Goal: Task Accomplishment & Management: Manage account settings

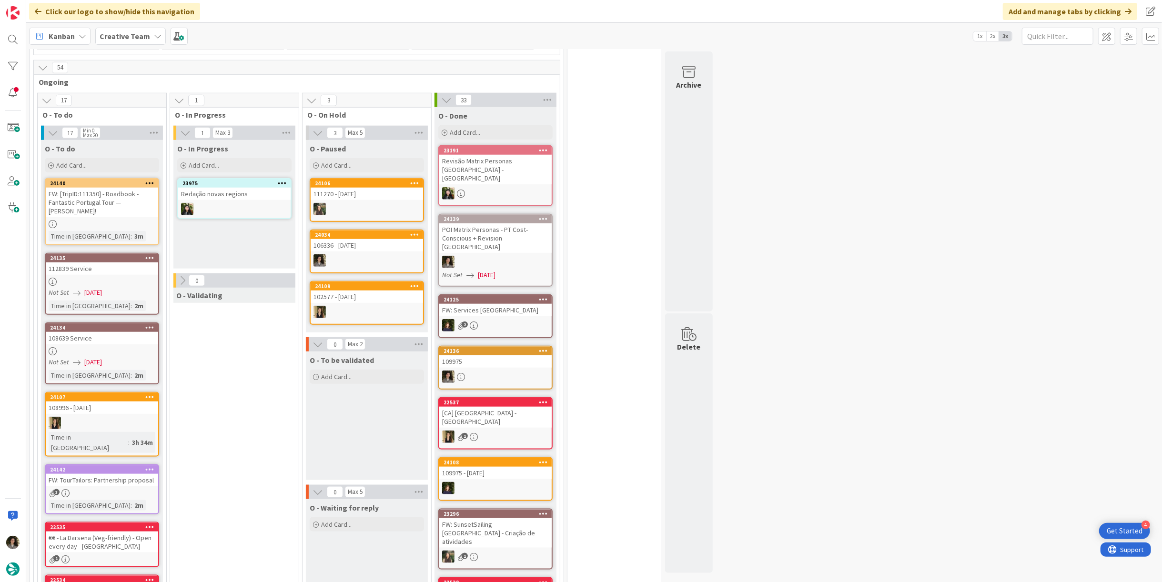
scroll to position [846, 0]
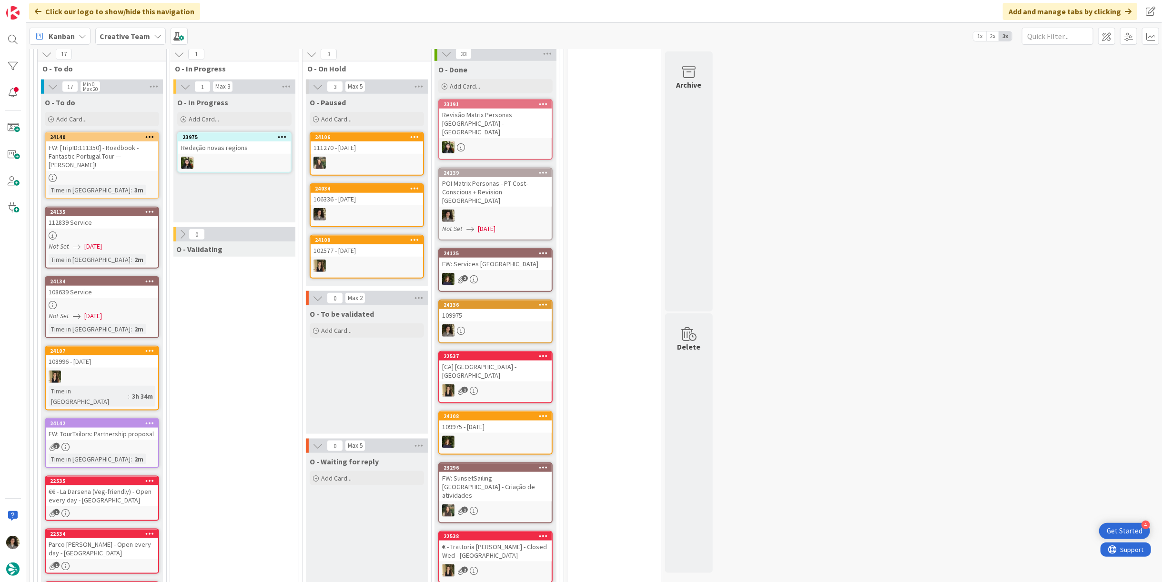
click at [95, 242] on span "[DATE]" at bounding box center [93, 247] width 18 height 10
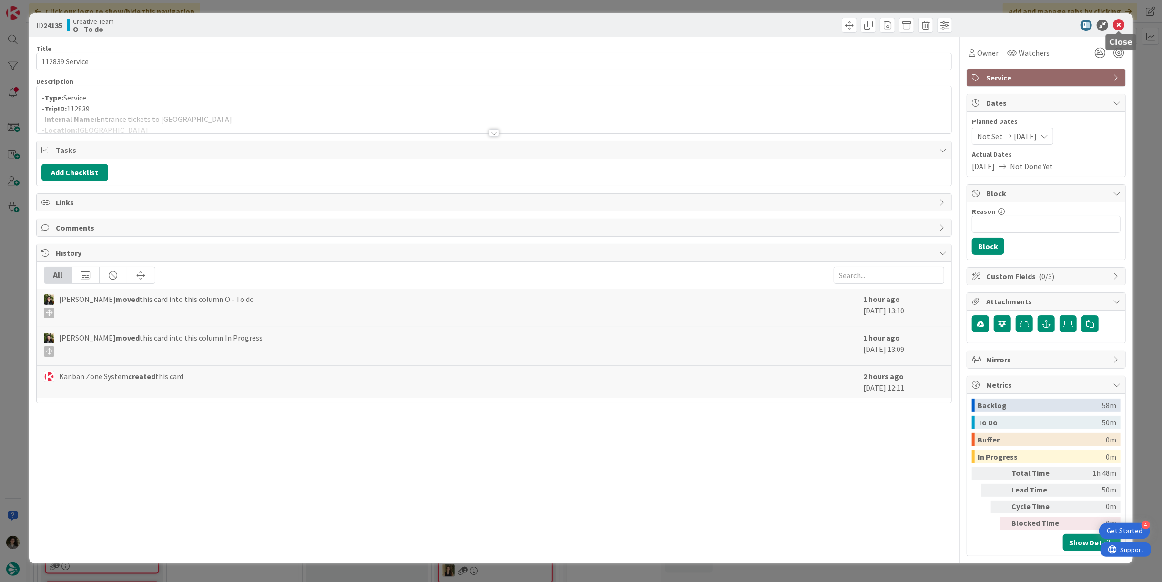
click at [1123, 24] on icon at bounding box center [1118, 25] width 11 height 11
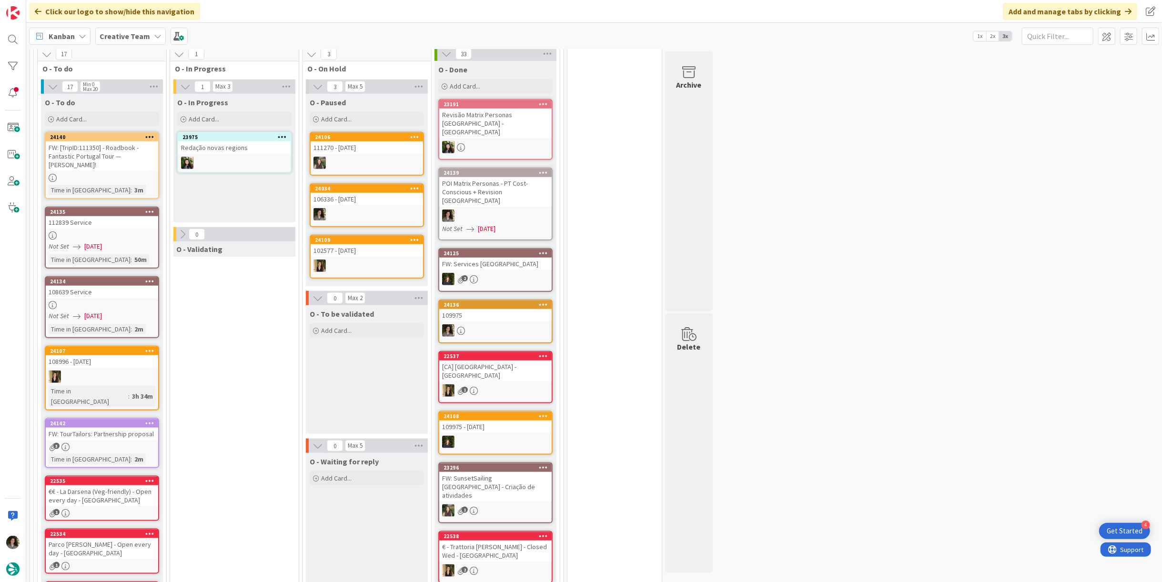
click at [92, 311] on span "[DATE]" at bounding box center [93, 316] width 18 height 10
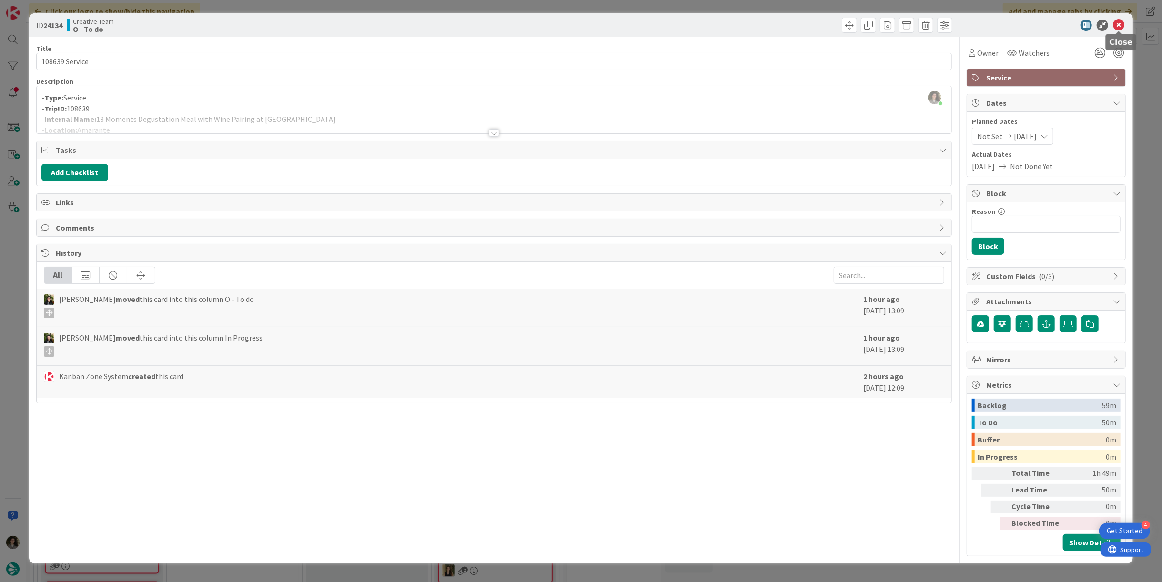
click at [1120, 23] on icon at bounding box center [1118, 25] width 11 height 11
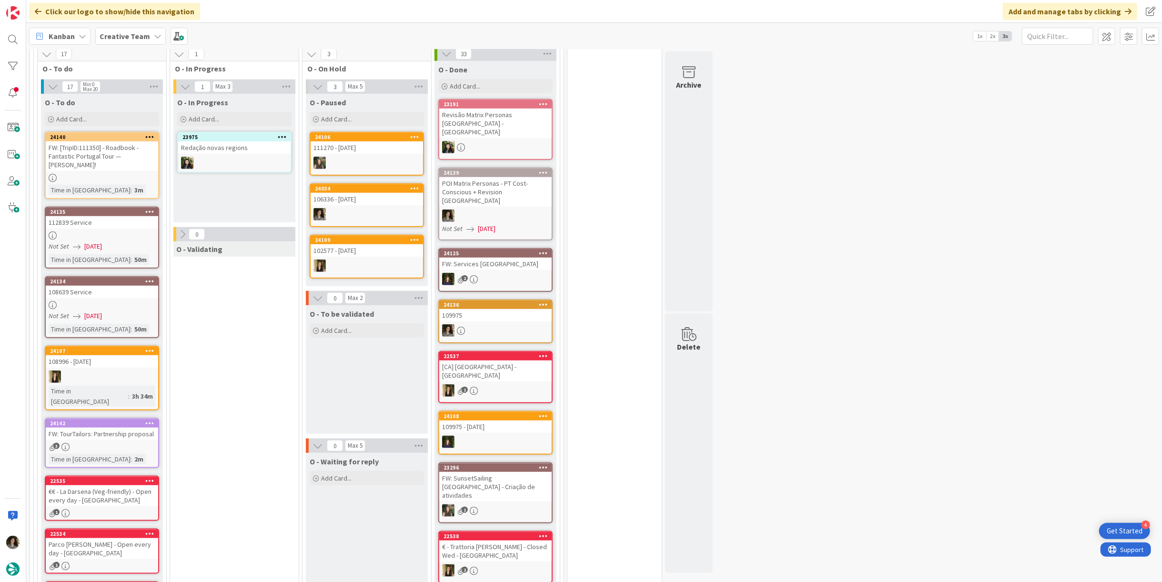
click at [86, 286] on div "108639 Service" at bounding box center [102, 292] width 112 height 12
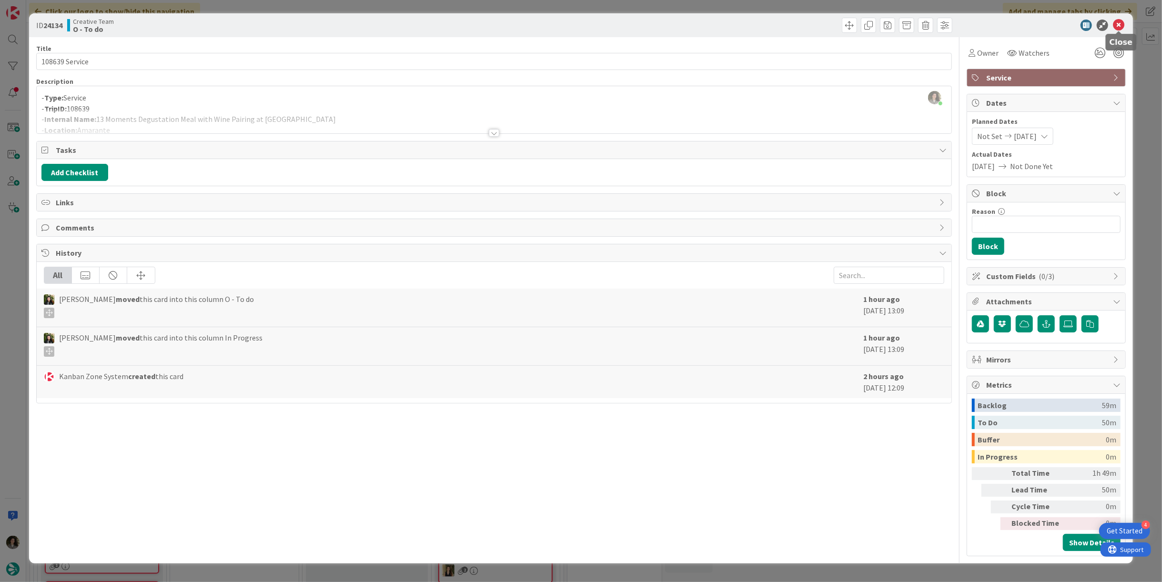
click at [1123, 22] on icon at bounding box center [1118, 25] width 11 height 11
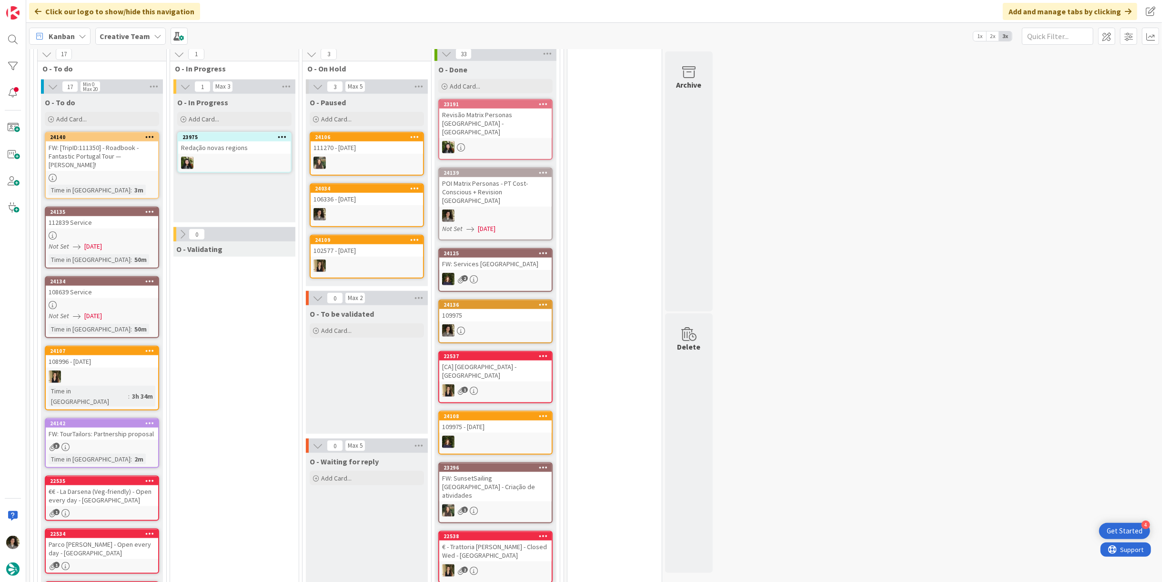
click at [88, 174] on div at bounding box center [102, 178] width 112 height 8
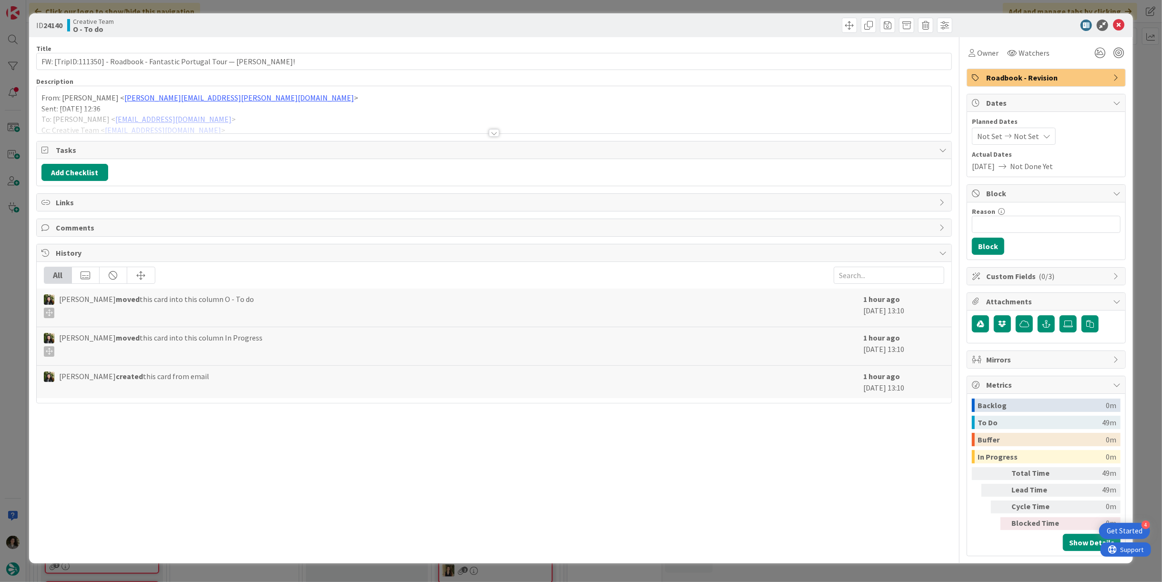
click at [485, 128] on div at bounding box center [494, 121] width 915 height 24
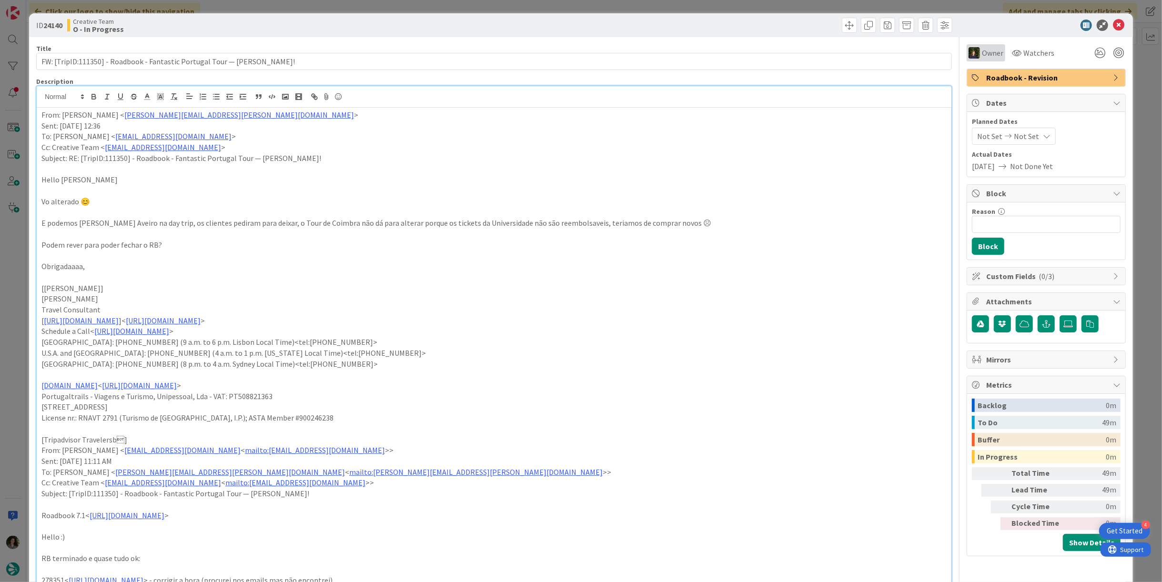
click at [985, 52] on span "Owner" at bounding box center [992, 52] width 21 height 11
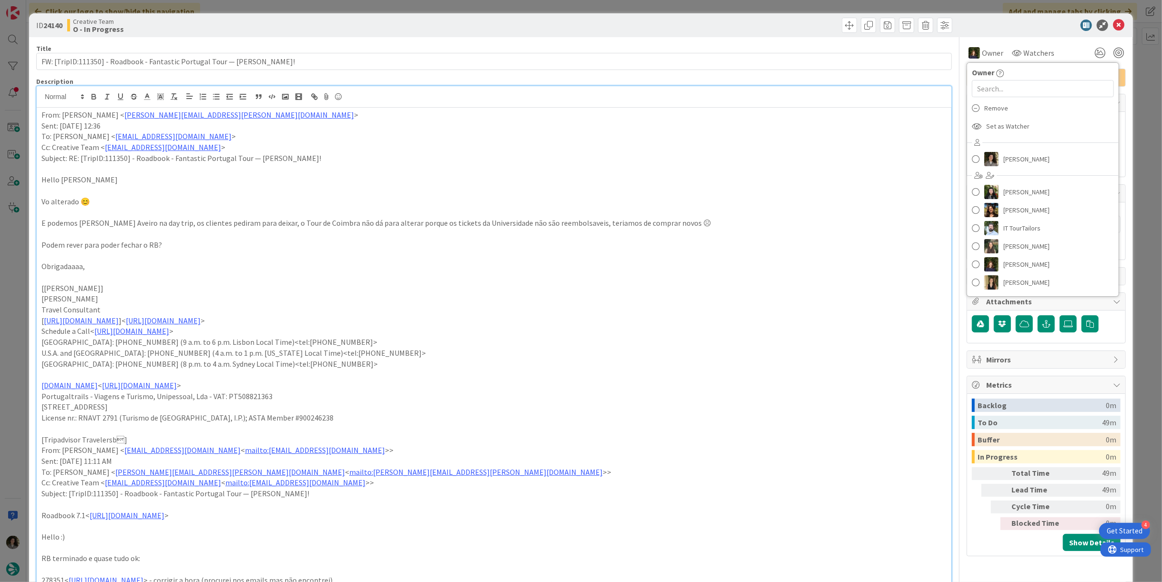
click at [766, 197] on p "Vo alterado 😊" at bounding box center [493, 201] width 905 height 11
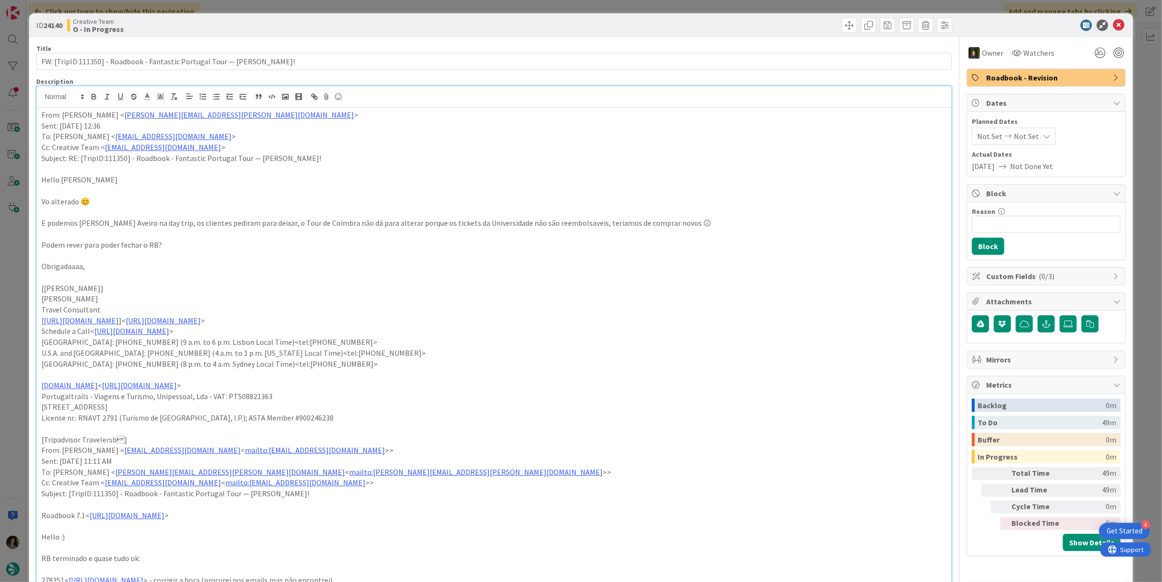
click at [716, 252] on p at bounding box center [493, 255] width 905 height 11
click at [1113, 23] on icon at bounding box center [1118, 25] width 11 height 11
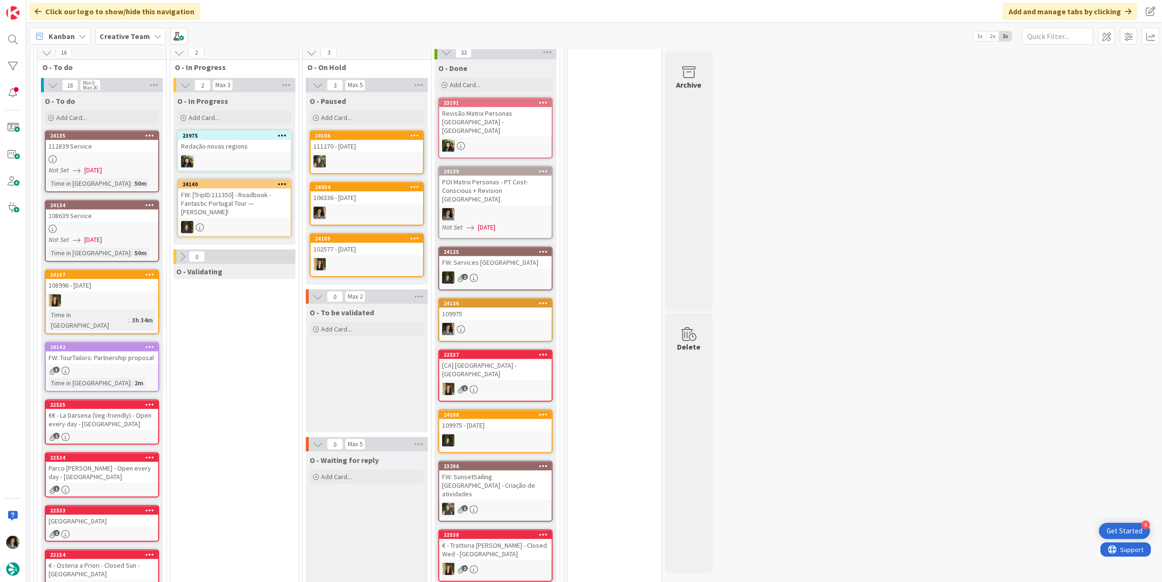
scroll to position [790, 0]
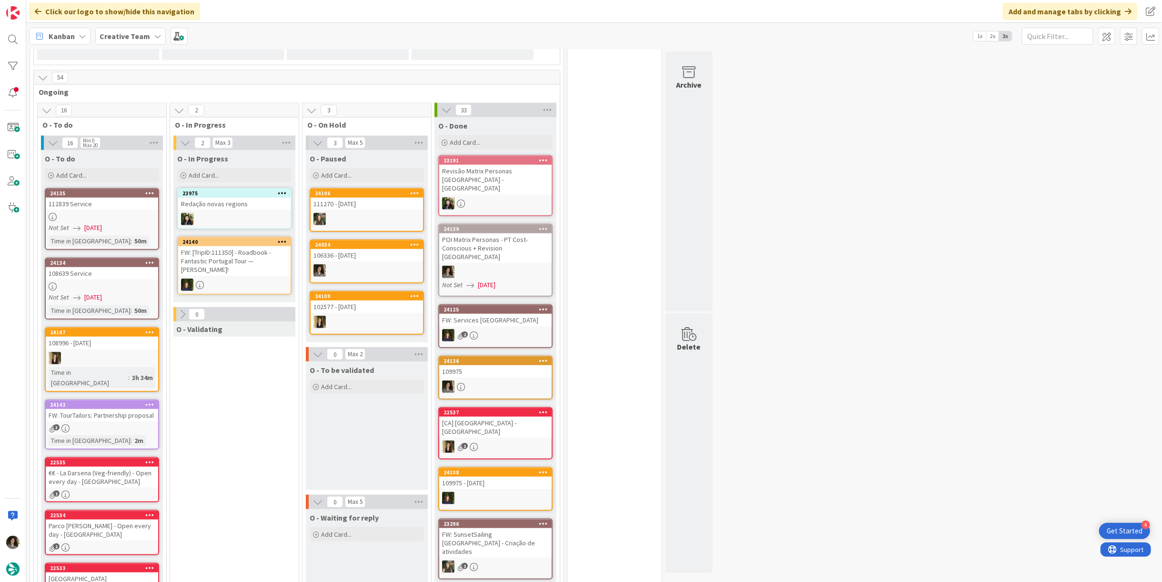
click at [101, 424] on div "3" at bounding box center [102, 428] width 112 height 8
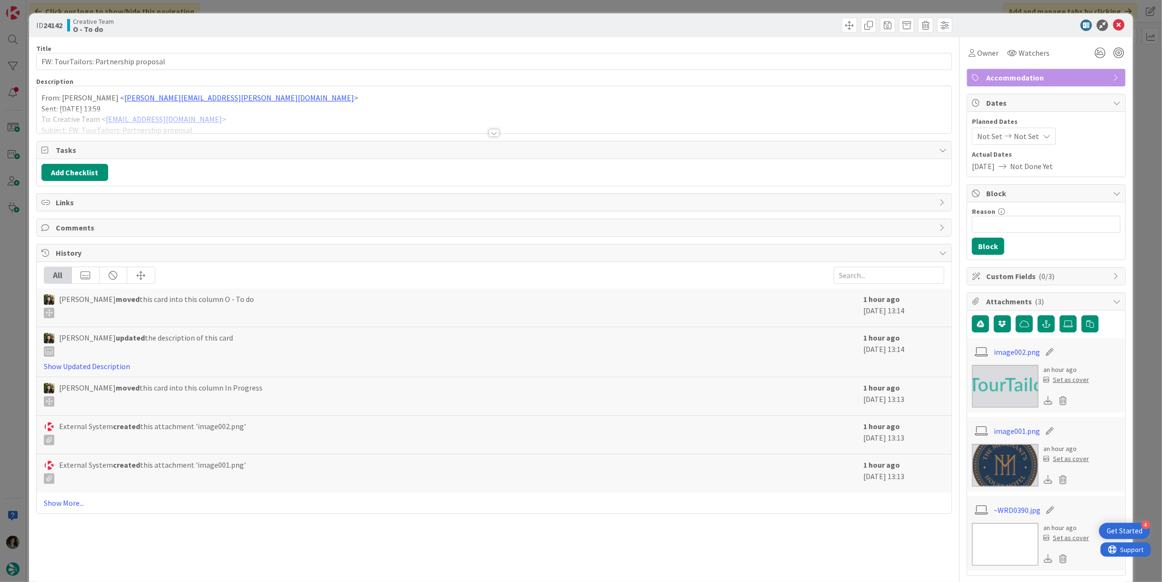
click at [495, 132] on div at bounding box center [494, 133] width 10 height 8
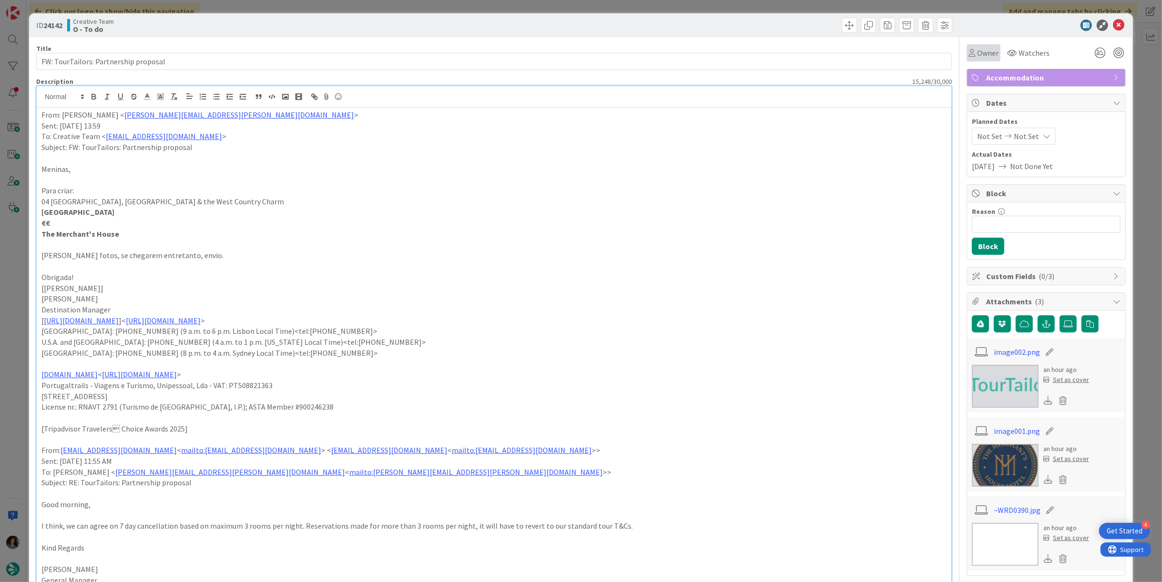
click at [981, 49] on span "Owner" at bounding box center [987, 52] width 21 height 11
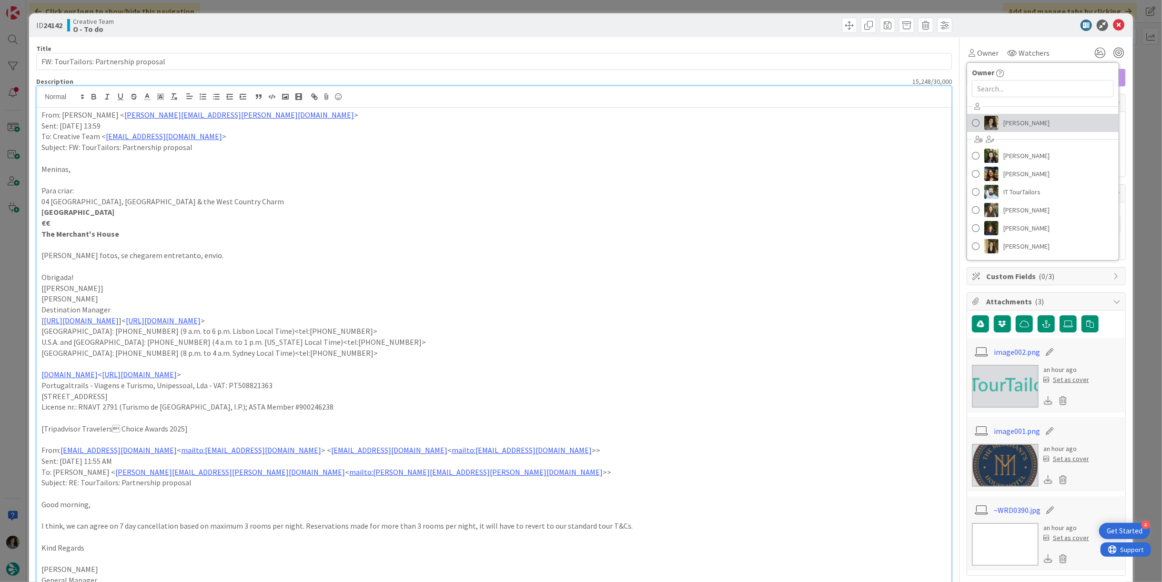
drag, startPoint x: 1048, startPoint y: 115, endPoint x: 1058, endPoint y: 108, distance: 12.3
click at [1048, 115] on link "[PERSON_NAME]" at bounding box center [1042, 123] width 151 height 18
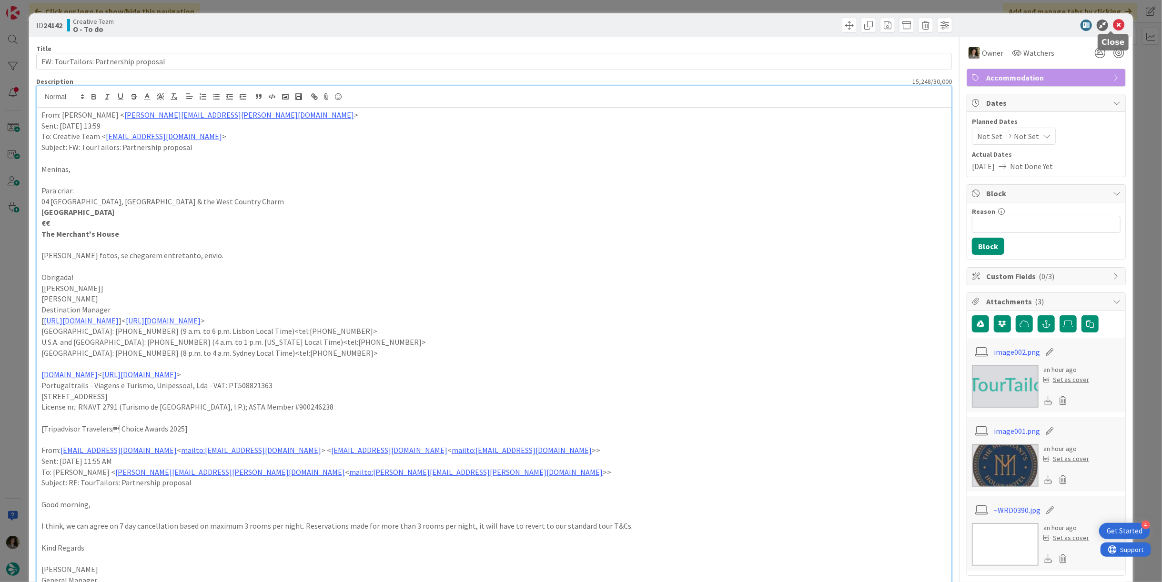
click at [1113, 23] on icon at bounding box center [1118, 25] width 11 height 11
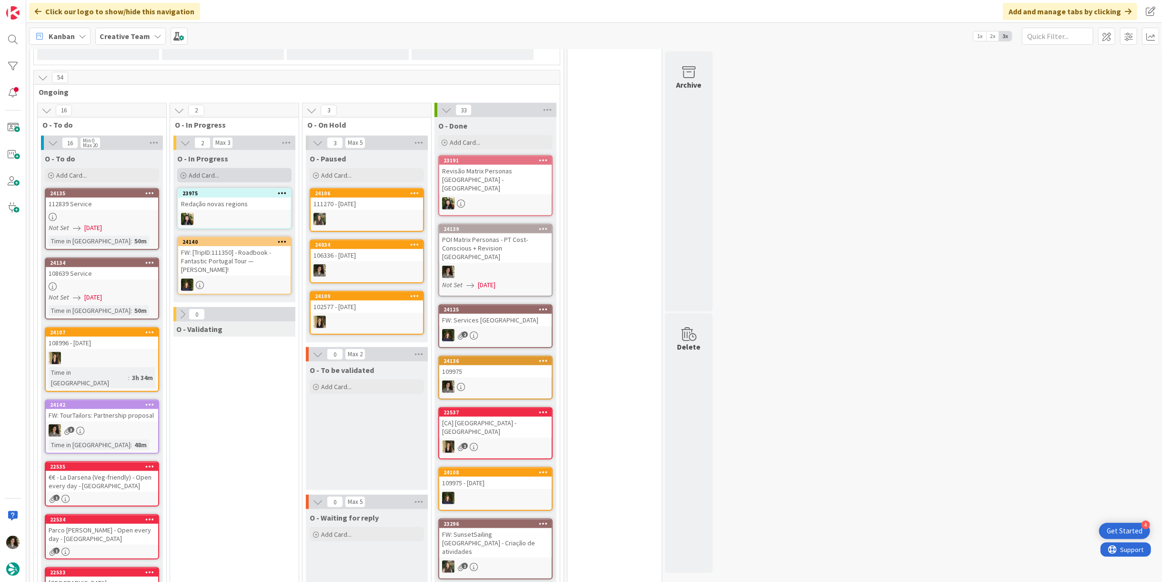
click at [229, 168] on div "Add Card..." at bounding box center [234, 175] width 114 height 14
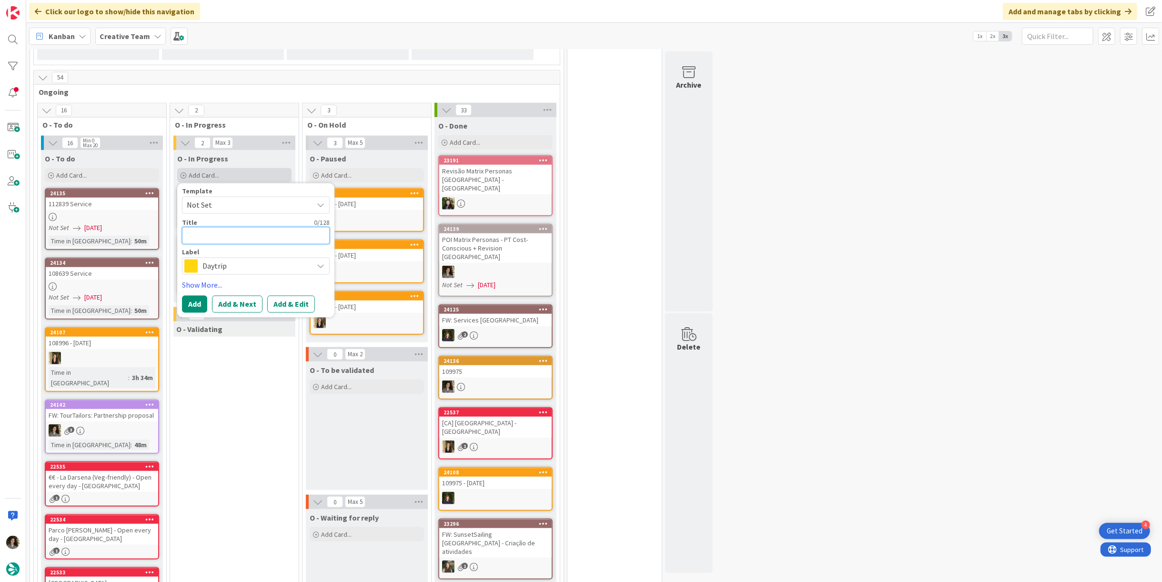
type textarea "M"
type textarea "x"
type textarea "Ma"
type textarea "x"
type textarea "Mat"
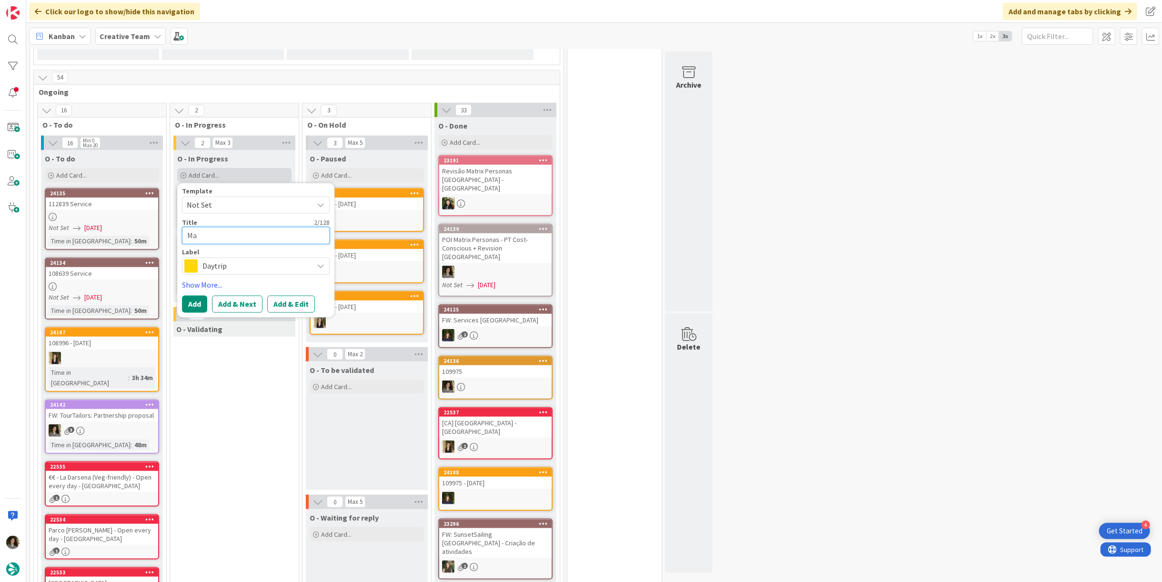
type textarea "x"
type textarea "Matr"
type textarea "x"
type textarea "Matri"
type textarea "x"
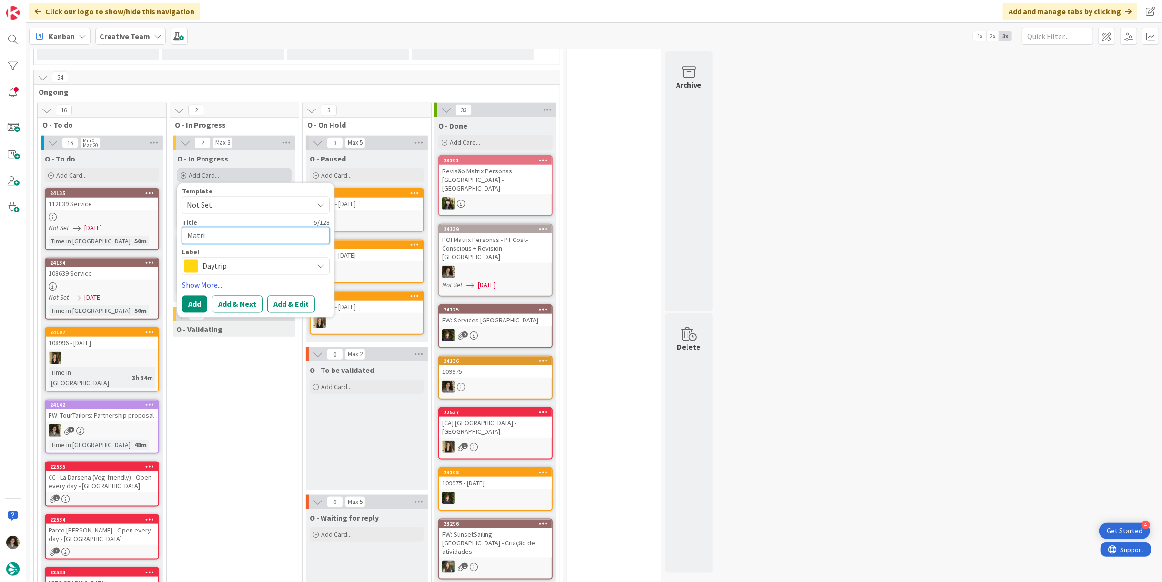
type textarea "Matriz"
type textarea "x"
type textarea "Matriz"
type textarea "x"
type textarea "Matriz P"
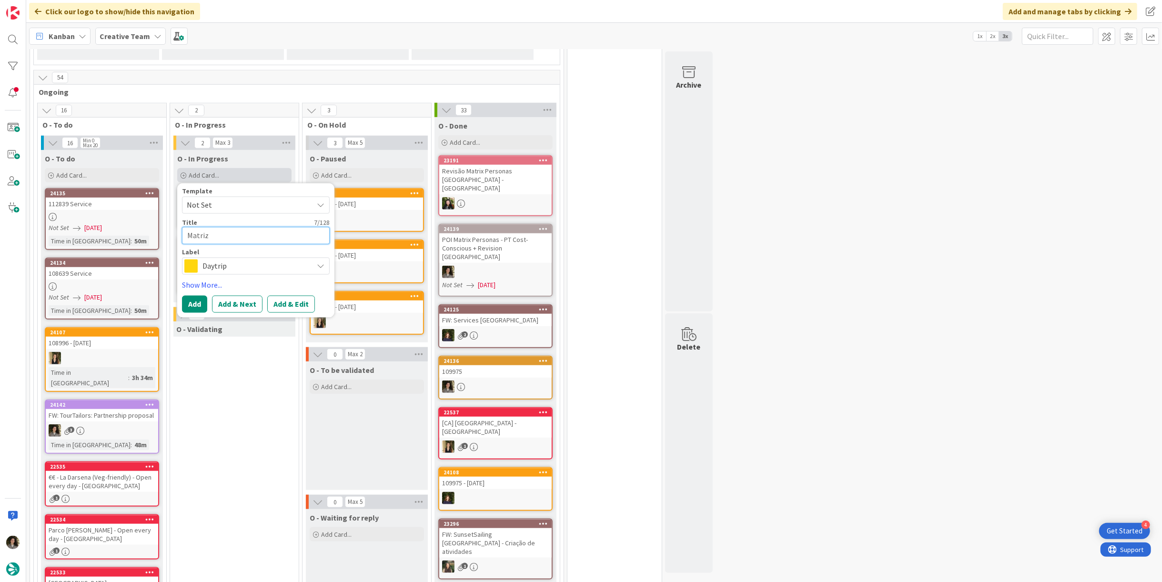
type textarea "x"
type textarea "Matriz"
type textarea "x"
type textarea "Matriz"
type textarea "x"
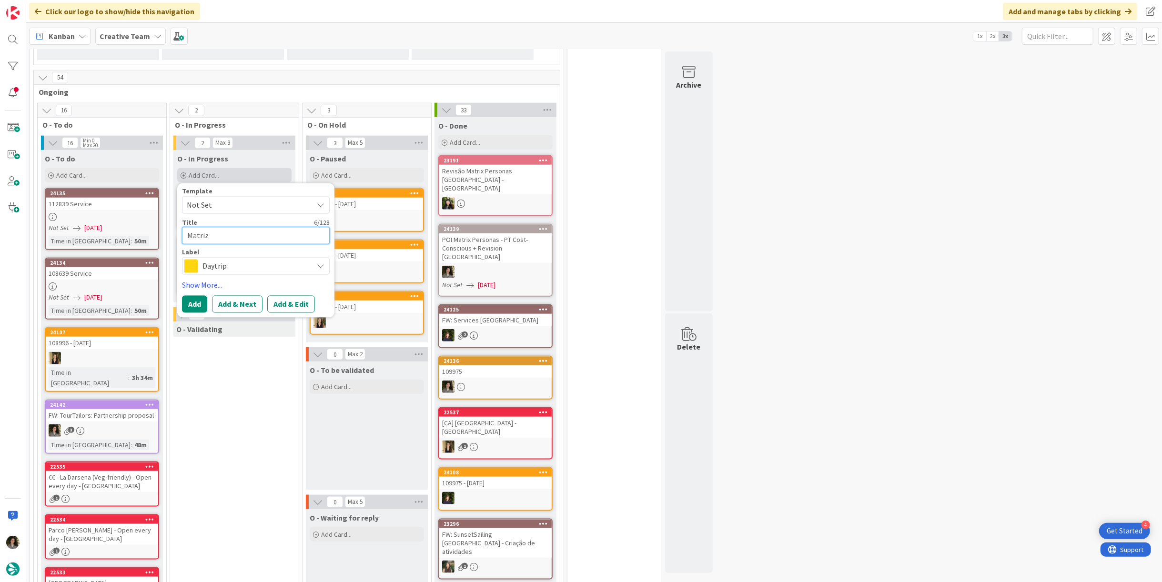
type textarea "Matri"
type textarea "x"
type textarea "Matr"
type textarea "x"
type textarea "Mat"
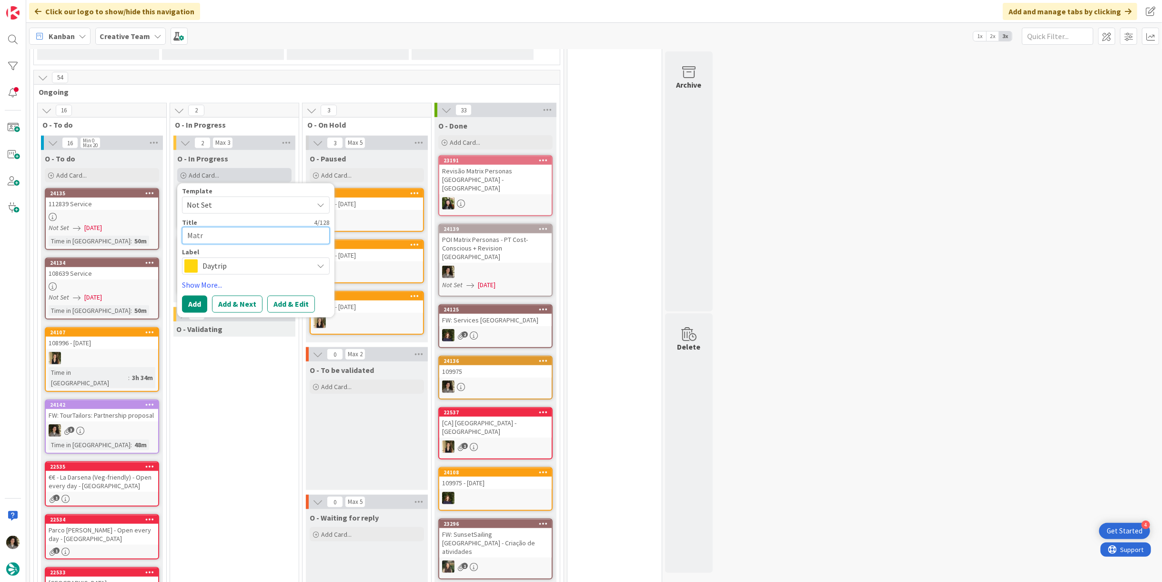
type textarea "x"
type textarea "Ma"
type textarea "x"
type textarea "M"
type textarea "x"
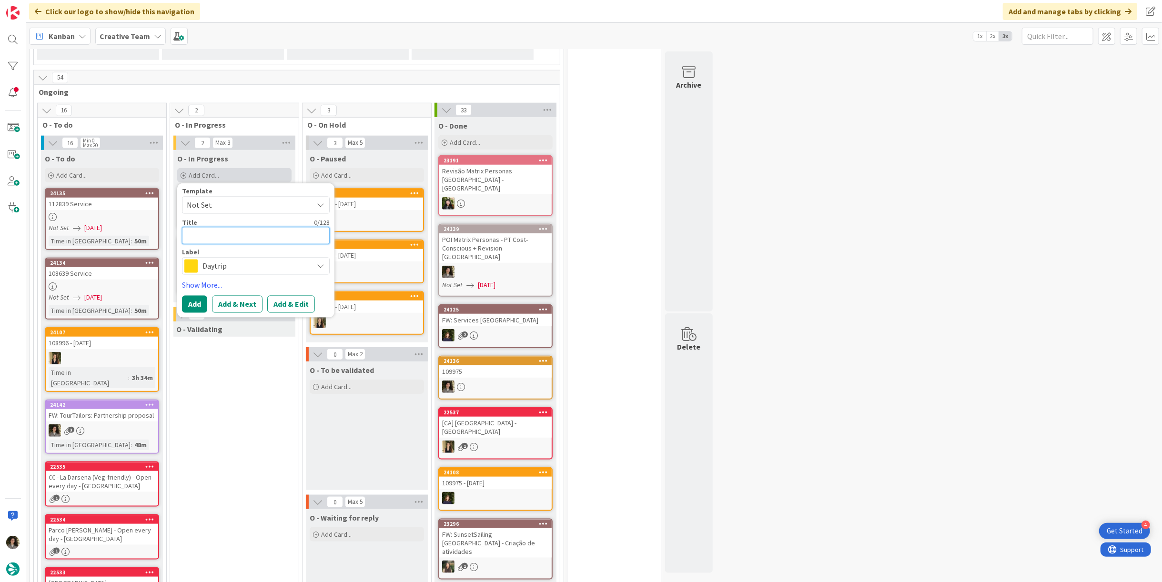
type textarea "P"
type textarea "x"
type textarea "PO"
type textarea "x"
type textarea "POI"
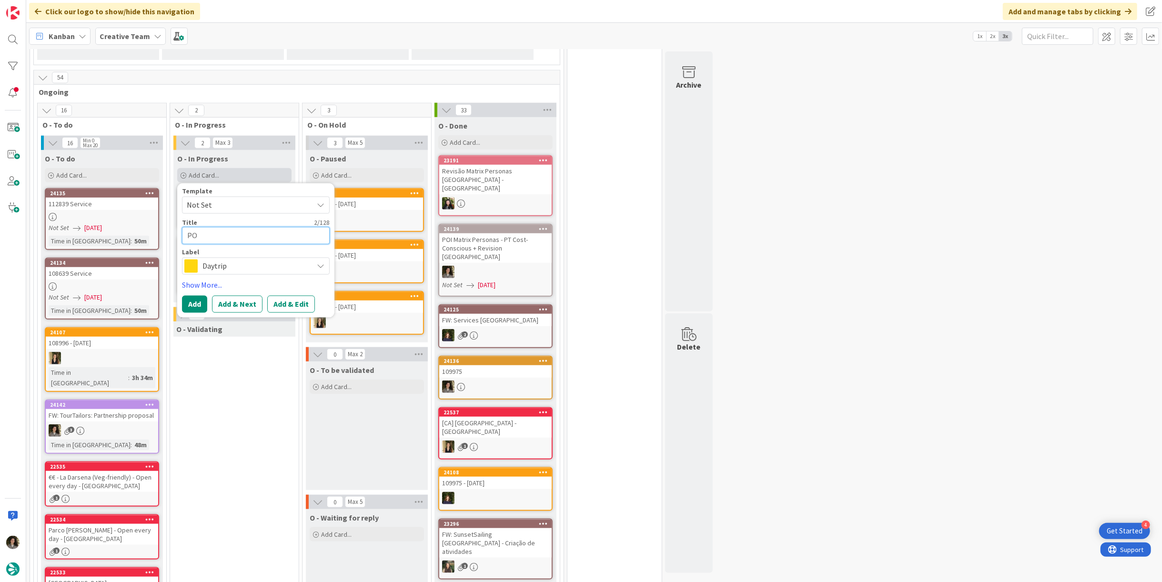
type textarea "x"
type textarea "POI"
type textarea "x"
type textarea "POI M"
type textarea "x"
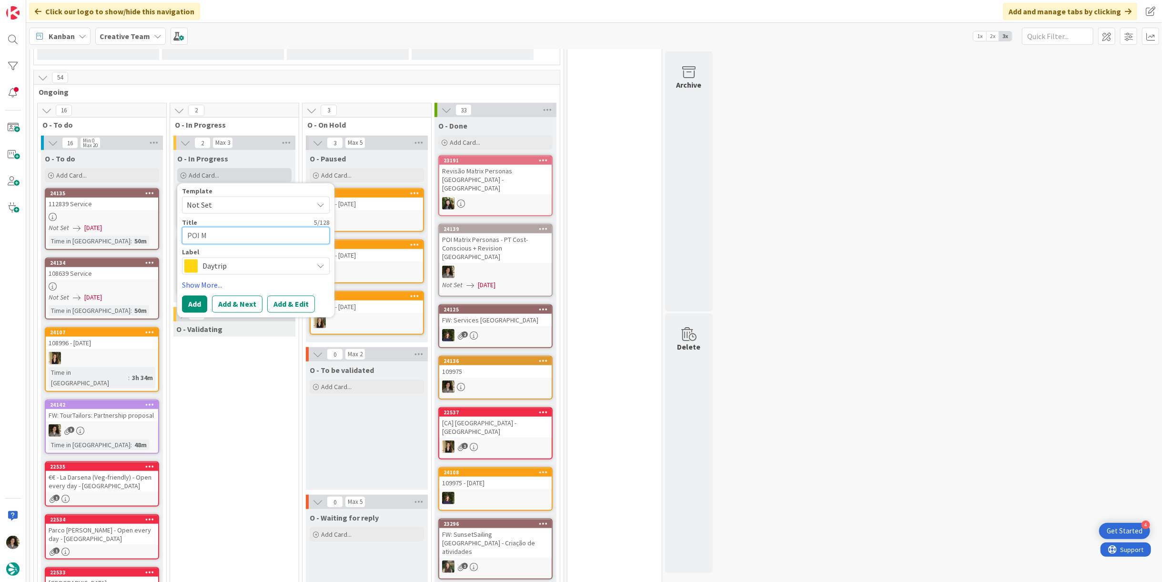
type textarea "POI Ma"
type textarea "x"
type textarea "POI Mat"
type textarea "x"
type textarea "POI Matr"
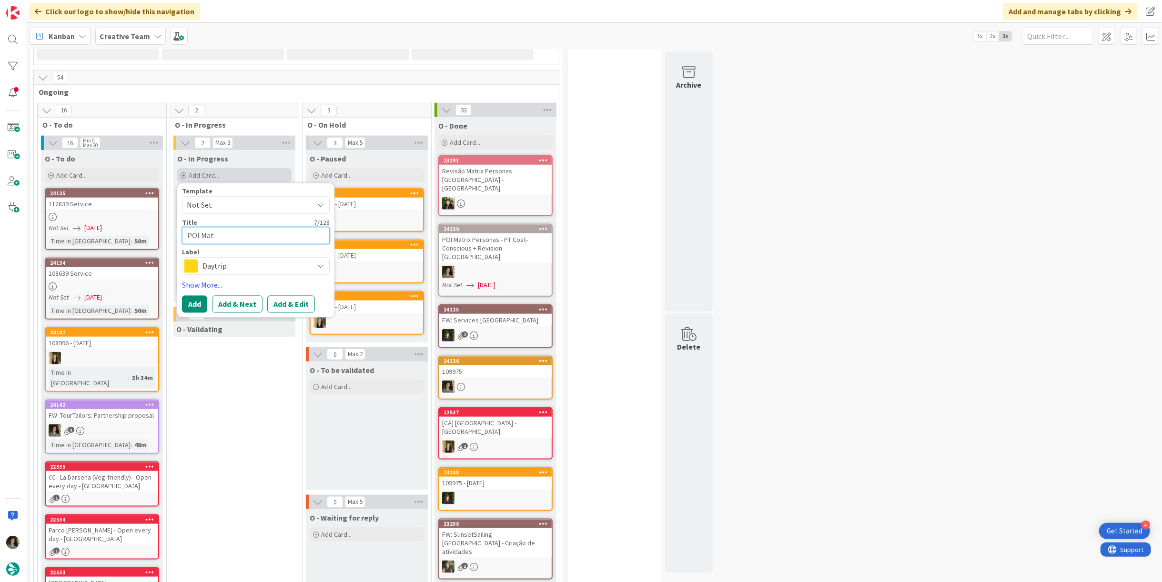
type textarea "x"
type textarea "POI Matri"
type textarea "x"
type textarea "POI Matrix"
type textarea "x"
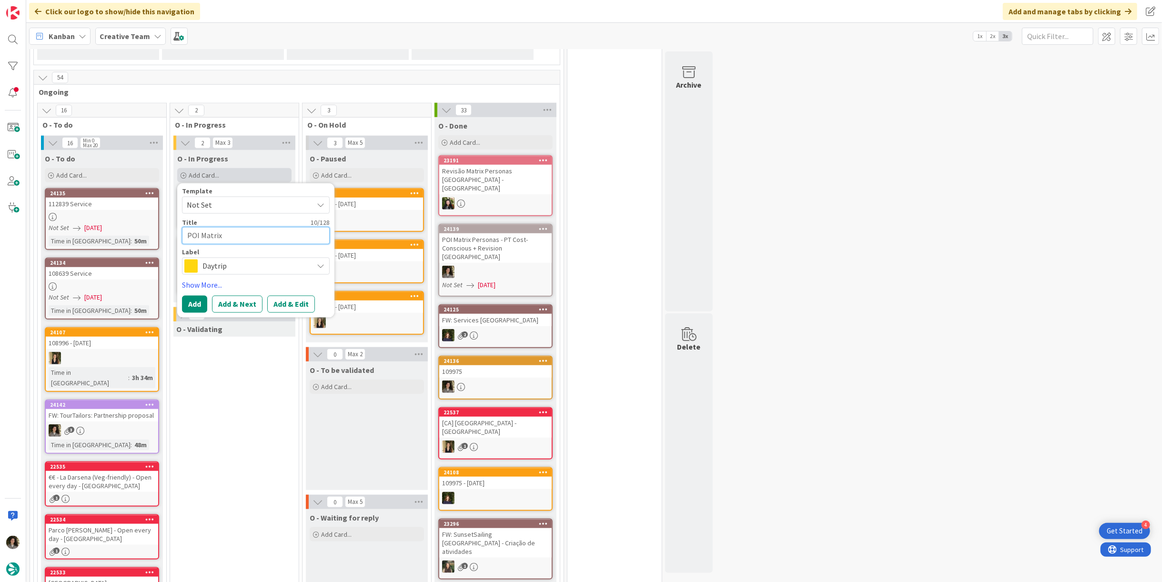
type textarea "POI Matrix"
type textarea "x"
type textarea "POI Matrix M"
type textarea "x"
type textarea "POI Matrix Ma"
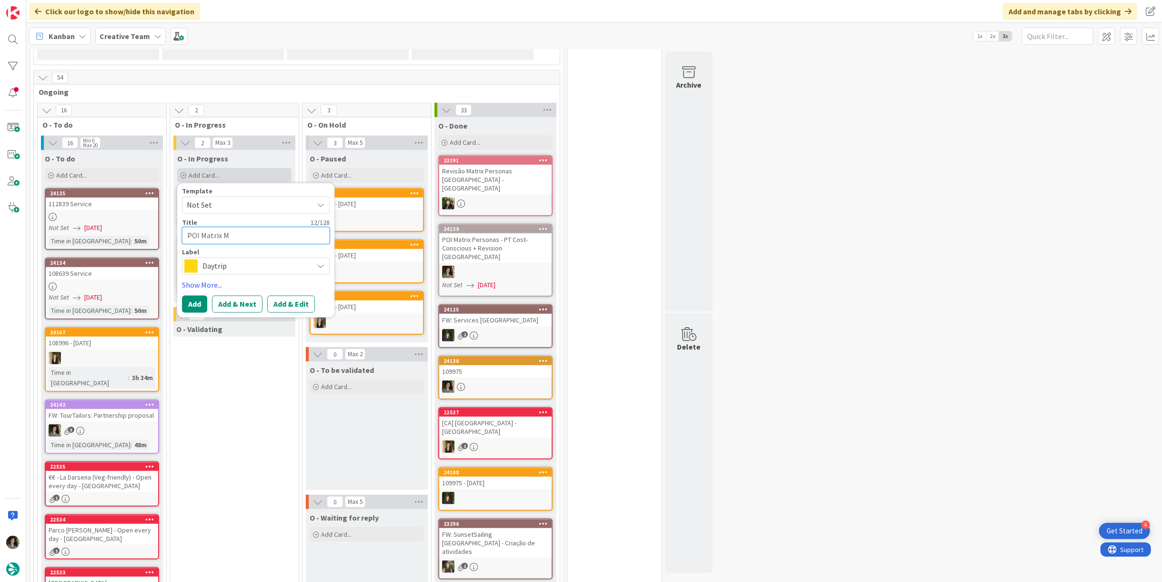
type textarea "x"
type textarea "POI Matrix M"
type textarea "x"
type textarea "POI Matrix"
type textarea "x"
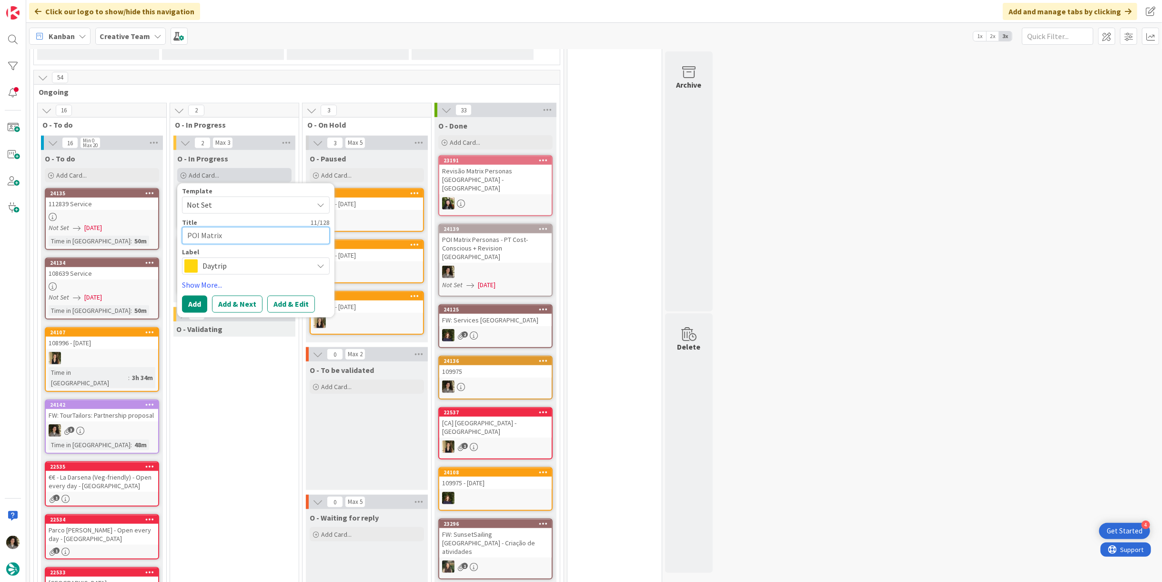
type textarea "POI Matrix P"
type textarea "x"
type textarea "POI Matrix Pe"
type textarea "x"
type textarea "POI Matrix Per"
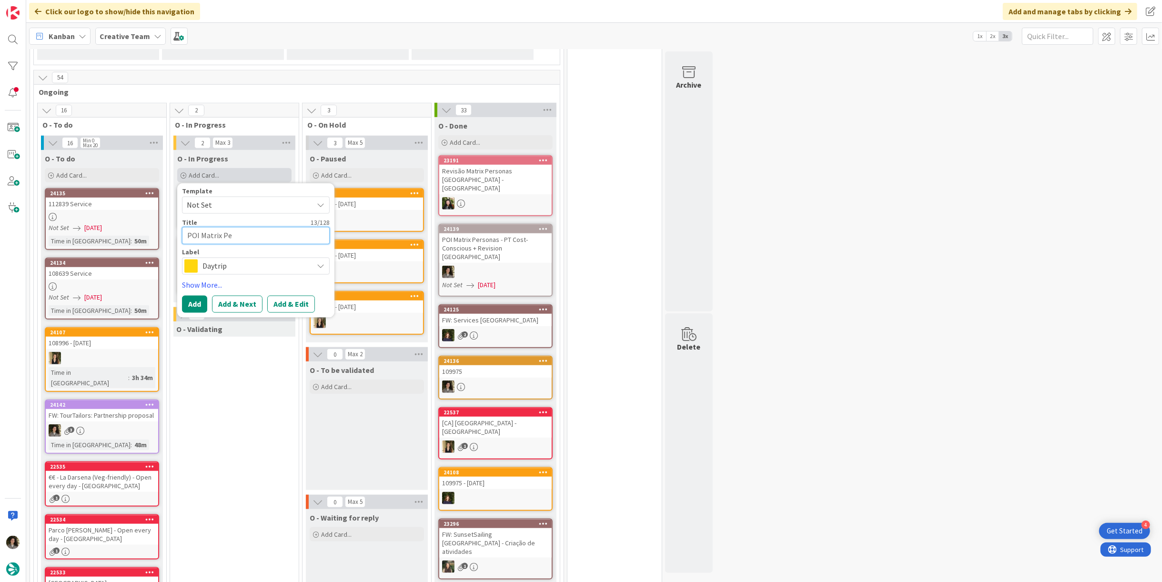
type textarea "x"
type textarea "POI Matrix Pers"
type textarea "x"
type textarea "POI Matrix Perso"
type textarea "x"
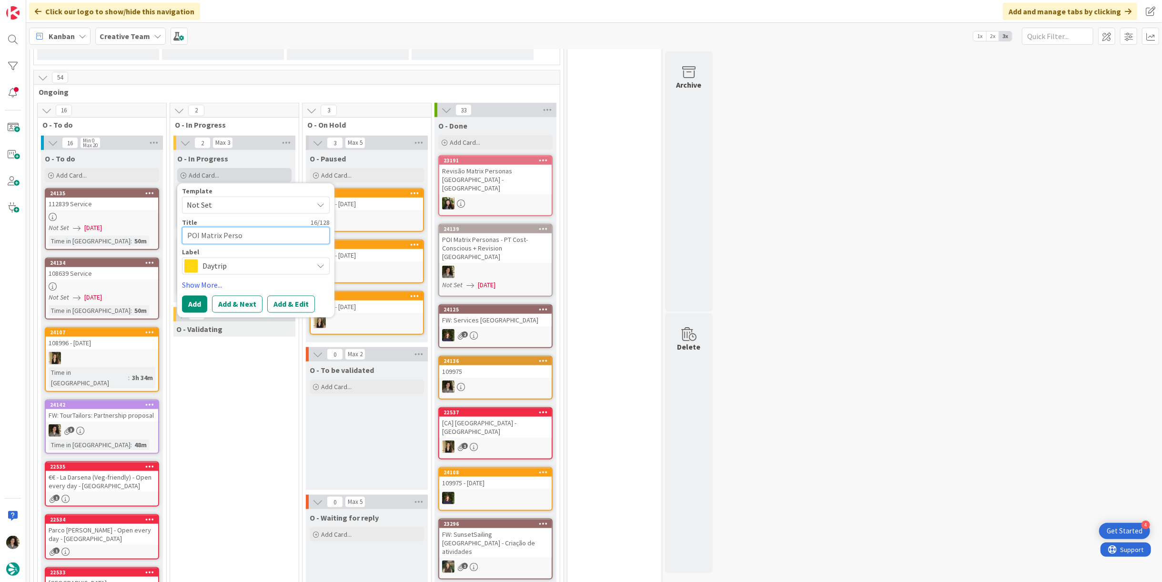
type textarea "POI Matrix Person"
type textarea "x"
type textarea "POI Matrix Persona"
type textarea "x"
type textarea "POI Matrix Personas"
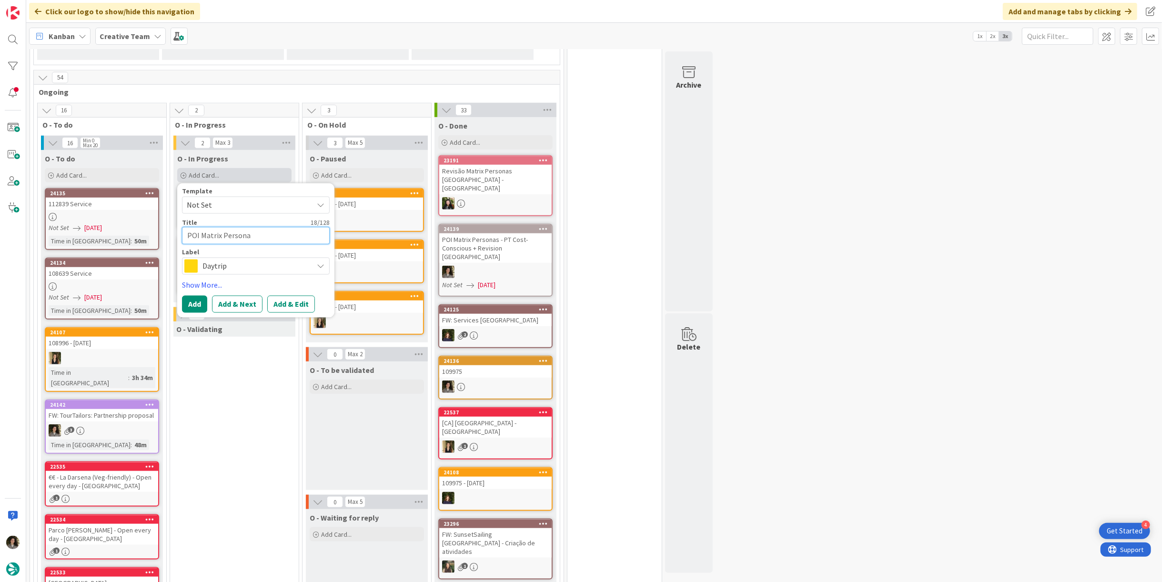
type textarea "x"
type textarea "POI Matrix Personas"
type textarea "x"
type textarea "POI Matrix Personas -"
type textarea "x"
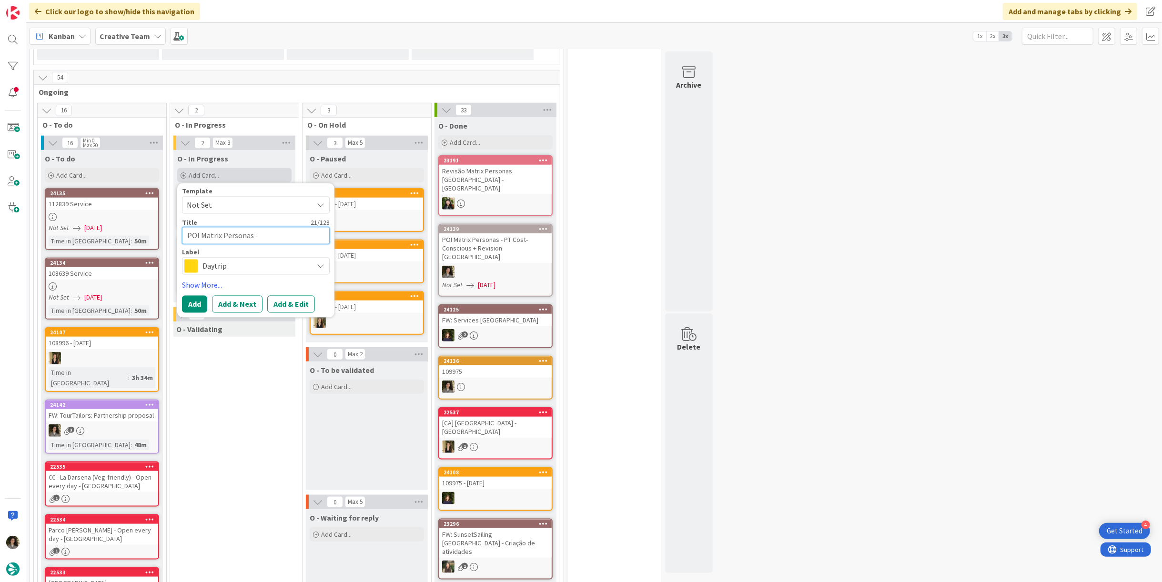
type textarea "POI Matrix Personas -"
type textarea "x"
type textarea "POI Matrix Personas - P+"
type textarea "x"
type textarea "POI Matrix Personas - P+T"
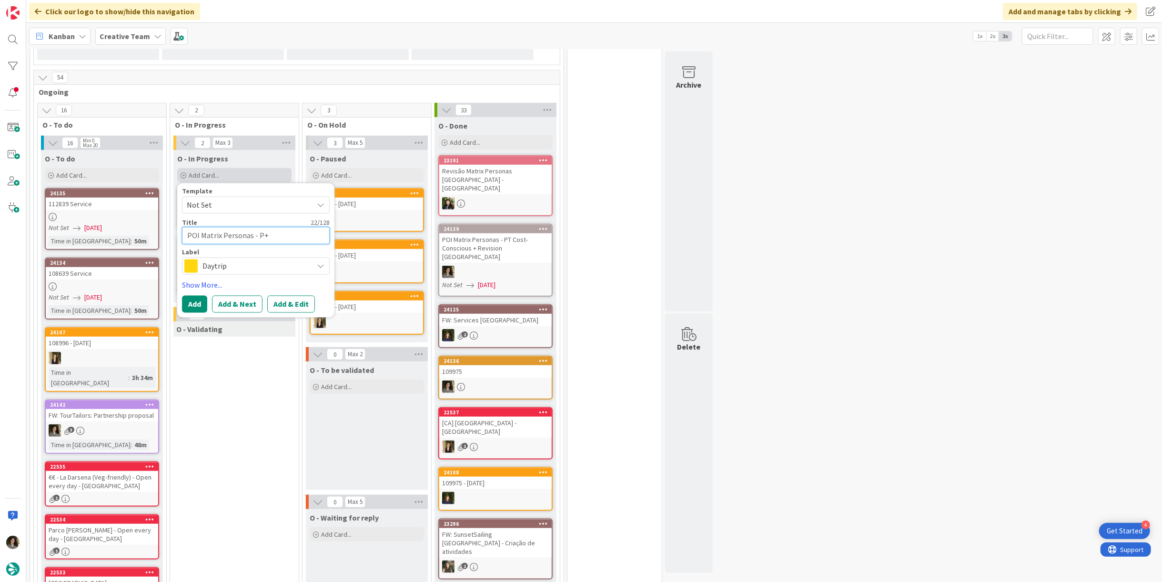
type textarea "x"
type textarea "POI Matrix Personas - P+"
type textarea "x"
type textarea "POI Matrix Personas - P"
type textarea "x"
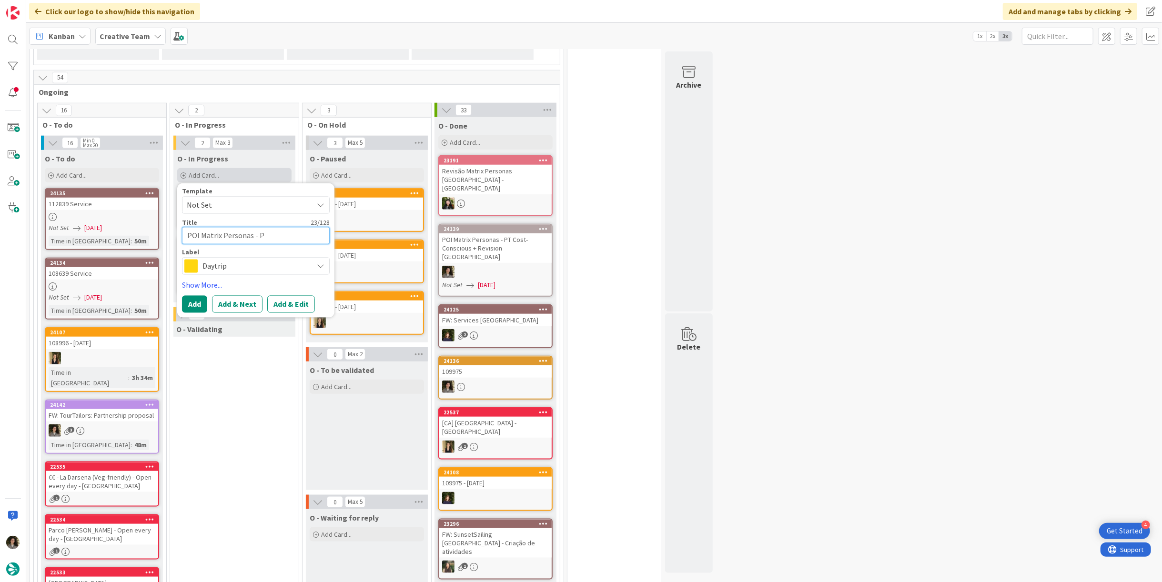
type textarea "POI Matrix Personas - PT"
type textarea "x"
type textarea "POI Matrix Personas - PT"
type textarea "x"
type textarea "POI Matrix Personas - PT C"
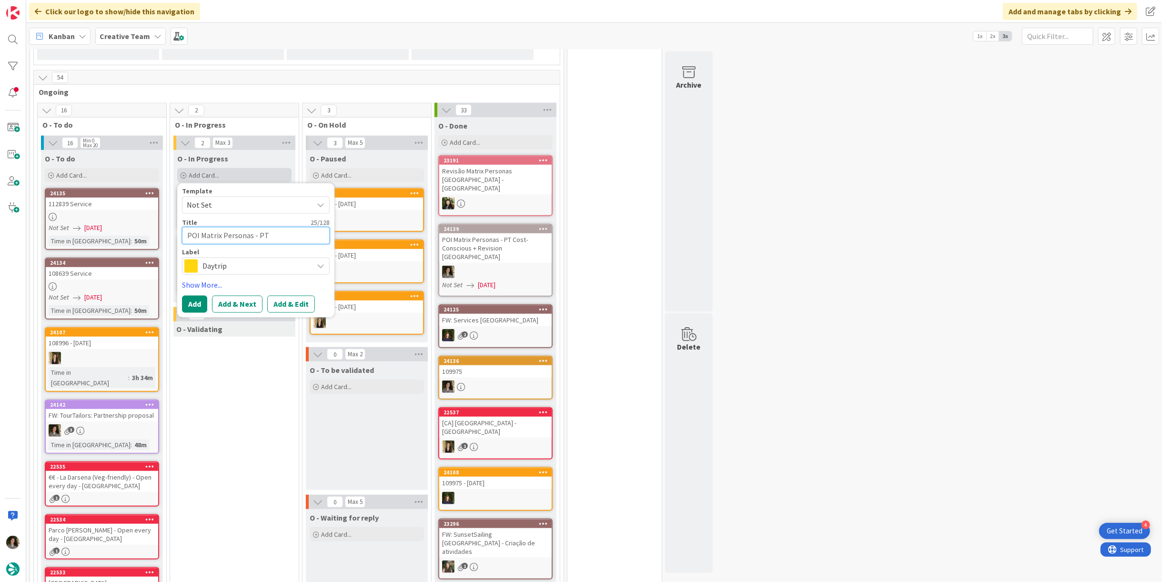
type textarea "x"
type textarea "POI Matrix Personas - PT Co"
type textarea "x"
type textarea "POI Matrix Personas - PT Cos"
type textarea "x"
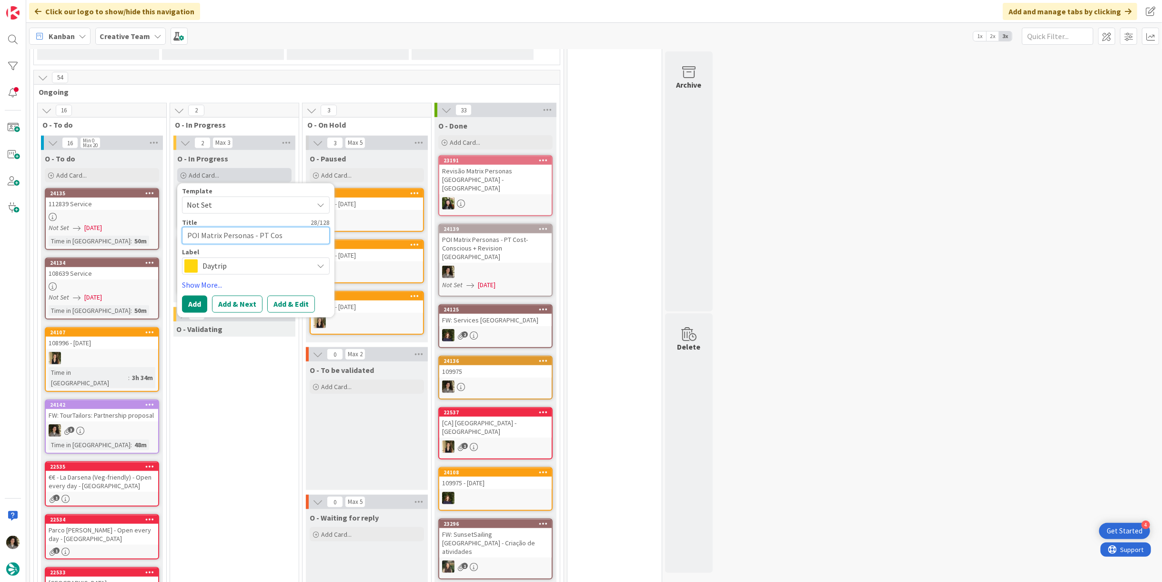
type textarea "POI Matrix Personas - PT Cosc"
type textarea "x"
type textarea "POI Matrix Personas - PT Cos"
type textarea "x"
type textarea "POI Matrix Personas - PT Cost"
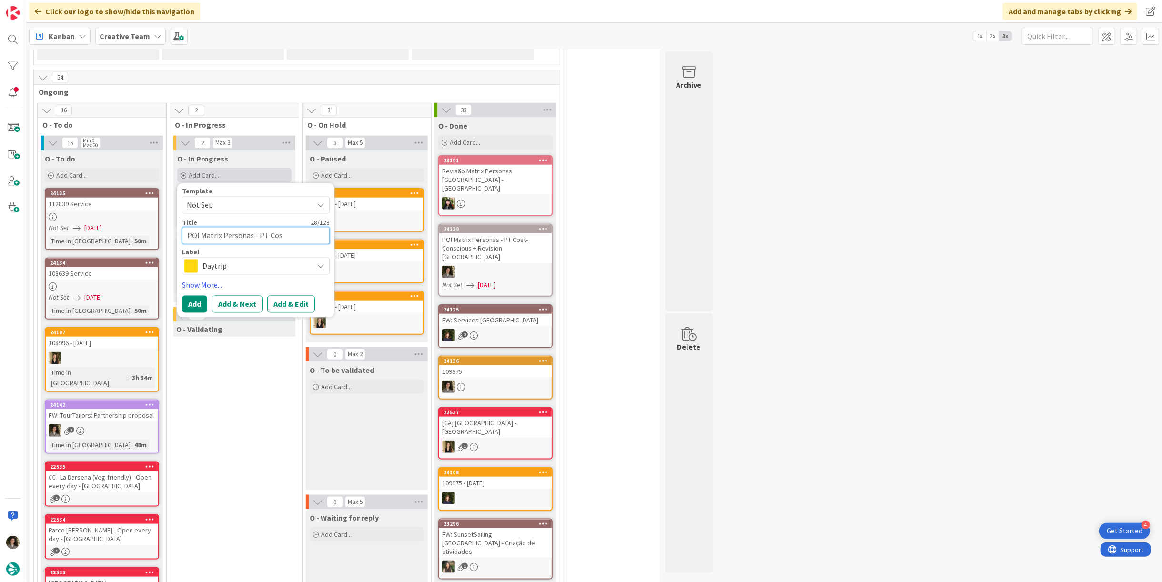
type textarea "x"
type textarea "POI Matrix Personas - PT Cost-"
type textarea "x"
type textarea "POI Matrix Personas - PT Cost-c"
type textarea "x"
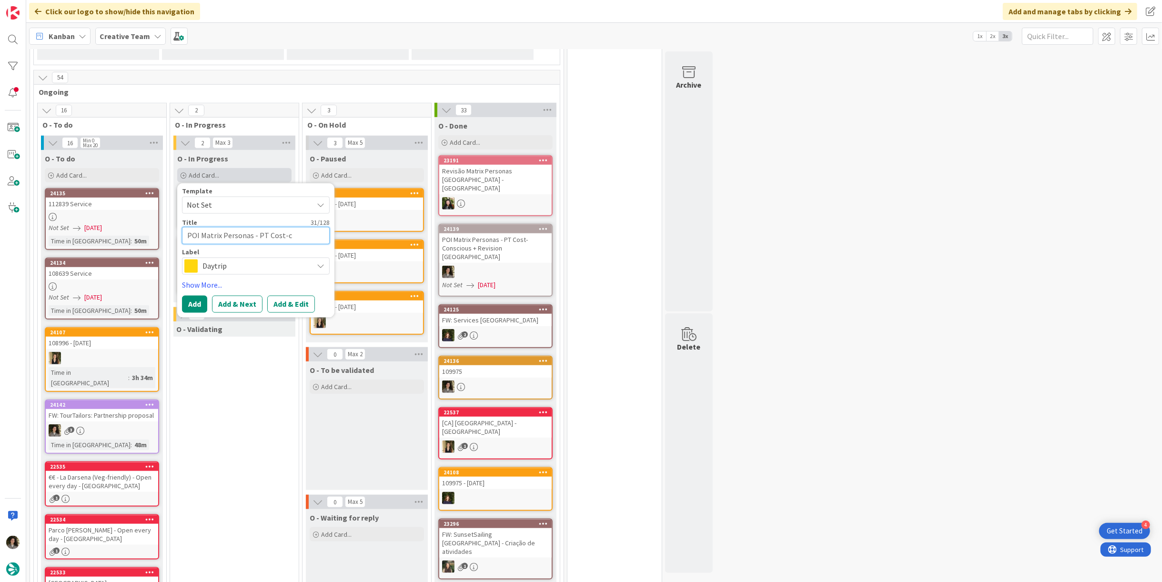
type textarea "POI Matrix Personas - PT Cost-"
type textarea "x"
type textarea "POI Matrix Personas - PT Cost-C"
type textarea "x"
type textarea "POI Matrix Personas - PT Cost-Co"
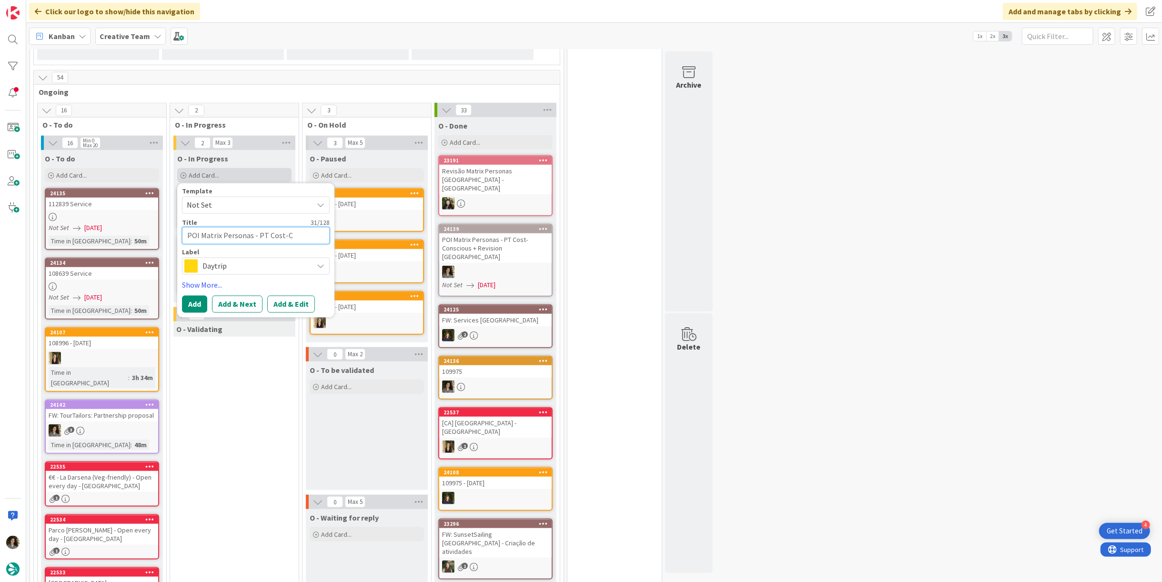
type textarea "x"
type textarea "POI Matrix Personas - PT Cost-Con"
type textarea "x"
type textarea "POI Matrix Personas - PT Cost-Cons"
type textarea "x"
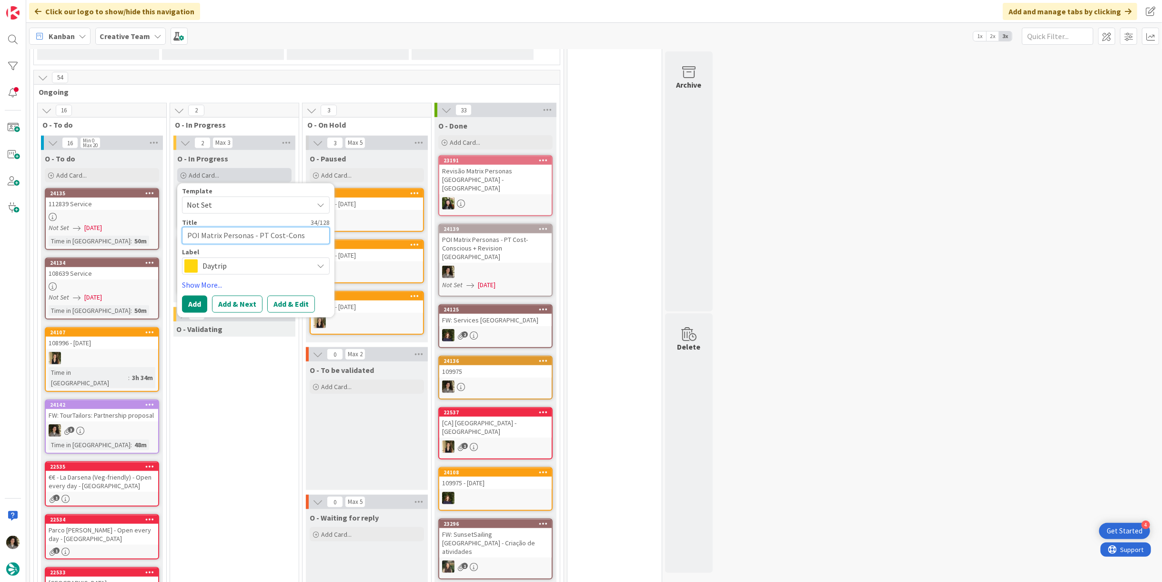
type textarea "POI Matrix Personas - PT Cost-Consc"
type textarea "x"
type textarea "POI Matrix Personas - PT Cost-Consci"
type textarea "x"
type textarea "POI Matrix Personas - PT Cost-Conscio"
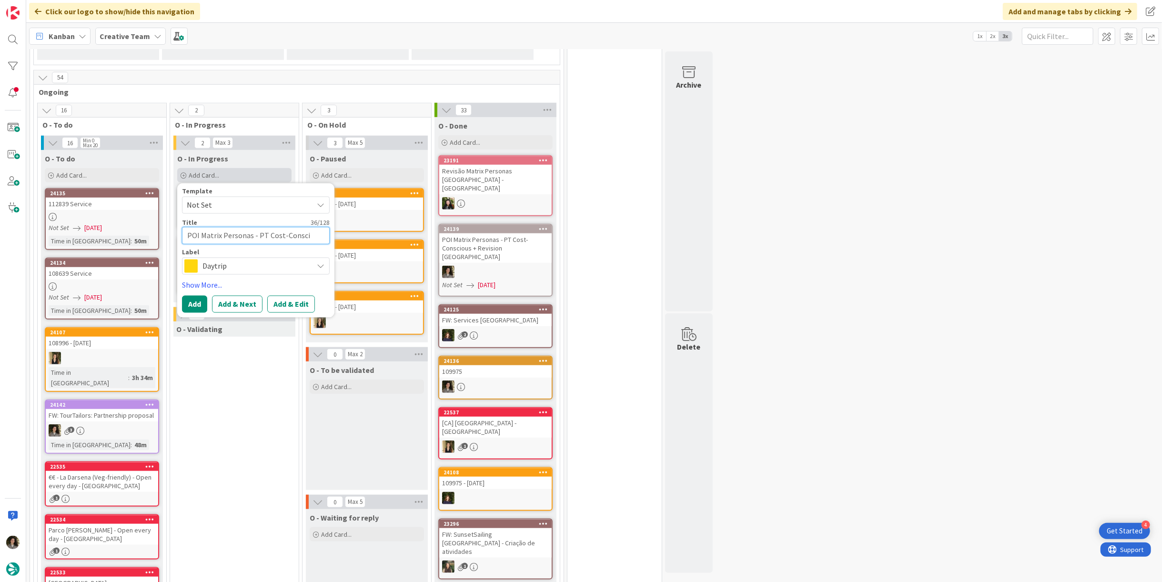
type textarea "x"
type textarea "POI Matrix Personas - PT Cost-Consciou"
type textarea "x"
type textarea "POI Matrix Personas - PT Cost-Conscious"
type textarea "x"
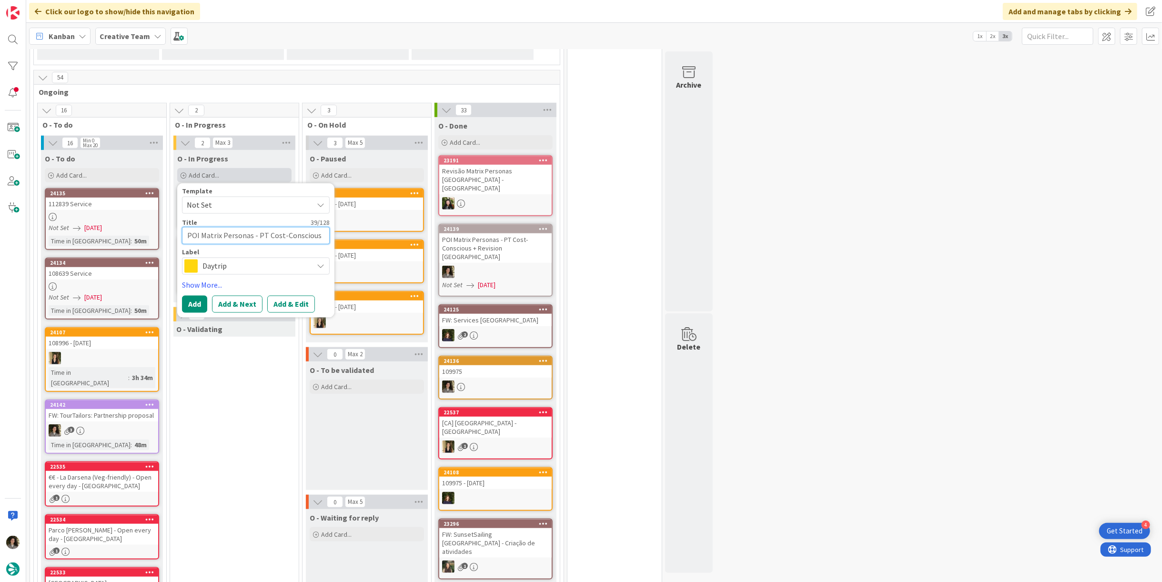
type textarea "POI Matrix Personas - PT Cost-Conscious"
type textarea "x"
type textarea "POI Matrix Personas - PT Cost-Conscious +"
type textarea "x"
type textarea "POI Matrix Personas - PT Cost-Conscious +"
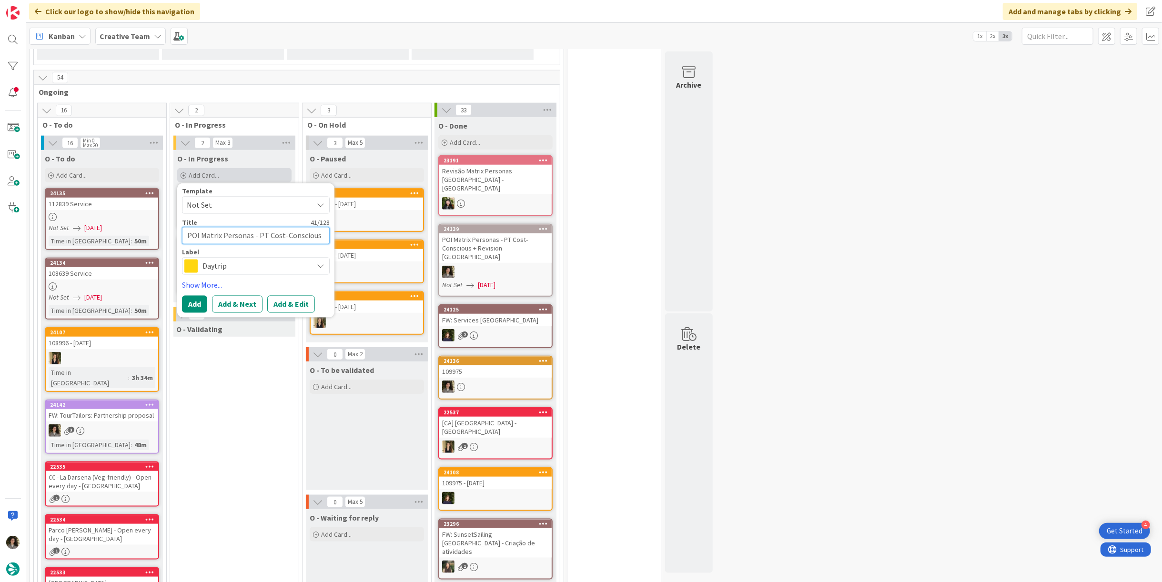
type textarea "x"
type textarea "POI Matrix Personas - PT Cost-Conscious + R"
type textarea "x"
type textarea "POI Matrix Personas - PT Cost-Conscious + Re"
type textarea "x"
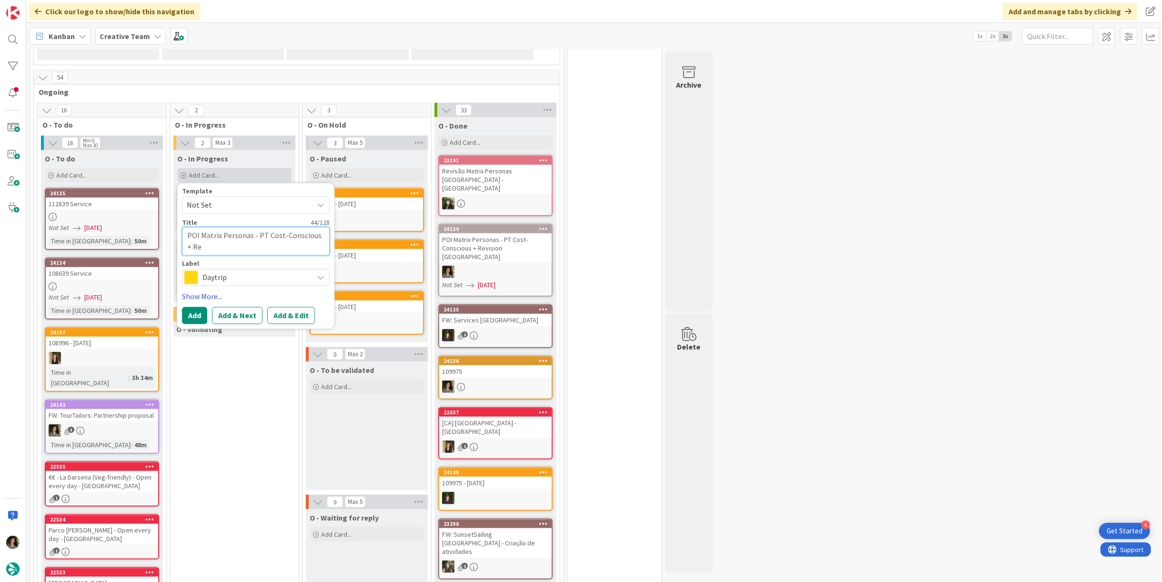
type textarea "POI Matrix Personas - PT Cost-Conscious + Rev"
type textarea "x"
type textarea "POI Matrix Personas - PT Cost-Conscious + Revi"
type textarea "x"
type textarea "POI Matrix Personas - PT Cost-Conscious + [PERSON_NAME]"
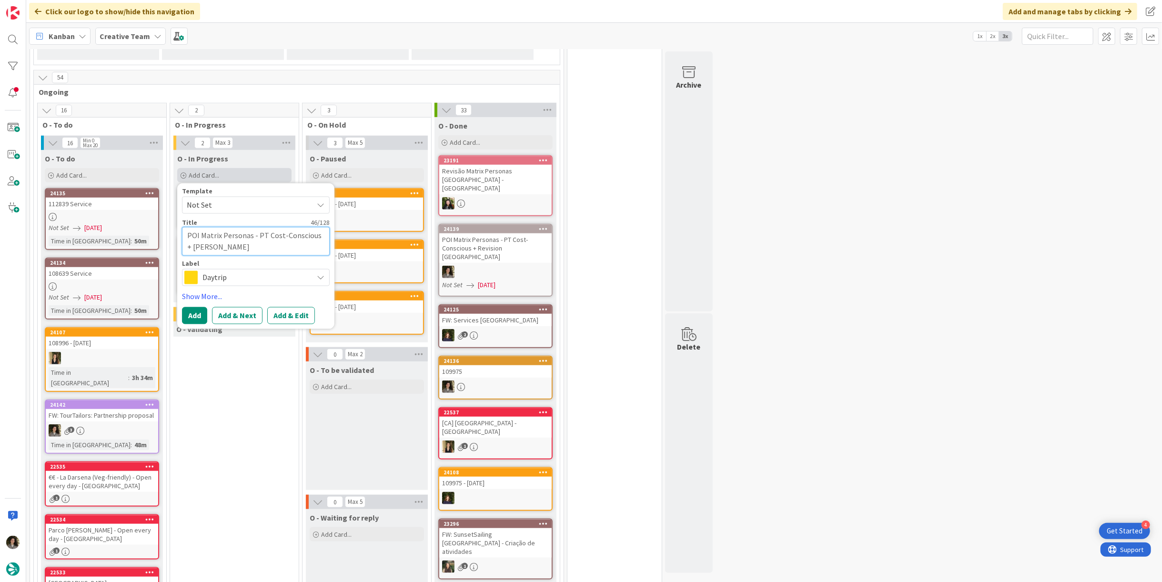
type textarea "x"
type textarea "POI Matrix Personas - PT Cost-Conscious + Revisi"
type textarea "x"
type textarea "POI Matrix Personas - PT Cost-Conscious + Revisio"
type textarea "x"
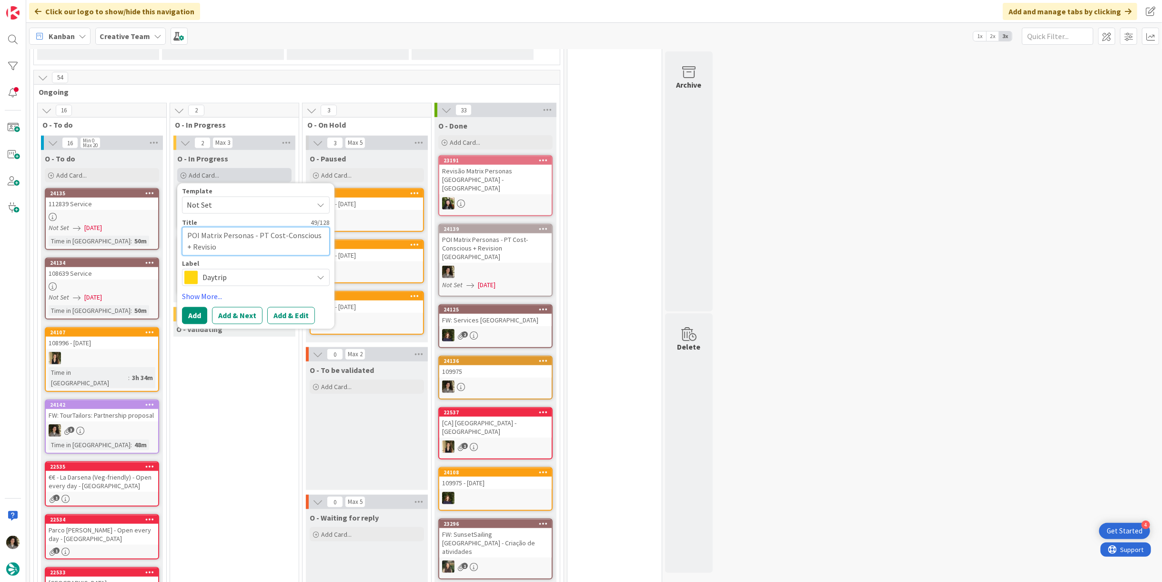
type textarea "POI Matrix Personas - PT Cost-Conscious + Revision"
type textarea "x"
type textarea "POI Matrix Personas - PT Cost-Conscious + Revision"
type textarea "x"
type textarea "POI Matrix Personas - PT Cost-Conscious + Revision U"
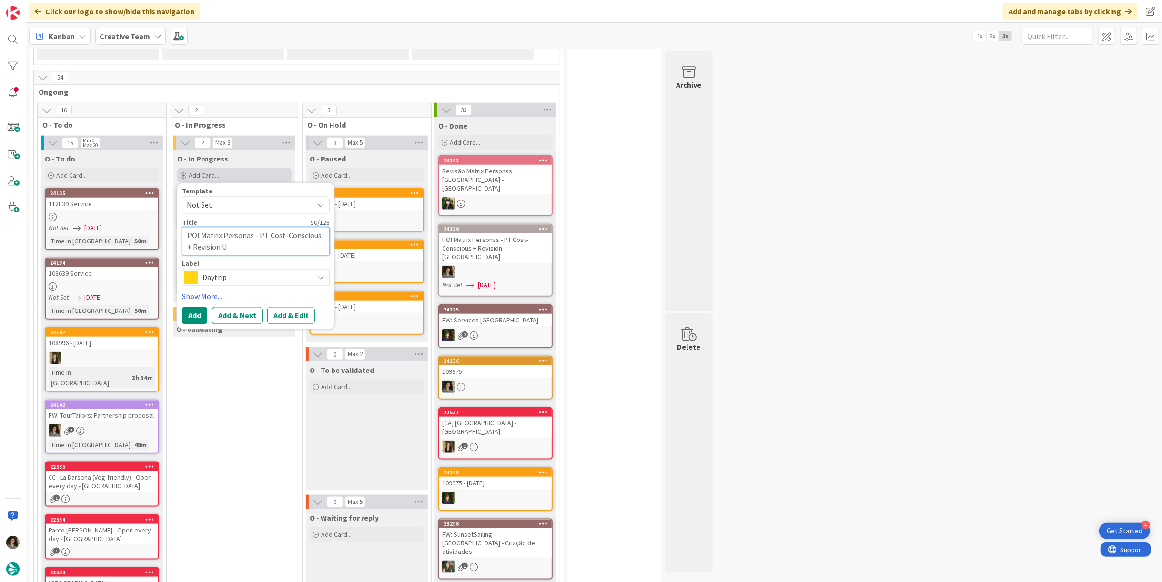
type textarea "x"
type textarea "POI Matrix Personas - PT Cost-Conscious + Revision [GEOGRAPHIC_DATA]"
type textarea "x"
type textarea "POI Matrix Personas - PT Cost-Conscious + Revision [GEOGRAPHIC_DATA]"
click at [278, 271] on span "Daytrip" at bounding box center [255, 277] width 106 height 13
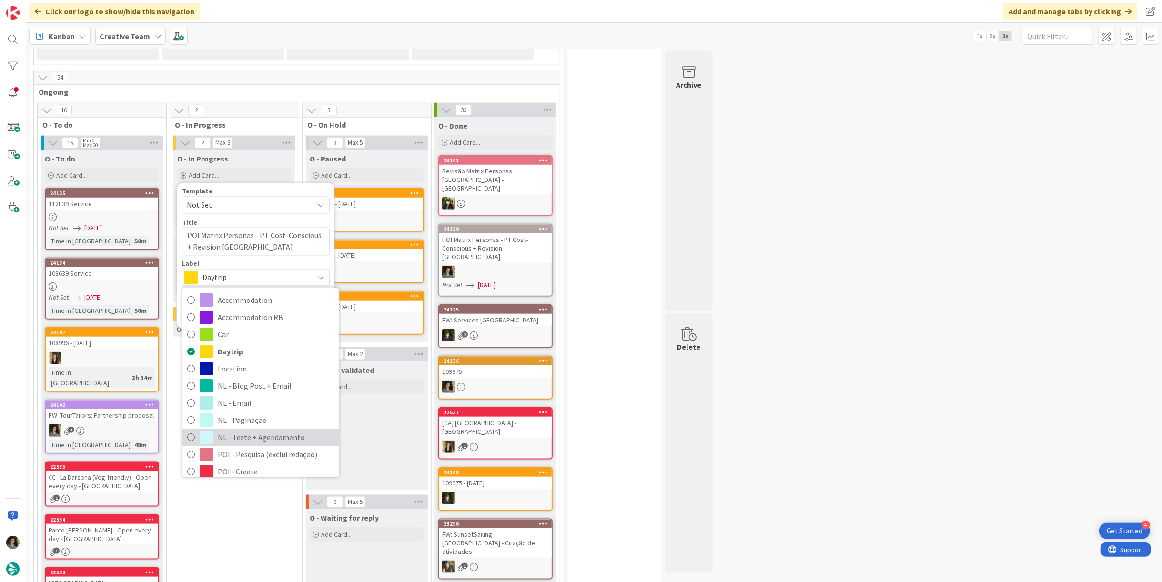
click at [269, 430] on span "NL - Teste + Agendamento" at bounding box center [276, 437] width 116 height 14
type textarea "x"
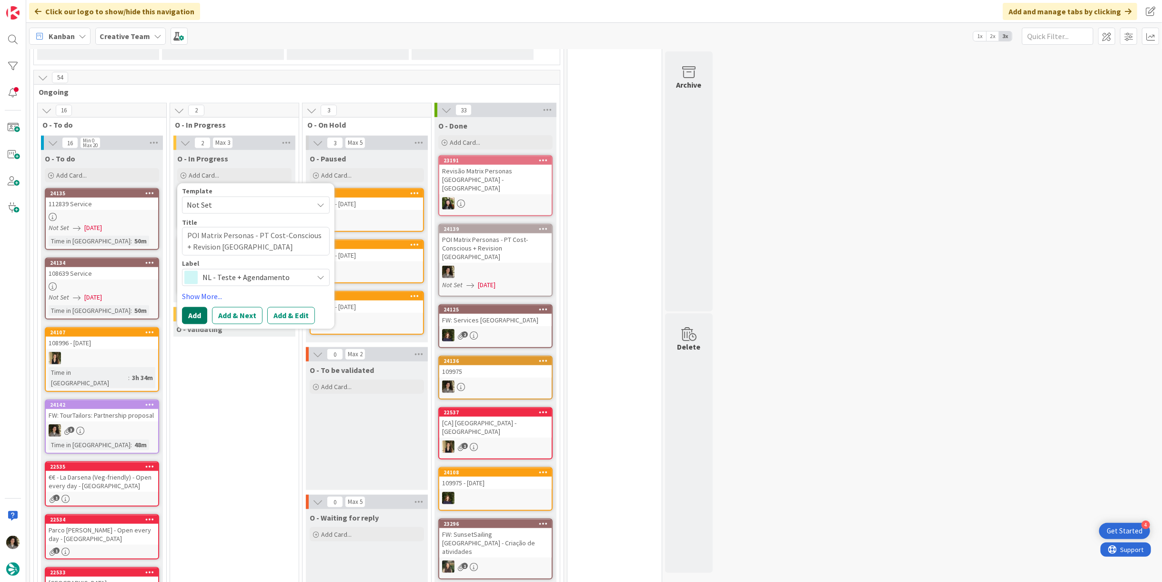
click at [199, 307] on button "Add" at bounding box center [194, 315] width 25 height 17
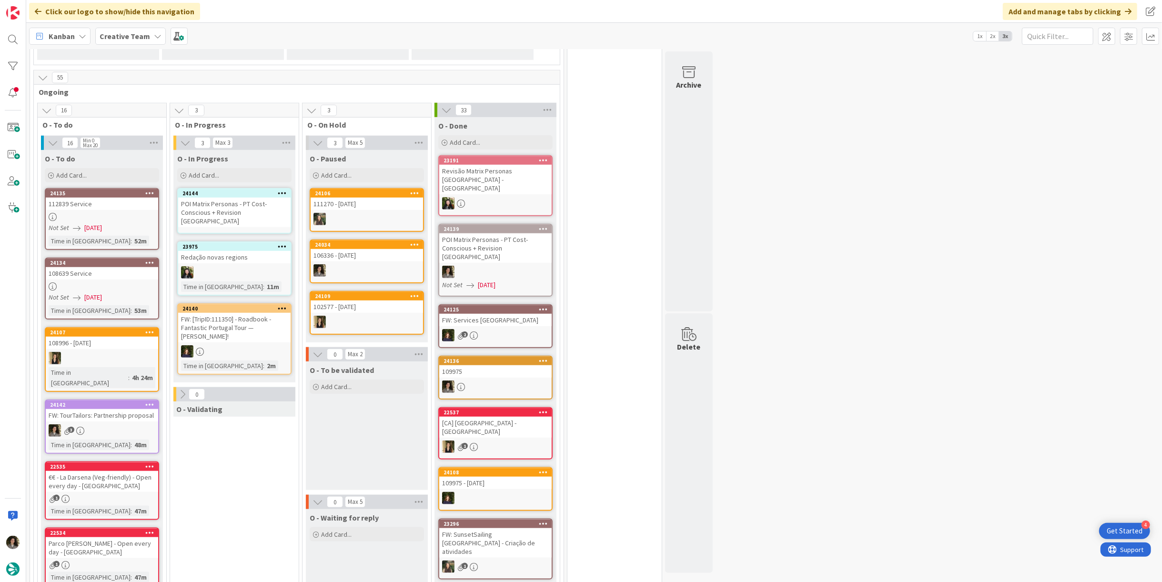
click at [206, 198] on div "POI Matrix Personas - PT Cost-Conscious + Revision [GEOGRAPHIC_DATA]" at bounding box center [234, 213] width 112 height 30
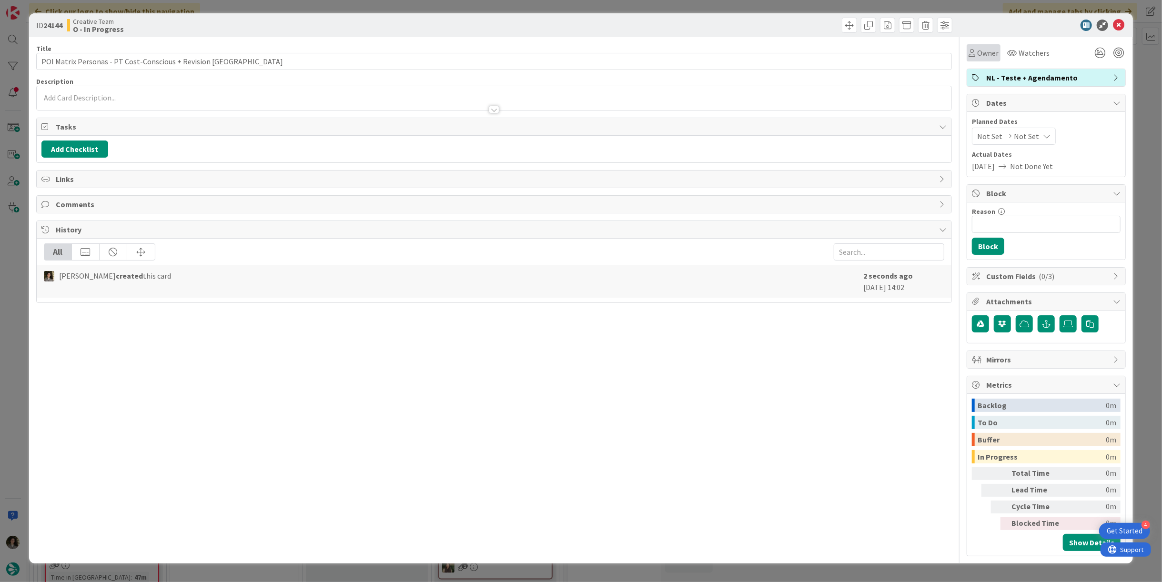
click at [982, 50] on span "Owner" at bounding box center [987, 52] width 21 height 11
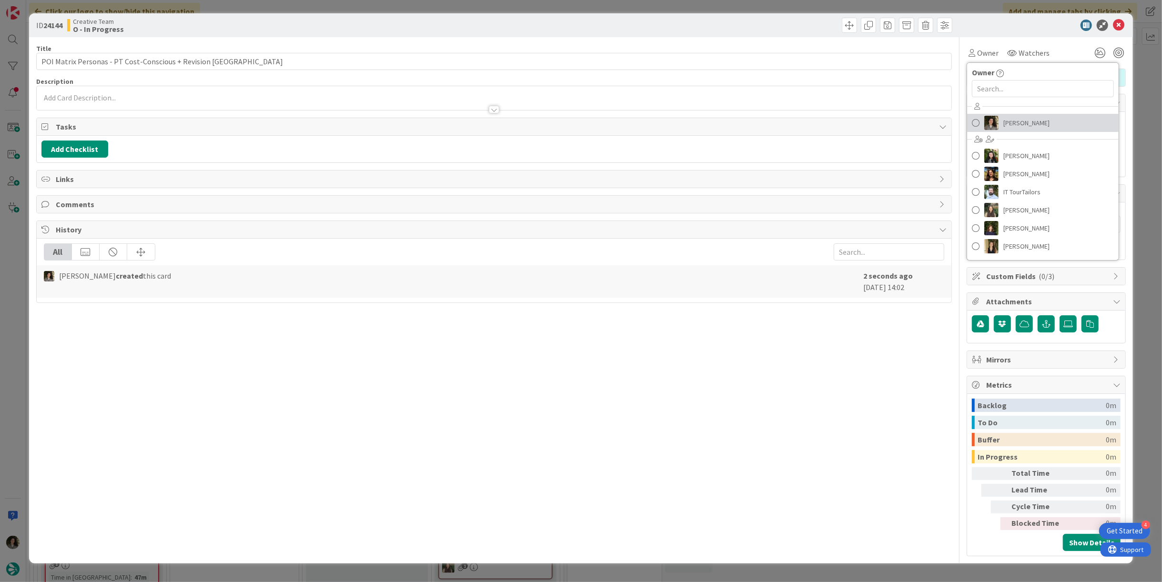
click at [1021, 123] on span "[PERSON_NAME]" at bounding box center [1026, 123] width 46 height 14
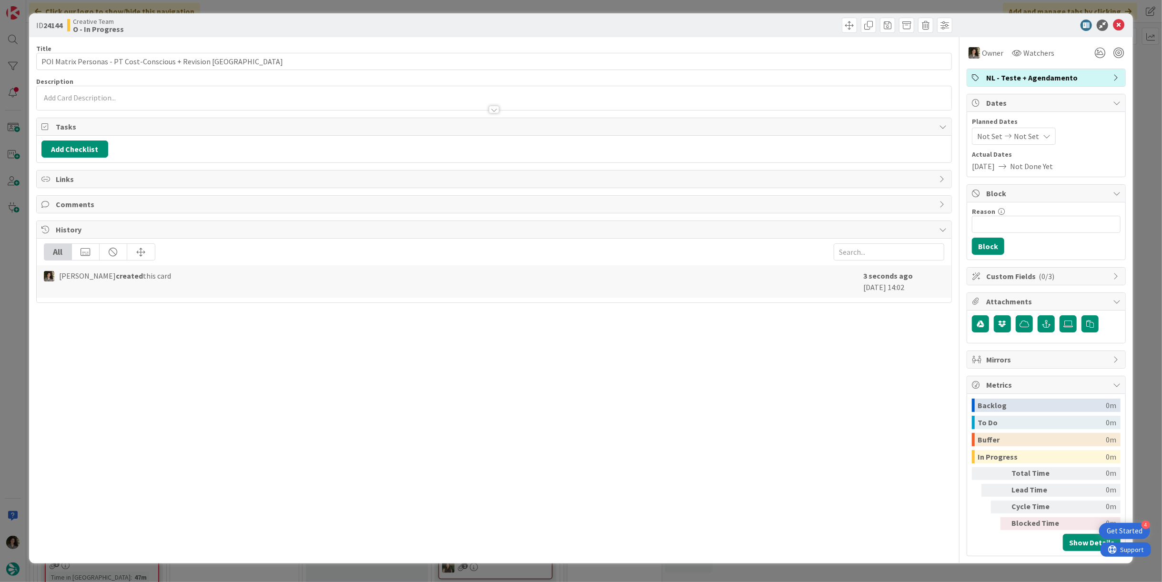
click at [1024, 126] on div "Planned Dates Not Set Not Set" at bounding box center [1046, 131] width 149 height 28
click at [1026, 132] on span "Not Set" at bounding box center [1026, 136] width 25 height 11
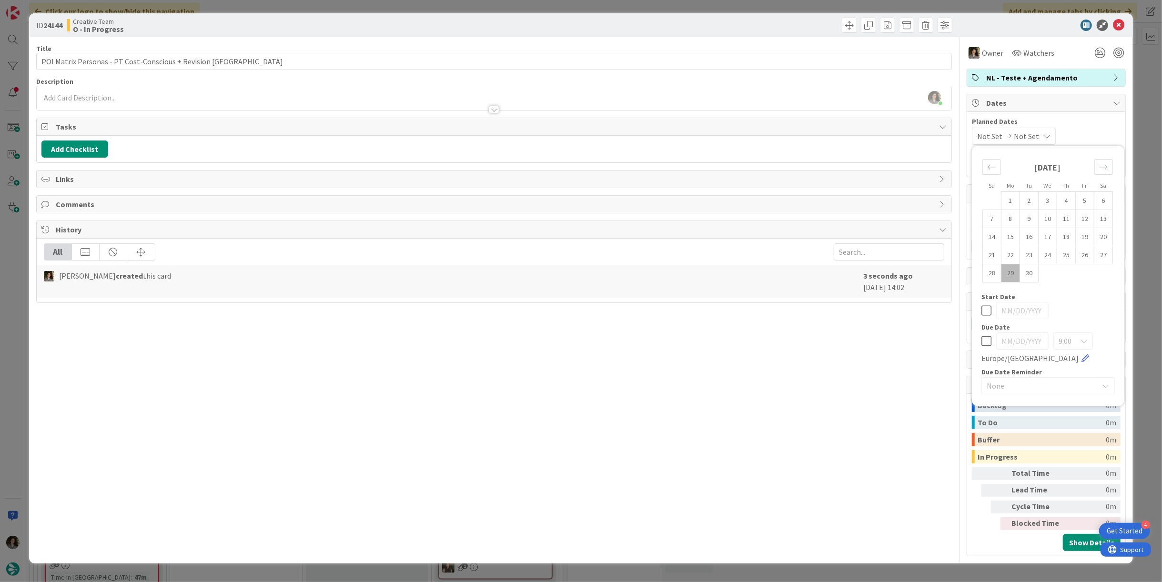
click at [987, 343] on icon at bounding box center [986, 340] width 10 height 11
type input "[DATE]"
click at [1120, 27] on icon at bounding box center [1118, 25] width 11 height 11
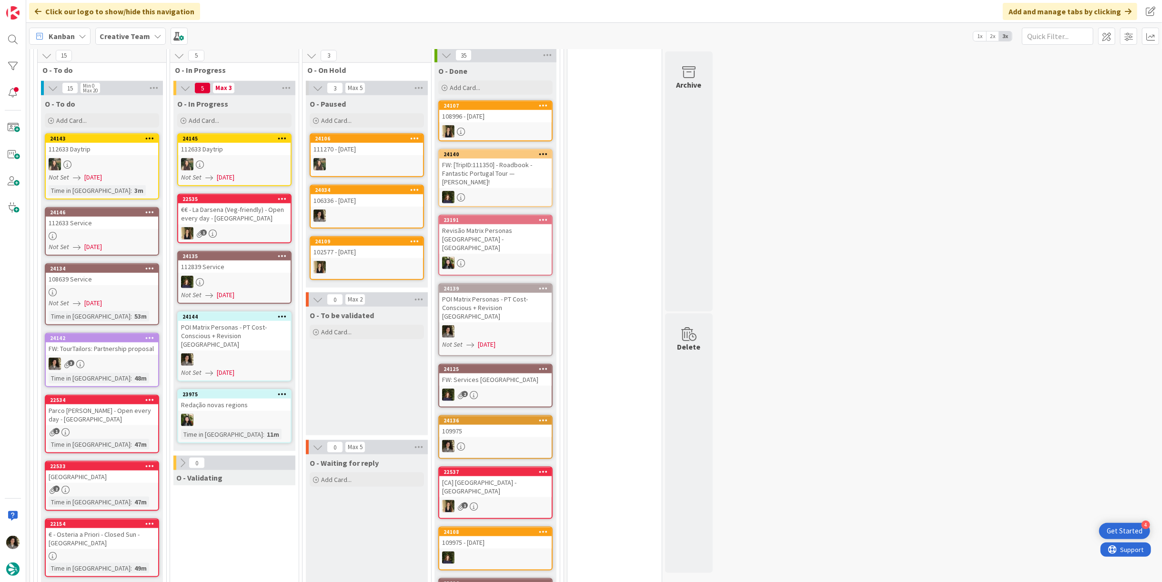
scroll to position [790, 0]
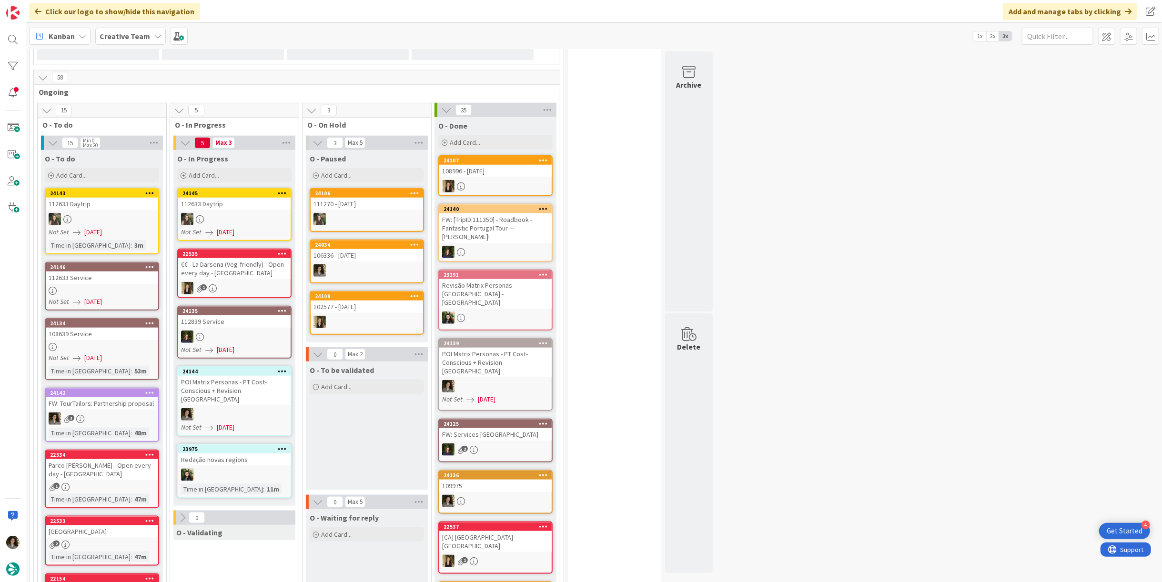
click at [240, 376] on div "POI Matrix Personas - PT Cost-Conscious + Revision [GEOGRAPHIC_DATA]" at bounding box center [234, 391] width 112 height 30
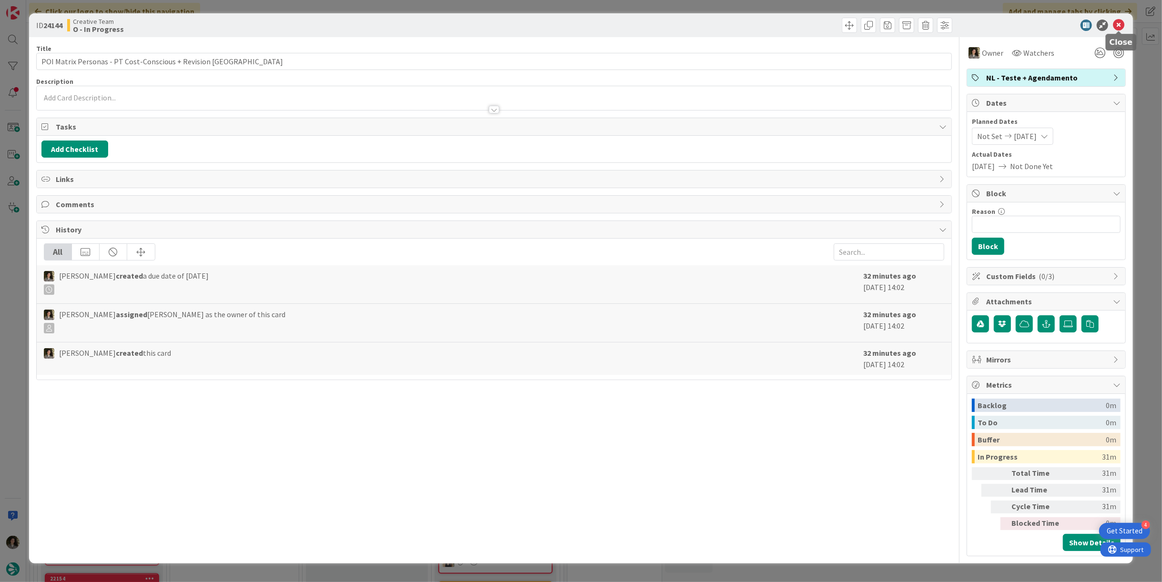
click at [1119, 22] on icon at bounding box center [1118, 25] width 11 height 11
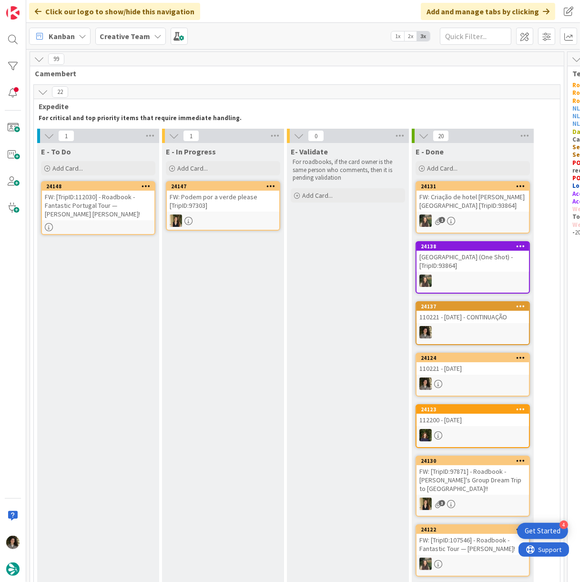
click at [104, 209] on div "FW: [TripID:112030] - Roadbook - Fantastic Portugal Tour — [PERSON_NAME] [PERSO…" at bounding box center [98, 206] width 112 height 30
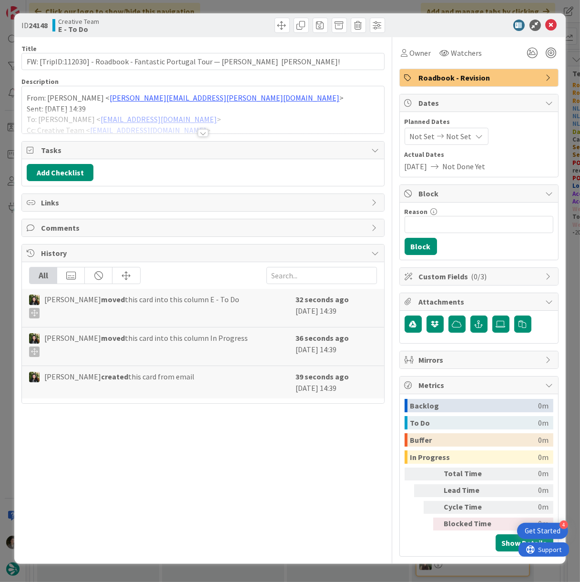
click at [206, 131] on div at bounding box center [203, 133] width 10 height 8
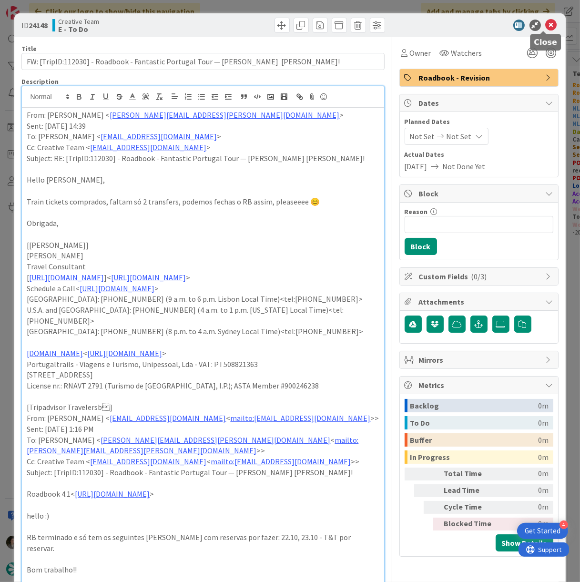
click at [545, 27] on icon at bounding box center [550, 25] width 11 height 11
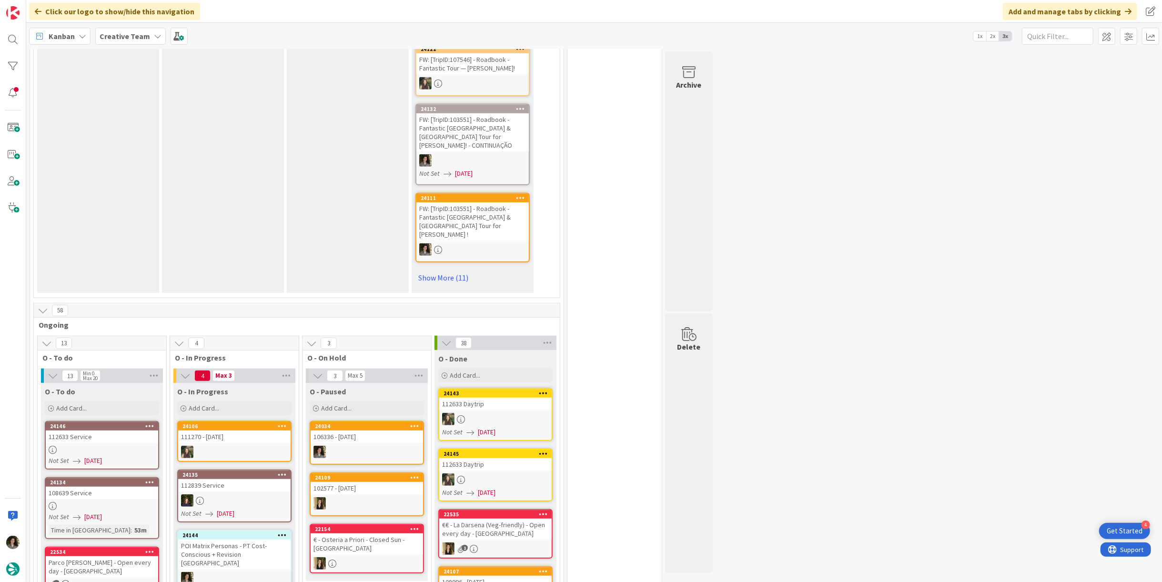
scroll to position [635, 0]
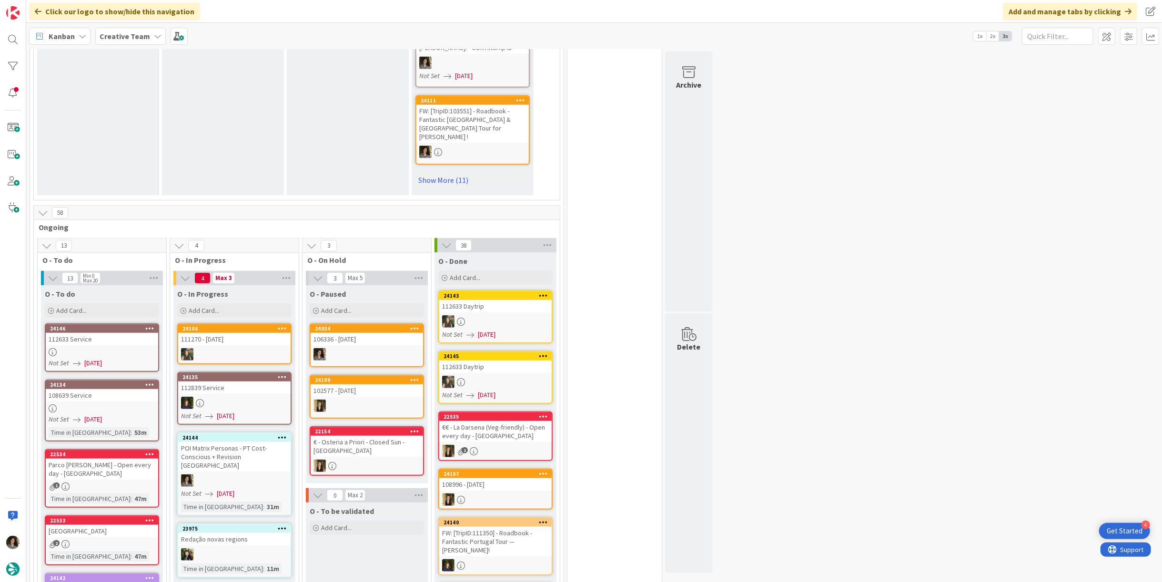
click at [273, 474] on div at bounding box center [234, 480] width 112 height 12
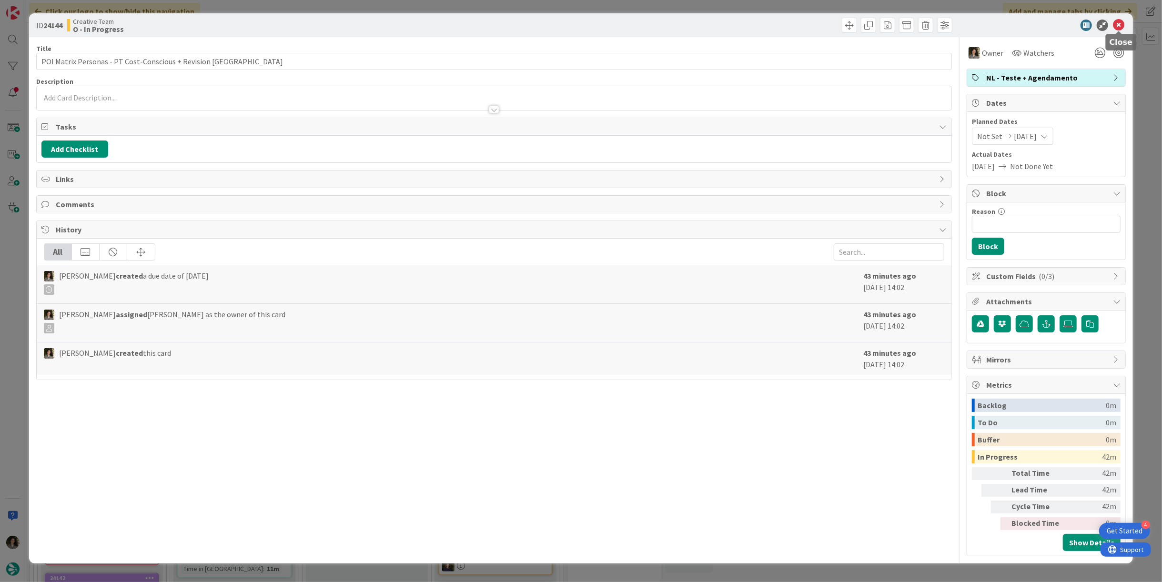
click at [1118, 27] on icon at bounding box center [1118, 25] width 11 height 11
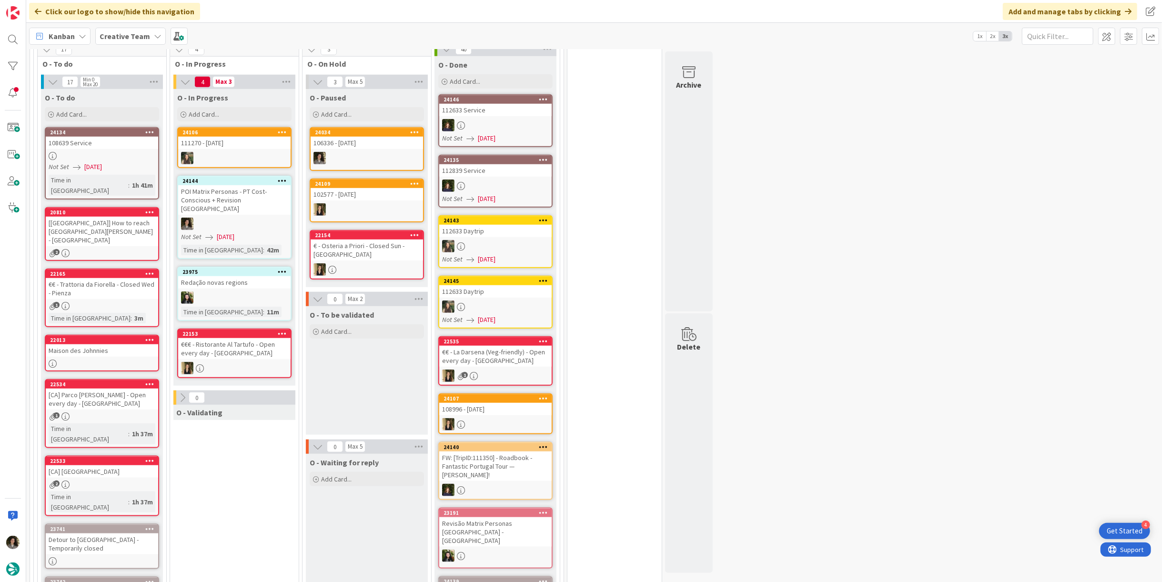
scroll to position [846, 0]
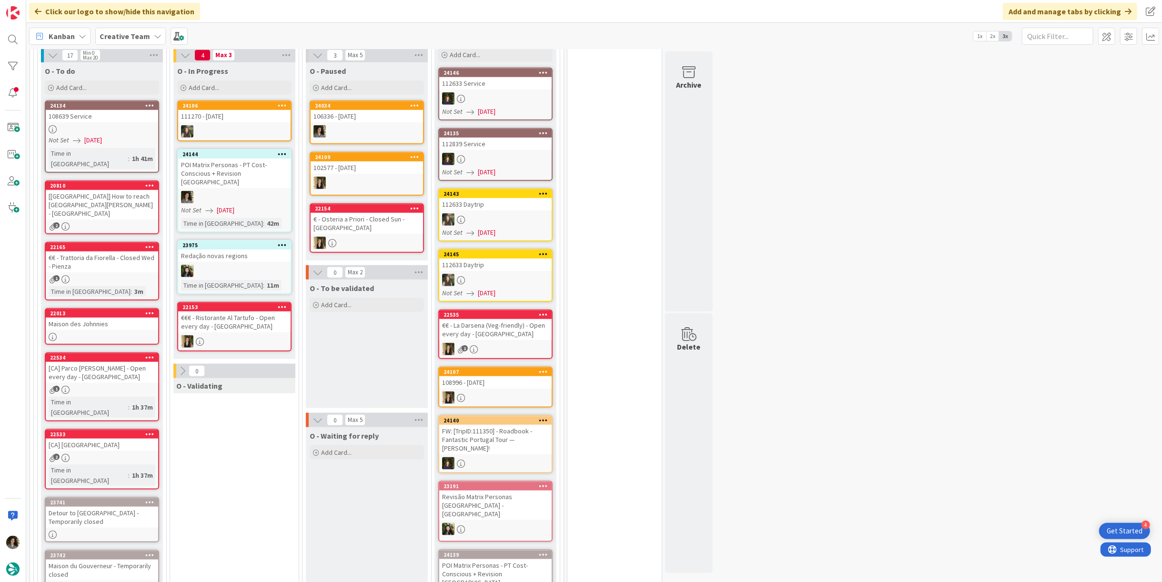
click at [97, 110] on div "108639 Service" at bounding box center [102, 116] width 112 height 12
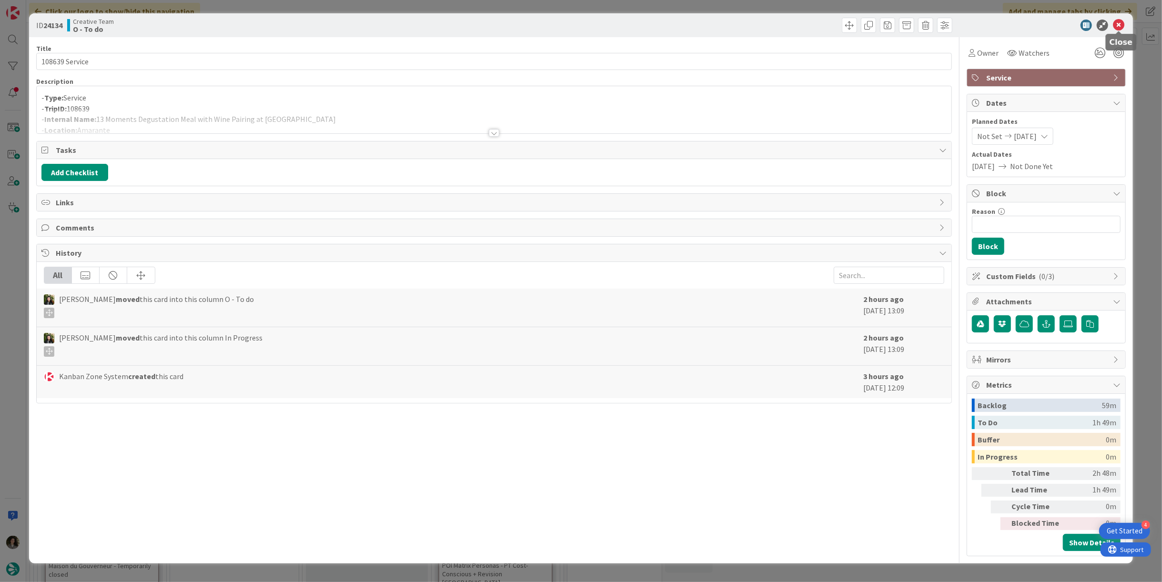
click at [1120, 25] on icon at bounding box center [1118, 25] width 11 height 11
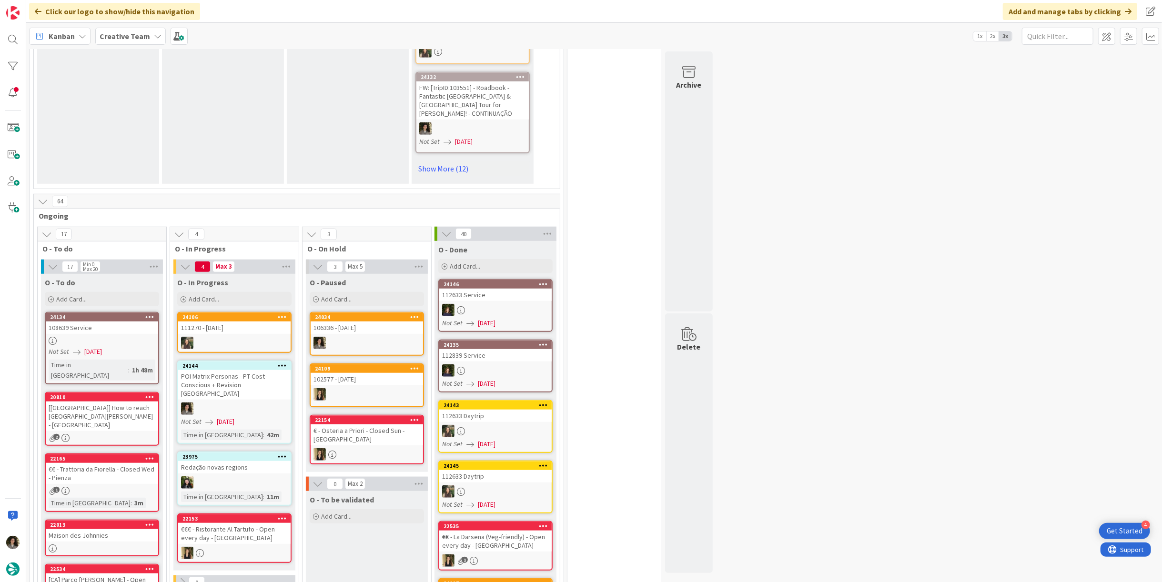
scroll to position [794, 0]
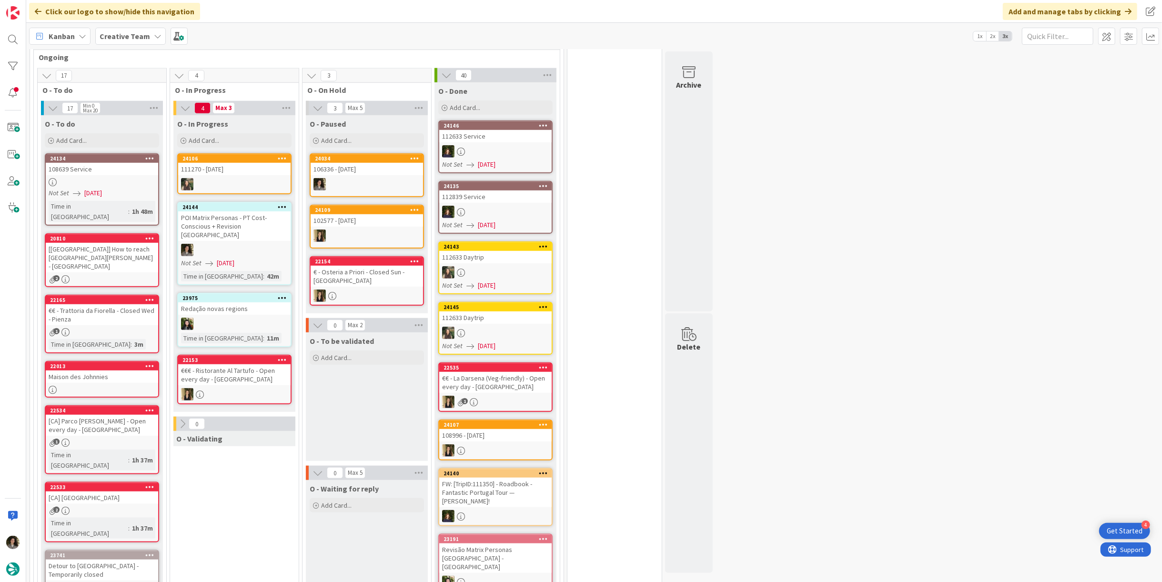
click at [226, 258] on span "[DATE]" at bounding box center [226, 263] width 18 height 10
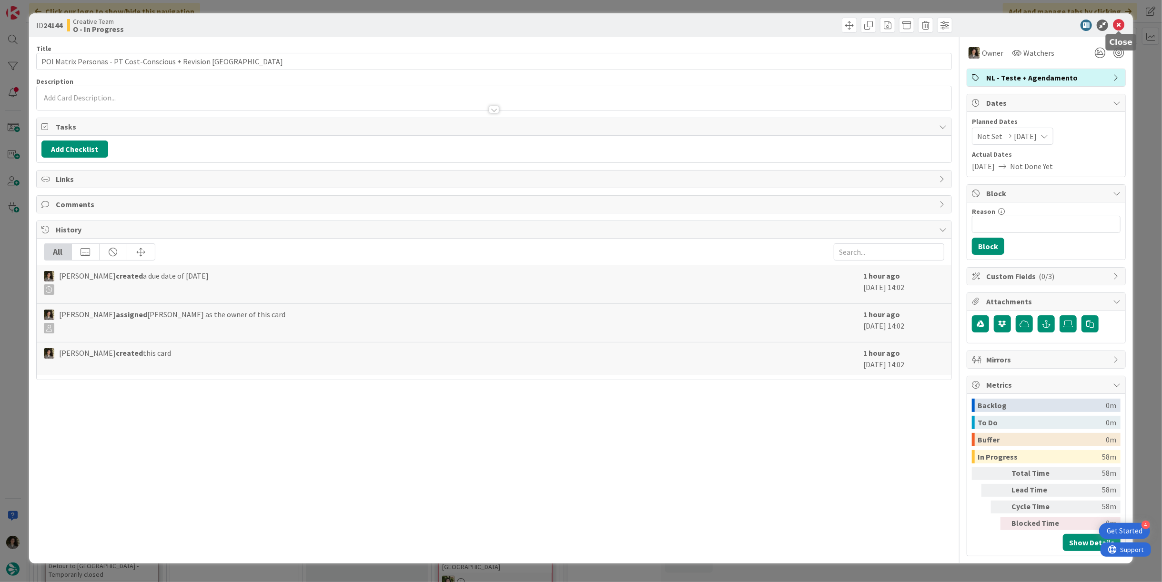
drag, startPoint x: 1119, startPoint y: 20, endPoint x: 990, endPoint y: 42, distance: 130.5
click at [1119, 21] on icon at bounding box center [1118, 25] width 11 height 11
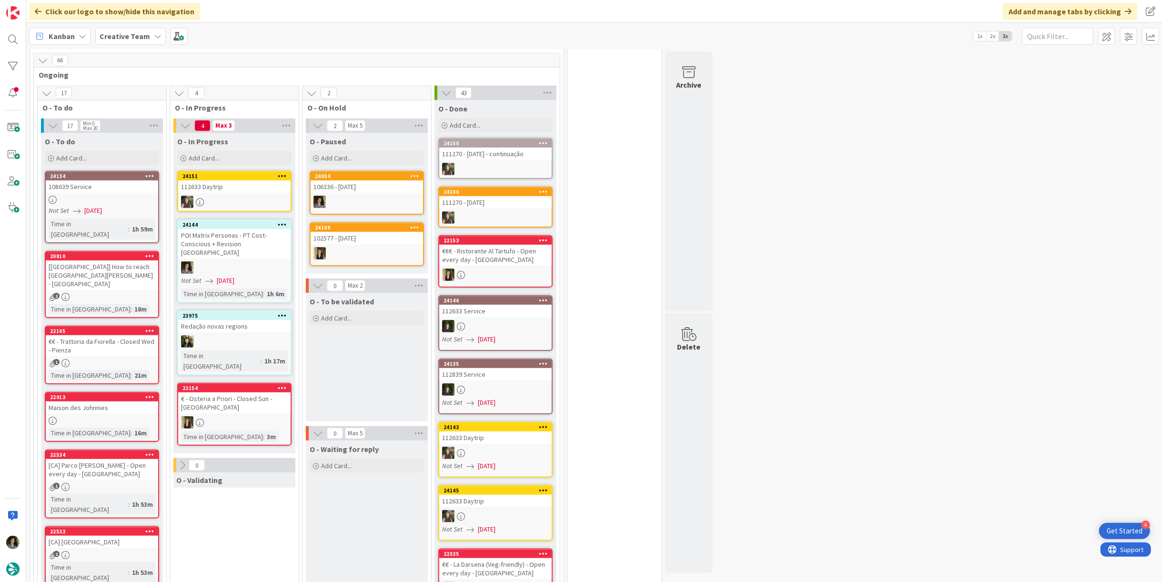
scroll to position [794, 0]
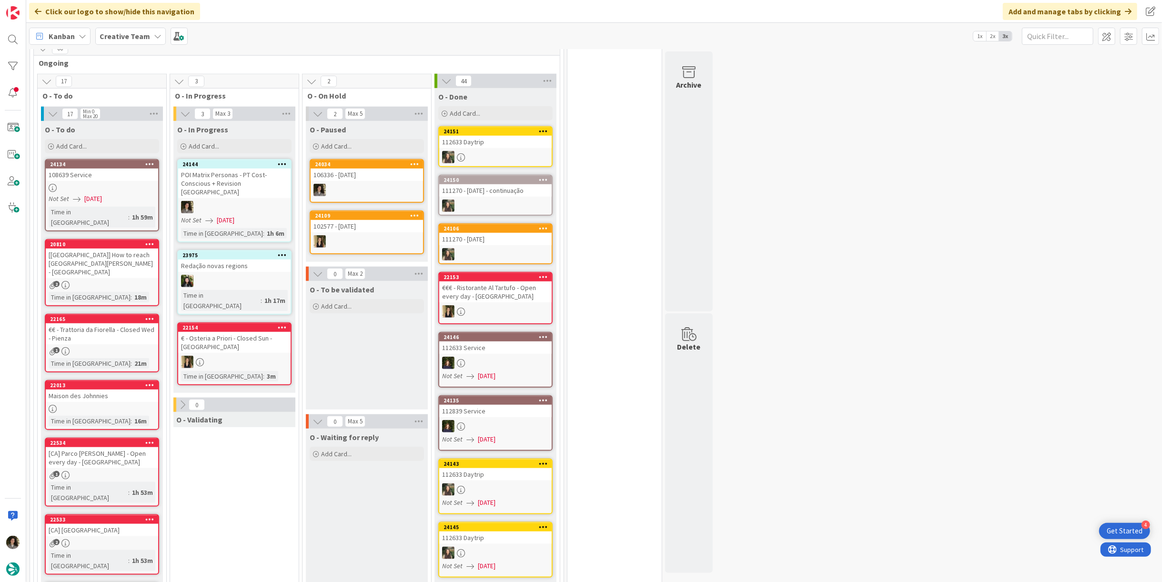
click at [217, 201] on div at bounding box center [234, 207] width 112 height 12
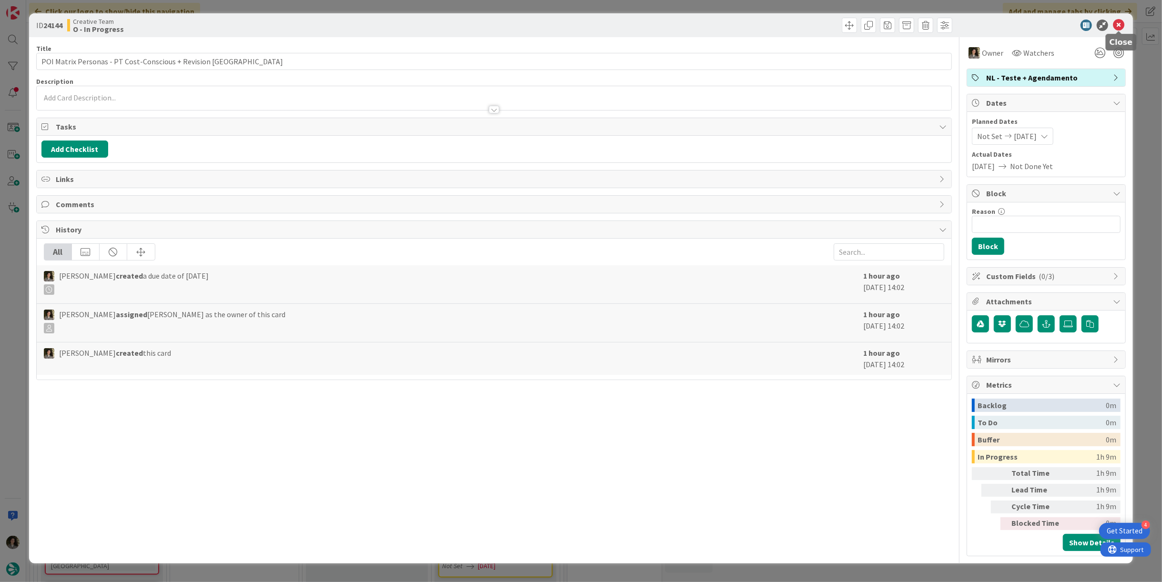
drag, startPoint x: 1115, startPoint y: 23, endPoint x: 868, endPoint y: 64, distance: 250.5
click at [1114, 23] on icon at bounding box center [1118, 25] width 11 height 11
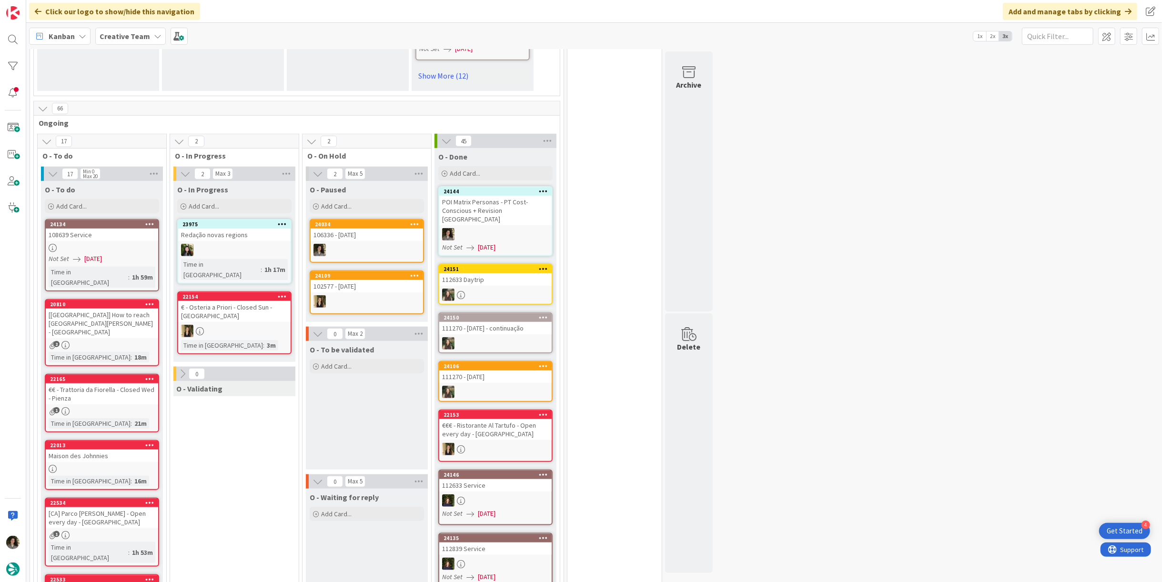
click at [496, 199] on div "24144 POI Matrix Personas - PT Cost-Conscious + Revision UK Not Set [DATE]" at bounding box center [495, 221] width 114 height 70
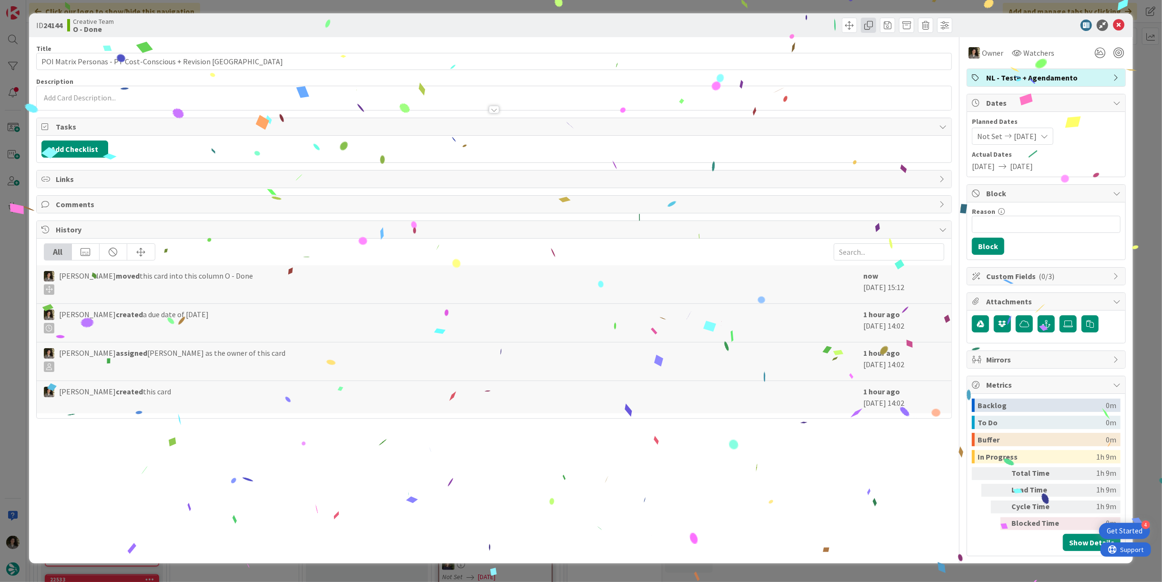
click at [866, 30] on span at bounding box center [868, 25] width 15 height 15
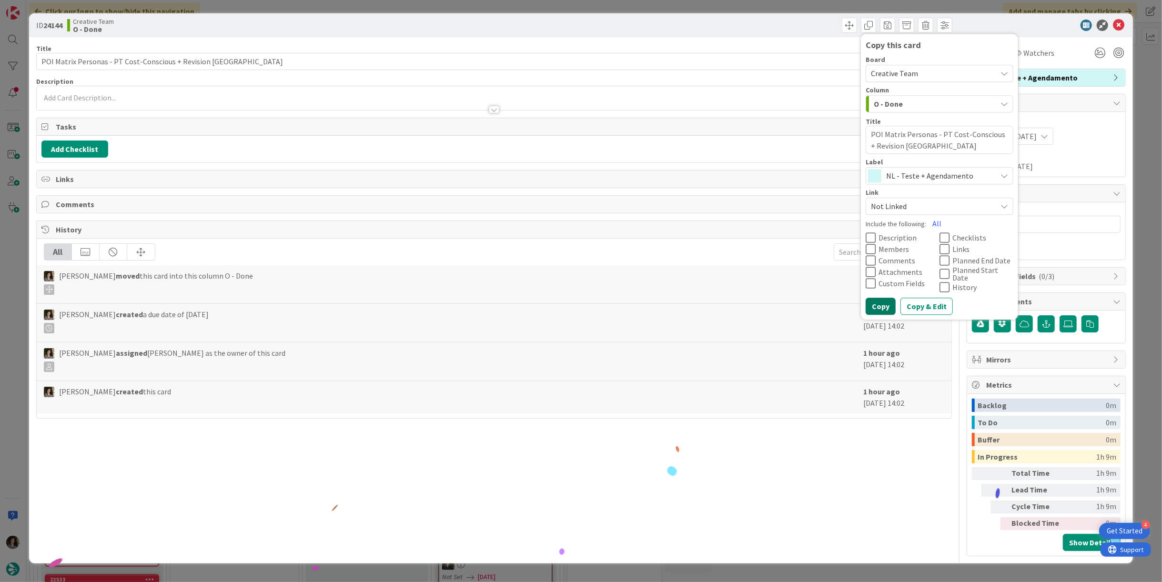
click at [884, 303] on button "Copy" at bounding box center [880, 306] width 30 height 17
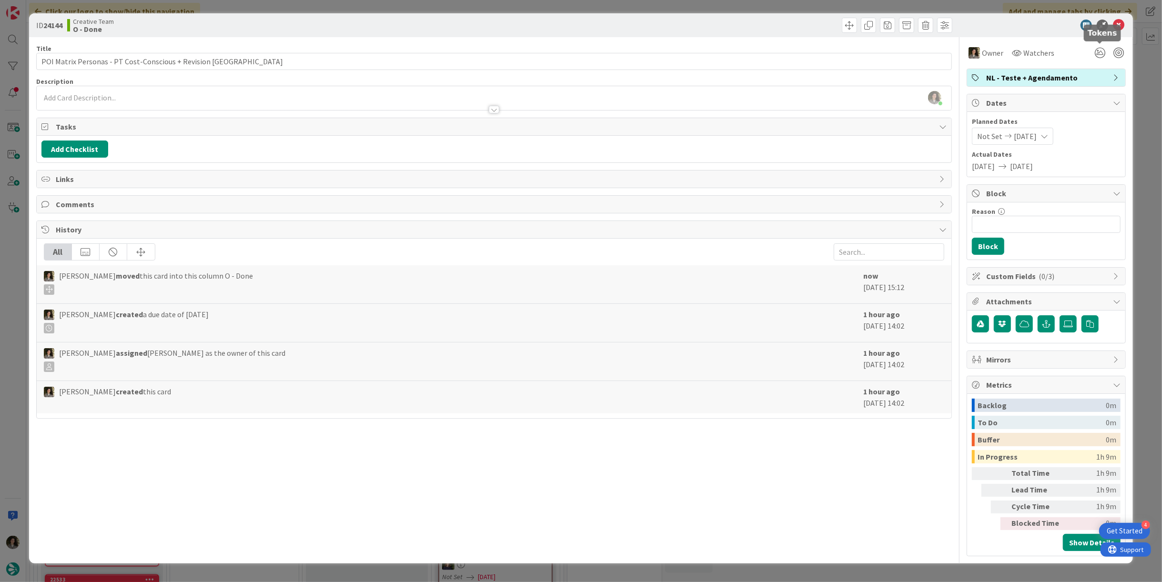
type textarea "x"
click at [1116, 26] on icon at bounding box center [1118, 25] width 11 height 11
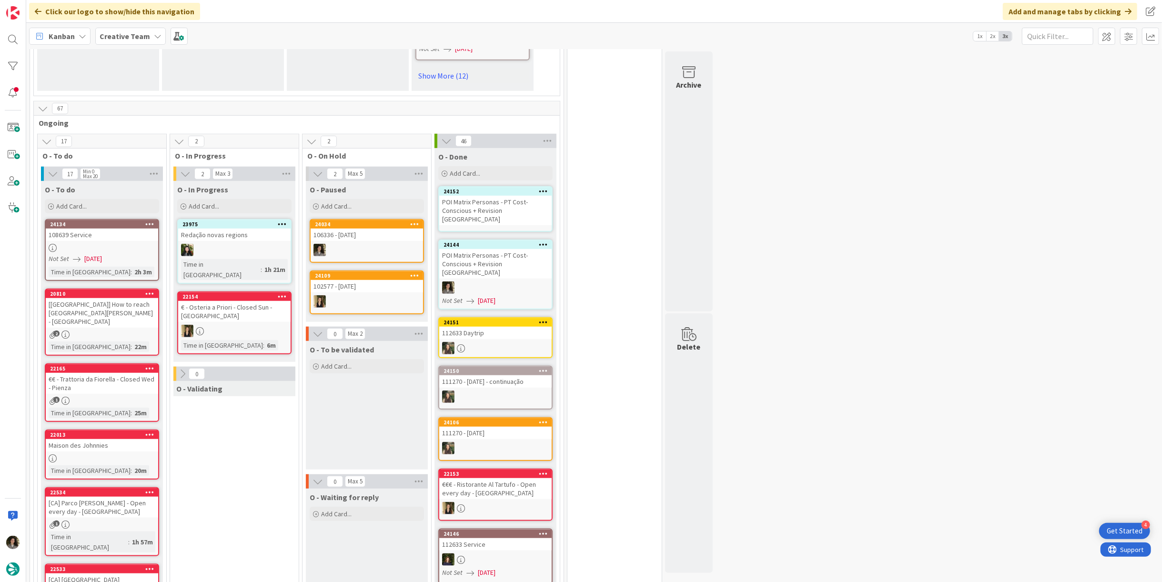
click at [490, 196] on div "POI Matrix Personas - PT Cost-Conscious + Revision [GEOGRAPHIC_DATA]" at bounding box center [495, 211] width 112 height 30
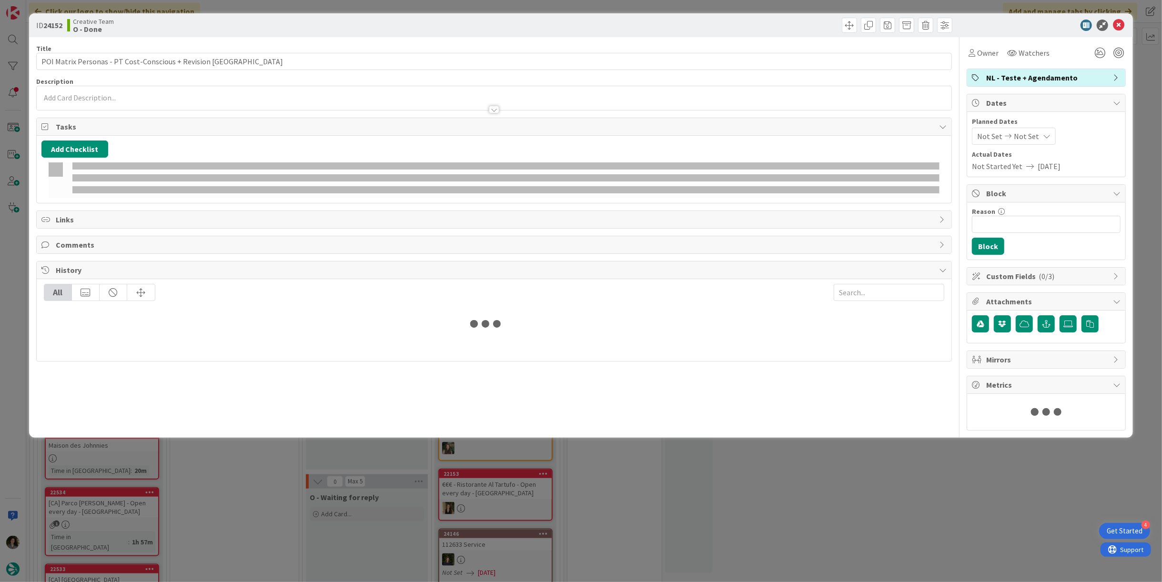
drag, startPoint x: 986, startPoint y: 51, endPoint x: 992, endPoint y: 61, distance: 12.2
click at [986, 52] on span "Owner" at bounding box center [987, 52] width 21 height 11
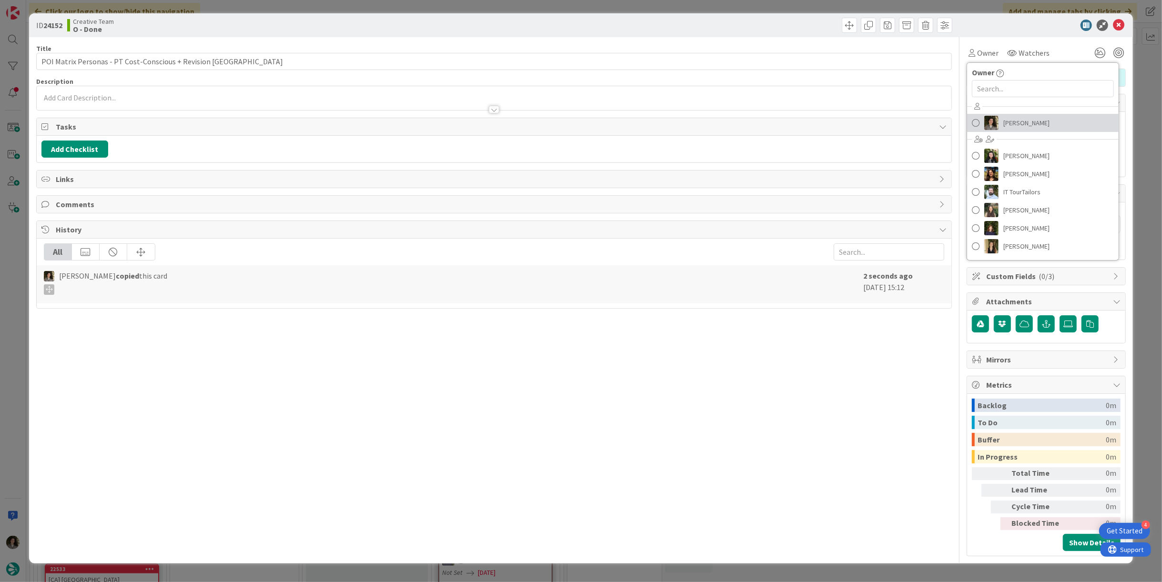
click at [1040, 126] on span "[PERSON_NAME]" at bounding box center [1026, 123] width 46 height 14
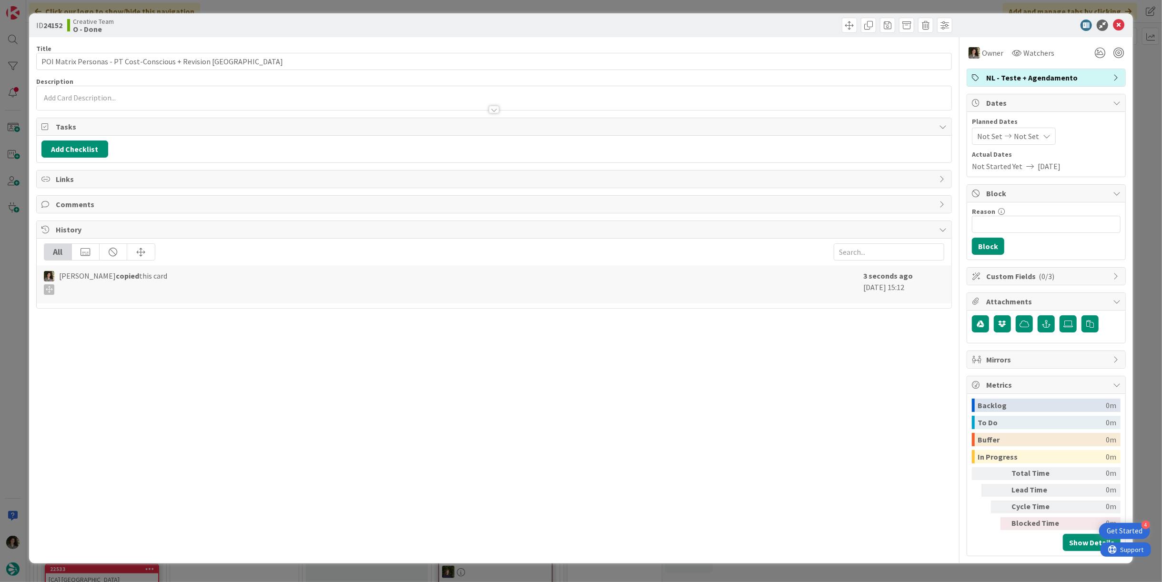
drag, startPoint x: 1037, startPoint y: 130, endPoint x: 1044, endPoint y: 142, distance: 14.3
click at [1036, 131] on div "Not Set Not Set" at bounding box center [1014, 136] width 84 height 17
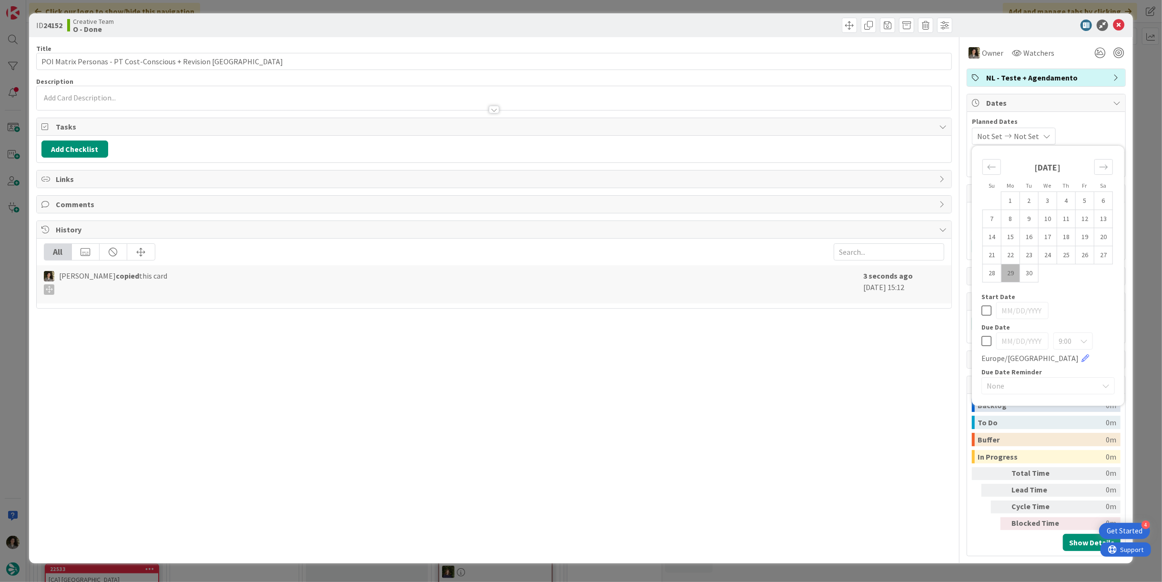
click at [985, 342] on icon at bounding box center [986, 340] width 10 height 11
type input "[DATE]"
click at [873, 357] on div "Title 53 / 128 POI Matrix Personas - PT Cost-Conscious + Revision UK Descriptio…" at bounding box center [494, 296] width 916 height 519
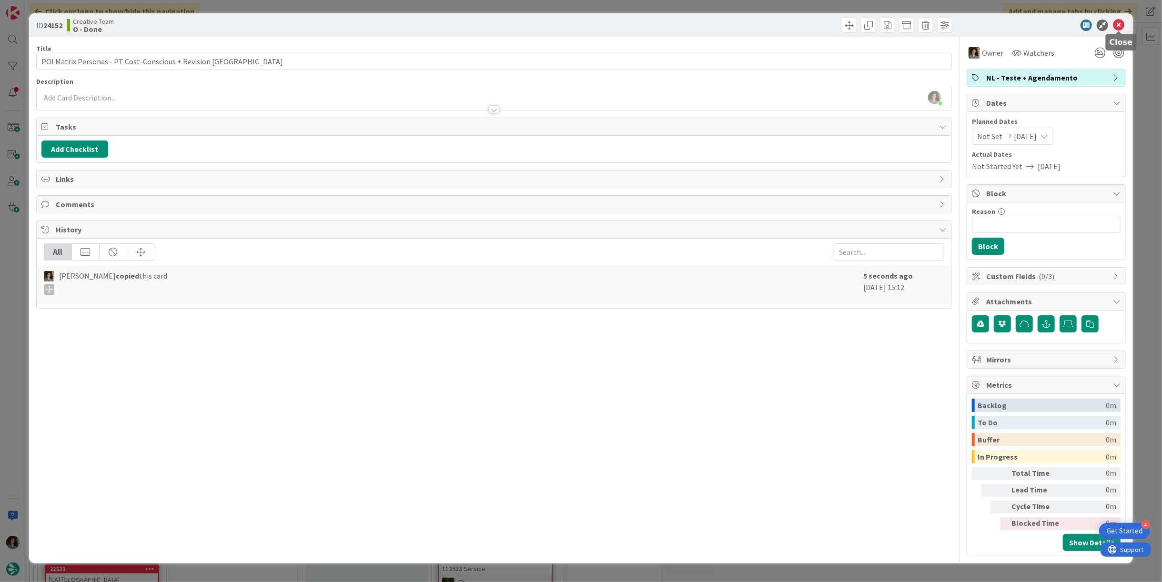
click at [1119, 21] on icon at bounding box center [1118, 25] width 11 height 11
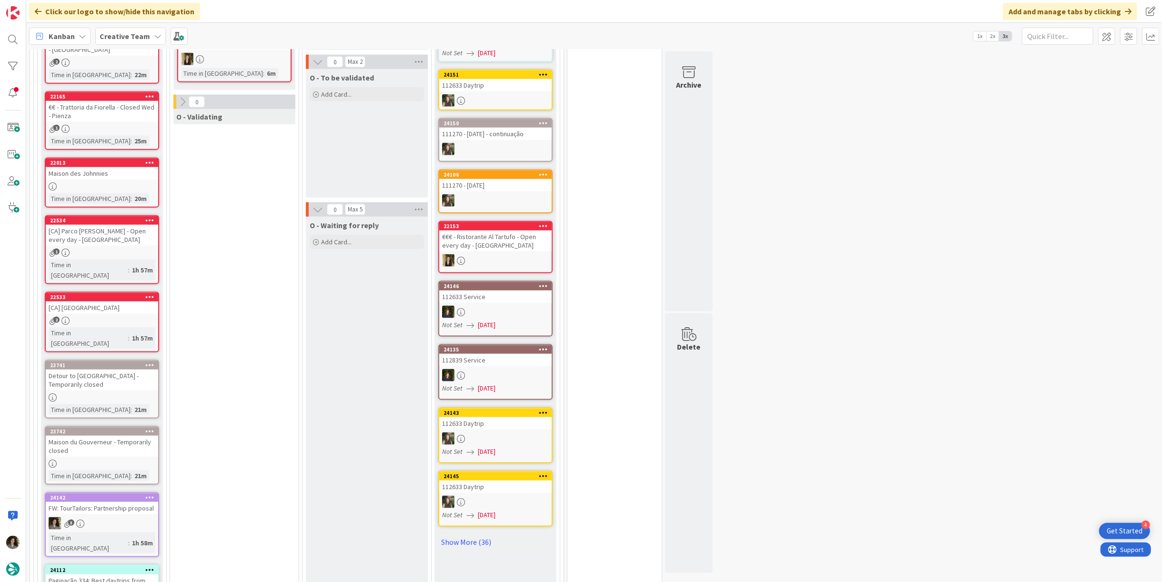
scroll to position [794, 0]
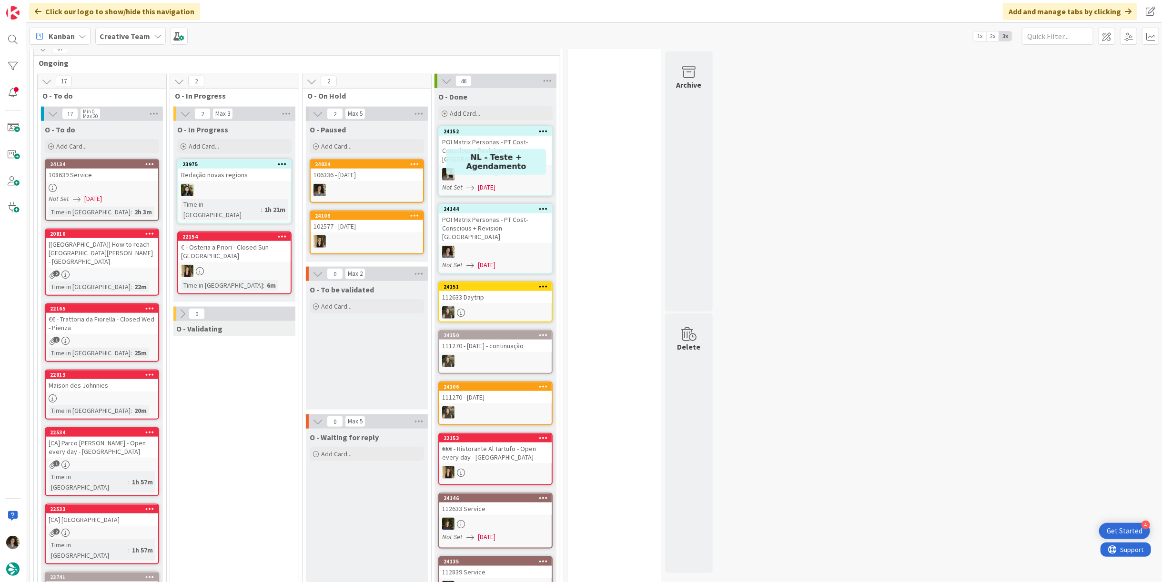
click at [468, 136] on div "POI Matrix Personas - PT Cost-Conscious + Revision [GEOGRAPHIC_DATA]" at bounding box center [495, 151] width 112 height 30
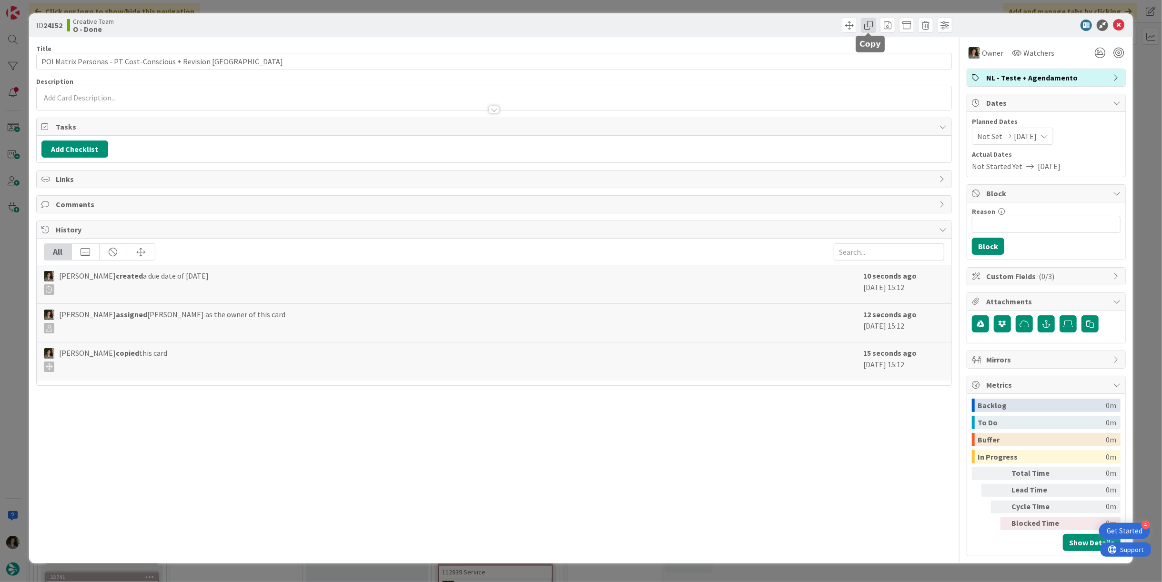
click at [866, 29] on span at bounding box center [868, 25] width 15 height 15
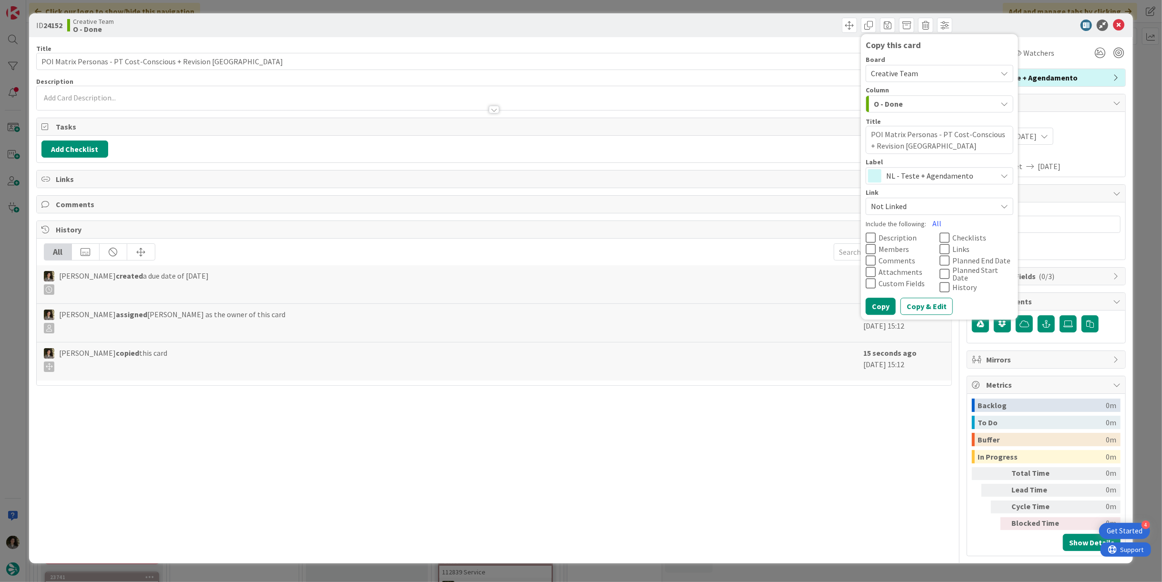
click at [902, 176] on span "NL - Teste + Agendamento" at bounding box center [939, 176] width 106 height 13
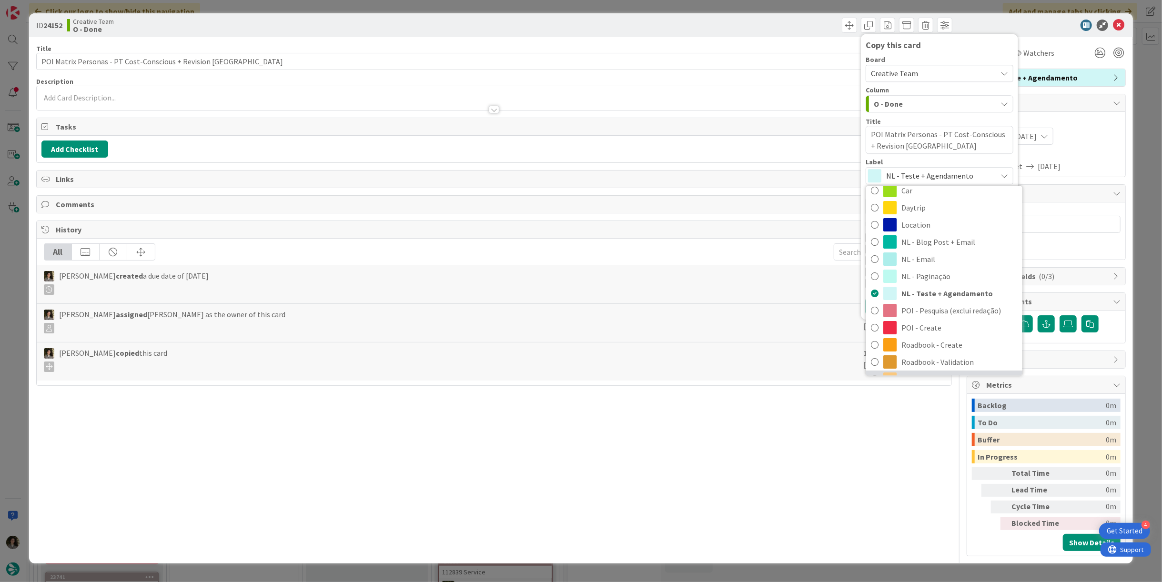
scroll to position [106, 0]
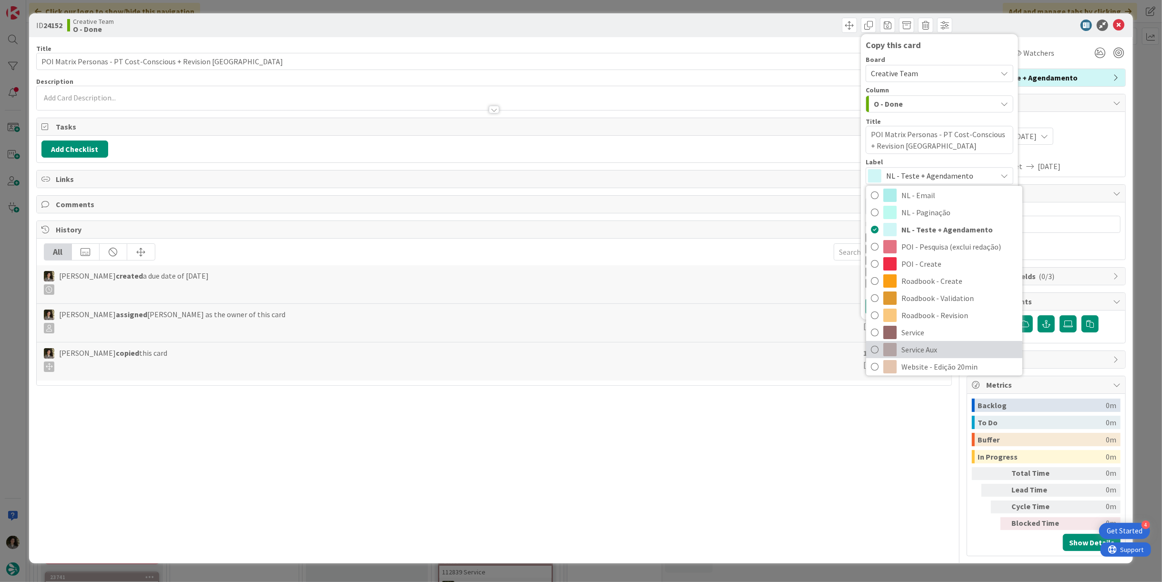
click at [927, 351] on span "Service Aux" at bounding box center [959, 350] width 116 height 14
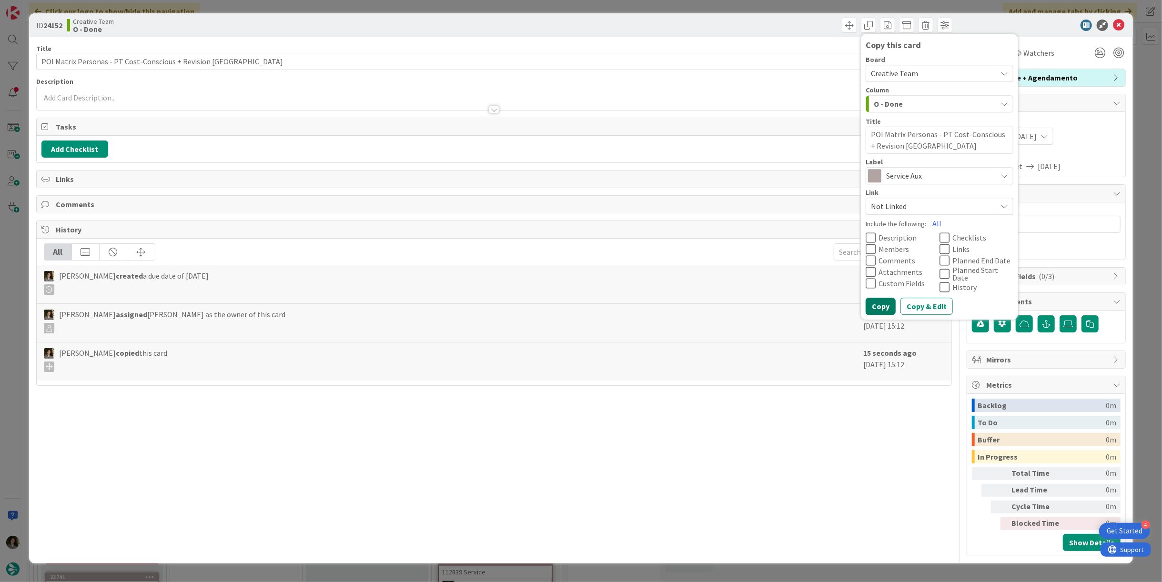
click at [878, 302] on button "Copy" at bounding box center [880, 306] width 30 height 17
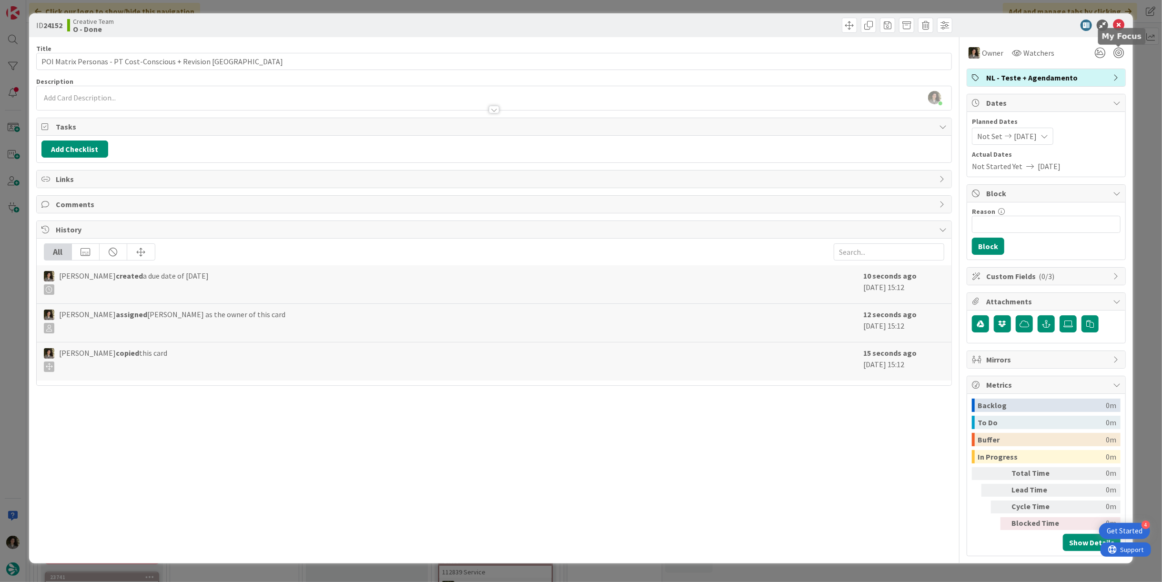
type textarea "x"
drag, startPoint x: 1117, startPoint y: 25, endPoint x: 869, endPoint y: 46, distance: 249.1
click at [1117, 25] on icon at bounding box center [1118, 25] width 11 height 11
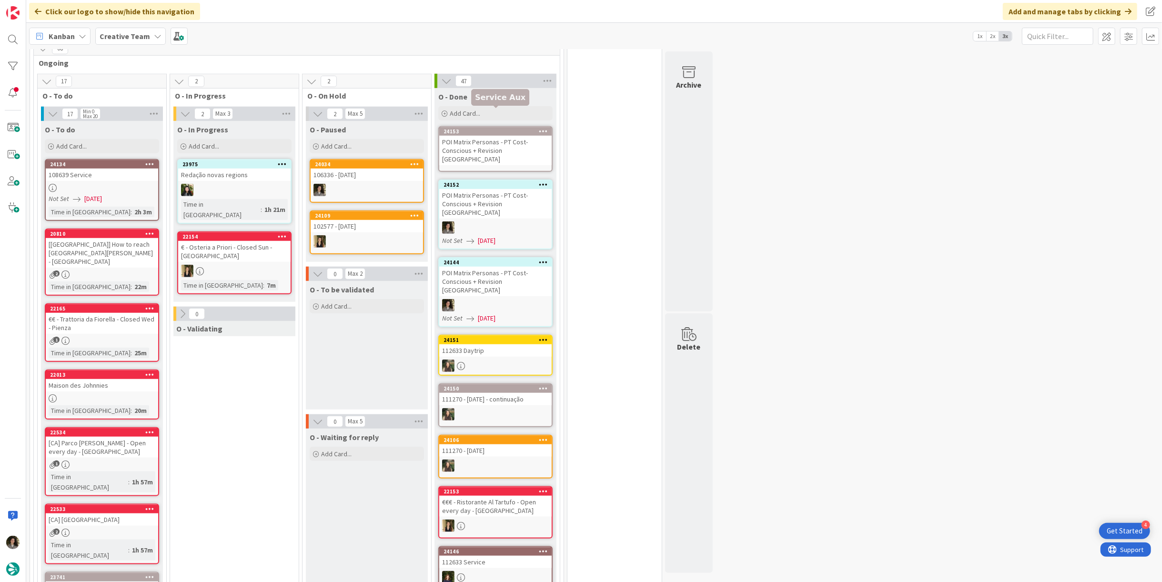
click at [491, 136] on div "POI Matrix Personas - PT Cost-Conscious + Revision [GEOGRAPHIC_DATA]" at bounding box center [495, 151] width 112 height 30
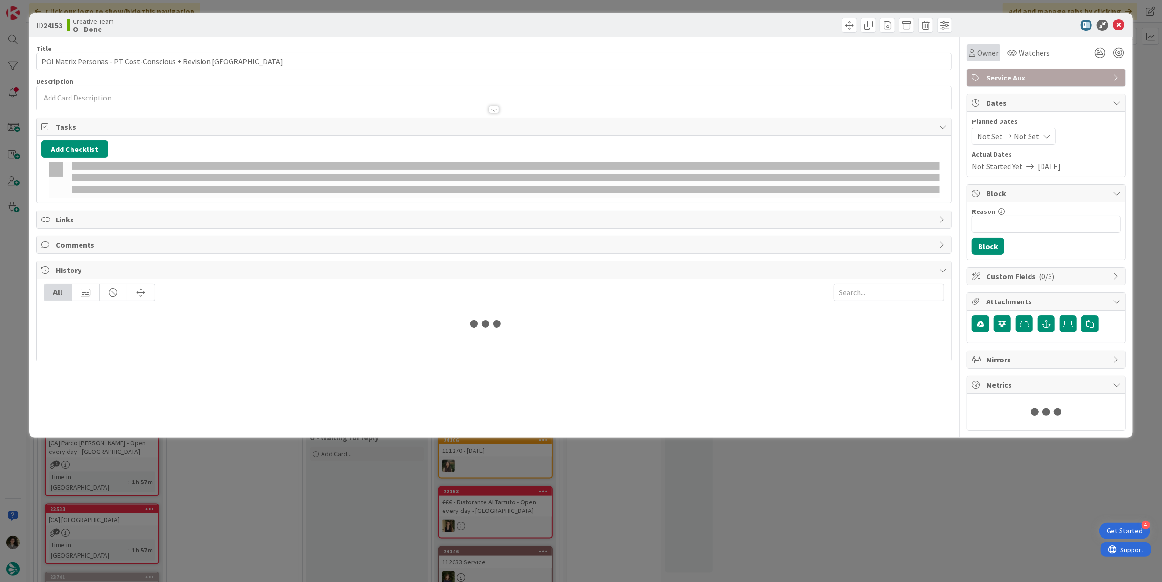
click at [976, 49] on div "Owner" at bounding box center [983, 52] width 30 height 11
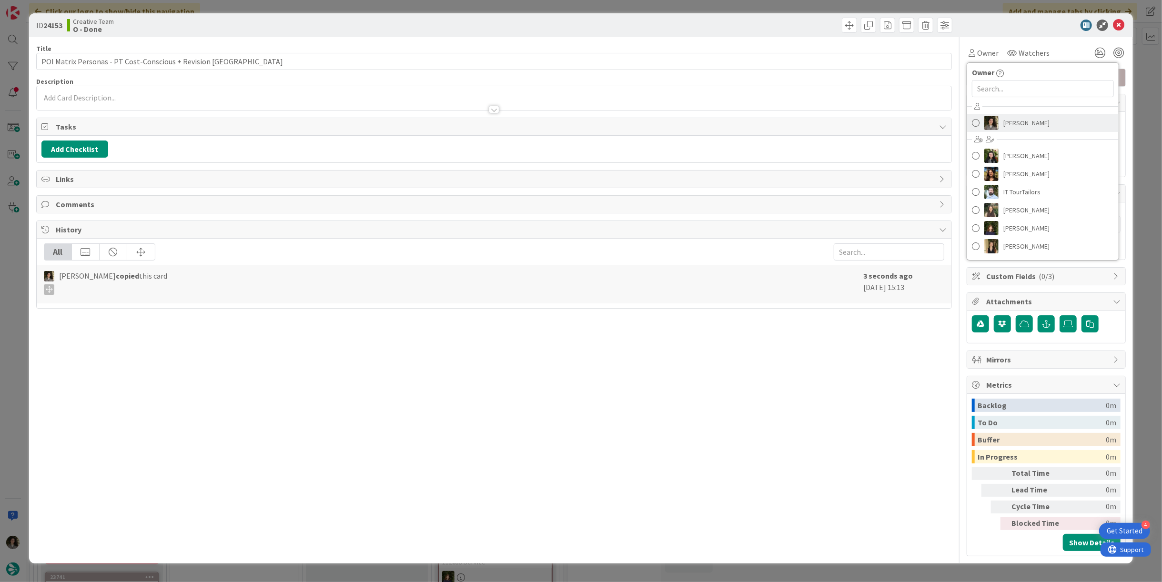
click at [1017, 115] on link "[PERSON_NAME]" at bounding box center [1042, 123] width 151 height 18
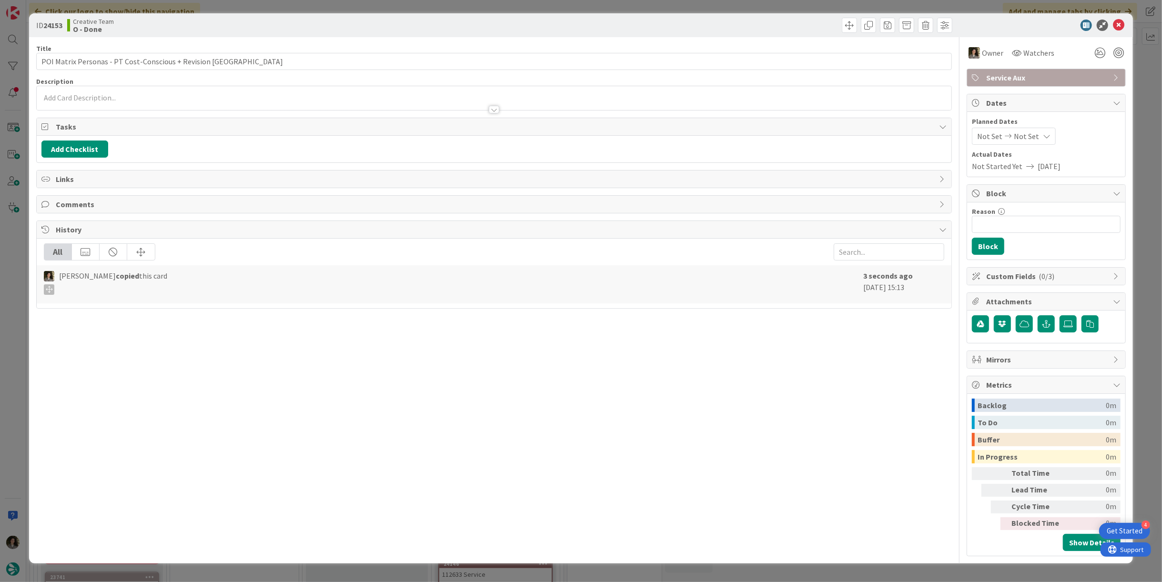
click at [1035, 137] on div "Not Set Not Set" at bounding box center [1014, 136] width 84 height 17
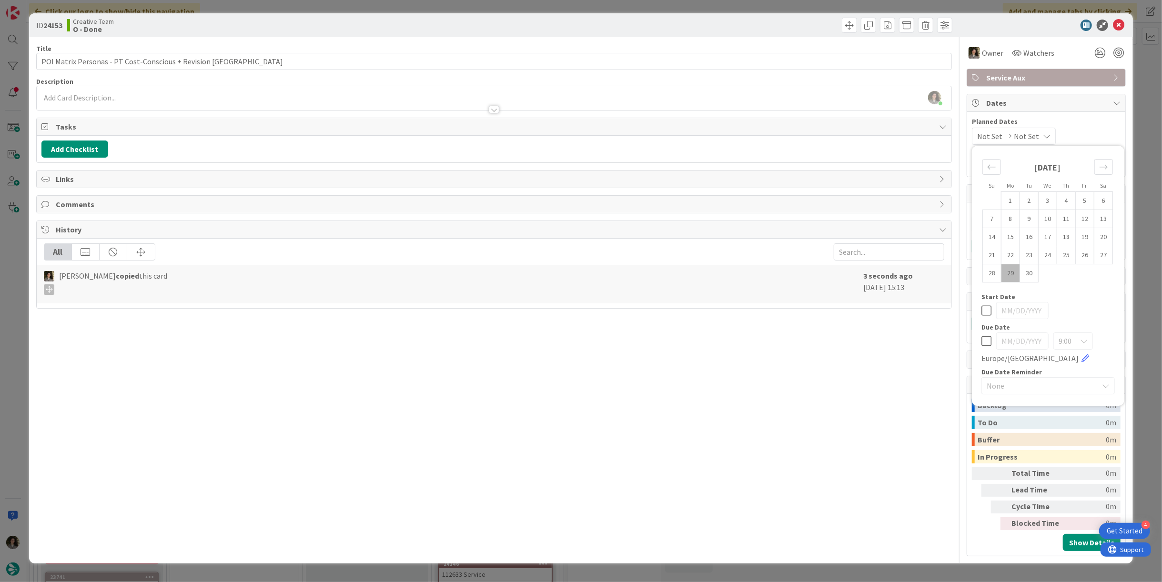
drag, startPoint x: 986, startPoint y: 343, endPoint x: 976, endPoint y: 342, distance: 9.6
click at [986, 343] on icon at bounding box center [986, 340] width 10 height 11
type input "[DATE]"
drag, startPoint x: 865, startPoint y: 358, endPoint x: 994, endPoint y: 200, distance: 204.5
click at [866, 352] on div "Title 53 / 128 POI Matrix Personas - PT Cost-Conscious + Revision UK Descriptio…" at bounding box center [494, 296] width 916 height 519
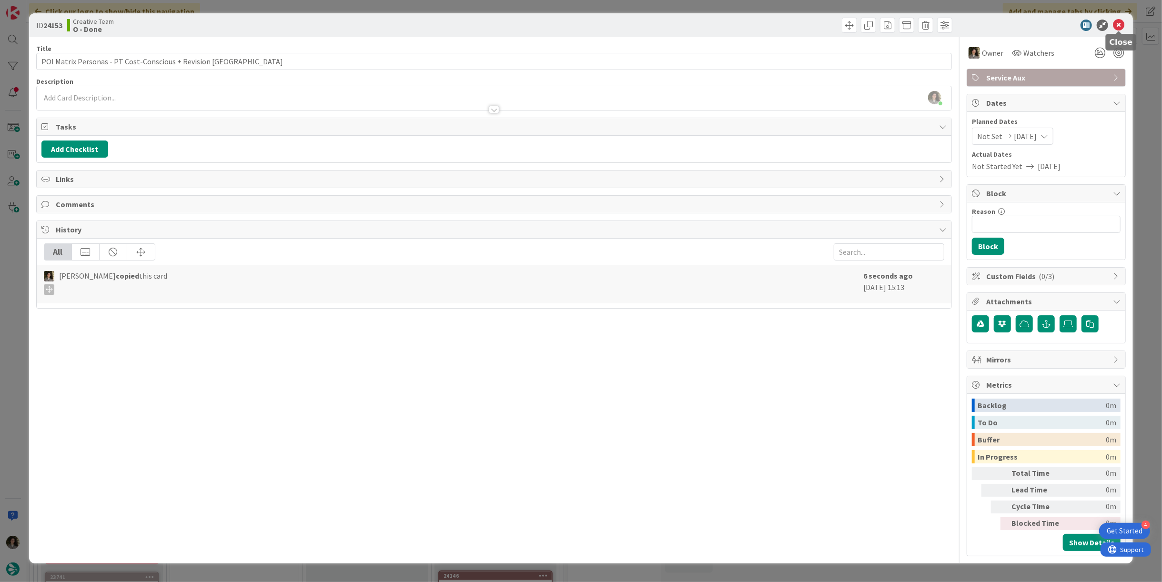
click at [1113, 27] on icon at bounding box center [1118, 25] width 11 height 11
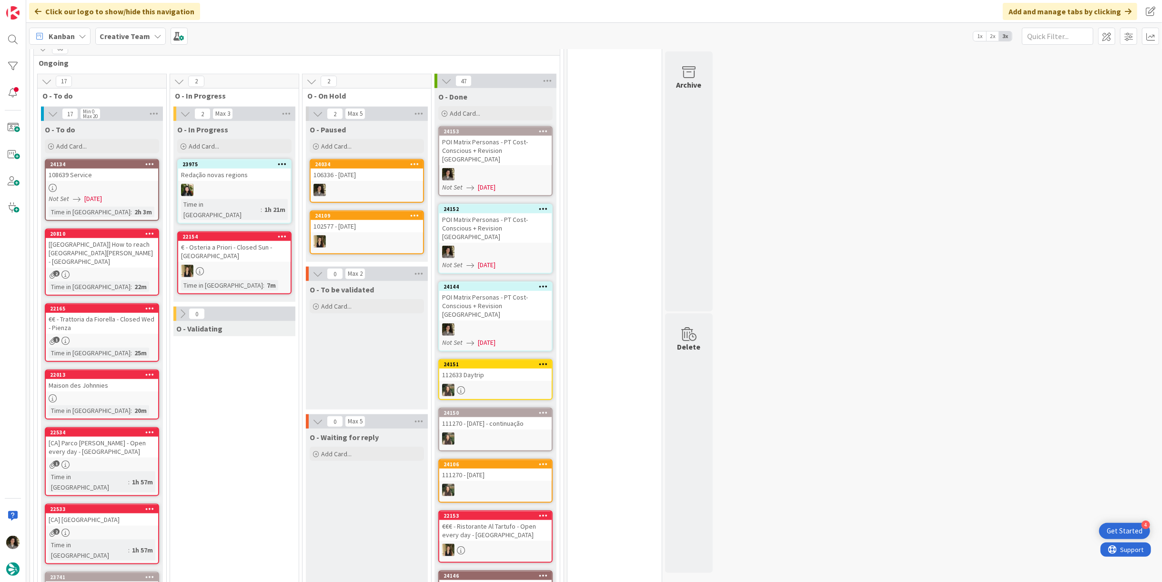
click at [486, 291] on div "POI Matrix Personas - PT Cost-Conscious + Revision [GEOGRAPHIC_DATA]" at bounding box center [495, 306] width 112 height 30
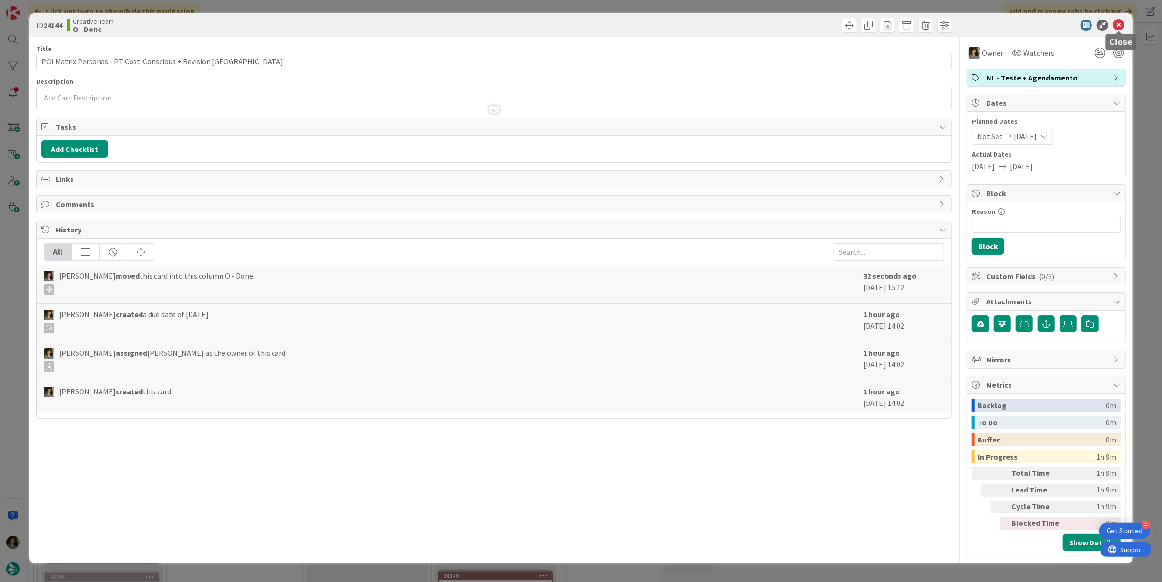
click at [1118, 25] on icon at bounding box center [1118, 25] width 11 height 11
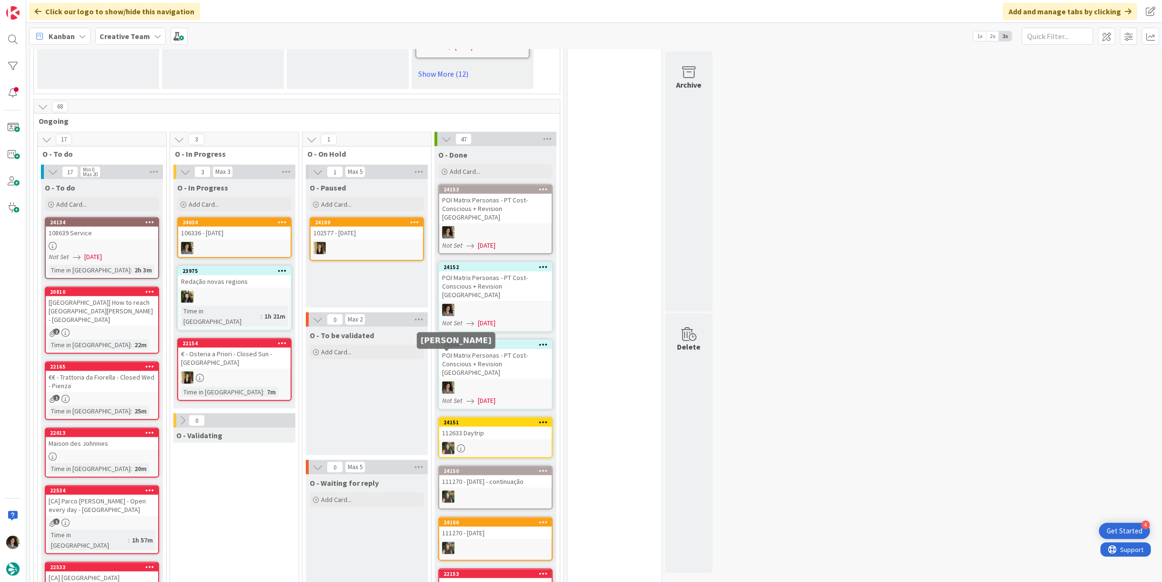
scroll to position [741, 0]
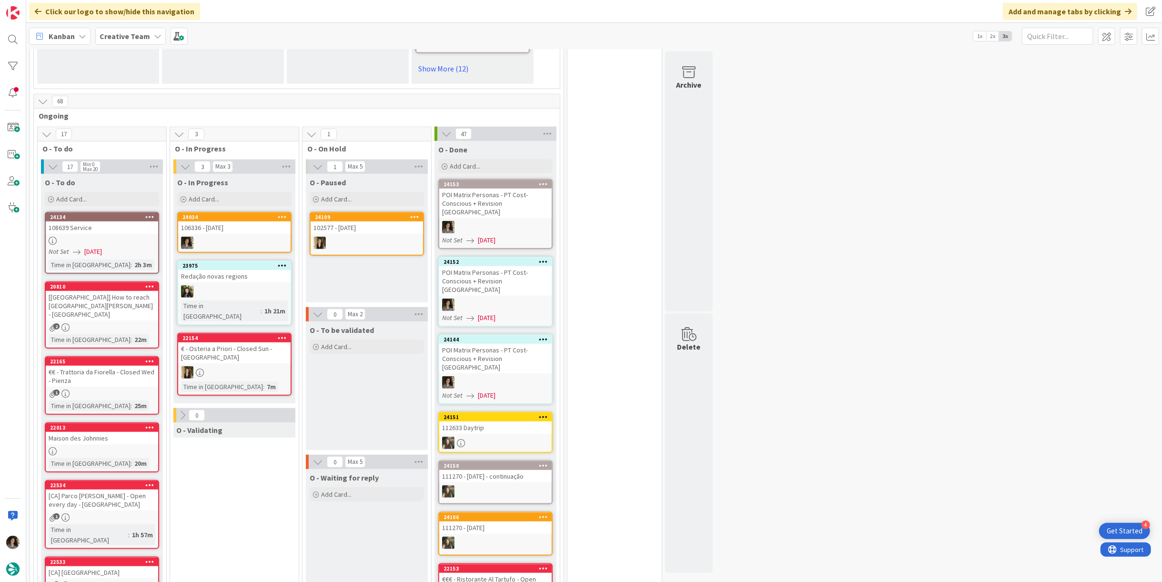
click at [226, 215] on div "24034 106336 - [DATE]" at bounding box center [234, 232] width 114 height 41
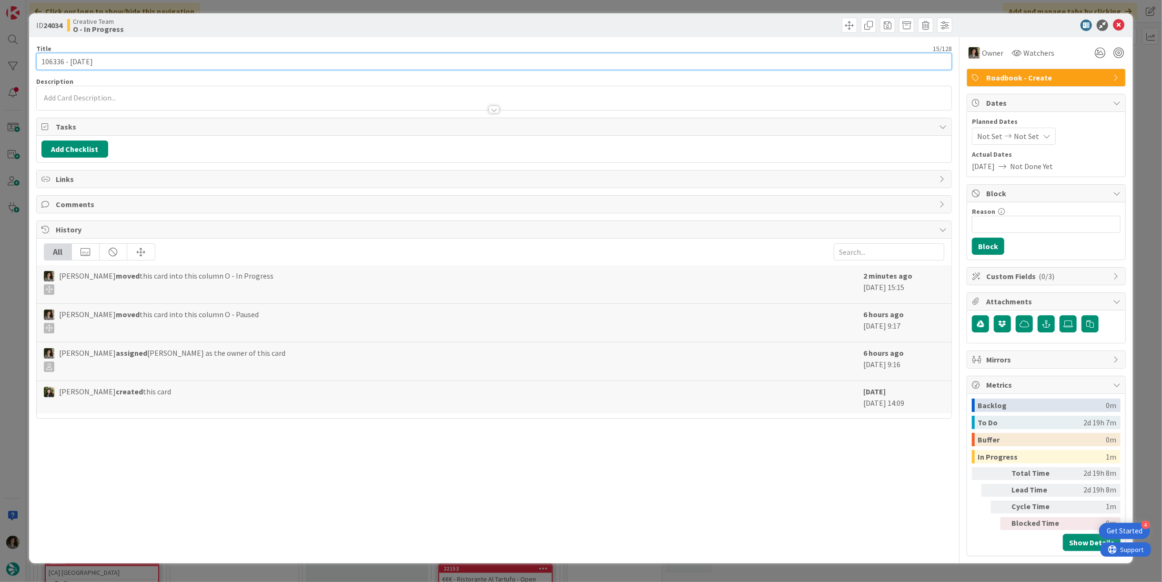
drag, startPoint x: 62, startPoint y: 64, endPoint x: -1, endPoint y: 54, distance: 64.1
click at [0, 54] on html "4 Get Started Click our logo to show/hide this navigation Add and manage tabs b…" at bounding box center [581, 291] width 1162 height 582
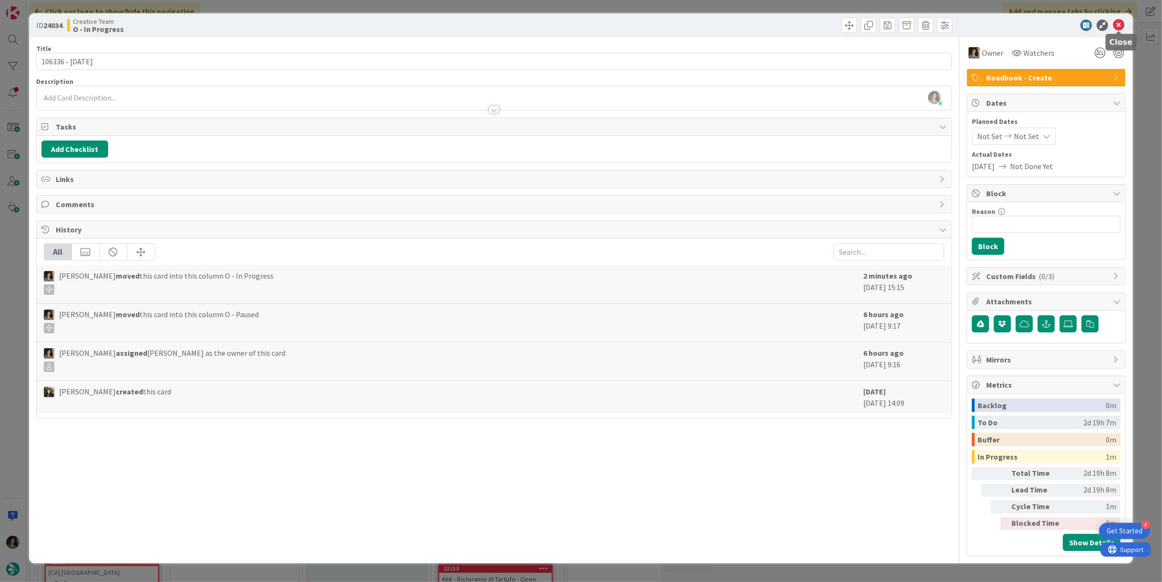
click at [1122, 21] on icon at bounding box center [1118, 25] width 11 height 11
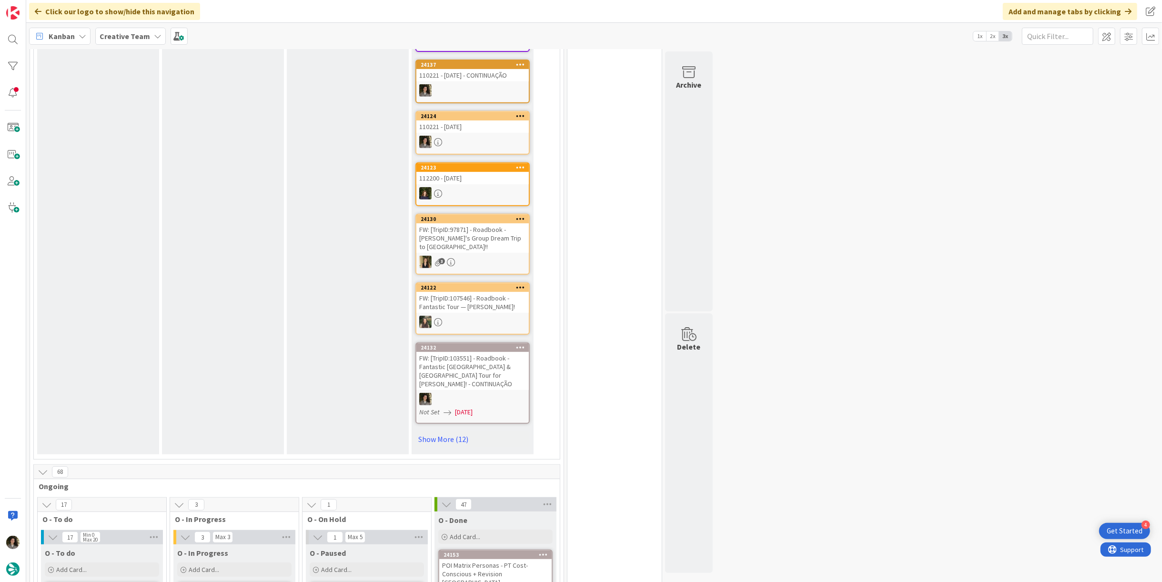
scroll to position [741, 0]
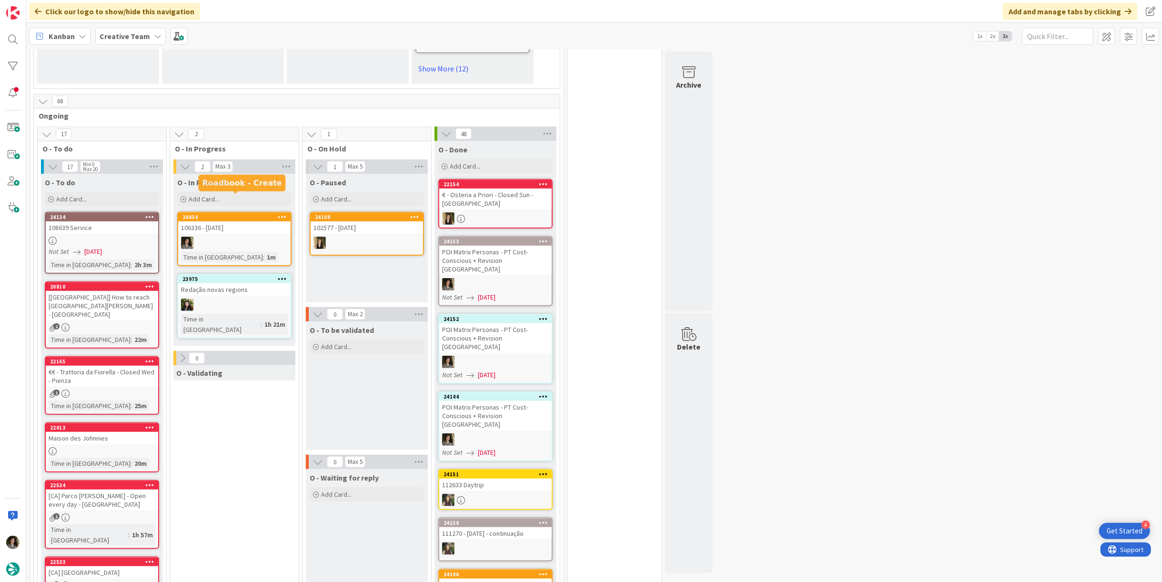
click at [237, 214] on div "24034" at bounding box center [236, 217] width 108 height 7
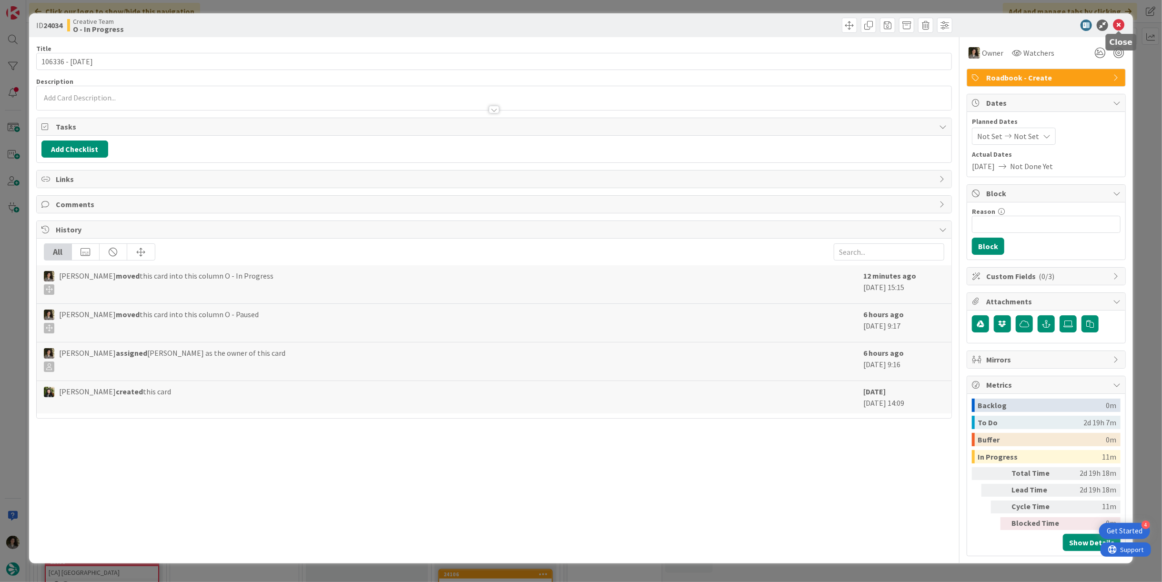
click at [1116, 24] on icon at bounding box center [1118, 25] width 11 height 11
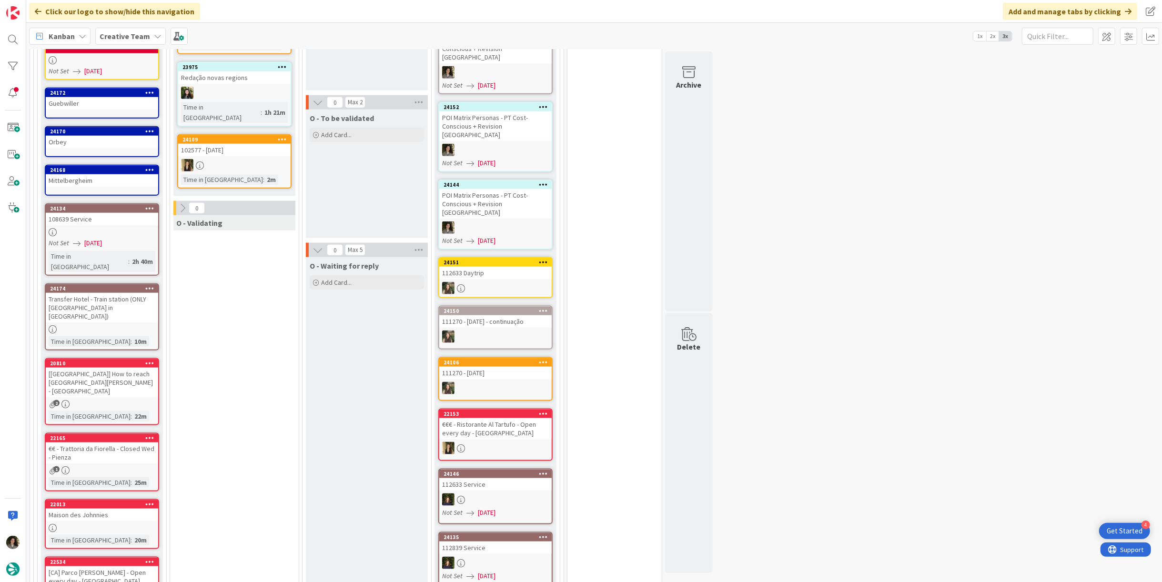
scroll to position [899, 0]
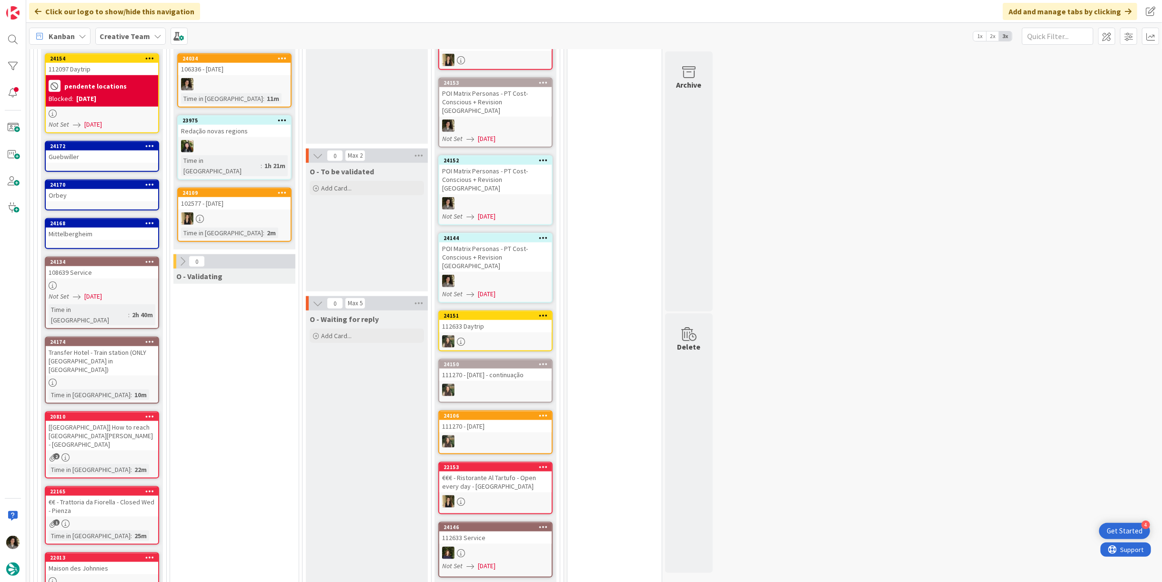
click at [127, 292] on div "Not Set [DATE]" at bounding box center [104, 297] width 110 height 10
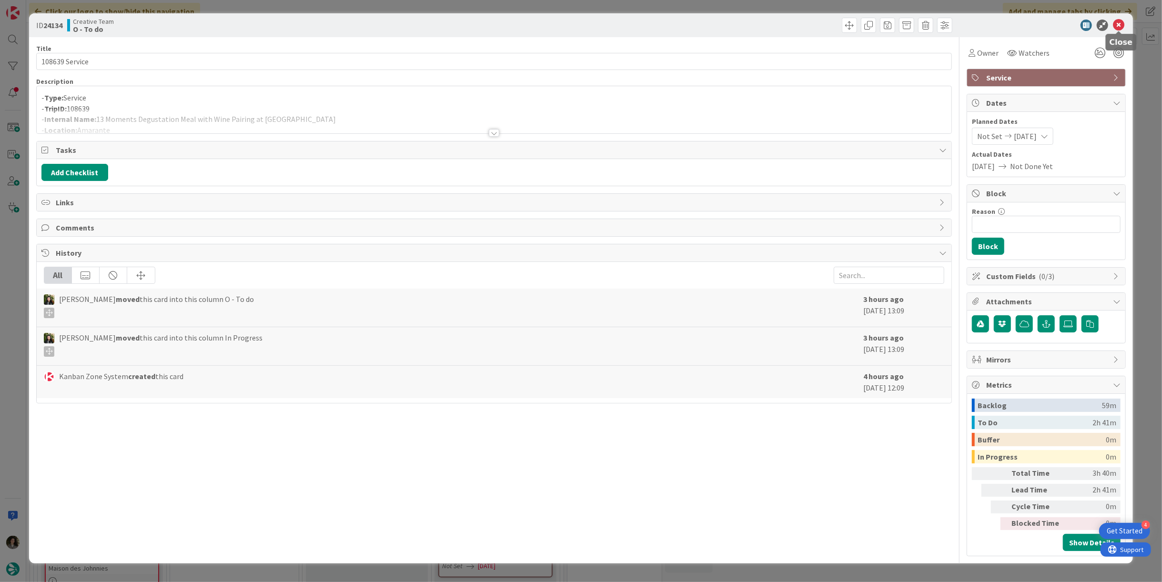
click at [1116, 21] on icon at bounding box center [1118, 25] width 11 height 11
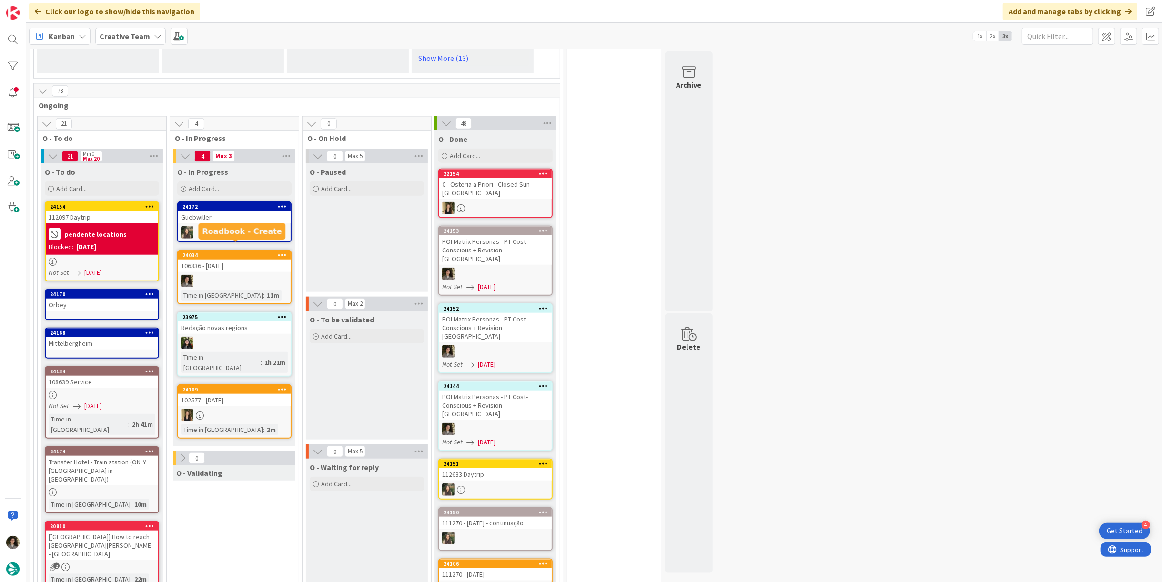
scroll to position [709, 0]
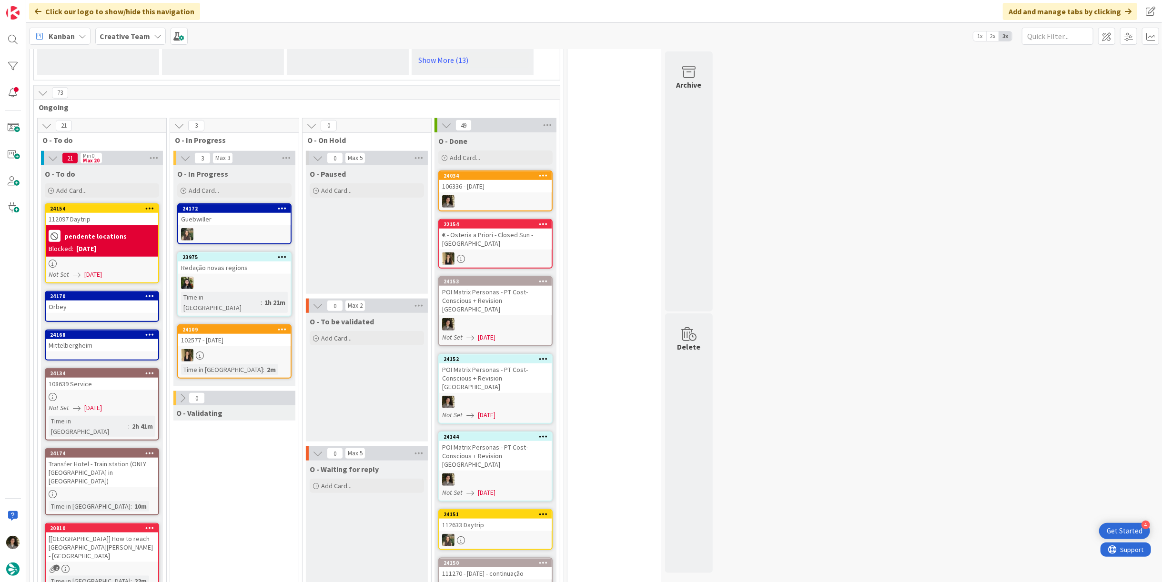
click at [499, 195] on div at bounding box center [495, 201] width 112 height 12
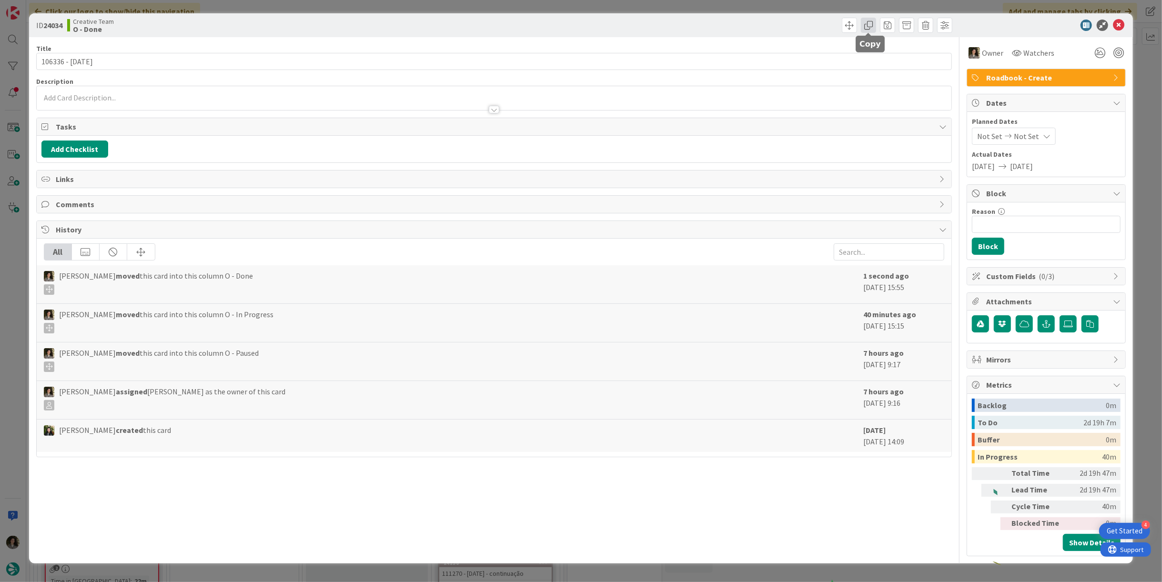
click at [869, 24] on span at bounding box center [868, 25] width 15 height 15
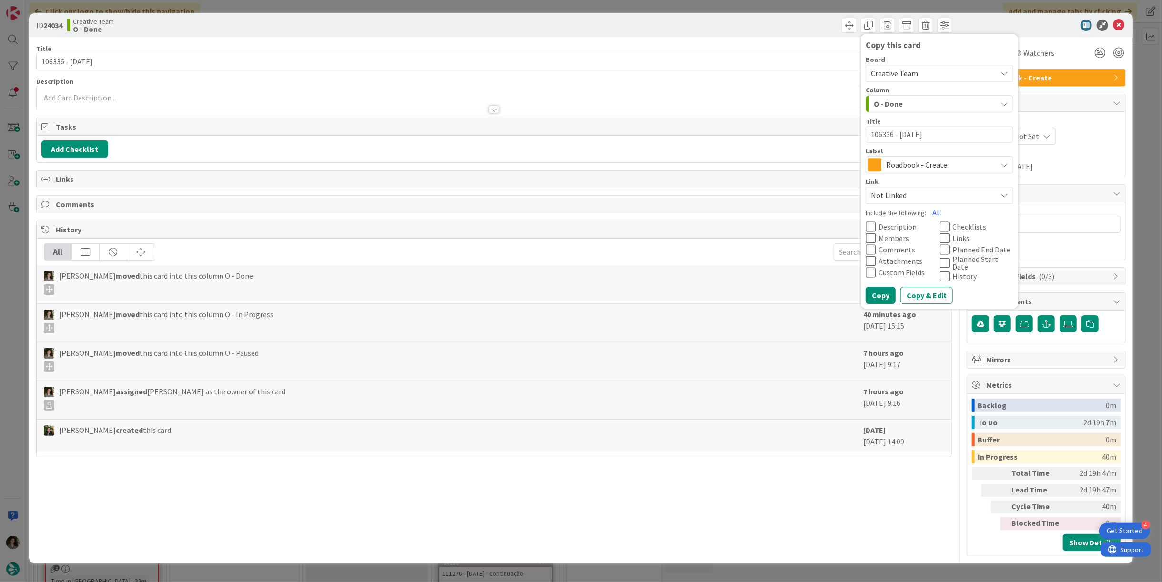
click at [907, 159] on span "Roadbook - Create" at bounding box center [939, 164] width 106 height 13
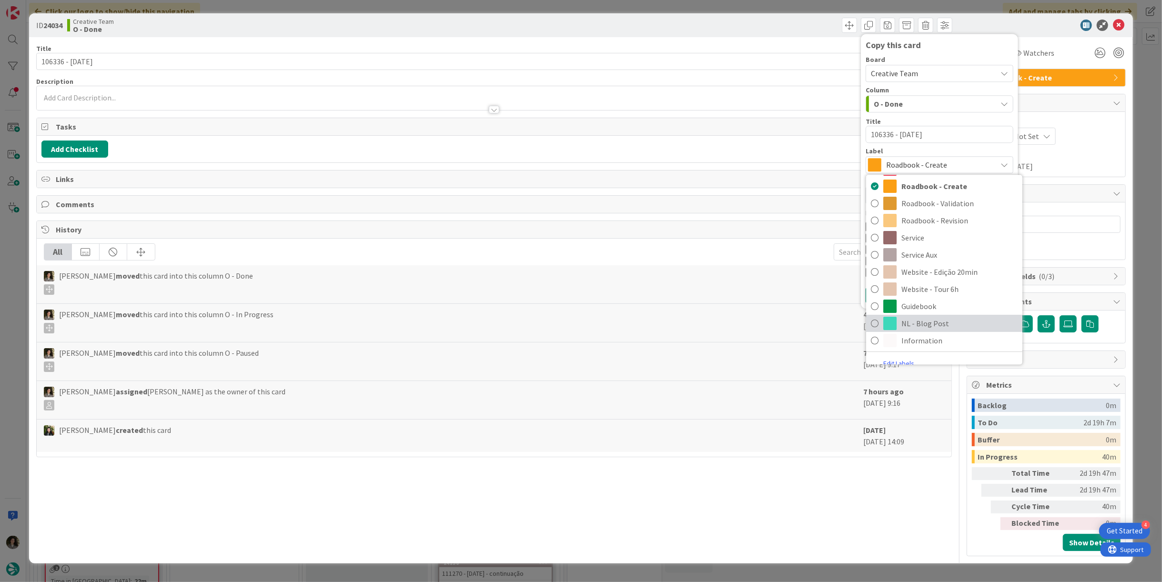
scroll to position [198, 0]
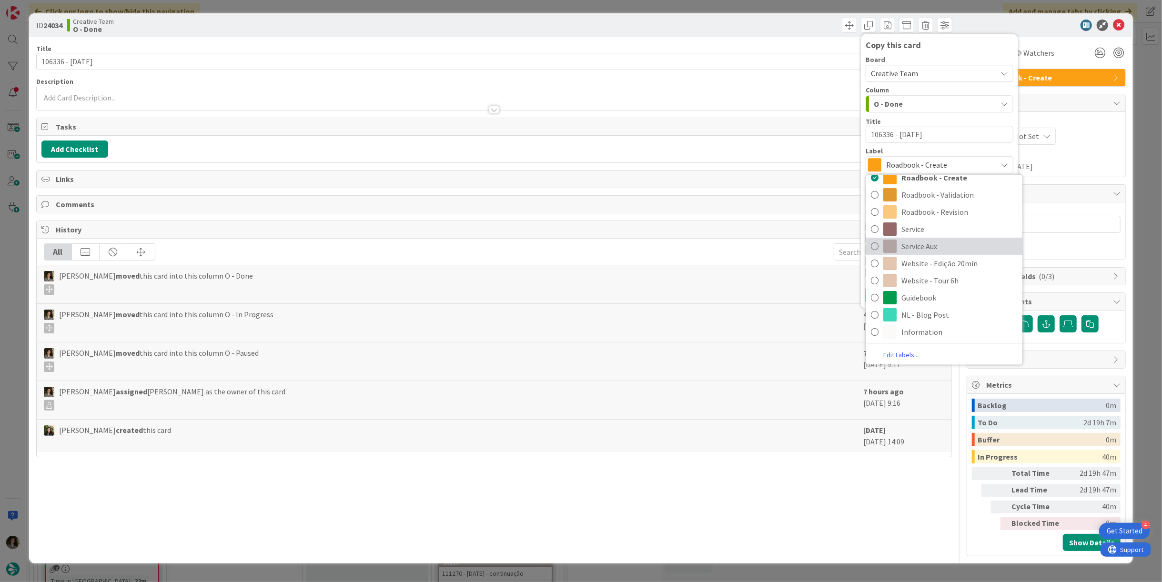
click at [949, 252] on span "Service Aux" at bounding box center [959, 246] width 116 height 14
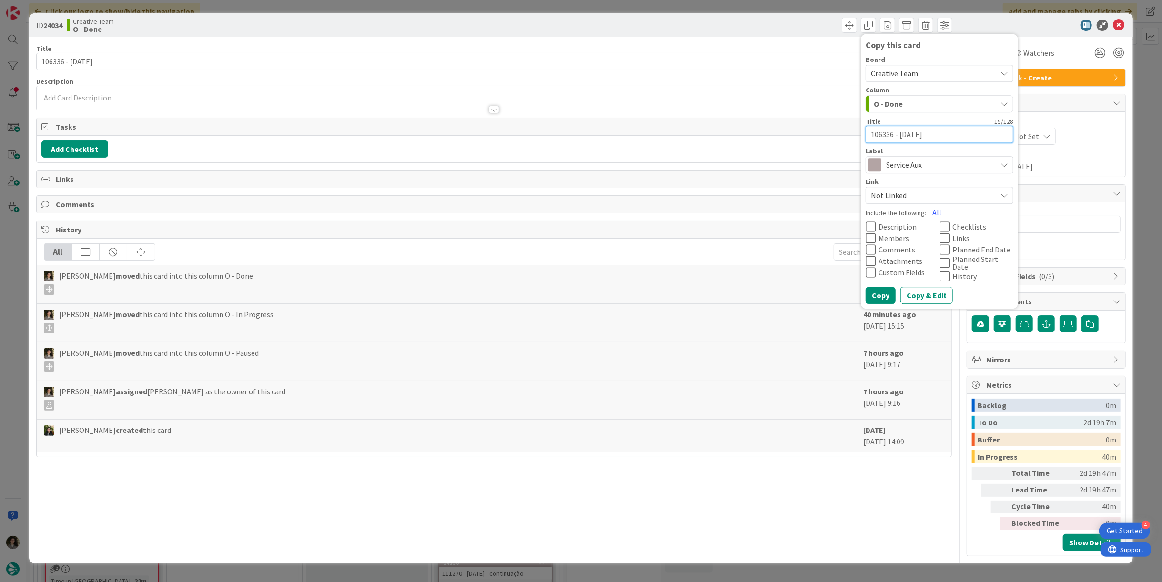
click at [955, 133] on textarea "106336 - [DATE]" at bounding box center [939, 134] width 148 height 17
type textarea "x"
type textarea "106336 - 31 oc"
type textarea "x"
type textarea "106336 - 31 oc-"
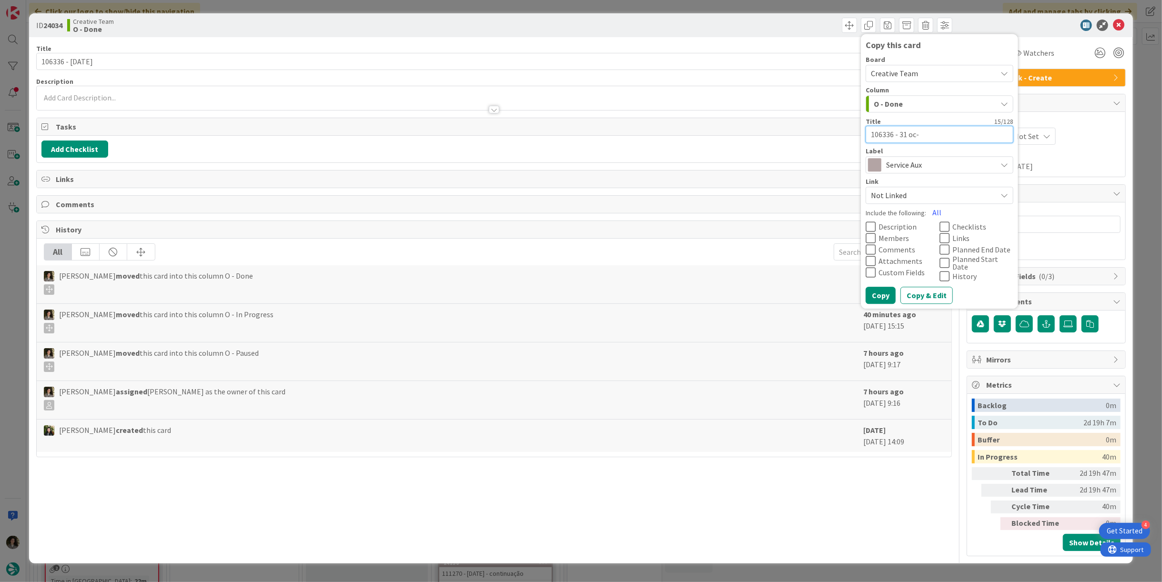
type textarea "x"
type textarea "106336 - 31 oc"
type textarea "x"
type textarea "106336 - [DATE]"
type textarea "x"
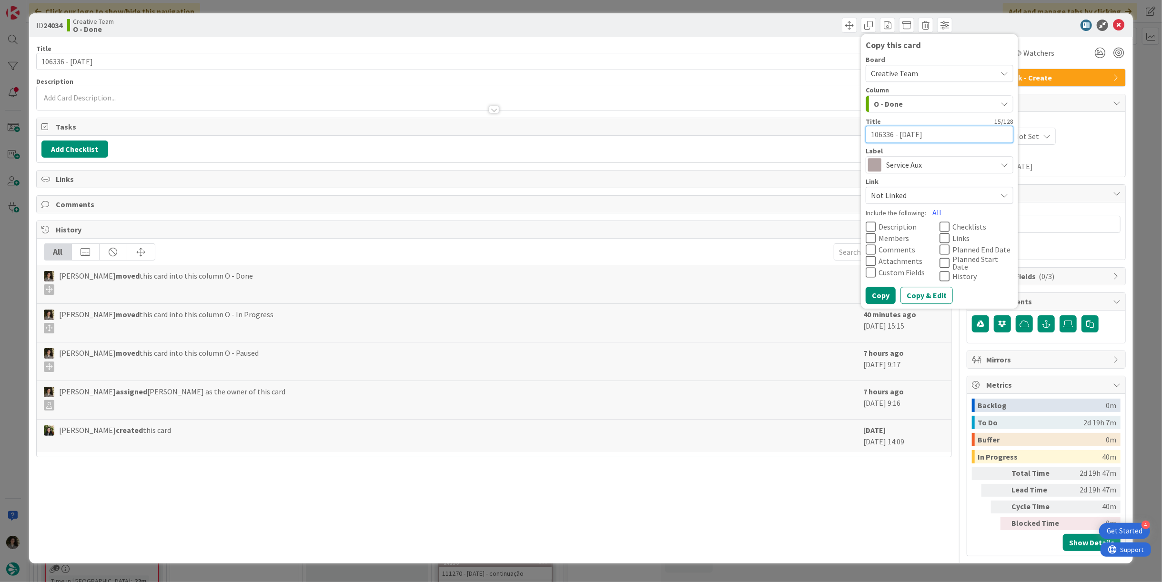
type textarea "106336 - [DATE]-"
type textarea "x"
type textarea "106336 - [DATE]-"
type textarea "x"
type textarea "106336 - [DATE]-"
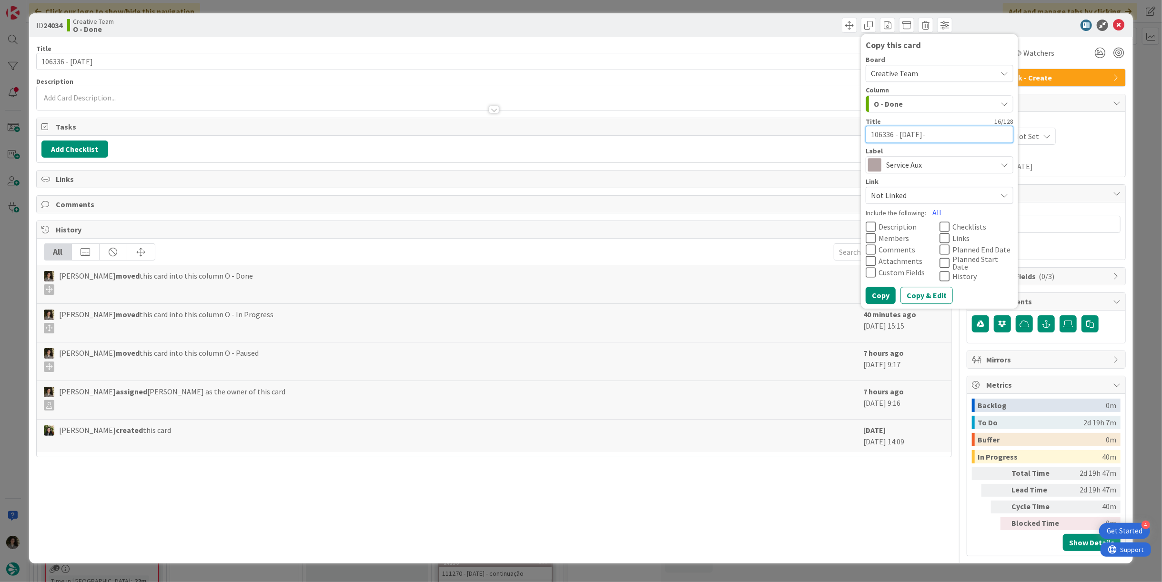
type textarea "x"
type textarea "106336 - [DATE]"
type textarea "x"
type textarea "106336 - [DATE]"
type textarea "x"
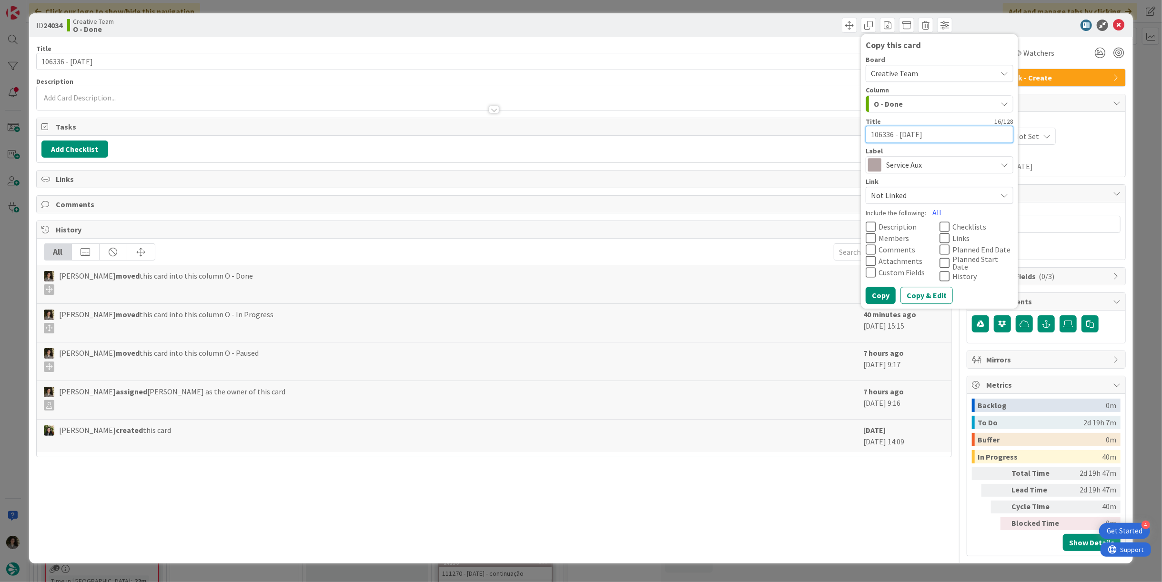
type textarea "106336 - [DATE] -"
type textarea "x"
type textarea "106336 - [DATE] -"
type textarea "x"
type textarea "106336 - [DATE] - C"
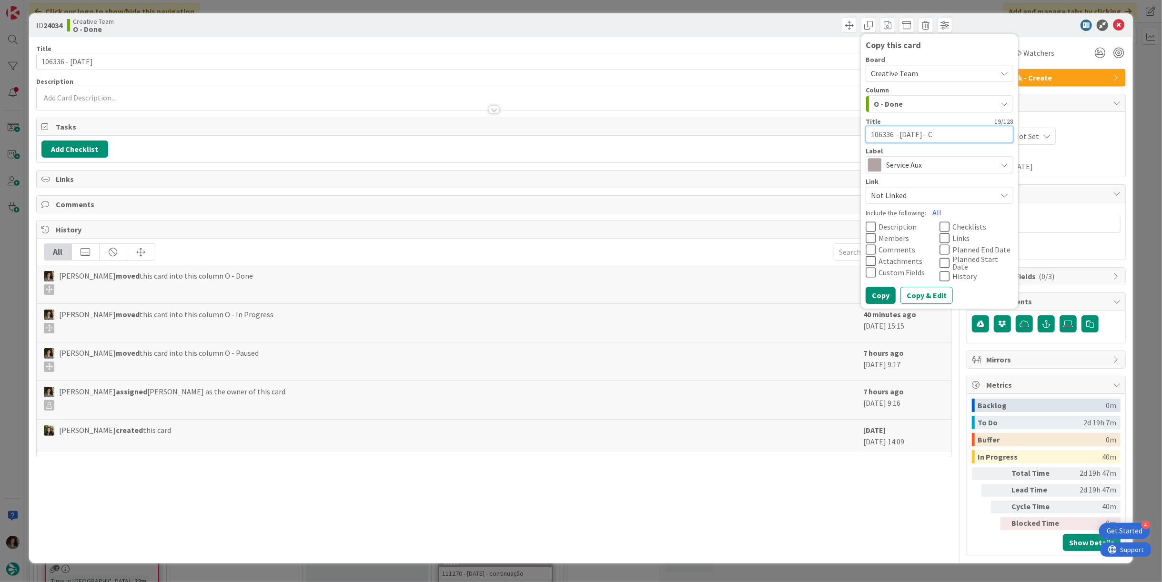
type textarea "x"
type textarea "106336 - [DATE] - CO"
type textarea "x"
type textarea "106336 - [DATE] - CON"
type textarea "x"
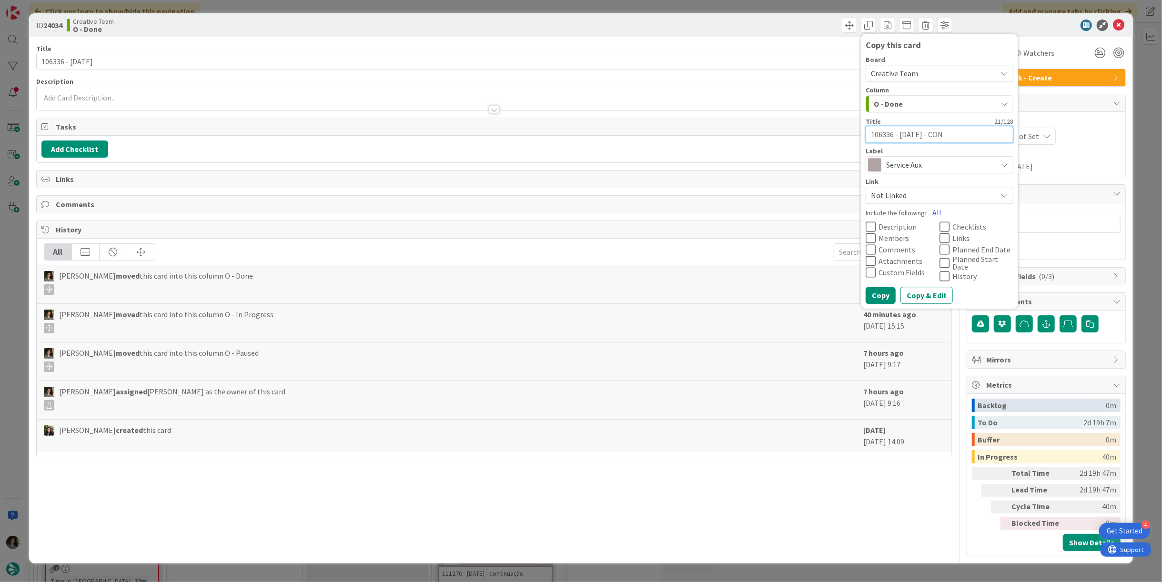
type textarea "106336 - [DATE] - CONT"
type textarea "x"
type textarea "106336 - [DATE] - [PERSON_NAME]"
type textarea "x"
type textarea "106336 - [DATE] - CONTIN"
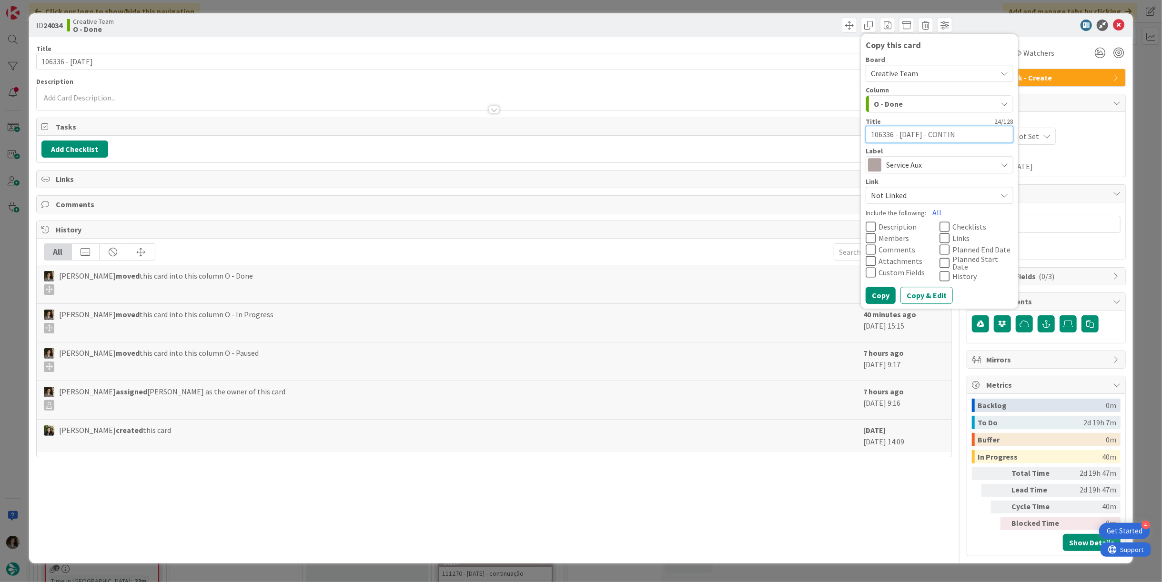
type textarea "x"
click at [883, 294] on button "Copy" at bounding box center [880, 295] width 30 height 17
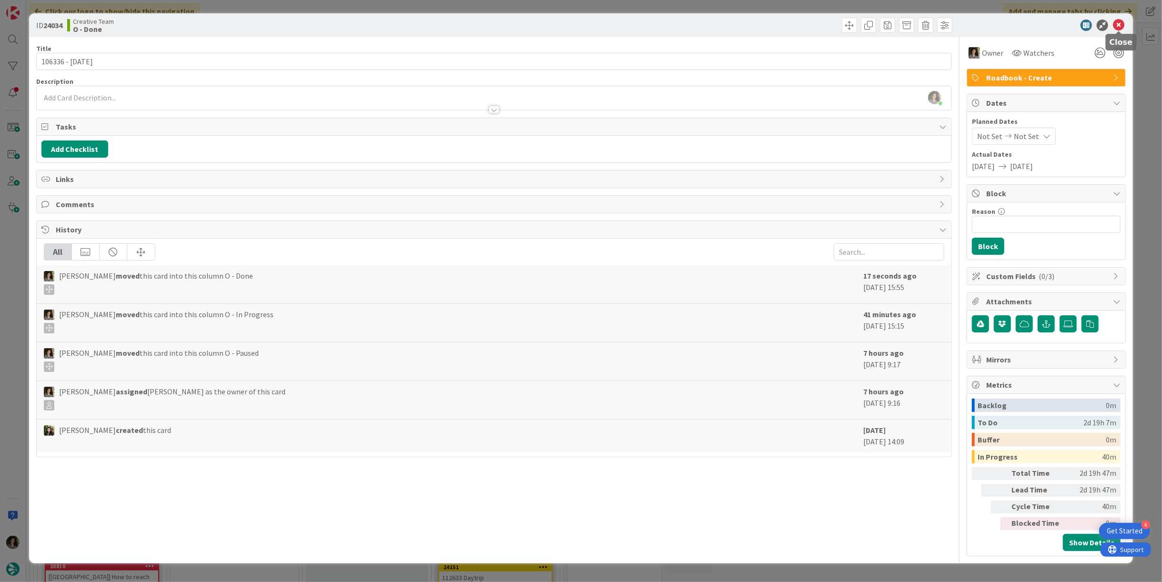
click at [1121, 25] on icon at bounding box center [1118, 25] width 11 height 11
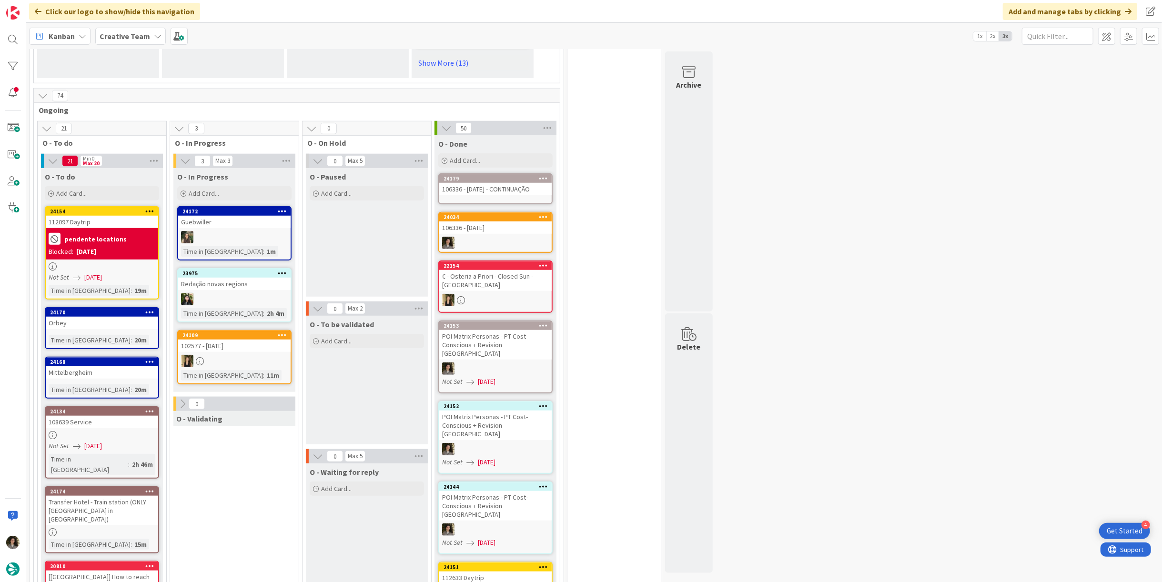
click at [487, 221] on div "106336 - [DATE]" at bounding box center [495, 227] width 112 height 12
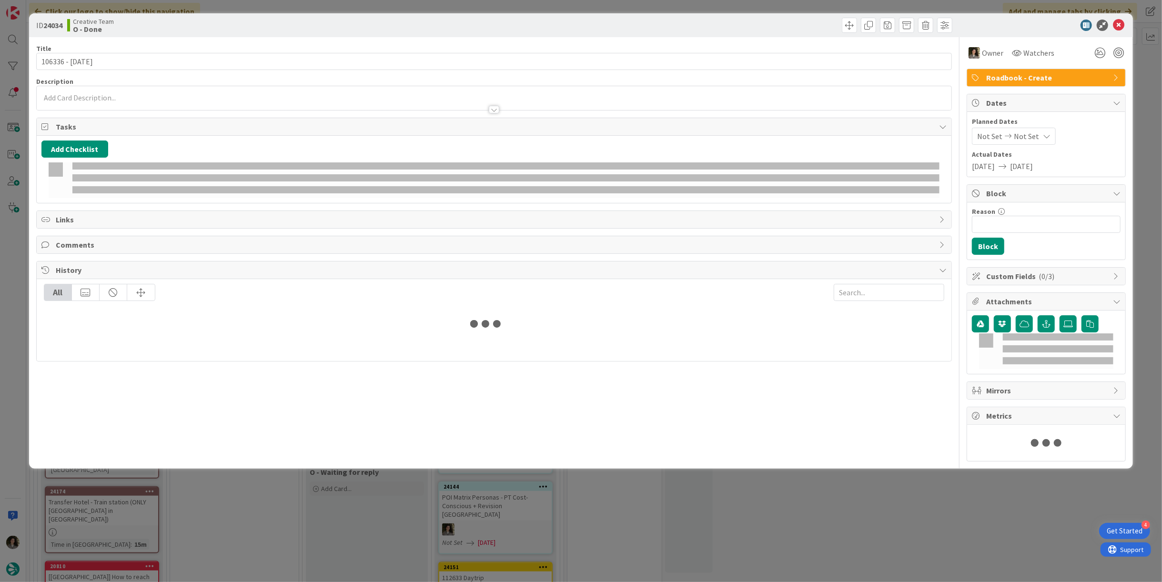
click at [1043, 135] on icon at bounding box center [1047, 136] width 8 height 8
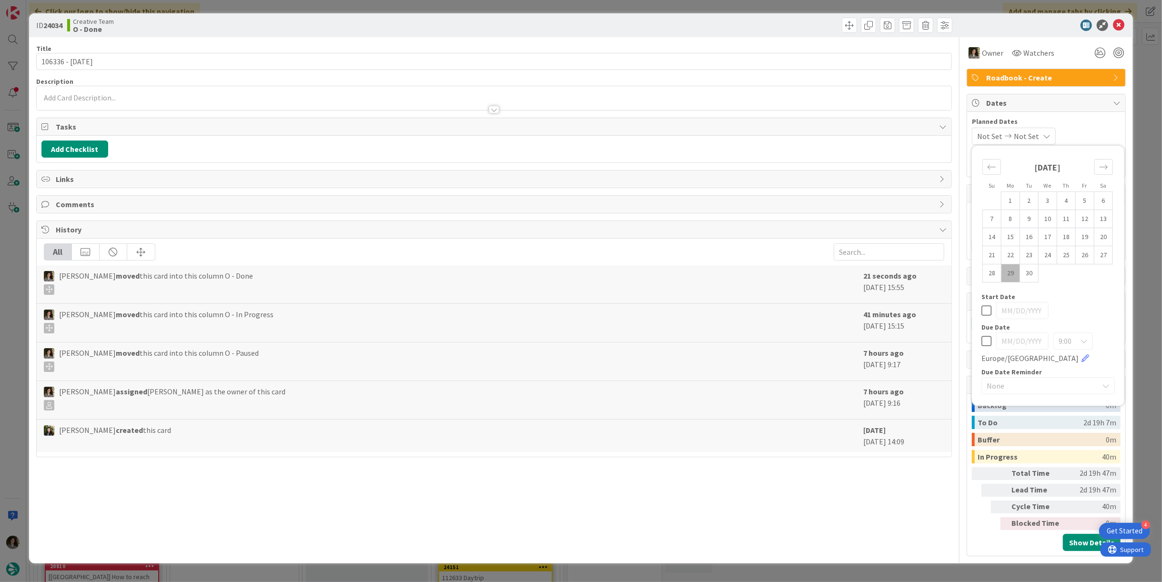
click at [986, 339] on icon at bounding box center [986, 340] width 10 height 11
click at [1117, 24] on icon at bounding box center [1118, 25] width 11 height 11
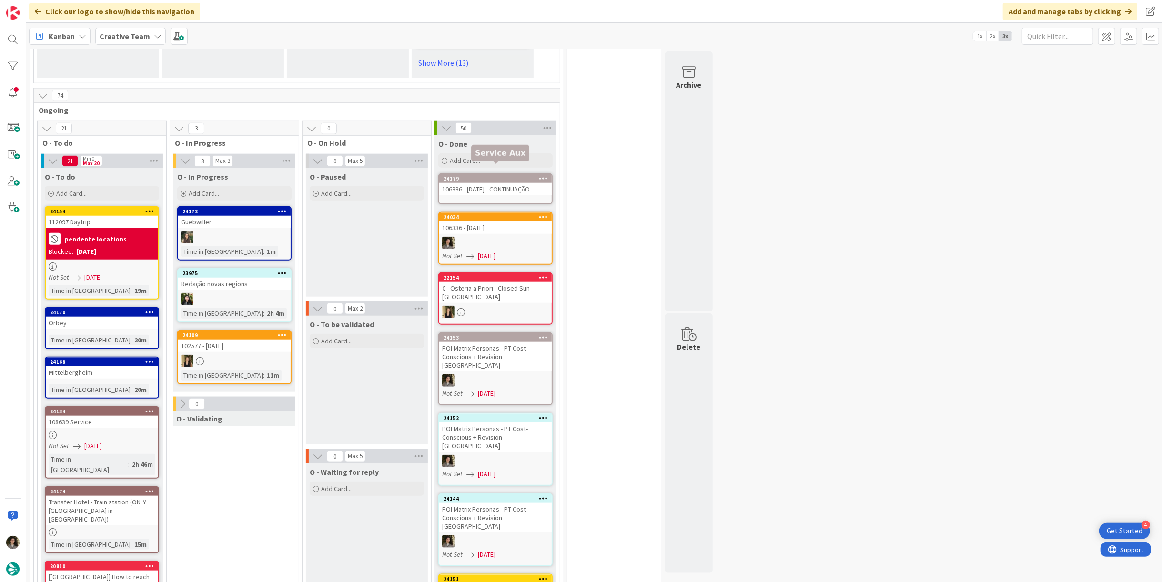
click at [492, 183] on div "106336 - [DATE] - CONTINUAÇÃO" at bounding box center [495, 189] width 112 height 12
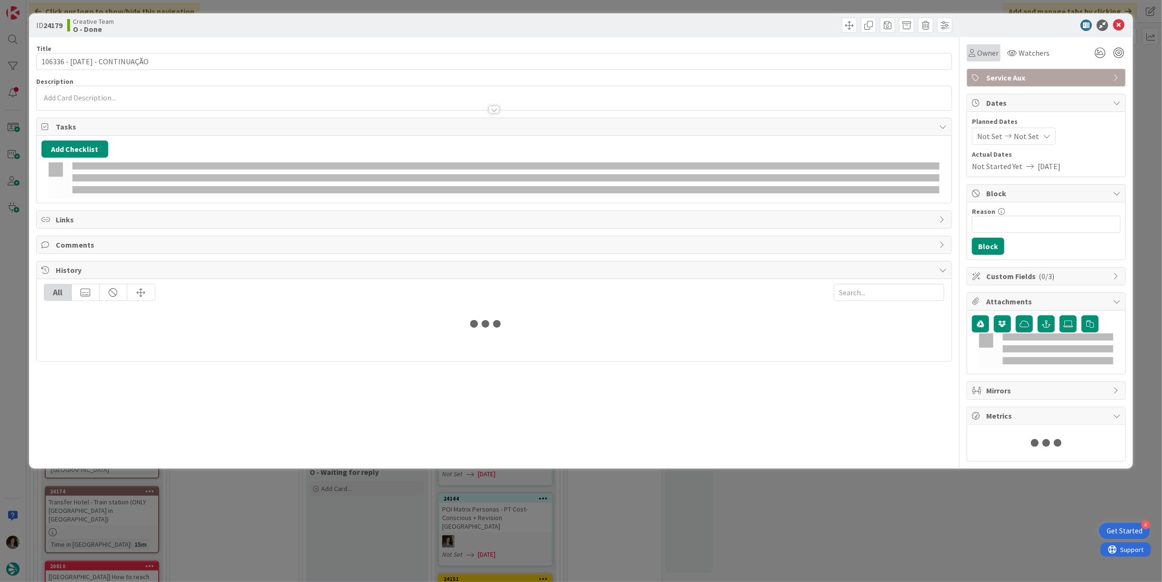
click at [975, 57] on div "Owner" at bounding box center [983, 52] width 30 height 11
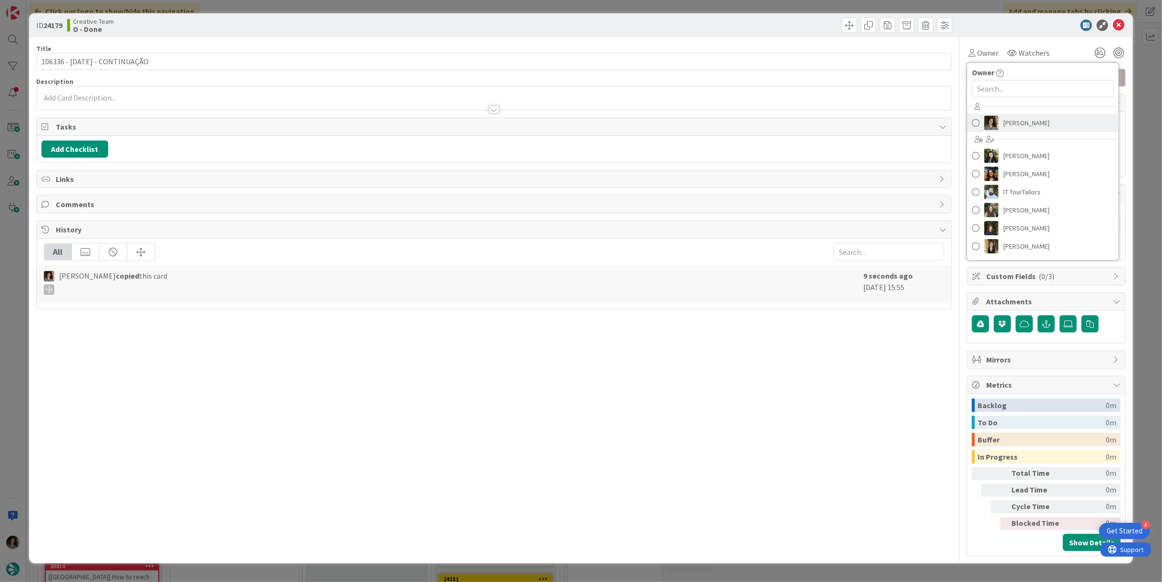
click at [1005, 120] on span "[PERSON_NAME]" at bounding box center [1026, 123] width 46 height 14
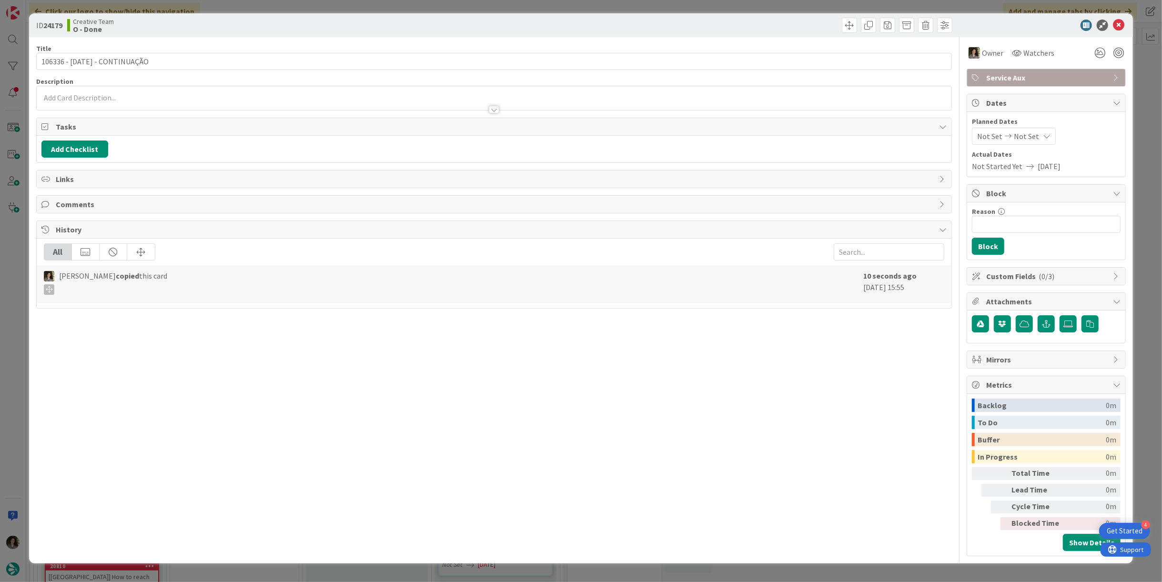
click at [1043, 133] on icon at bounding box center [1047, 136] width 8 height 8
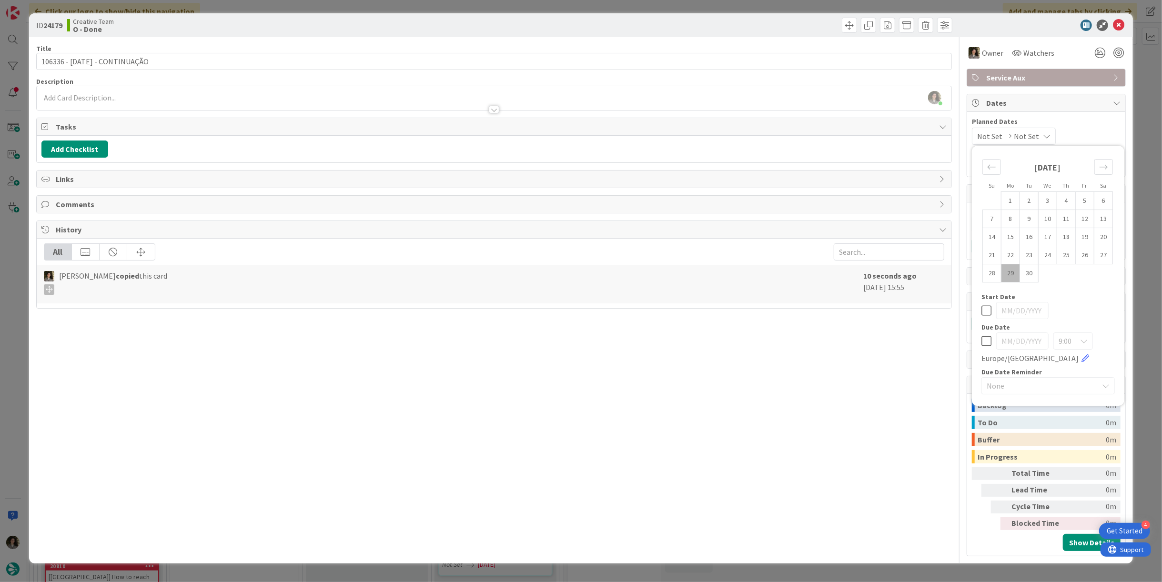
click at [988, 338] on icon at bounding box center [986, 340] width 10 height 11
click at [798, 359] on div "Title 29 / 128 106336 - [DATE] - CONTINUAÇÃO Description [PERSON_NAME] just joi…" at bounding box center [494, 296] width 916 height 519
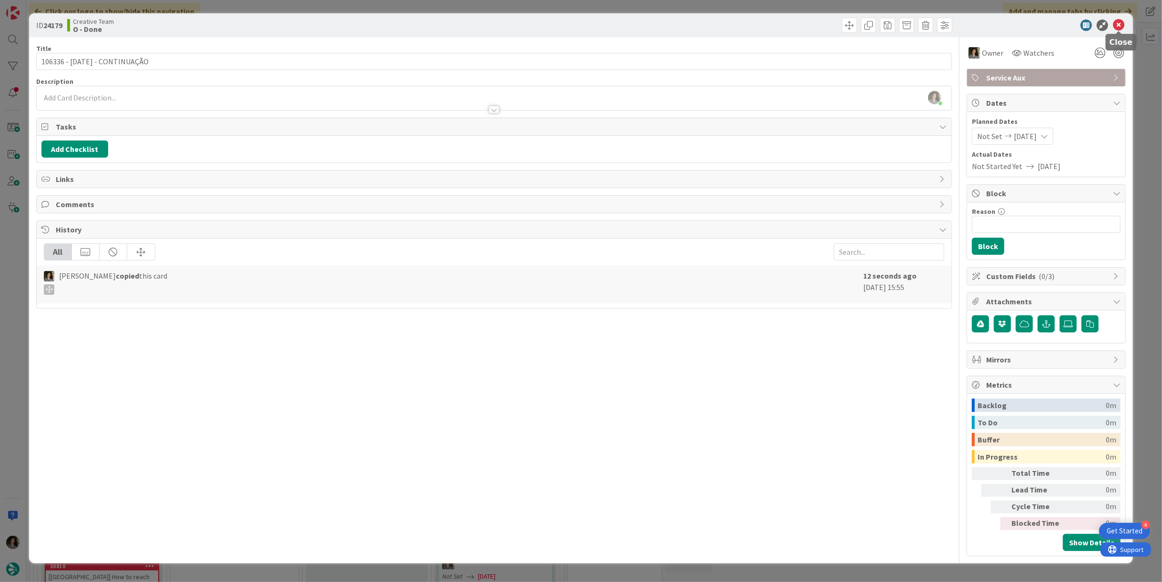
click at [1118, 26] on icon at bounding box center [1118, 25] width 11 height 11
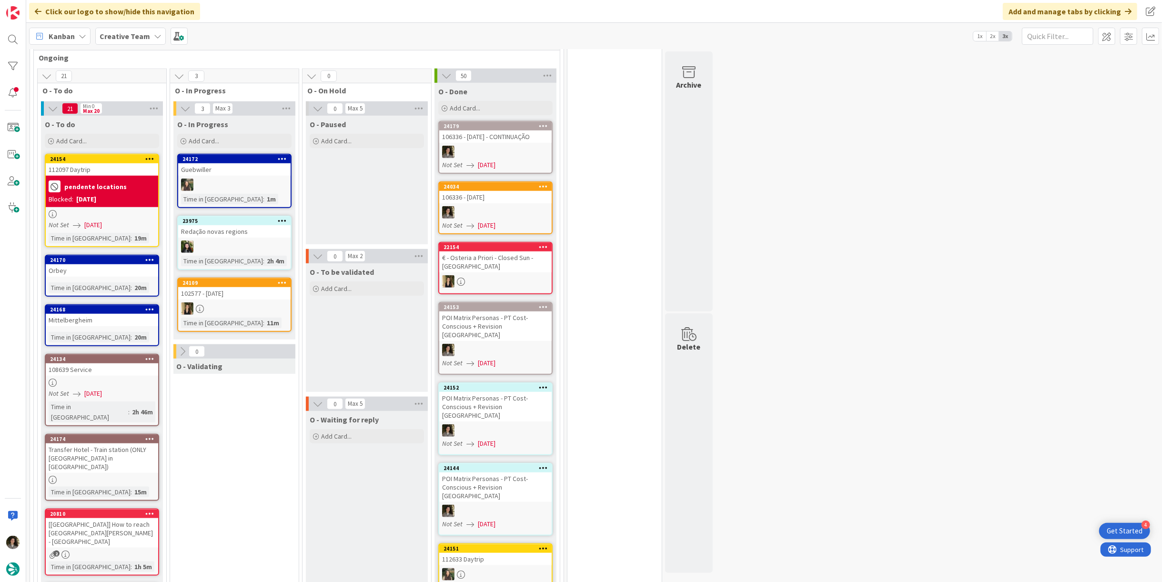
scroll to position [815, 0]
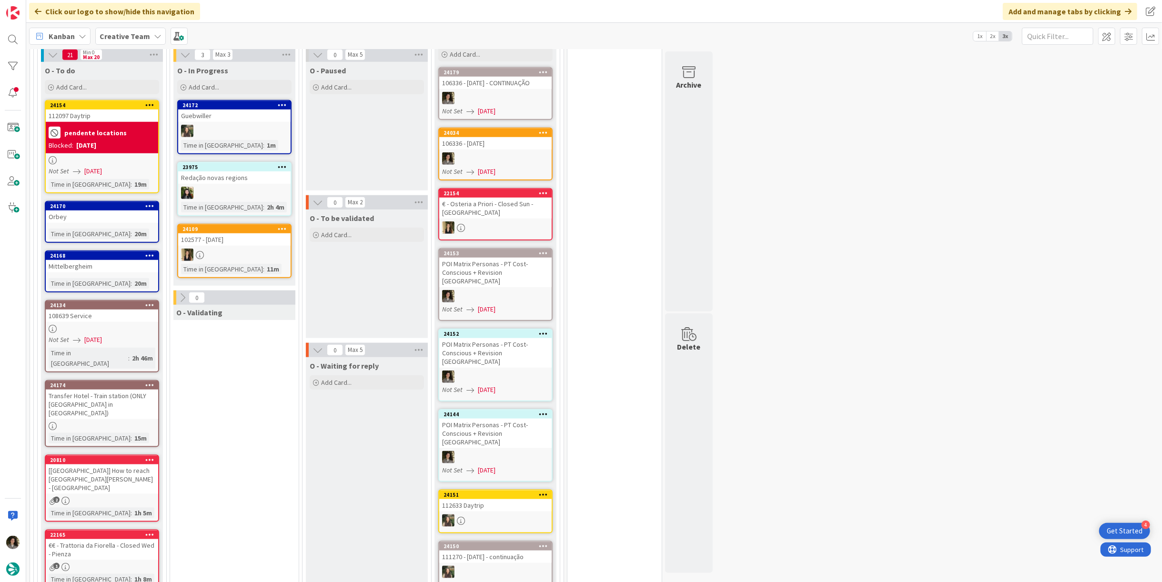
click at [125, 390] on div "Transfer Hotel - Train station (ONLY [GEOGRAPHIC_DATA] in [GEOGRAPHIC_DATA])" at bounding box center [102, 405] width 112 height 30
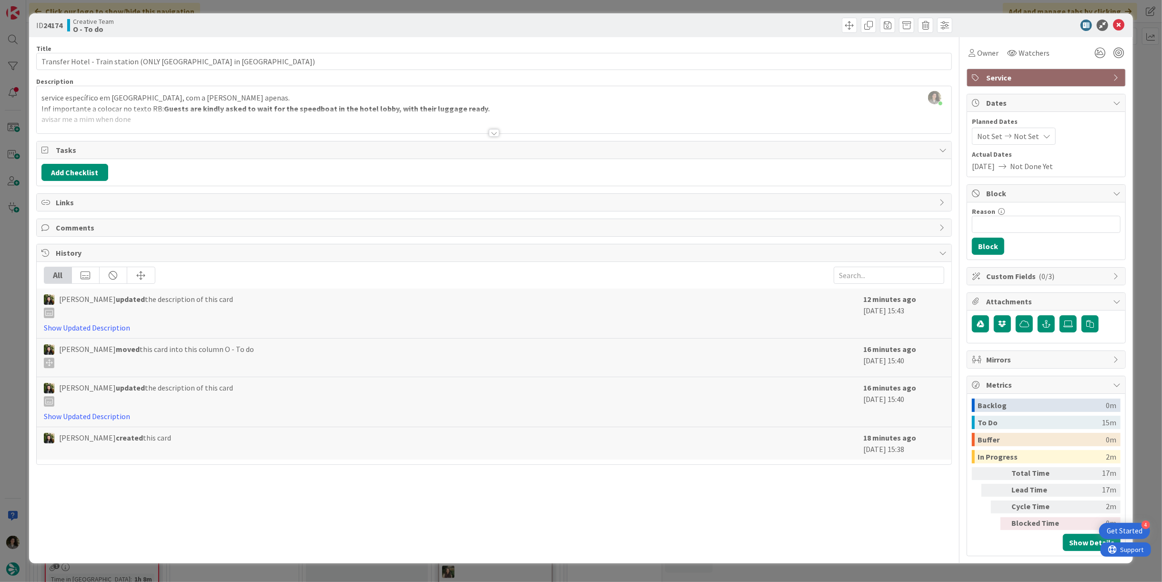
click at [497, 128] on div at bounding box center [494, 121] width 915 height 24
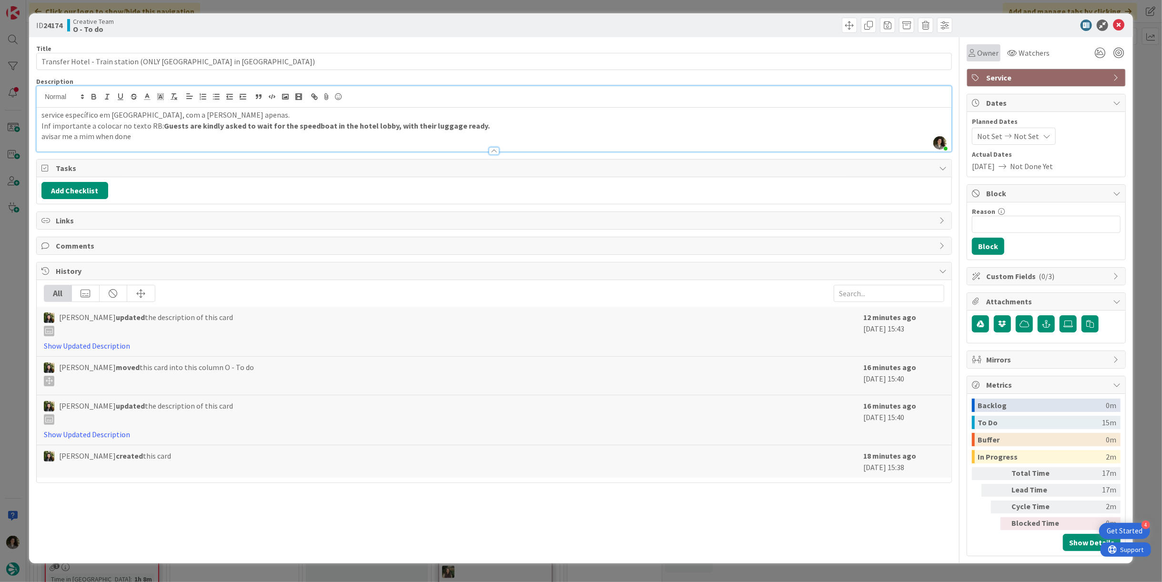
click at [976, 55] on div "Owner" at bounding box center [983, 52] width 34 height 17
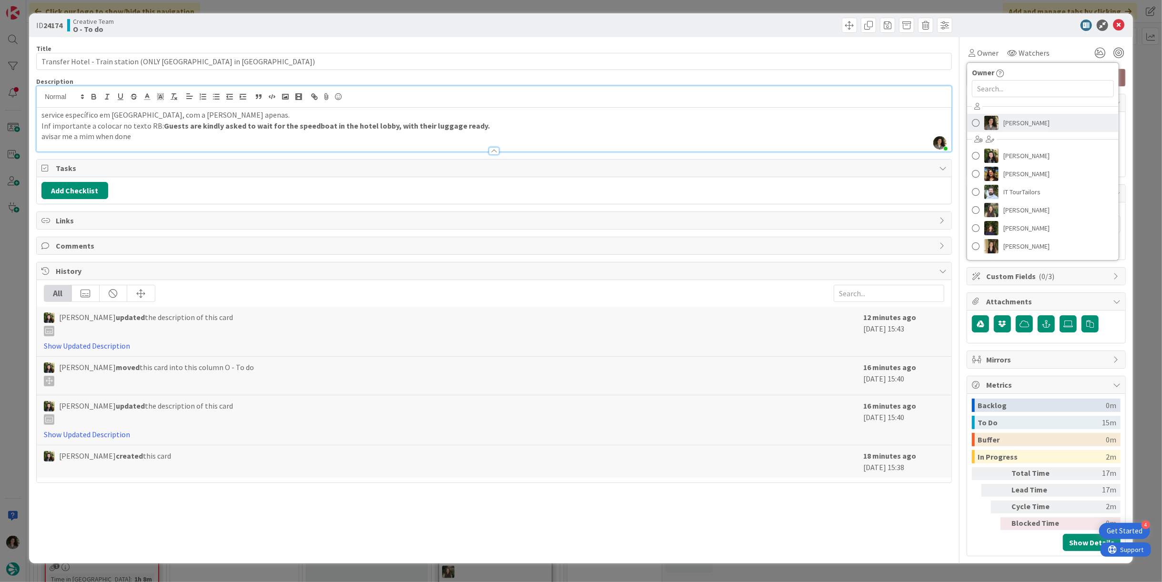
click at [1017, 118] on span "[PERSON_NAME]" at bounding box center [1026, 123] width 46 height 14
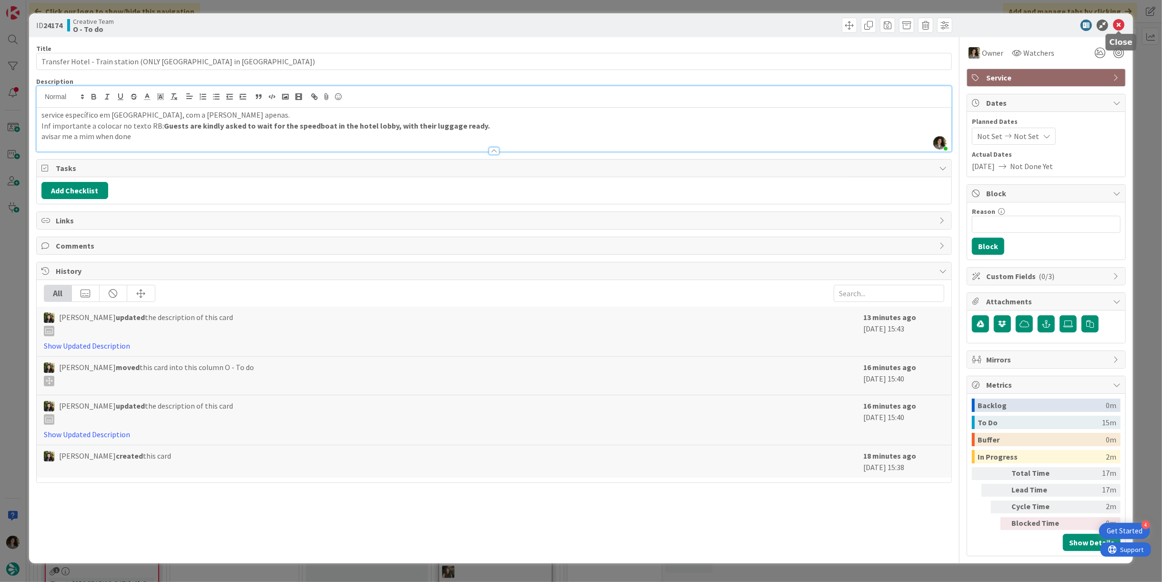
click at [1117, 25] on icon at bounding box center [1118, 25] width 11 height 11
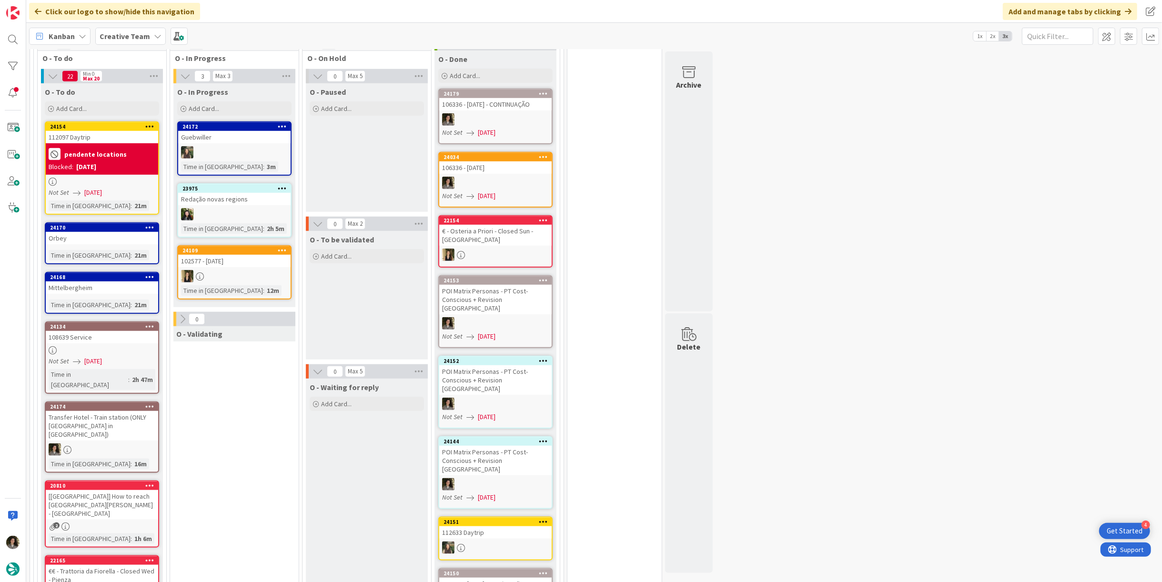
scroll to position [741, 0]
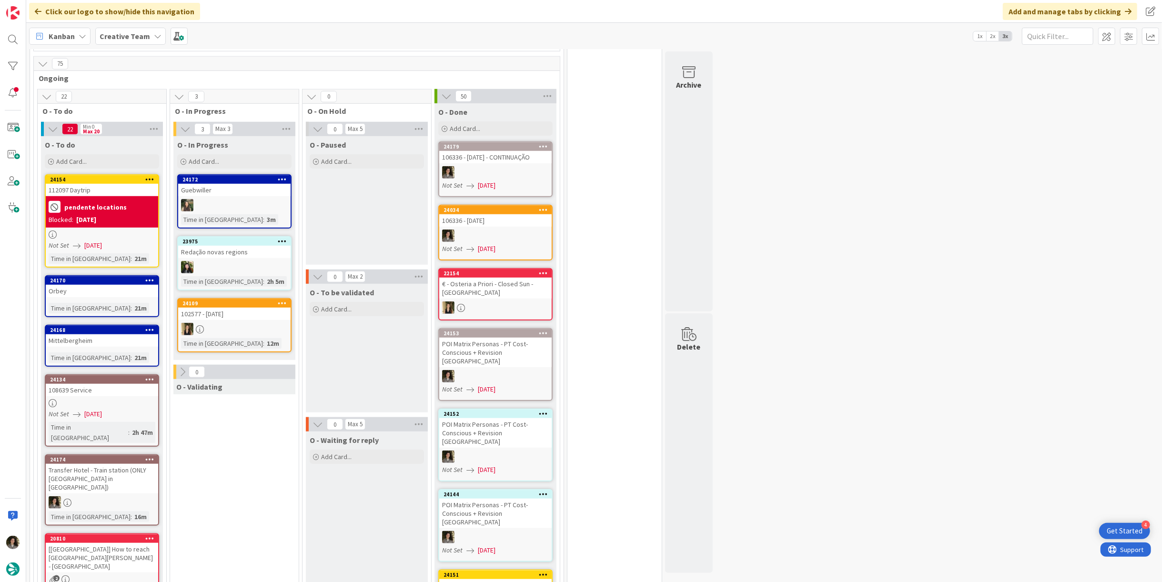
click at [101, 464] on div "Transfer Hotel - Train station (ONLY [GEOGRAPHIC_DATA] in [GEOGRAPHIC_DATA])" at bounding box center [102, 479] width 112 height 30
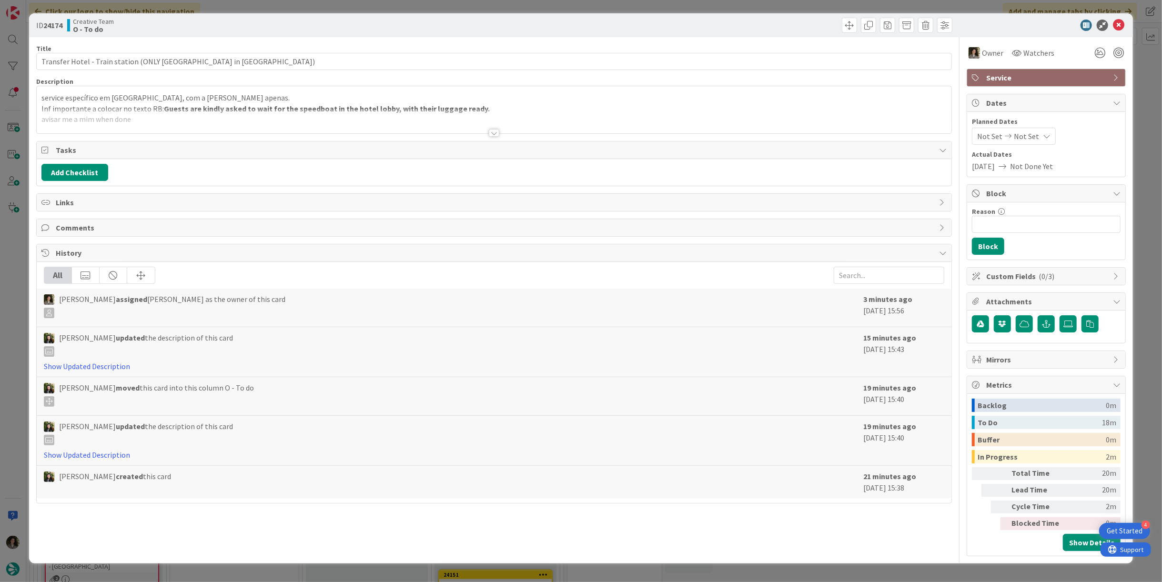
click at [219, 107] on strong "Guests are kindly asked to wait for the speedboat in the hotel lobby, with thei…" at bounding box center [327, 109] width 326 height 10
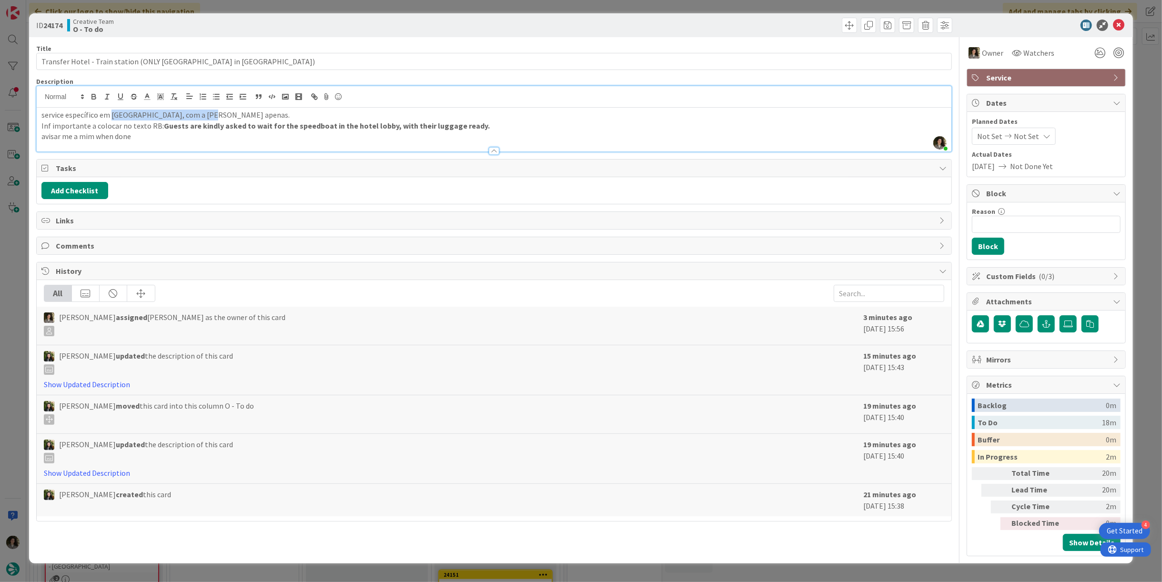
drag, startPoint x: 110, startPoint y: 117, endPoint x: 219, endPoint y: 118, distance: 108.6
click at [219, 118] on p "service específico em [GEOGRAPHIC_DATA], com a [PERSON_NAME] apenas." at bounding box center [493, 115] width 905 height 11
click at [1117, 22] on icon at bounding box center [1118, 25] width 11 height 11
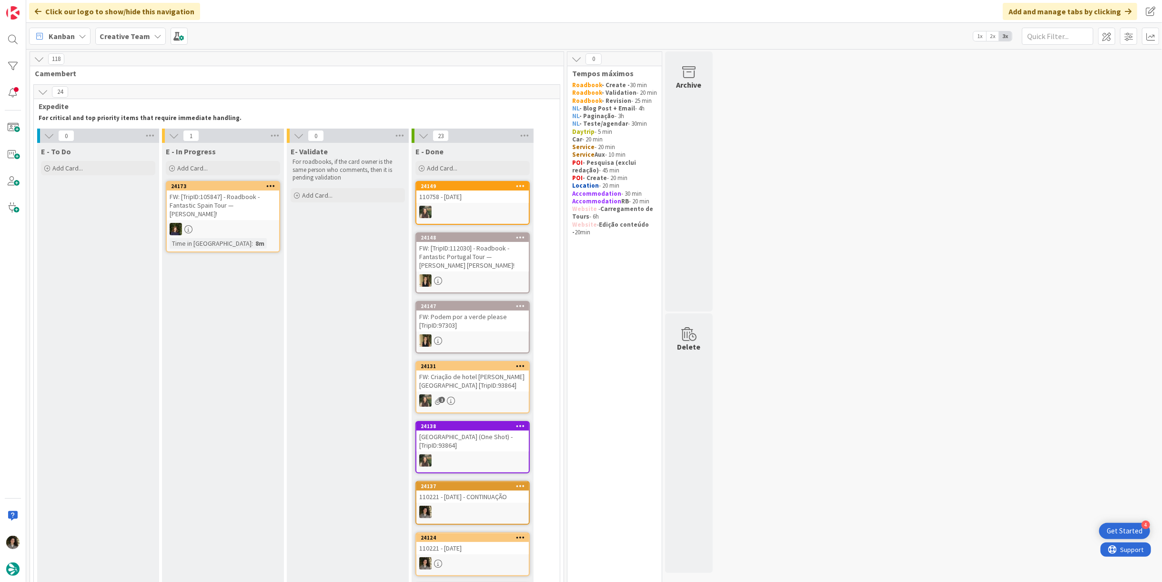
click at [240, 197] on div "FW: [TripID:105847] - Roadbook - Fantastic Spain Tour — [PERSON_NAME]!" at bounding box center [223, 206] width 112 height 30
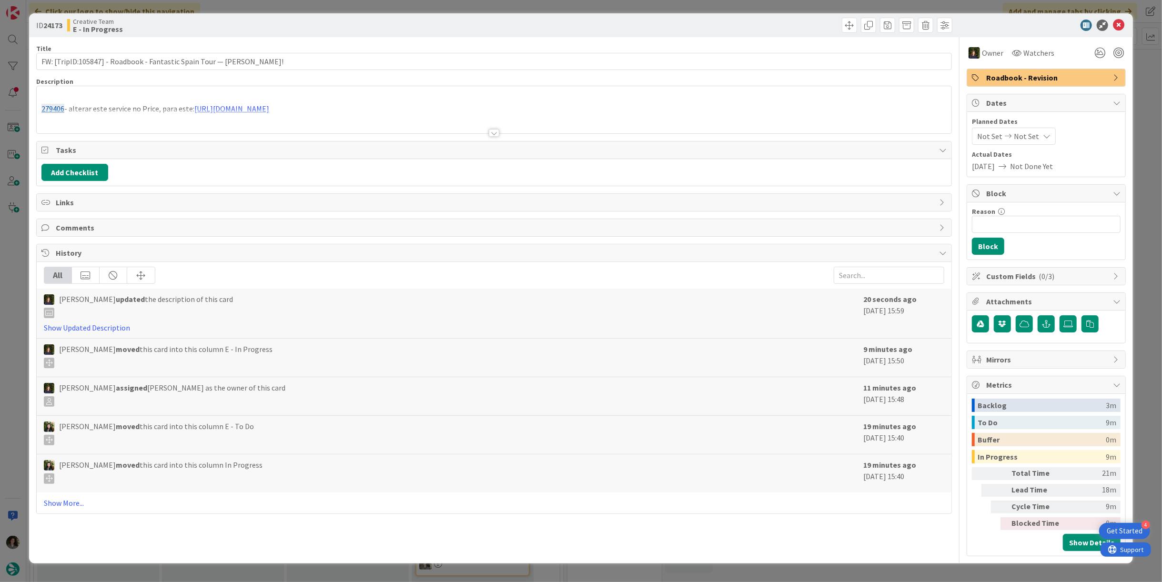
click at [498, 127] on div at bounding box center [494, 121] width 915 height 24
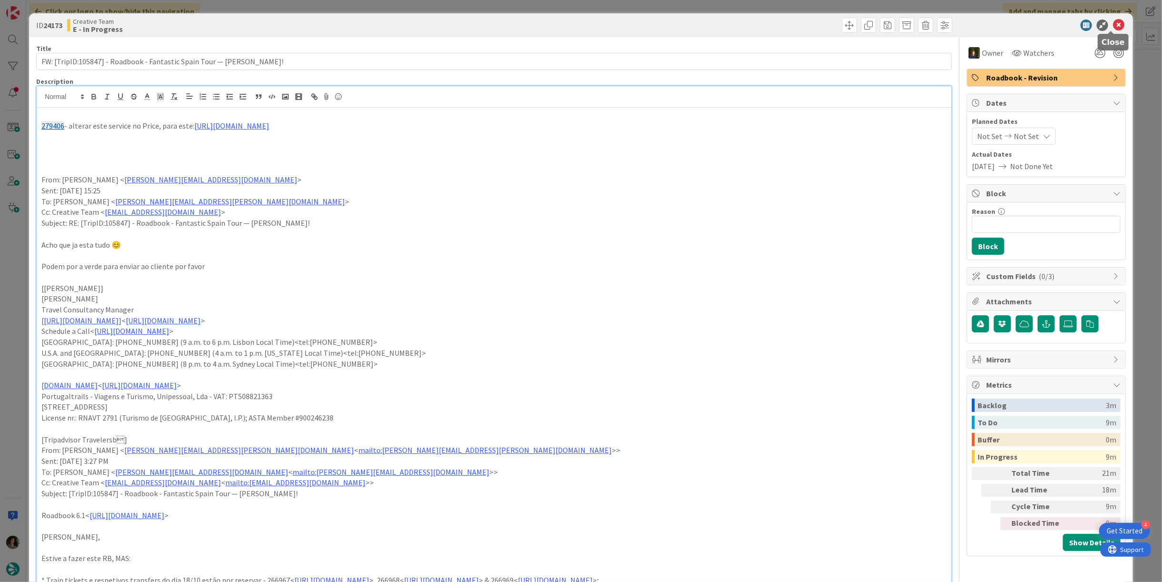
click at [1113, 21] on icon at bounding box center [1118, 25] width 11 height 11
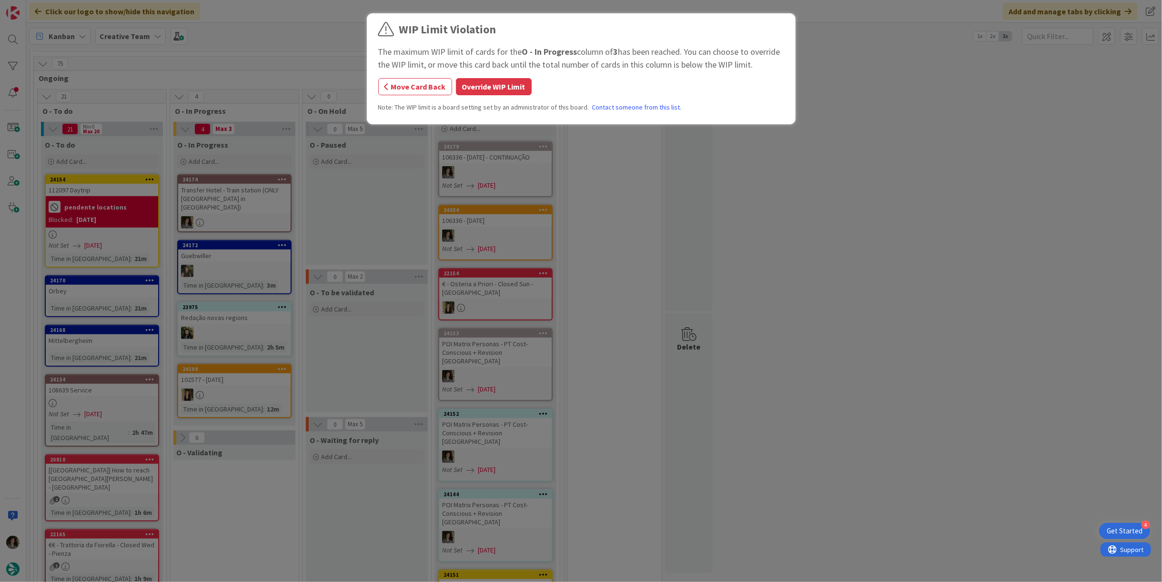
click at [506, 78] on div "WIP Limit Violation The maximum WIP limit of cards for the O - In Progress colu…" at bounding box center [581, 70] width 406 height 99
click at [491, 93] on button "Override WIP Limit" at bounding box center [494, 86] width 76 height 17
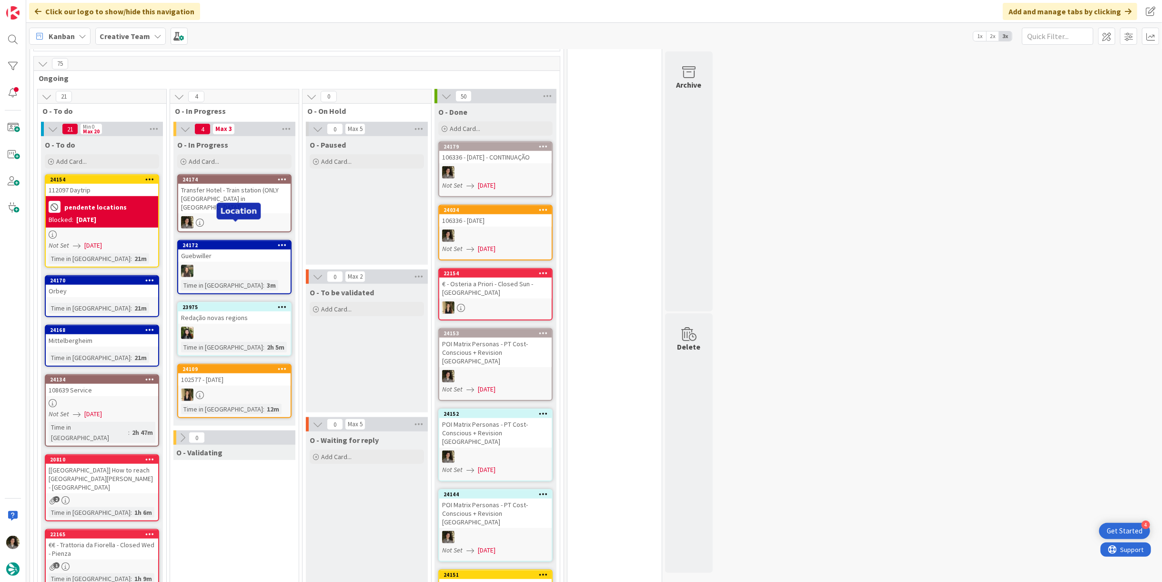
click at [241, 191] on div "Transfer Hotel - Train station (ONLY [GEOGRAPHIC_DATA] in [GEOGRAPHIC_DATA])" at bounding box center [234, 199] width 112 height 30
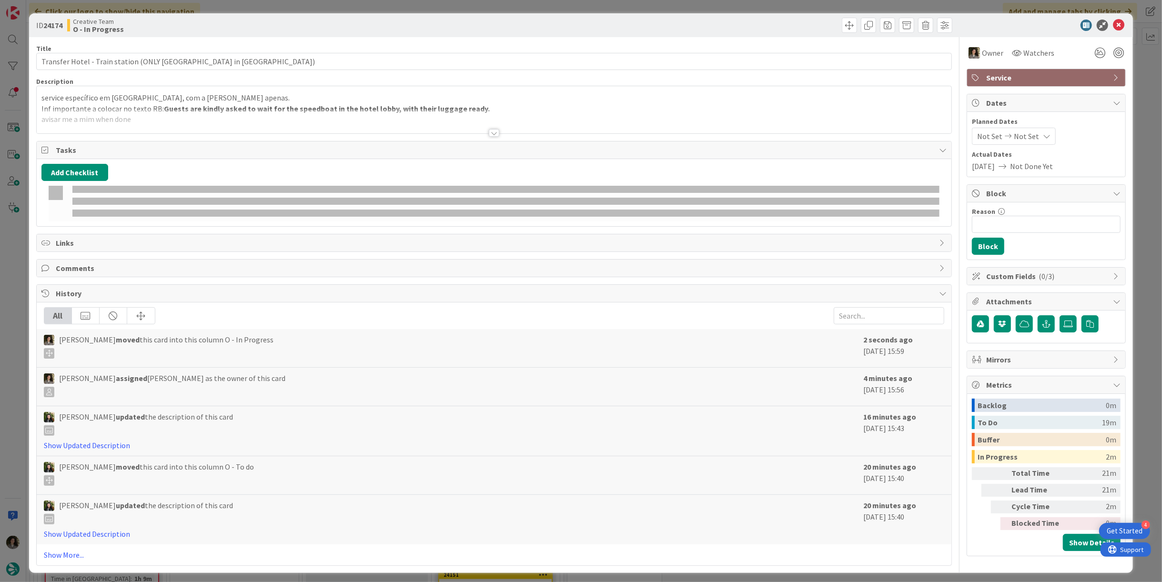
click at [369, 112] on div at bounding box center [494, 121] width 915 height 24
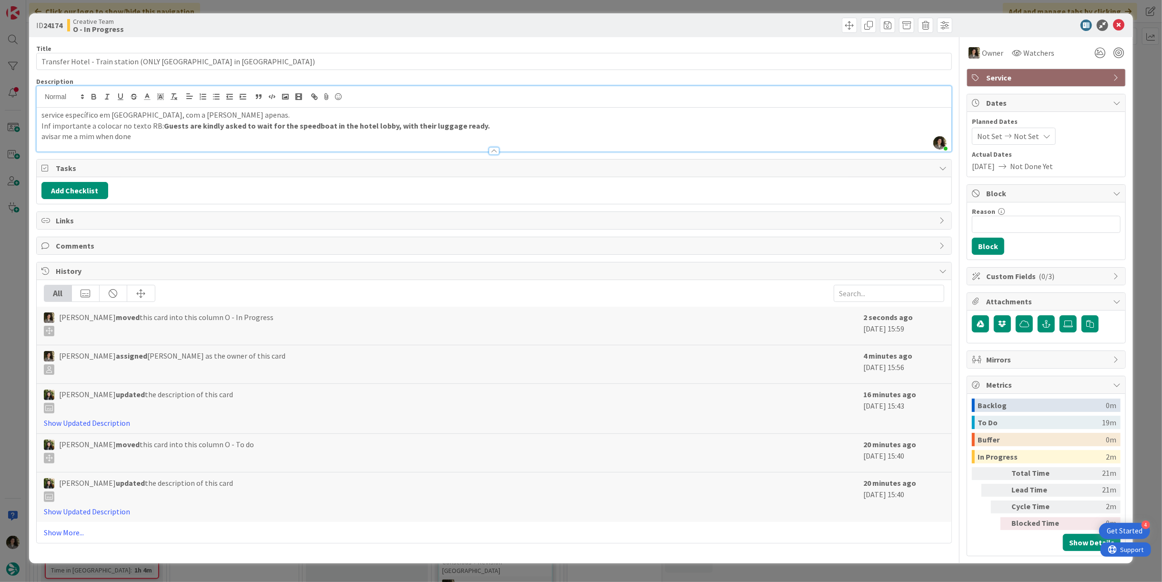
click at [145, 132] on p "avisar me a mim when done" at bounding box center [493, 136] width 905 height 11
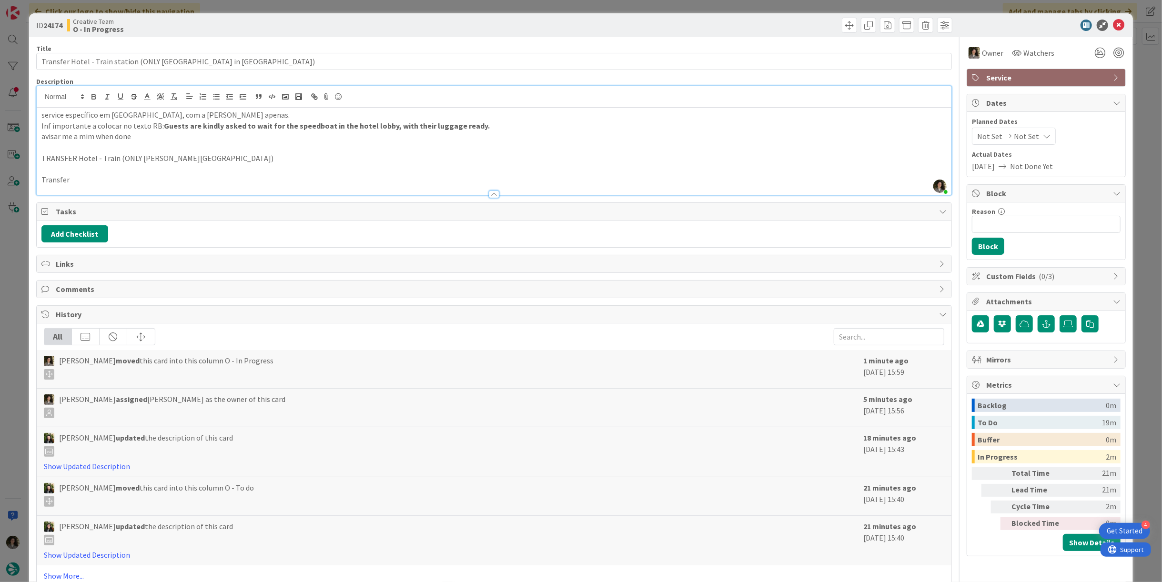
drag, startPoint x: 87, startPoint y: 179, endPoint x: 37, endPoint y: 158, distance: 54.0
click at [37, 158] on div "service específico em [GEOGRAPHIC_DATA], com a [PERSON_NAME] apenas. Inf import…" at bounding box center [494, 151] width 915 height 87
copy div "TRANSFER Hotel - Train (ONLY [PERSON_NAME][GEOGRAPHIC_DATA]) Transfer"
click at [292, 124] on strong "Guests are kindly asked to wait for the speedboat in the hotel lobby, with thei…" at bounding box center [327, 126] width 326 height 10
drag, startPoint x: 94, startPoint y: 186, endPoint x: 27, endPoint y: 167, distance: 70.3
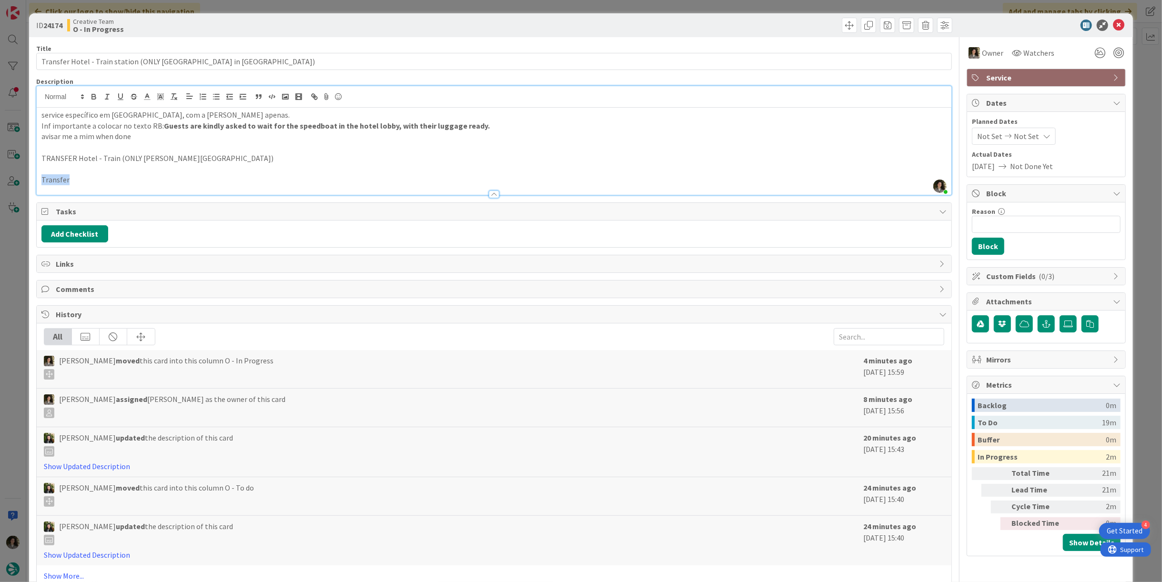
click at [27, 167] on div "ID 24174 Creative Team O - In Progress Title 54 / 128 Transfer Hotel - Train st…" at bounding box center [581, 291] width 1162 height 582
drag, startPoint x: 75, startPoint y: 180, endPoint x: 36, endPoint y: 150, distance: 49.6
click at [36, 150] on div "[PERSON_NAME] joined 4 m ago service específico em [GEOGRAPHIC_DATA], com a [PE…" at bounding box center [494, 141] width 916 height 110
click at [72, 165] on p at bounding box center [493, 169] width 905 height 11
drag, startPoint x: 76, startPoint y: 179, endPoint x: 35, endPoint y: 155, distance: 47.4
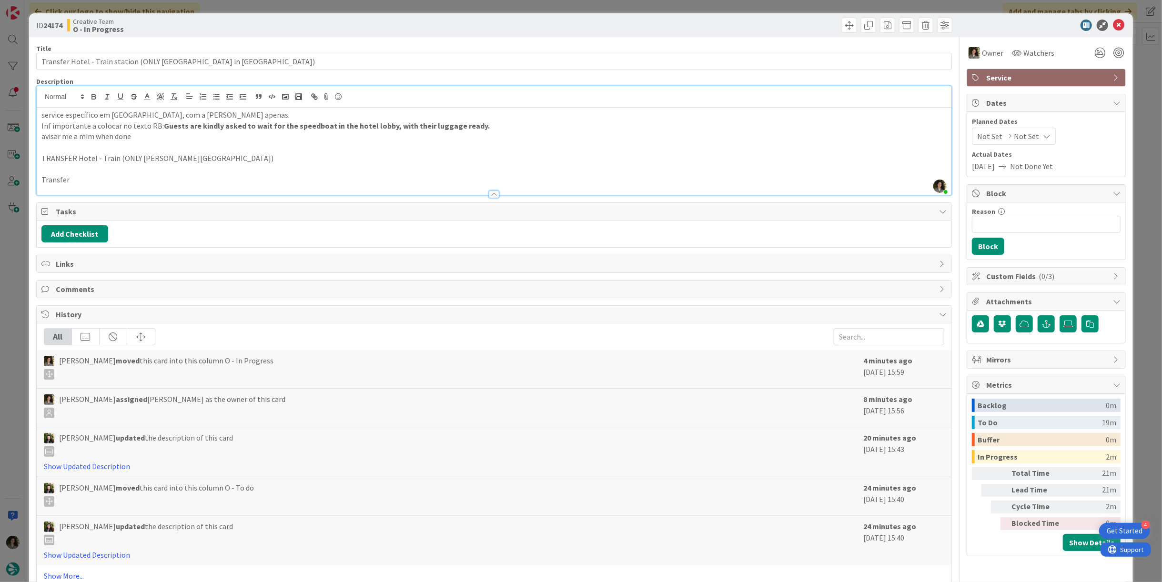
click at [35, 155] on div "ID 24174 Creative Team O - In Progress Title 54 / 128 Transfer Hotel - Train st…" at bounding box center [581, 303] width 1104 height 581
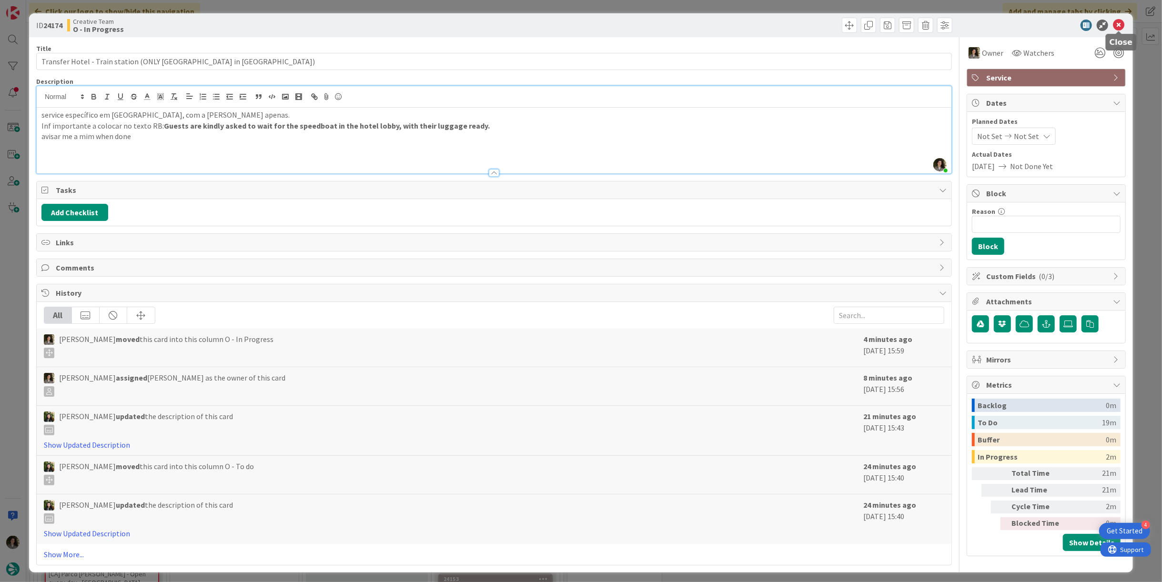
click at [1118, 23] on icon at bounding box center [1118, 25] width 11 height 11
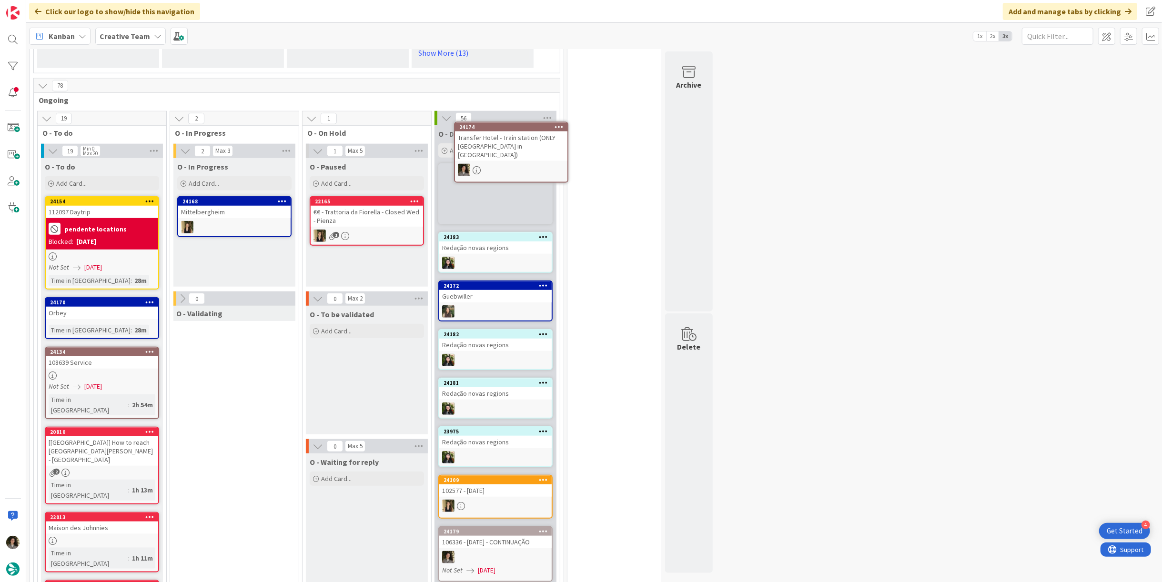
scroll to position [712, 0]
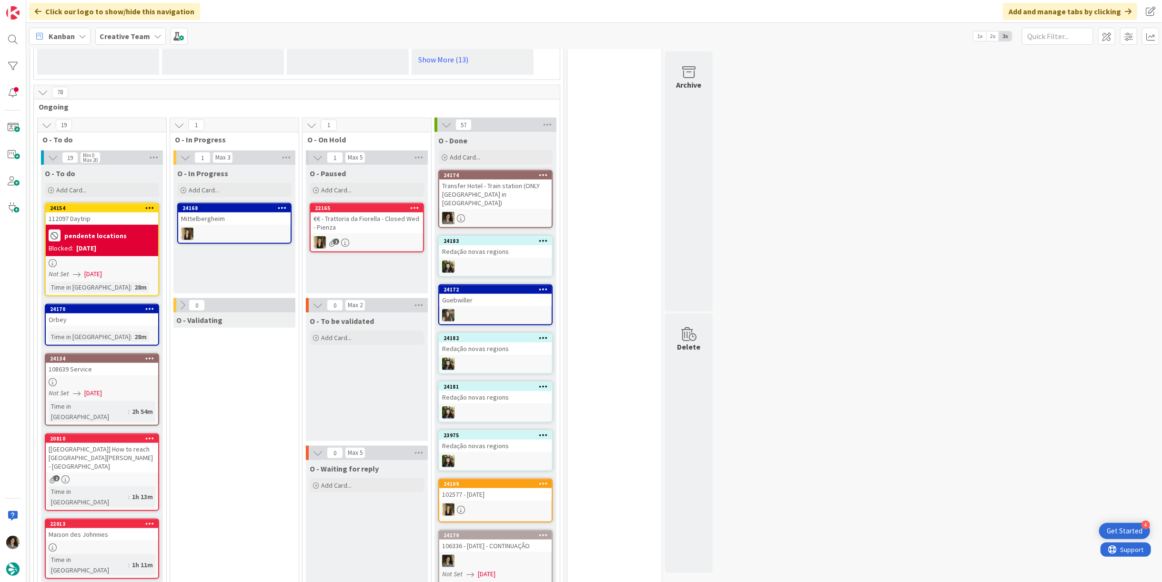
click at [487, 186] on div "Transfer Hotel - Train station (ONLY [GEOGRAPHIC_DATA] in [GEOGRAPHIC_DATA])" at bounding box center [495, 195] width 112 height 30
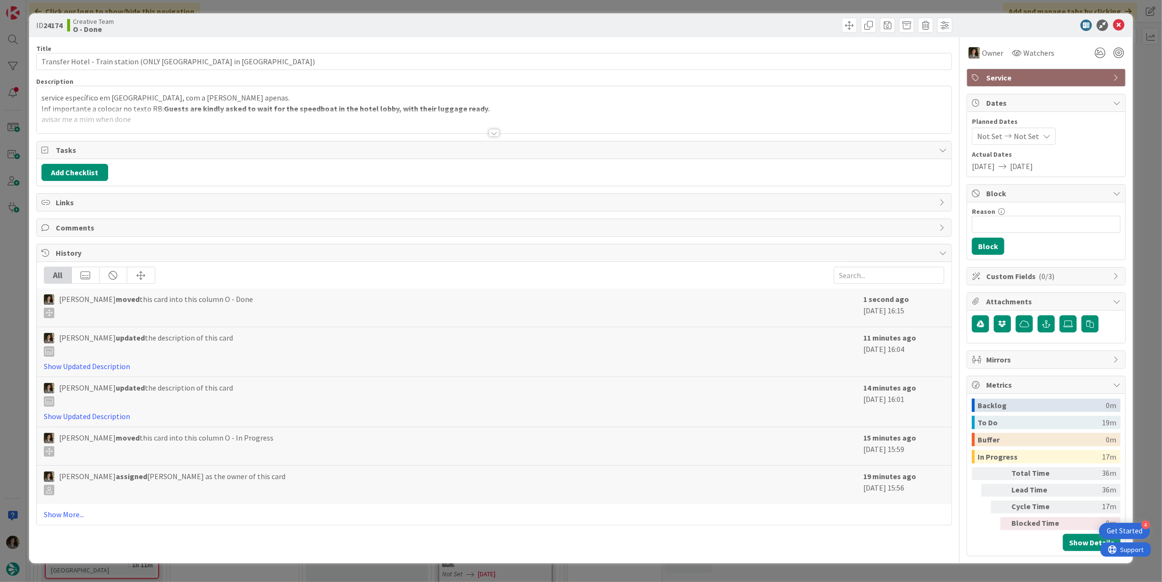
click at [491, 131] on div at bounding box center [494, 133] width 10 height 8
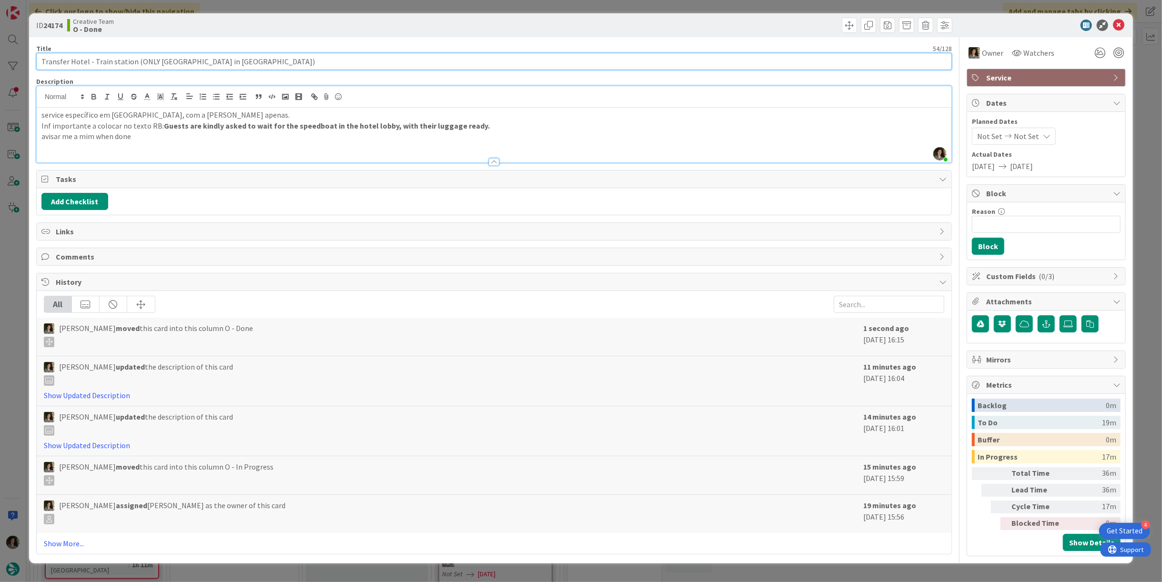
click at [139, 67] on input "Transfer Hotel - Train station (ONLY [GEOGRAPHIC_DATA] in [GEOGRAPHIC_DATA])" at bounding box center [494, 61] width 916 height 17
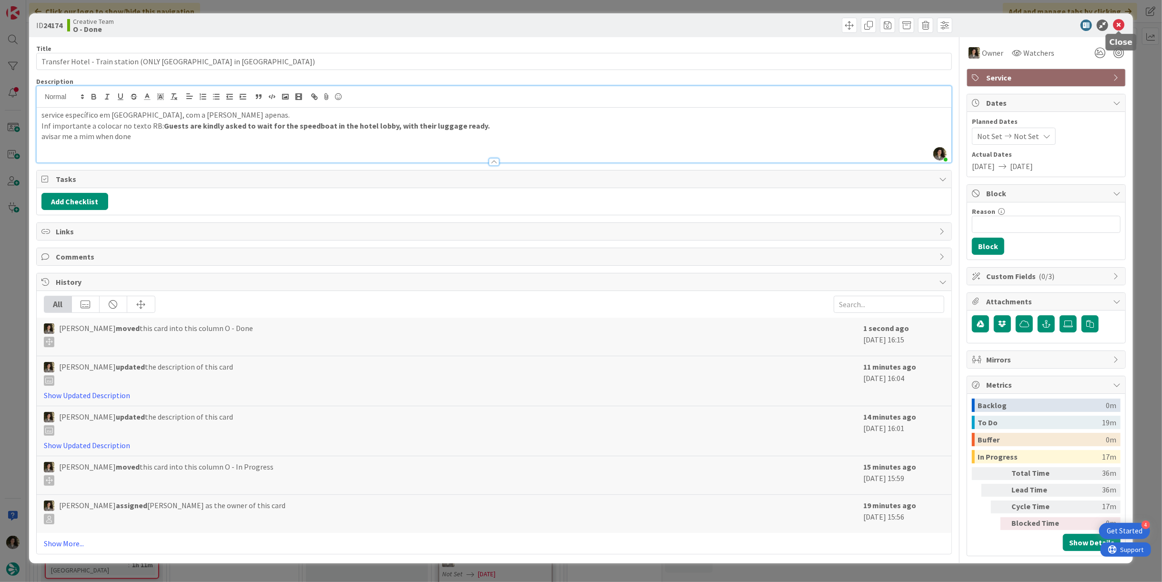
click at [1121, 22] on icon at bounding box center [1118, 25] width 11 height 11
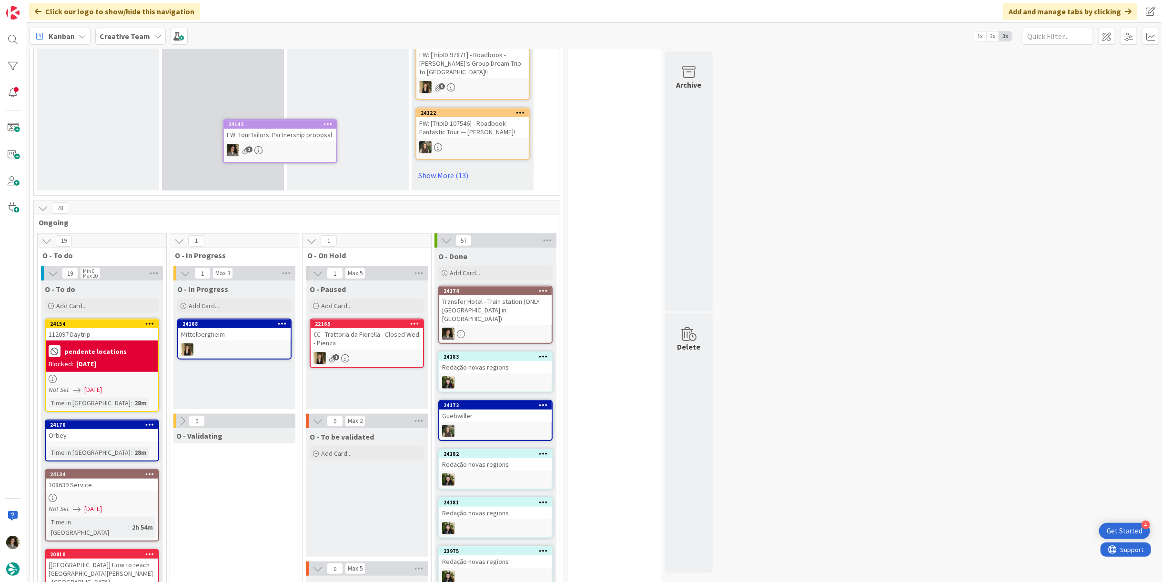
scroll to position [593, 0]
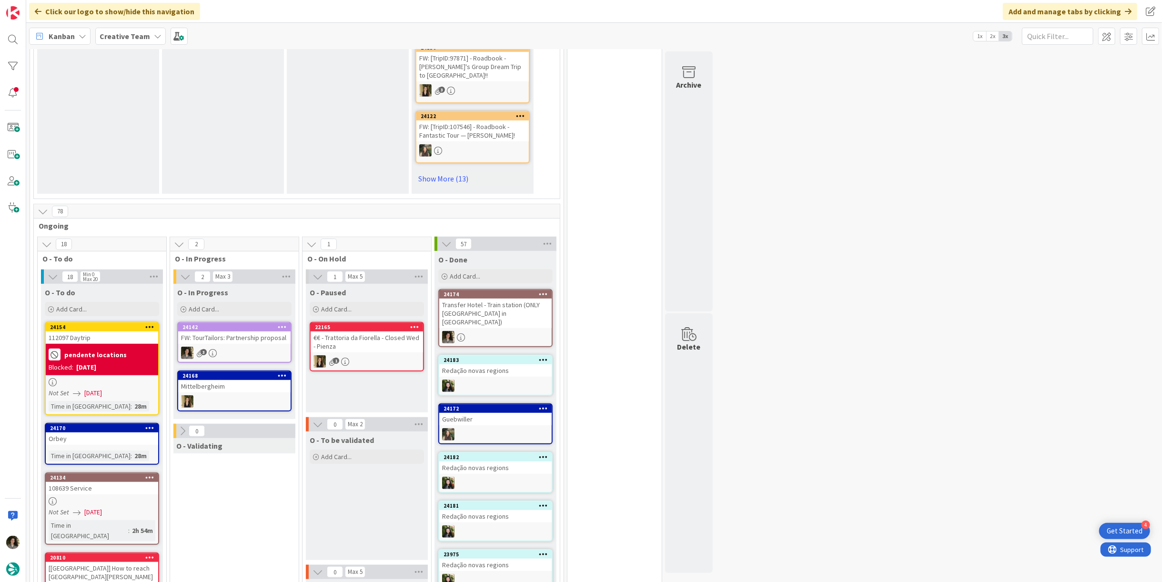
click at [230, 332] on div "FW: TourTailors: Partnership proposal" at bounding box center [234, 338] width 112 height 12
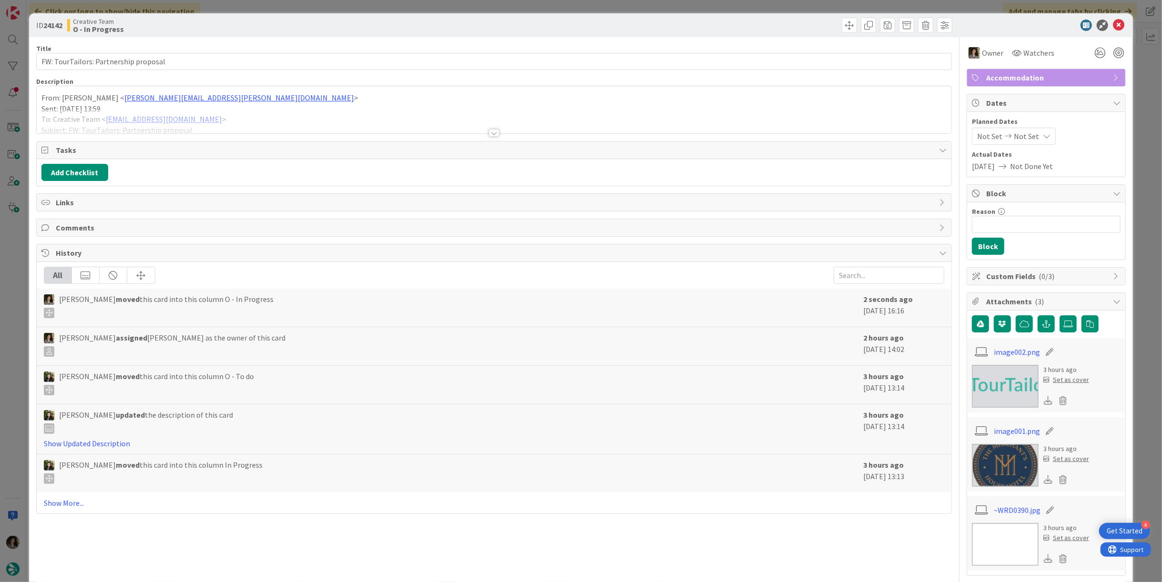
click at [489, 134] on div at bounding box center [494, 133] width 10 height 8
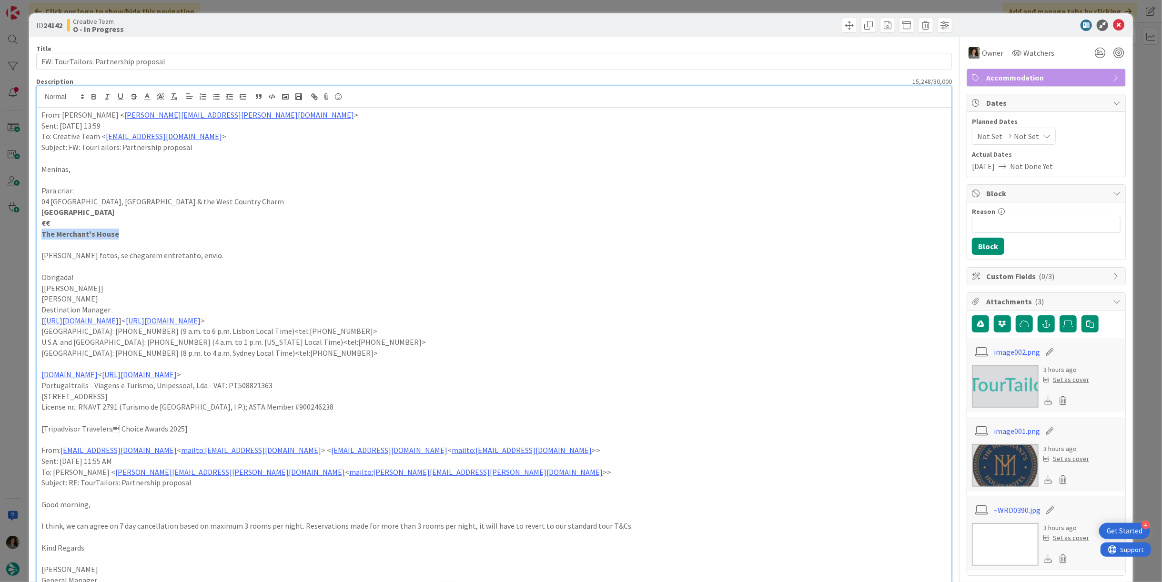
drag, startPoint x: 121, startPoint y: 231, endPoint x: 27, endPoint y: 234, distance: 93.4
click at [27, 234] on div "ID 24142 Creative Team O - In Progress Title 37 / 128 FW: TourTailors: Partners…" at bounding box center [581, 291] width 1162 height 582
click at [1113, 22] on icon at bounding box center [1118, 25] width 11 height 11
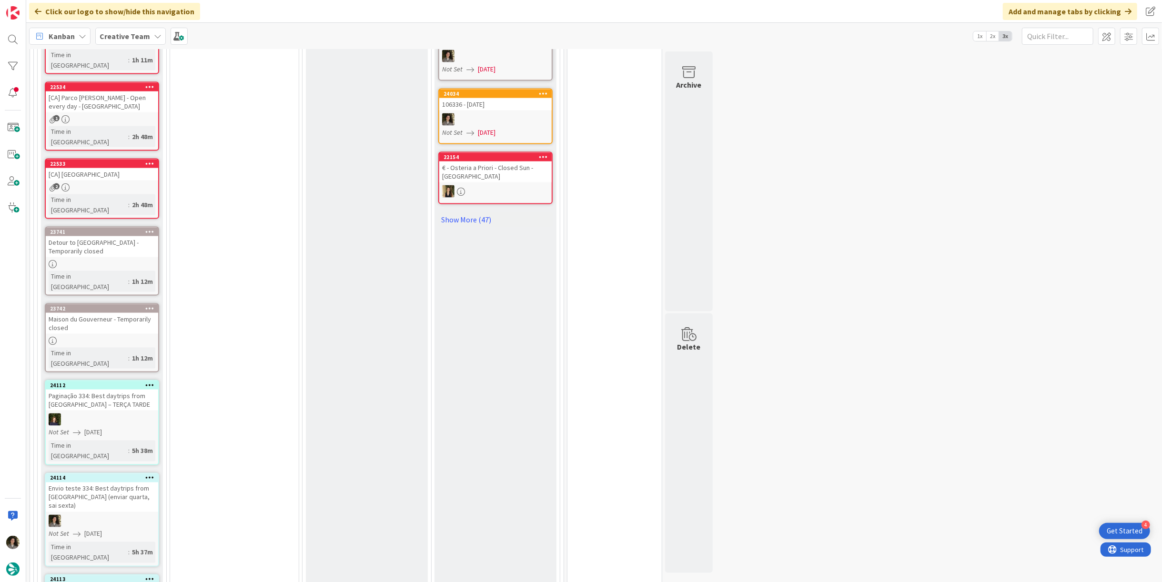
scroll to position [953, 0]
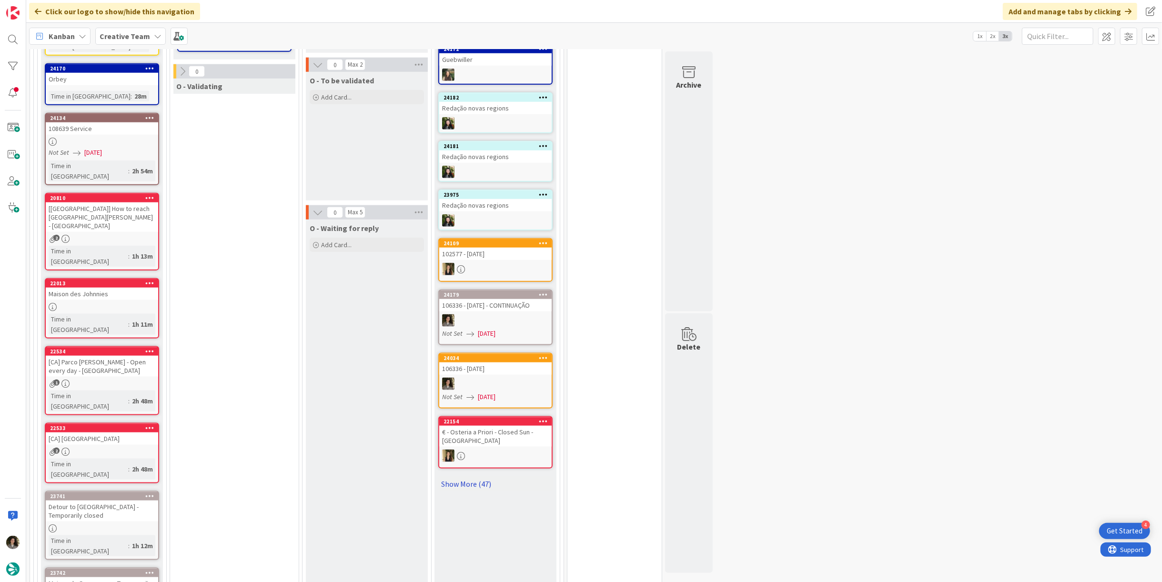
click at [474, 476] on link "Show More (47)" at bounding box center [495, 483] width 114 height 15
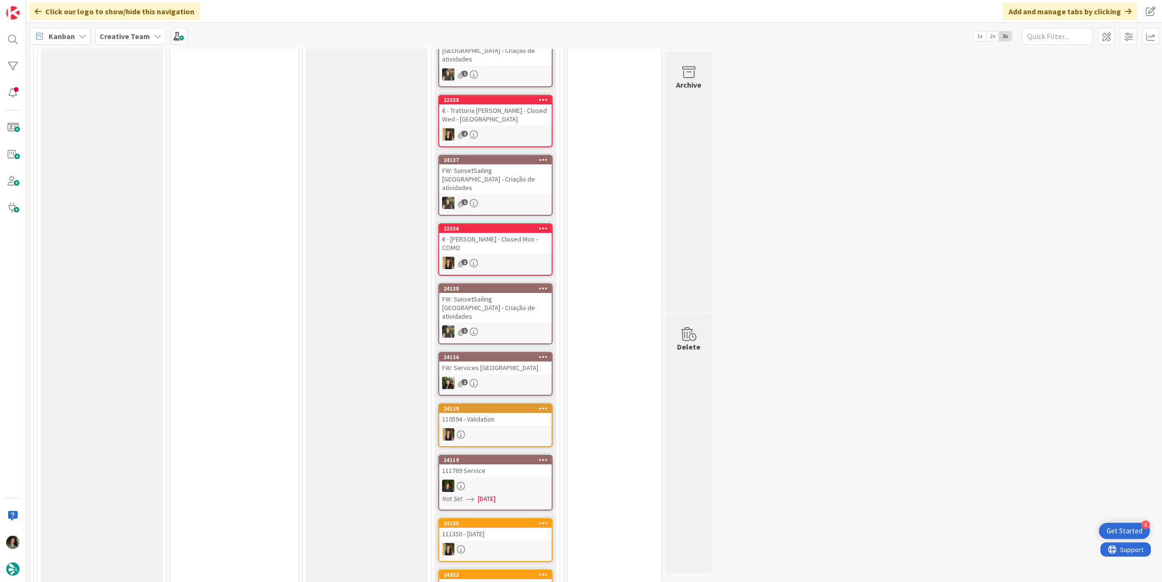
scroll to position [2699, 0]
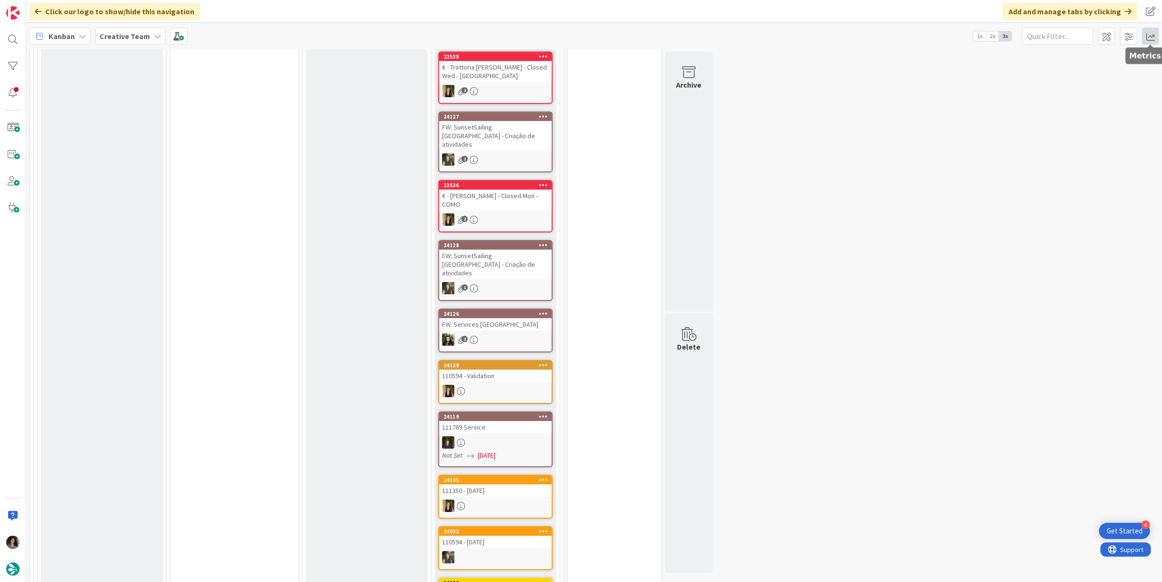
click at [1156, 33] on span at bounding box center [1150, 36] width 17 height 17
click at [1064, 102] on div "Allocation" at bounding box center [1068, 107] width 64 height 10
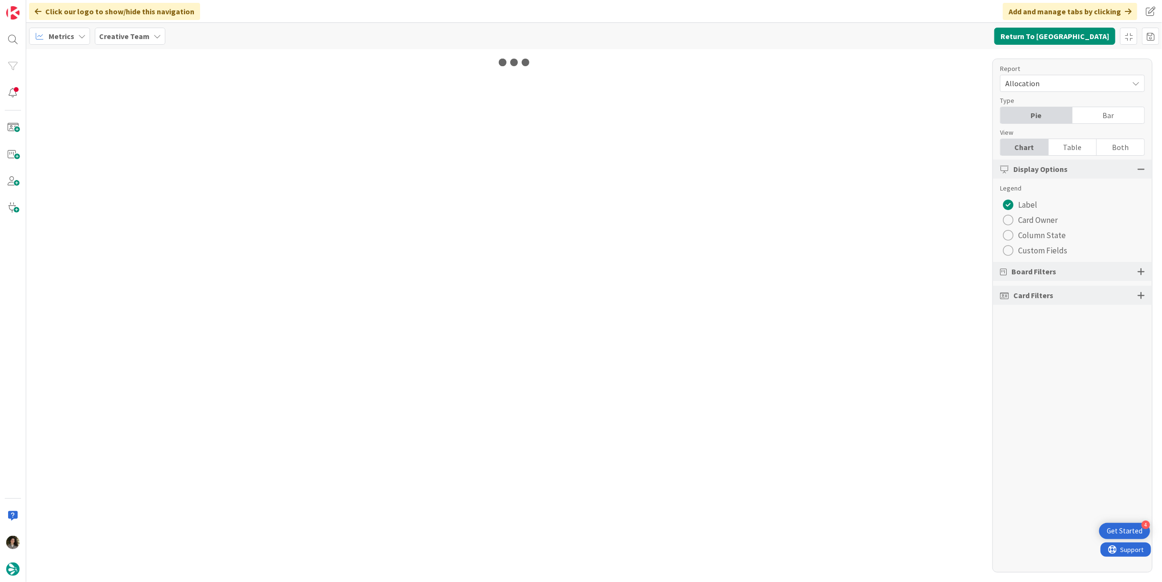
click at [1065, 147] on div "Table" at bounding box center [1072, 147] width 48 height 16
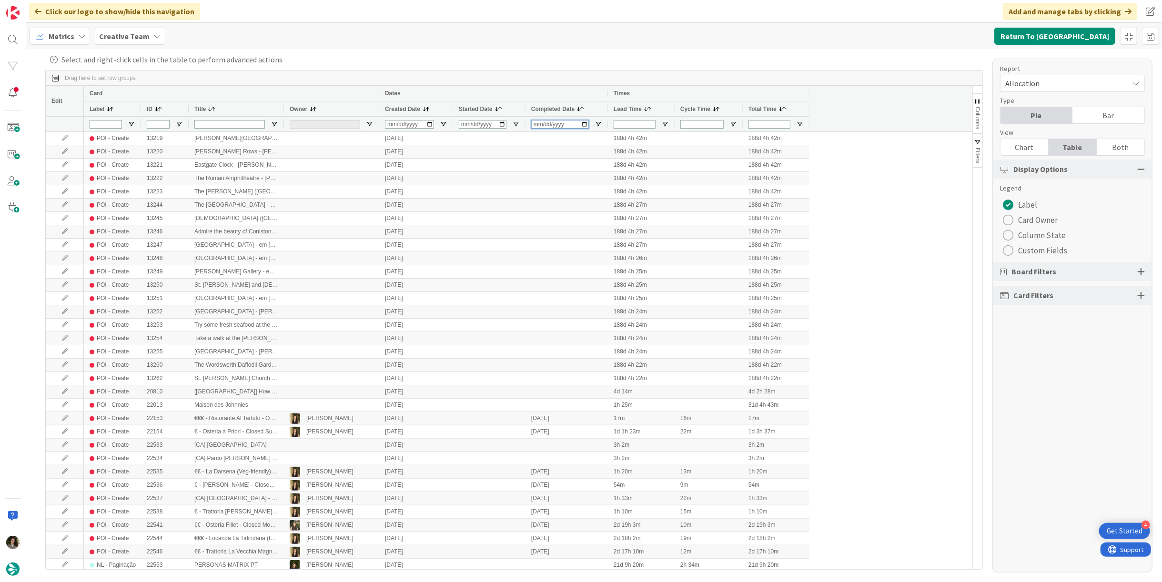
click at [535, 124] on input "Completed Date Filter Input" at bounding box center [560, 124] width 58 height 9
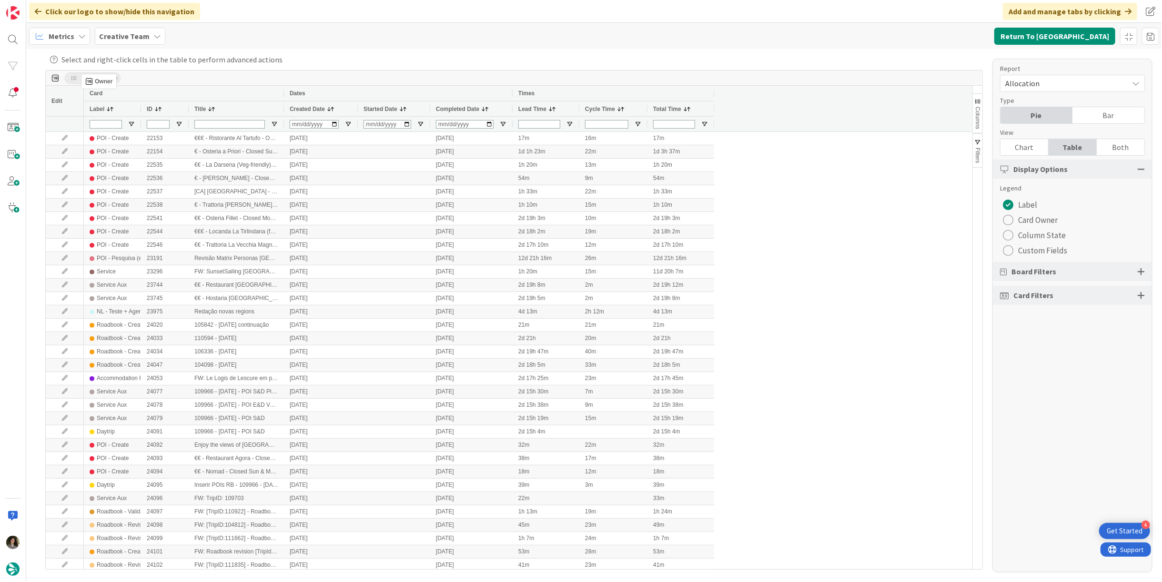
drag, startPoint x: 297, startPoint y: 110, endPoint x: 85, endPoint y: 78, distance: 214.4
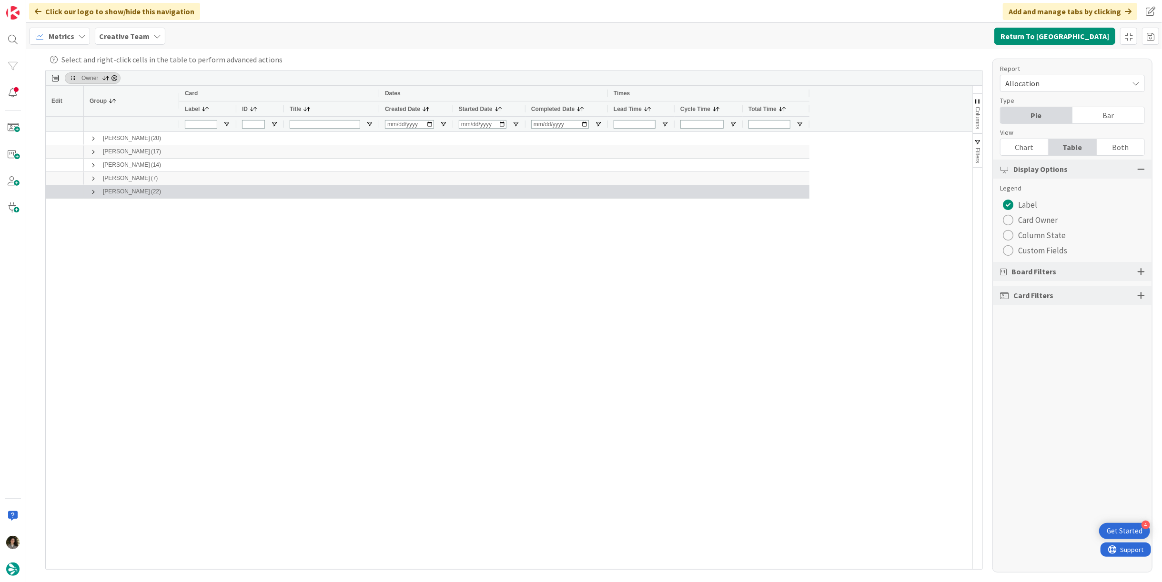
click at [90, 189] on span at bounding box center [94, 192] width 8 height 8
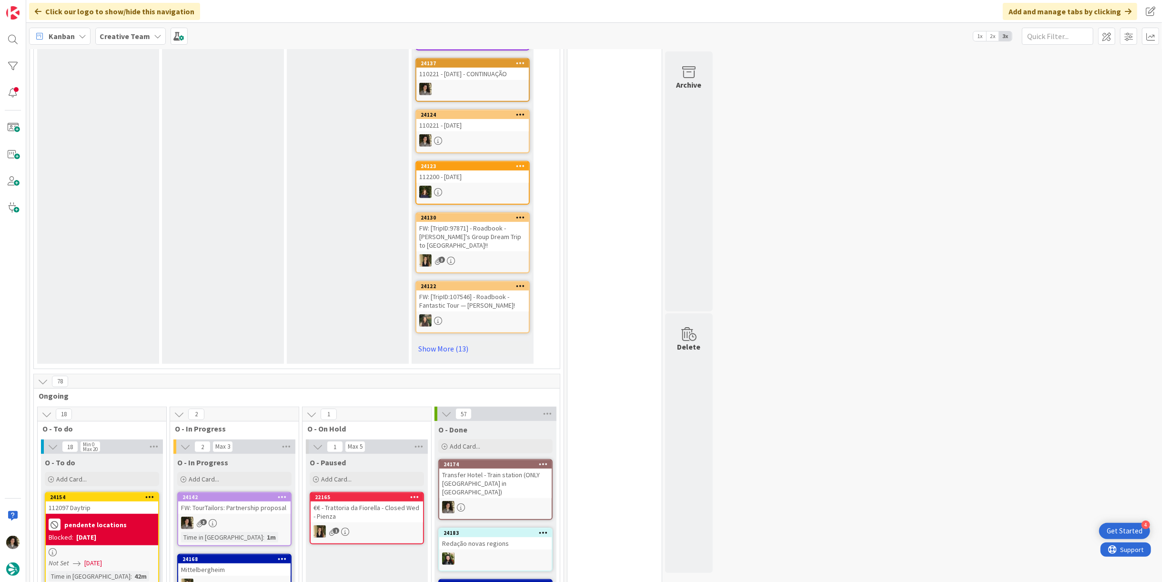
scroll to position [741, 0]
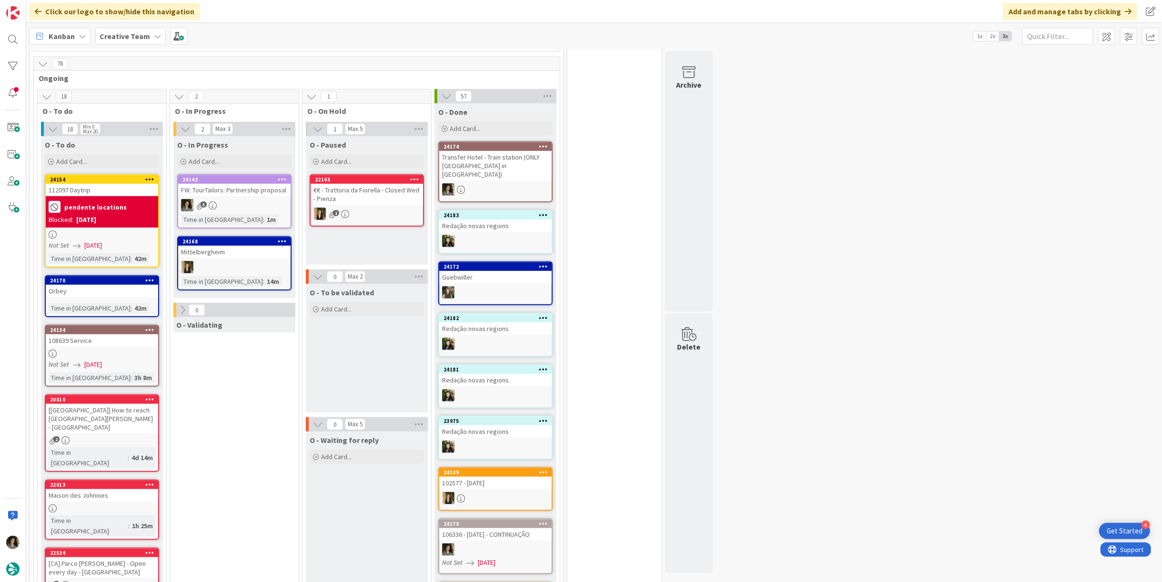
click at [229, 201] on div "24142 FW: TourTailors: Partnership proposal 3 Time in Column : 1m" at bounding box center [234, 201] width 114 height 54
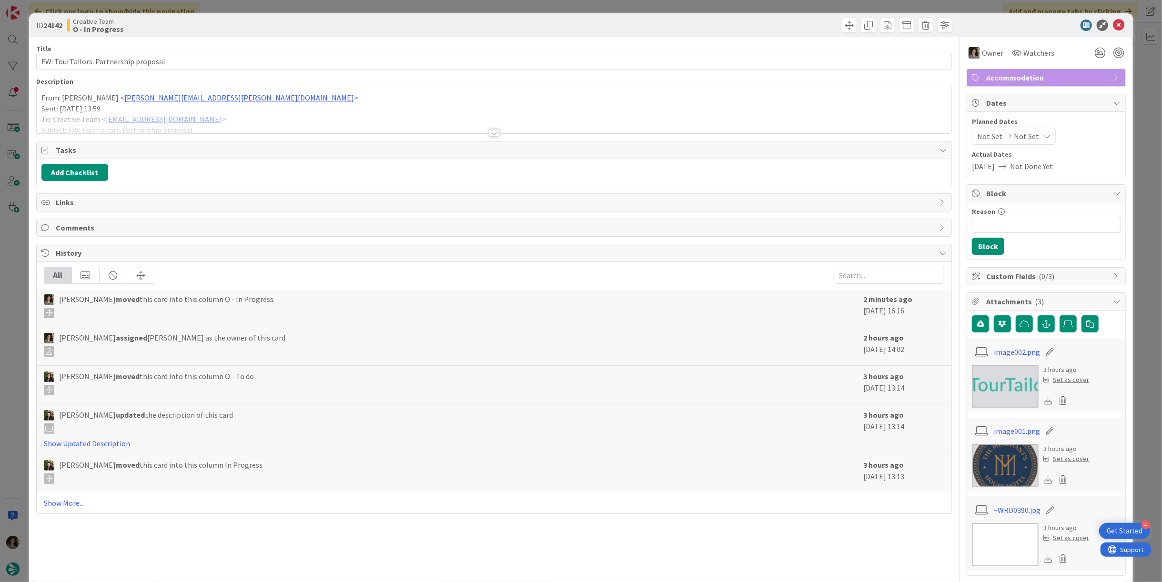
click at [496, 132] on div at bounding box center [494, 128] width 916 height 10
click at [489, 131] on div at bounding box center [494, 133] width 10 height 8
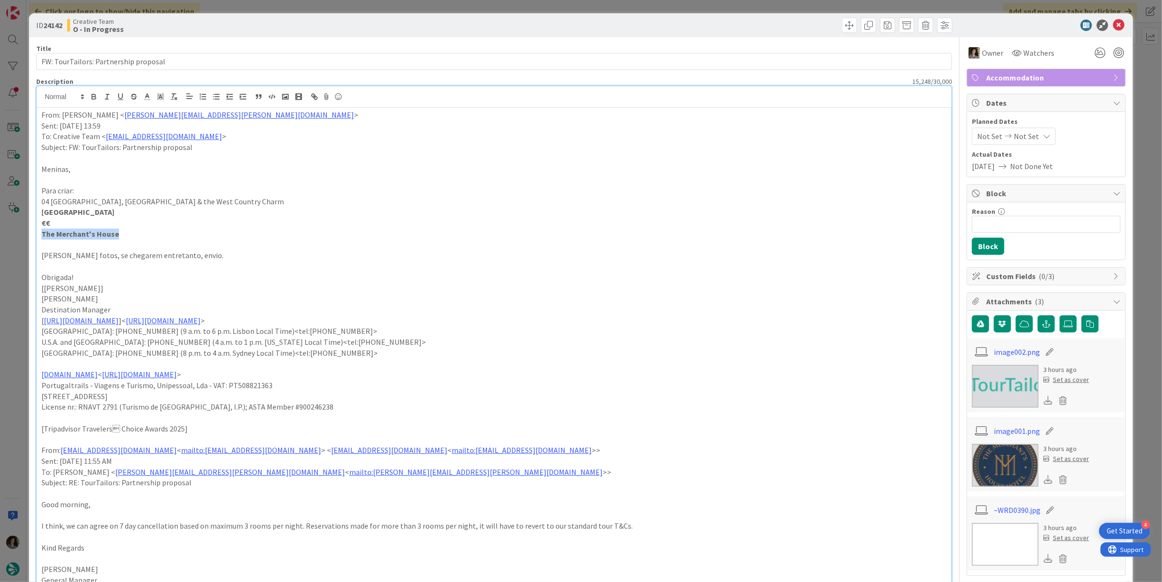
drag, startPoint x: 115, startPoint y: 232, endPoint x: 8, endPoint y: 233, distance: 107.2
click at [8, 233] on div "ID 24142 Creative Team O - In Progress Title 37 / 128 FW: TourTailors: Partners…" at bounding box center [581, 291] width 1162 height 582
copy strong "The Merchant's House"
click at [1113, 25] on icon at bounding box center [1118, 25] width 11 height 11
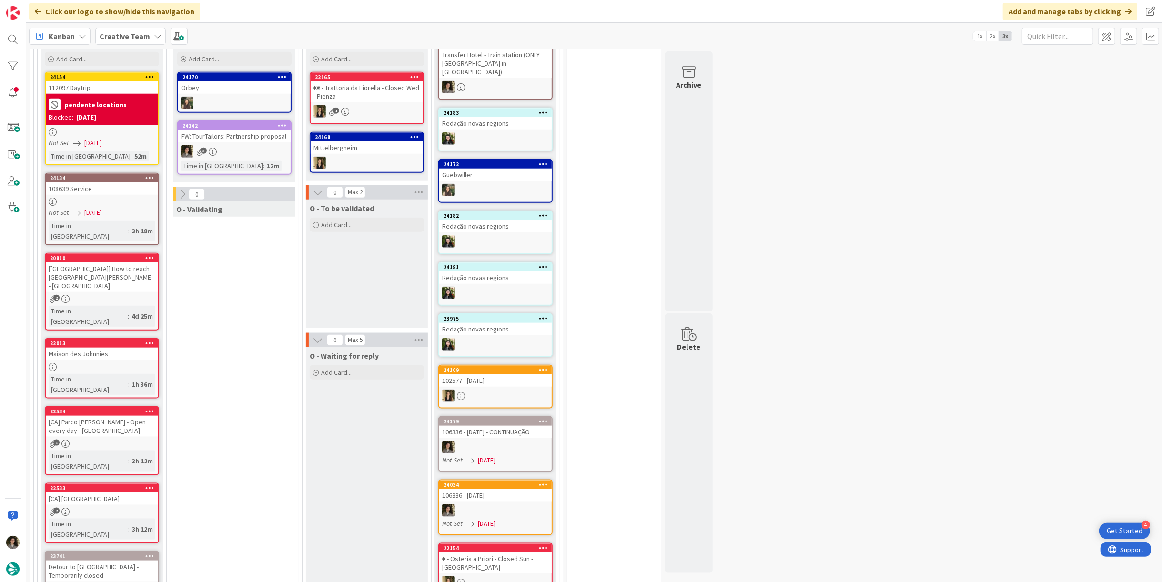
scroll to position [846, 0]
click at [101, 262] on div "[[GEOGRAPHIC_DATA]] How to reach [GEOGRAPHIC_DATA][PERSON_NAME] - [GEOGRAPHIC_D…" at bounding box center [102, 277] width 112 height 30
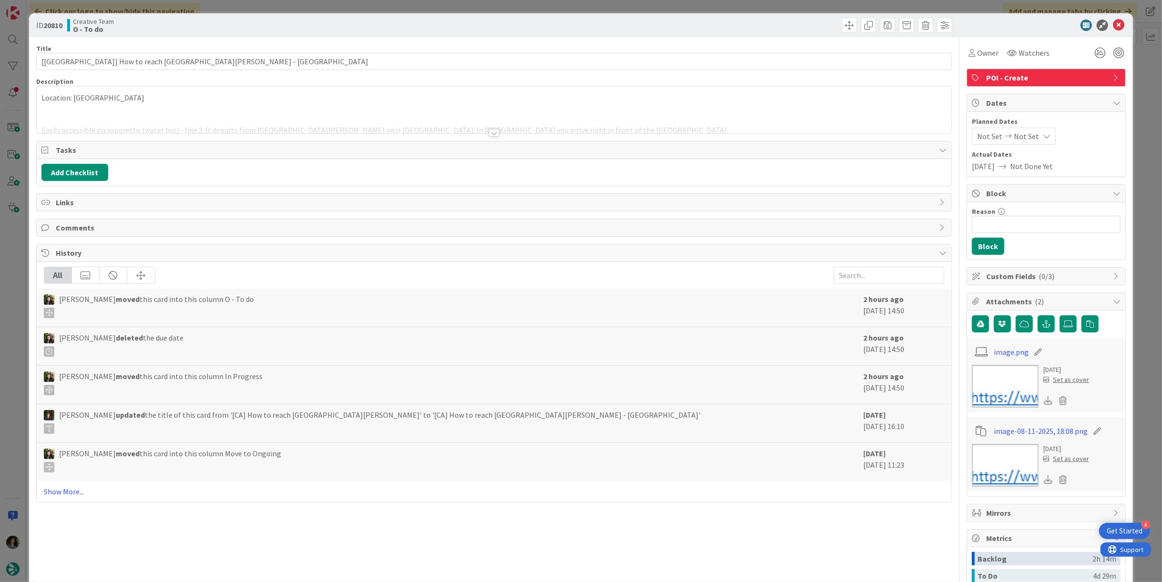
click at [494, 130] on div at bounding box center [494, 133] width 10 height 8
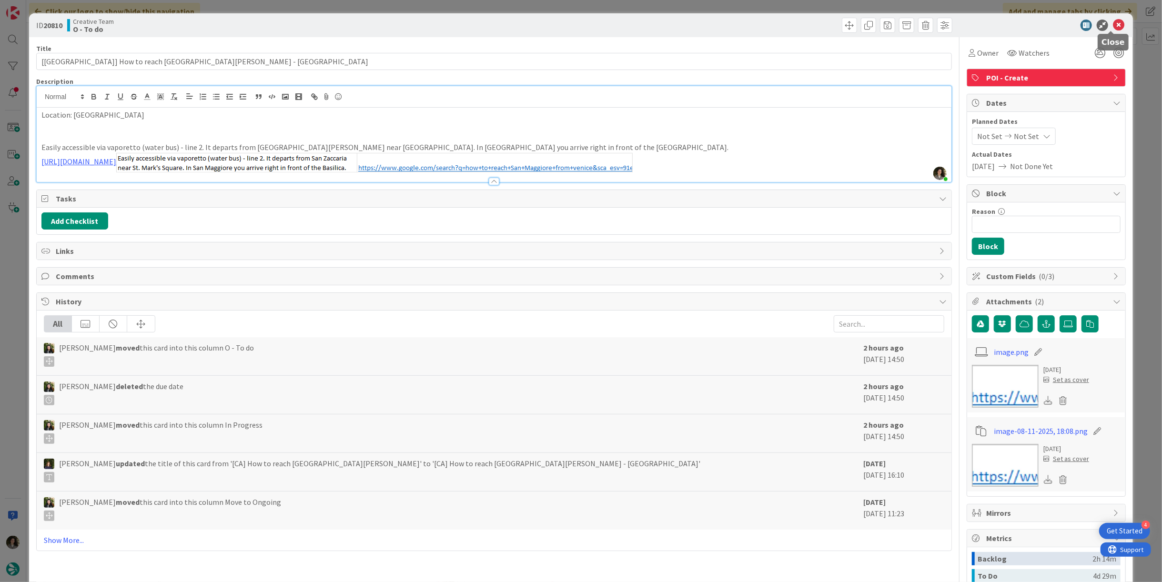
click at [1113, 22] on icon at bounding box center [1118, 25] width 11 height 11
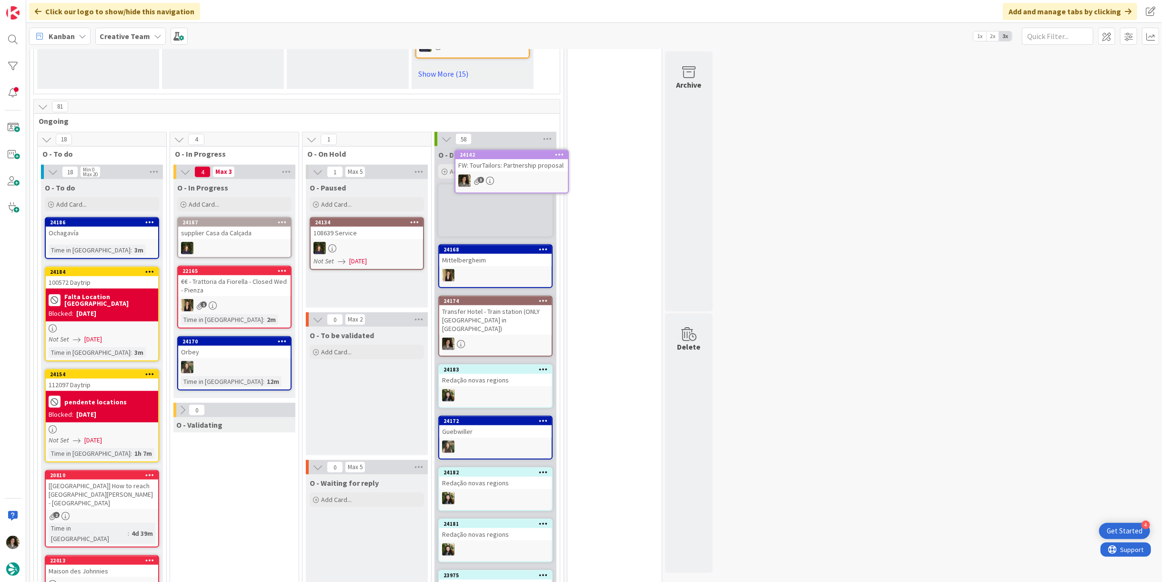
scroll to position [683, 0]
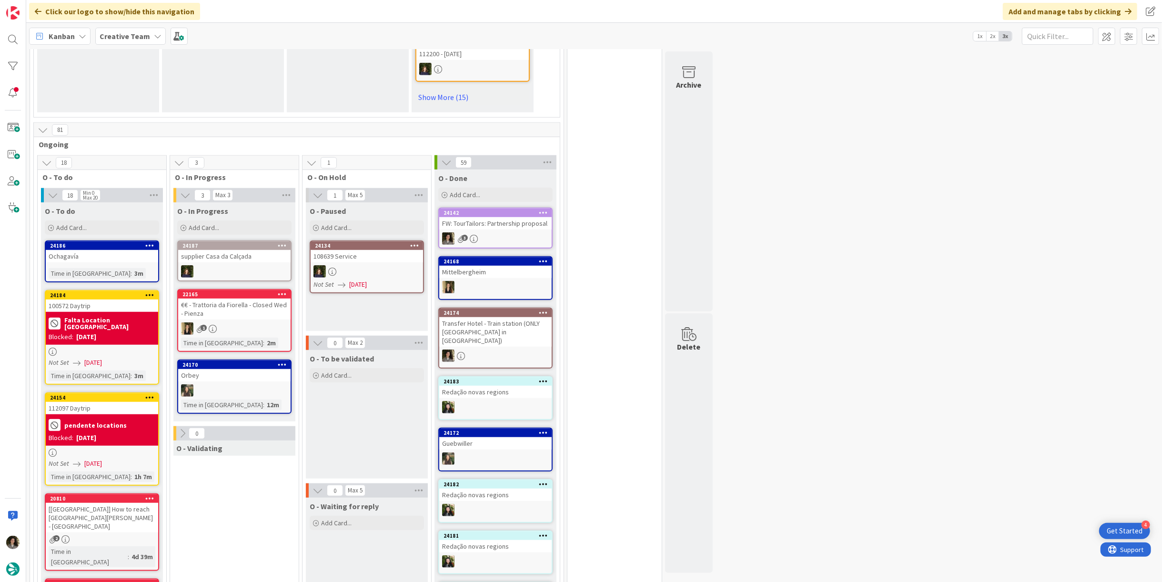
click at [527, 232] on div "3" at bounding box center [495, 238] width 112 height 12
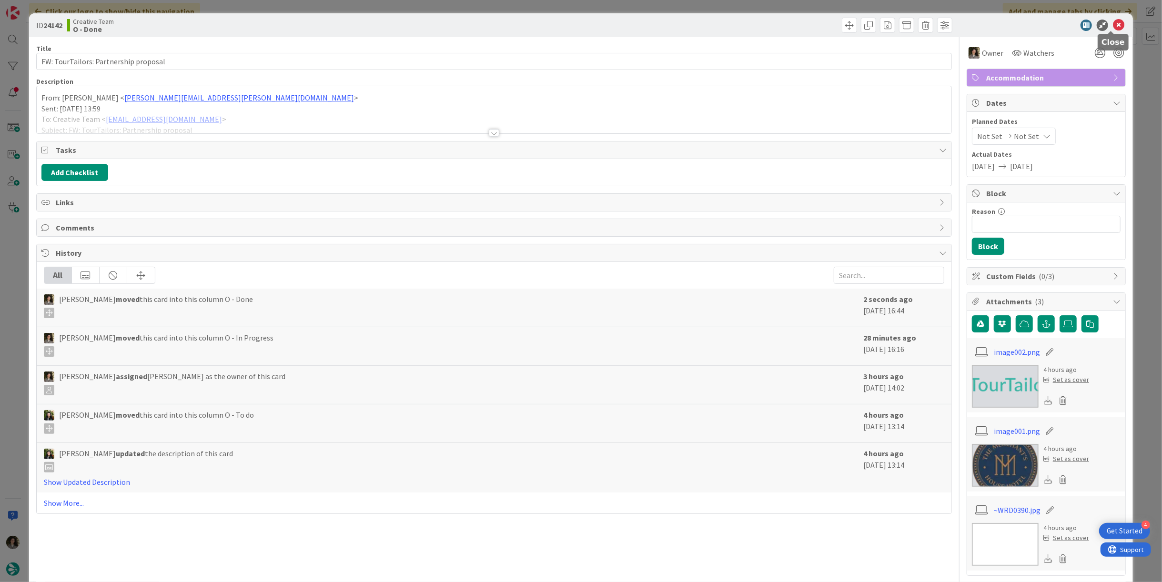
click at [1117, 22] on icon at bounding box center [1118, 25] width 11 height 11
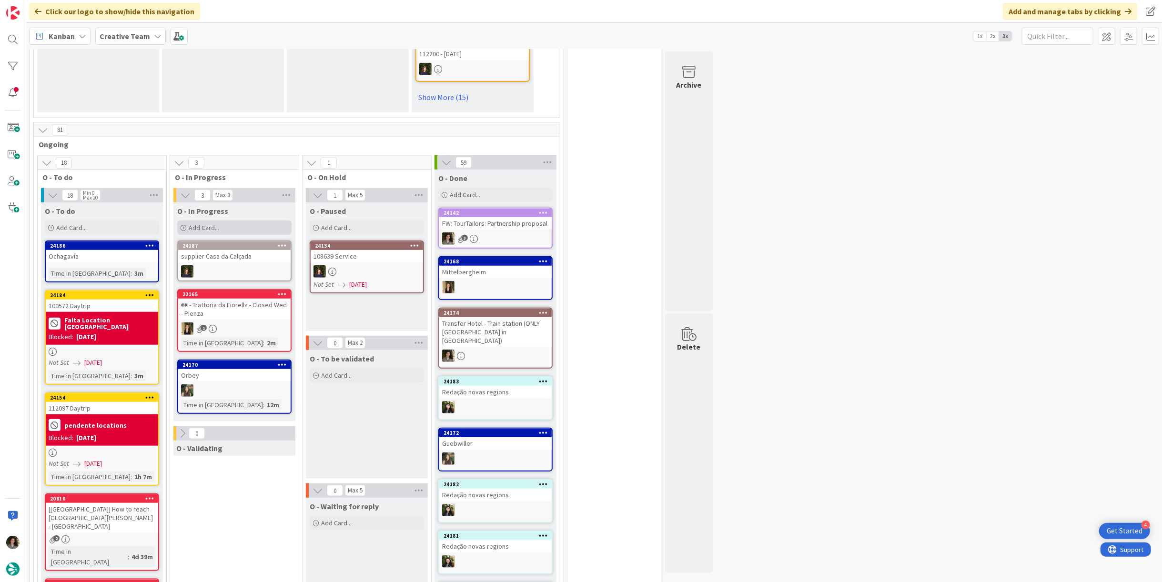
click at [243, 221] on div "Add Card..." at bounding box center [234, 228] width 114 height 14
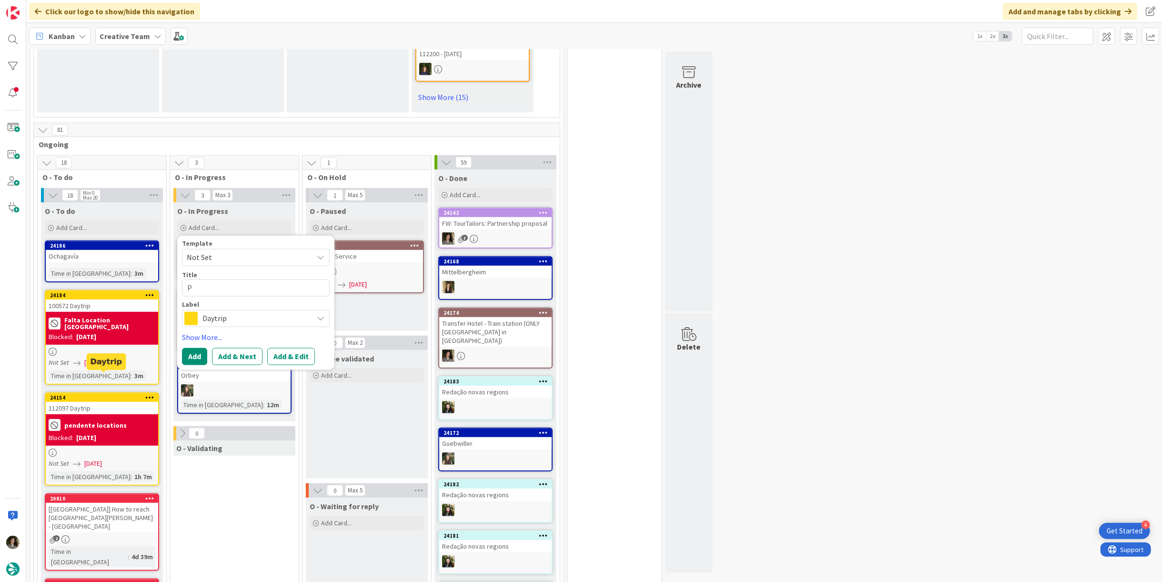
click at [91, 422] on div "pendente locations Blocked: [DATE]" at bounding box center [102, 429] width 112 height 31
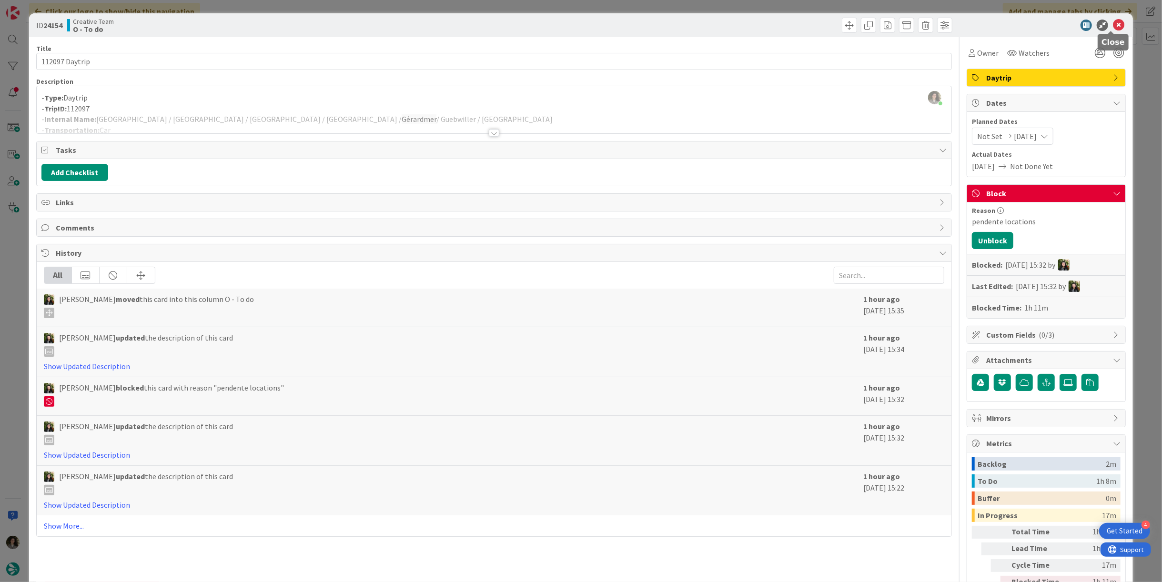
click at [1115, 22] on icon at bounding box center [1118, 25] width 11 height 11
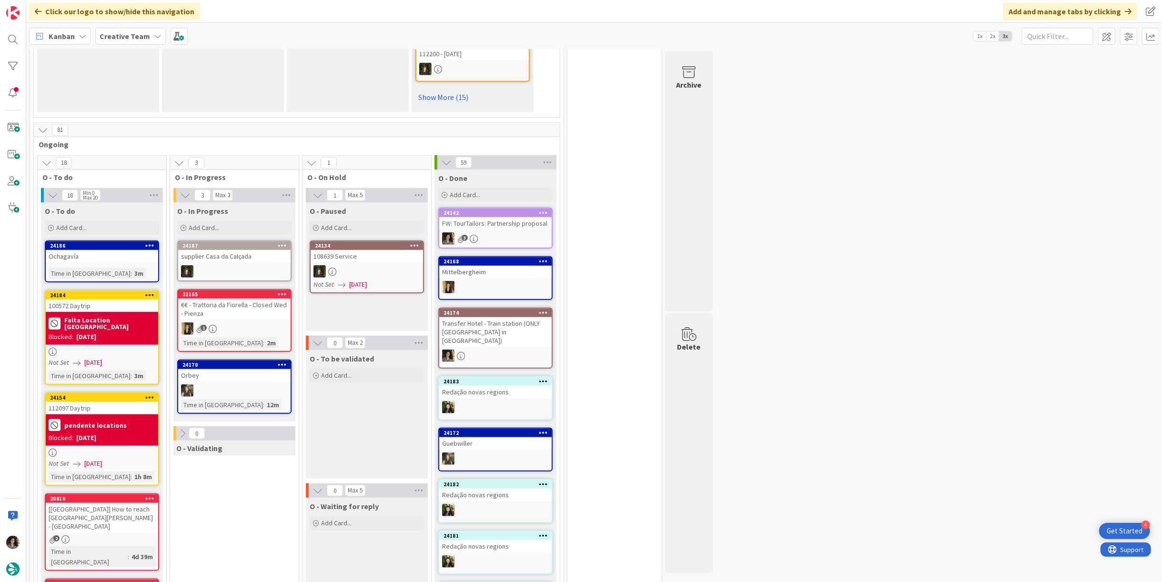
click at [96, 423] on div "pendente locations Blocked: [DATE]" at bounding box center [102, 429] width 112 height 31
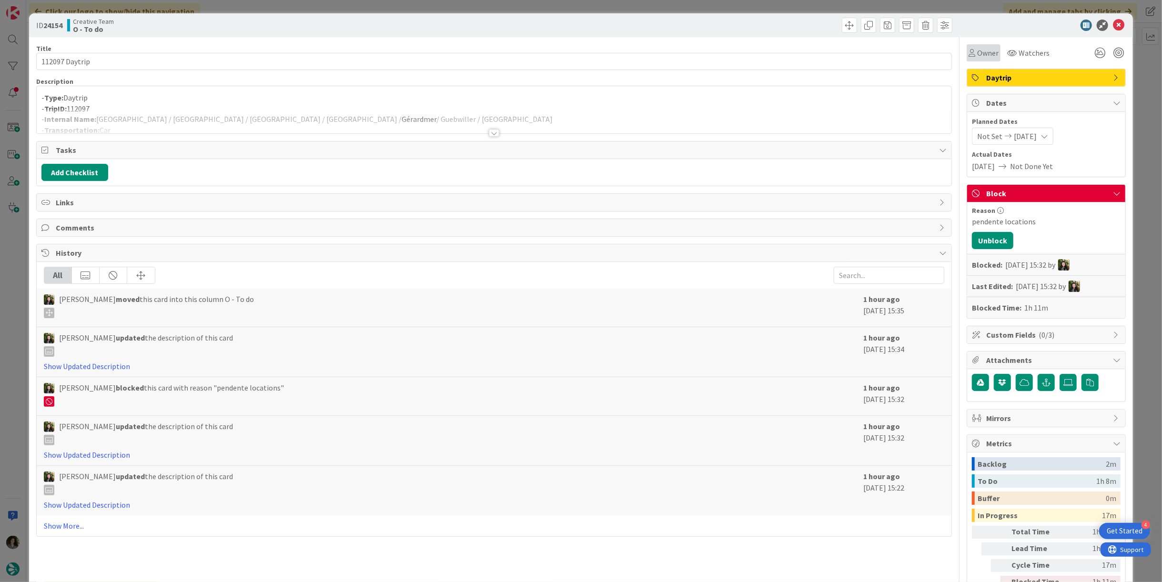
click at [984, 52] on span "Owner" at bounding box center [987, 52] width 21 height 11
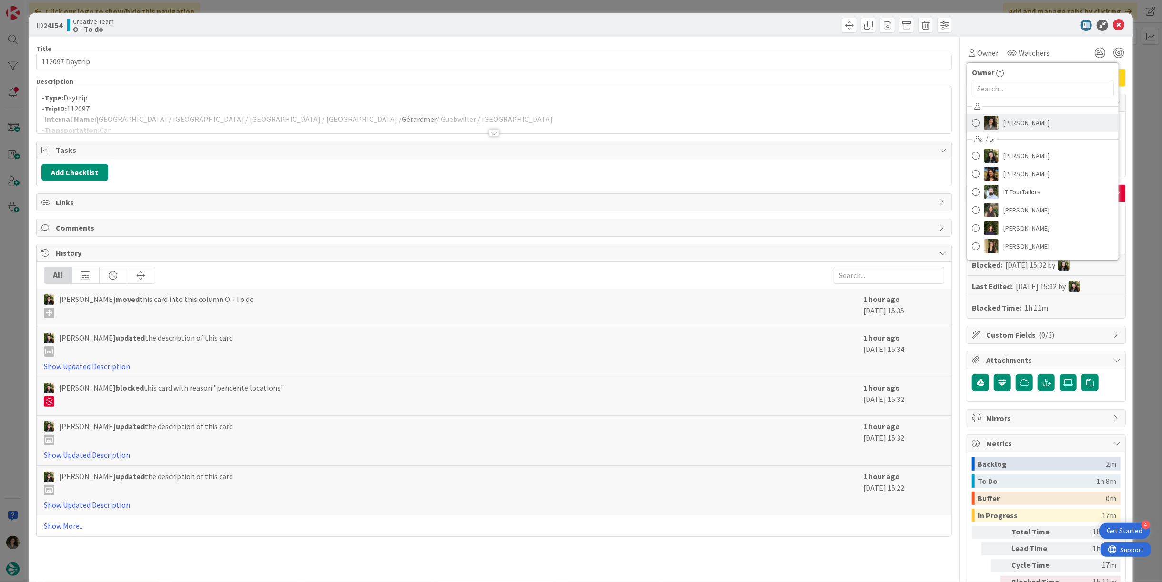
click at [1016, 121] on span "[PERSON_NAME]" at bounding box center [1026, 123] width 46 height 14
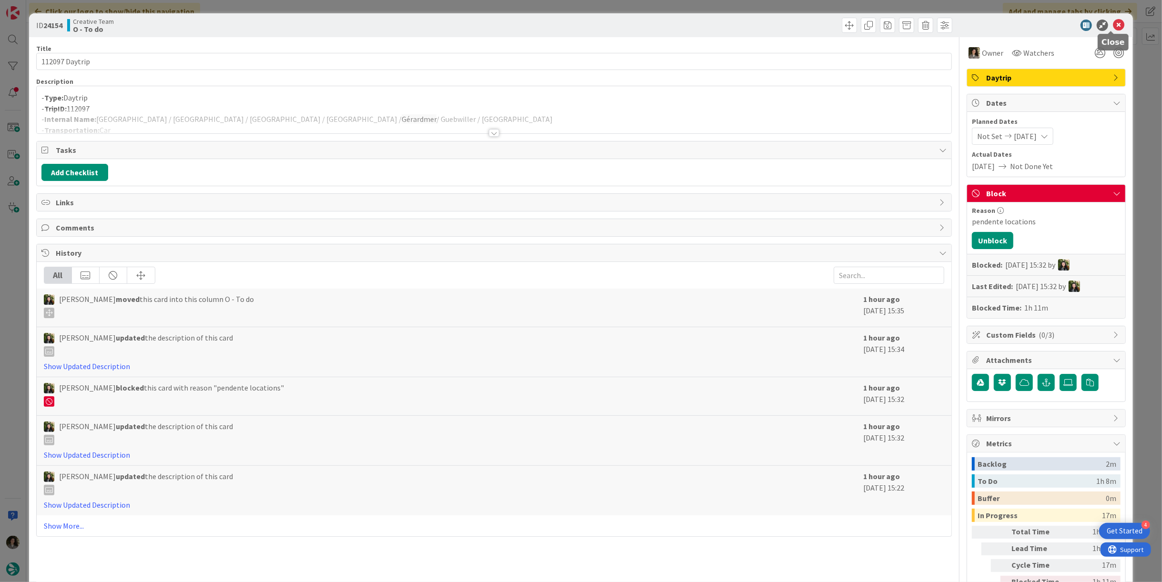
click at [1113, 23] on icon at bounding box center [1118, 25] width 11 height 11
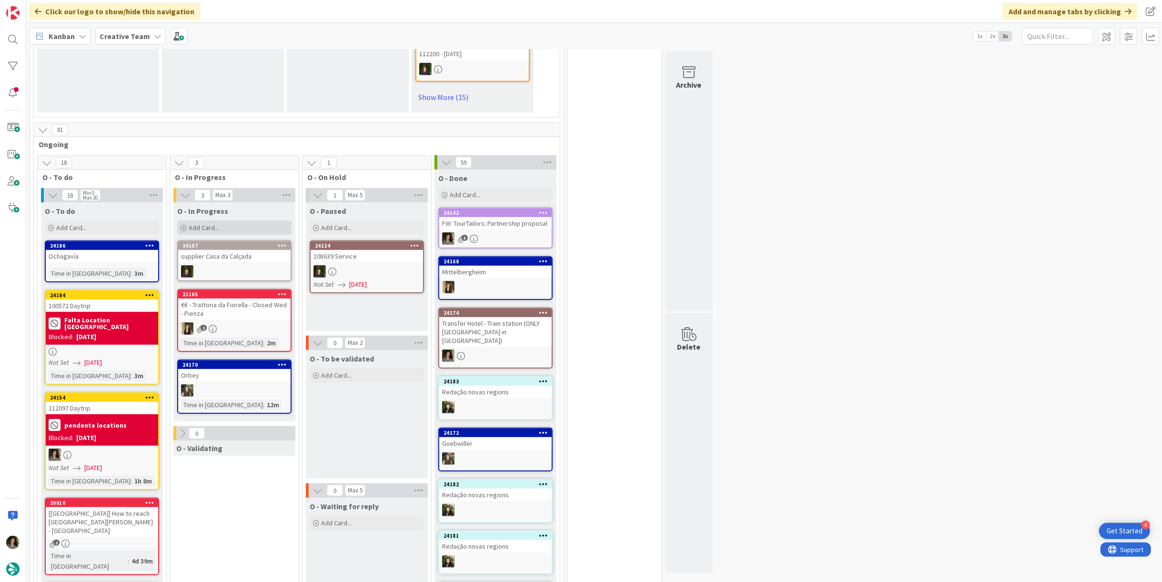
click at [242, 221] on div "Add Card..." at bounding box center [234, 228] width 114 height 14
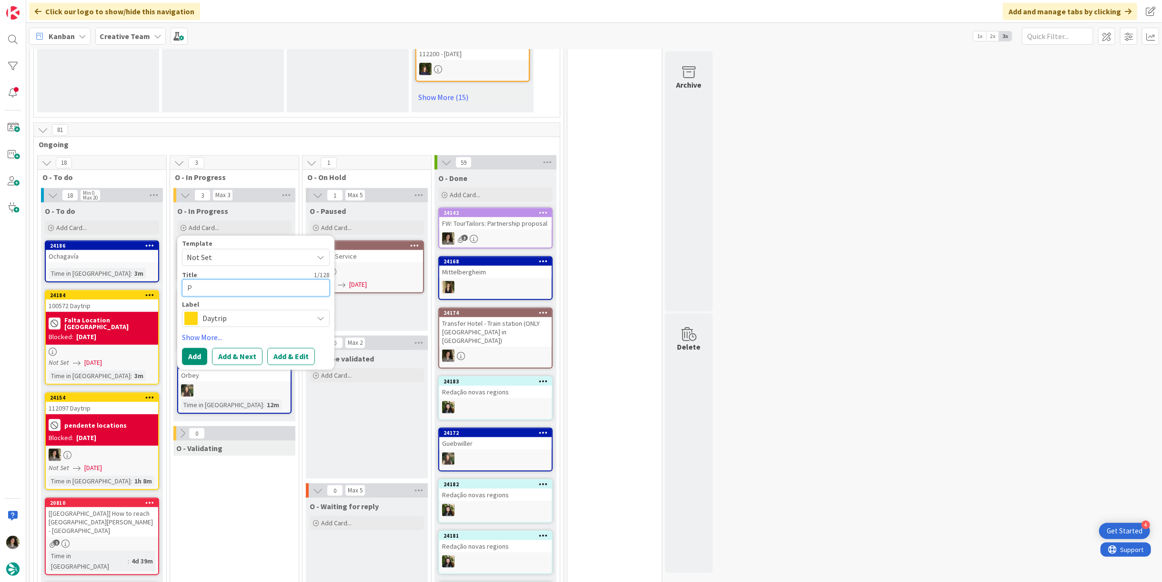
click at [236, 280] on textarea "P" at bounding box center [256, 288] width 148 height 17
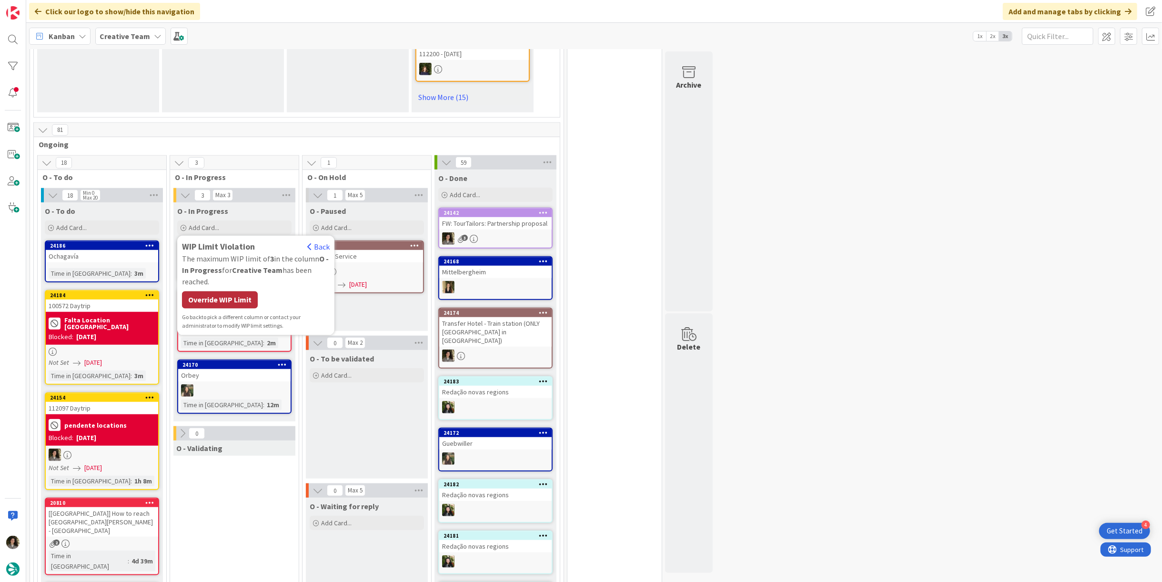
click at [243, 292] on div "Override WIP Limit" at bounding box center [220, 300] width 76 height 17
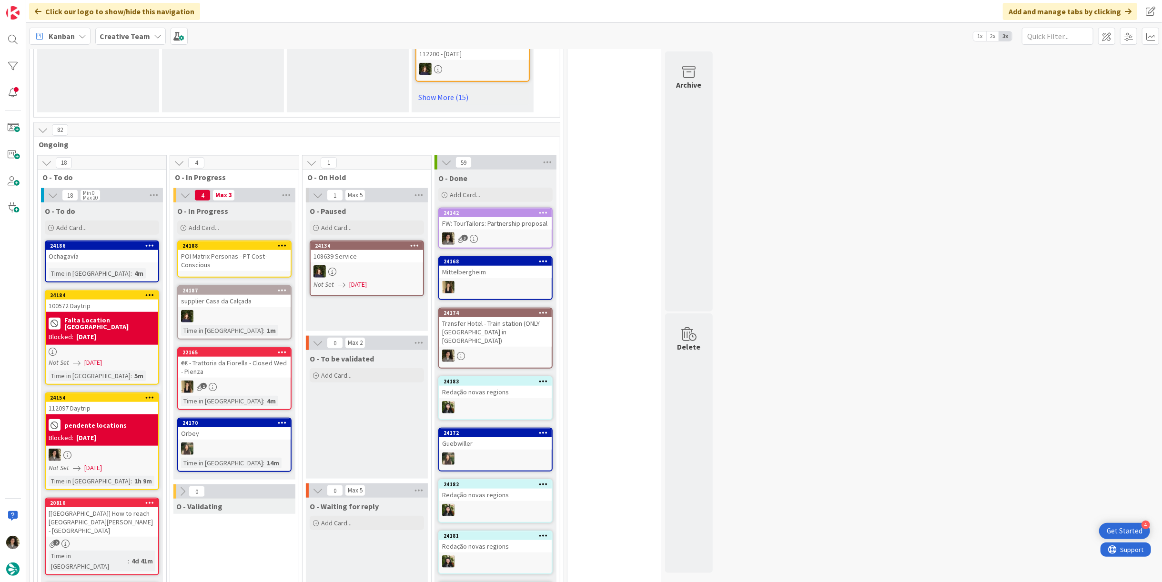
click at [255, 250] on div "POI Matrix Personas - PT Cost-Conscious" at bounding box center [234, 260] width 112 height 21
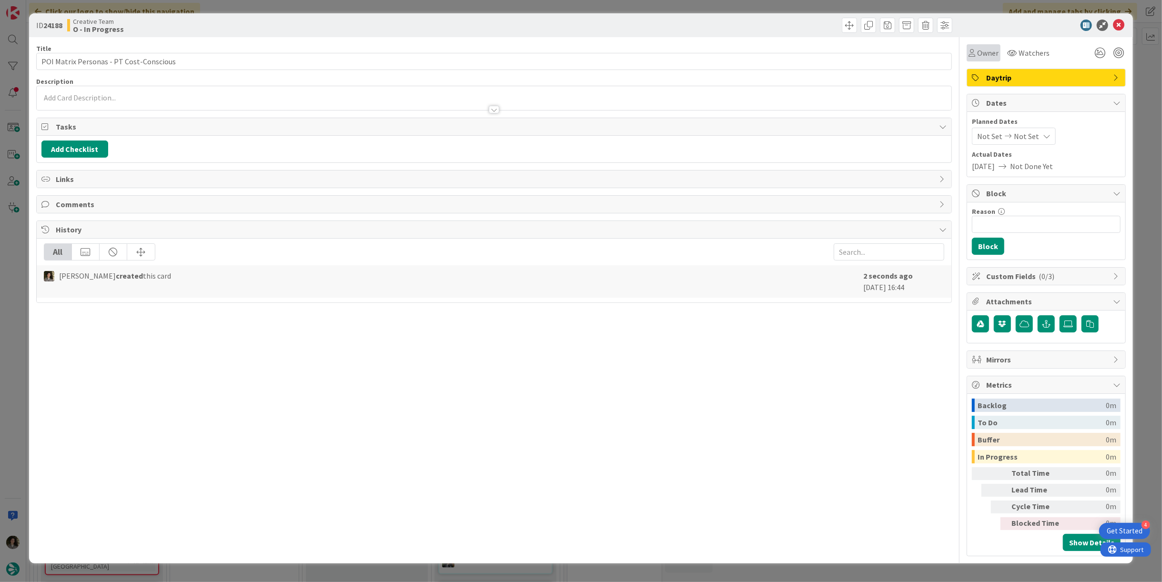
click at [991, 56] on span "Owner" at bounding box center [987, 52] width 21 height 11
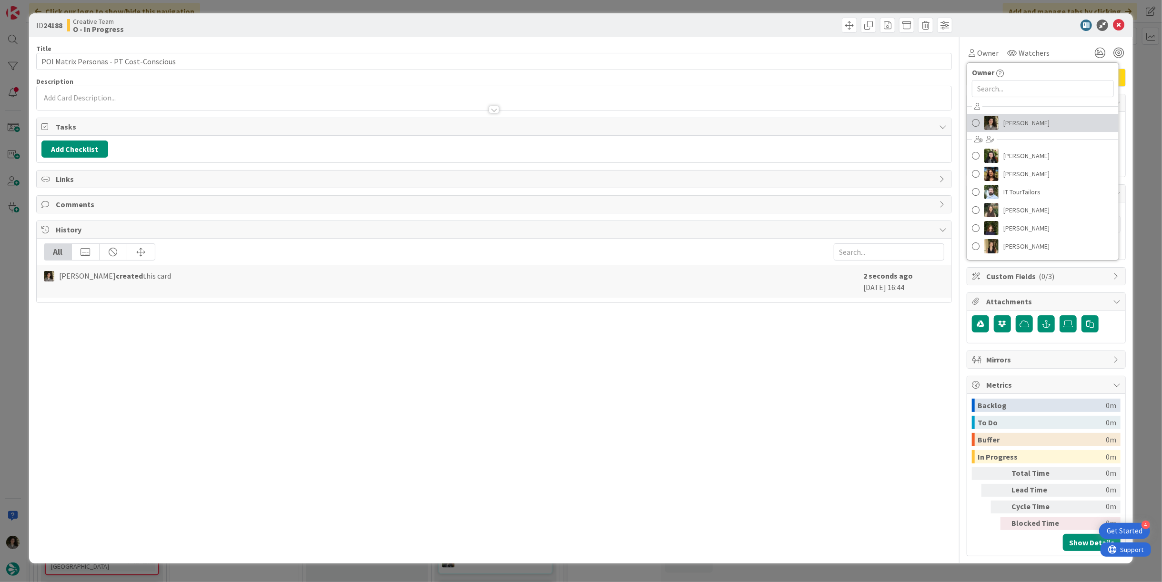
drag, startPoint x: 1020, startPoint y: 117, endPoint x: 1032, endPoint y: 108, distance: 14.6
click at [1020, 117] on span "[PERSON_NAME]" at bounding box center [1026, 123] width 46 height 14
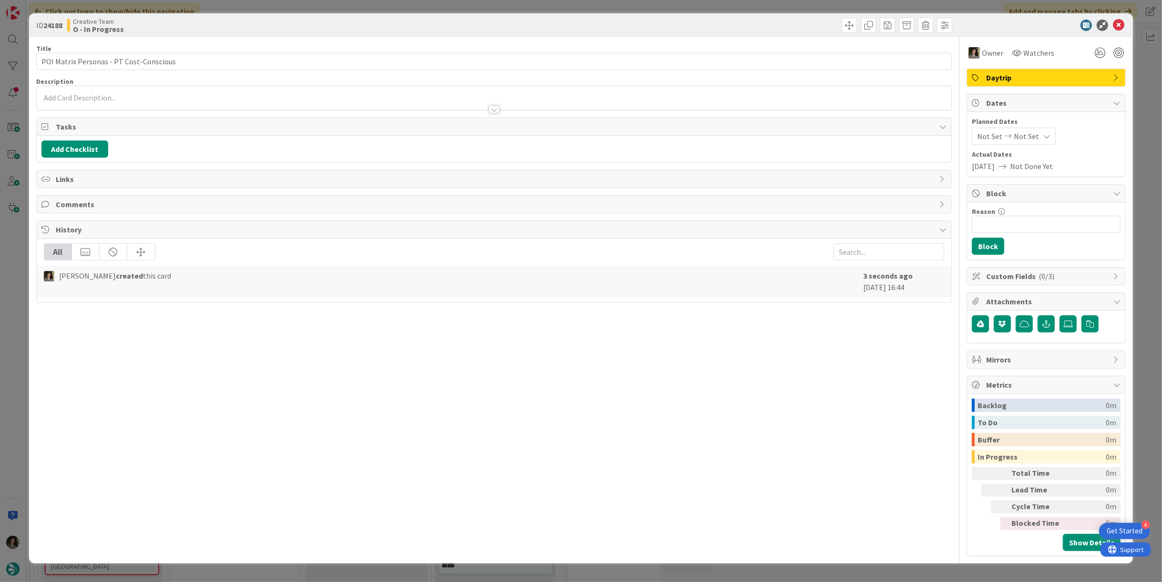
click at [1045, 84] on div "Daytrip" at bounding box center [1046, 77] width 158 height 17
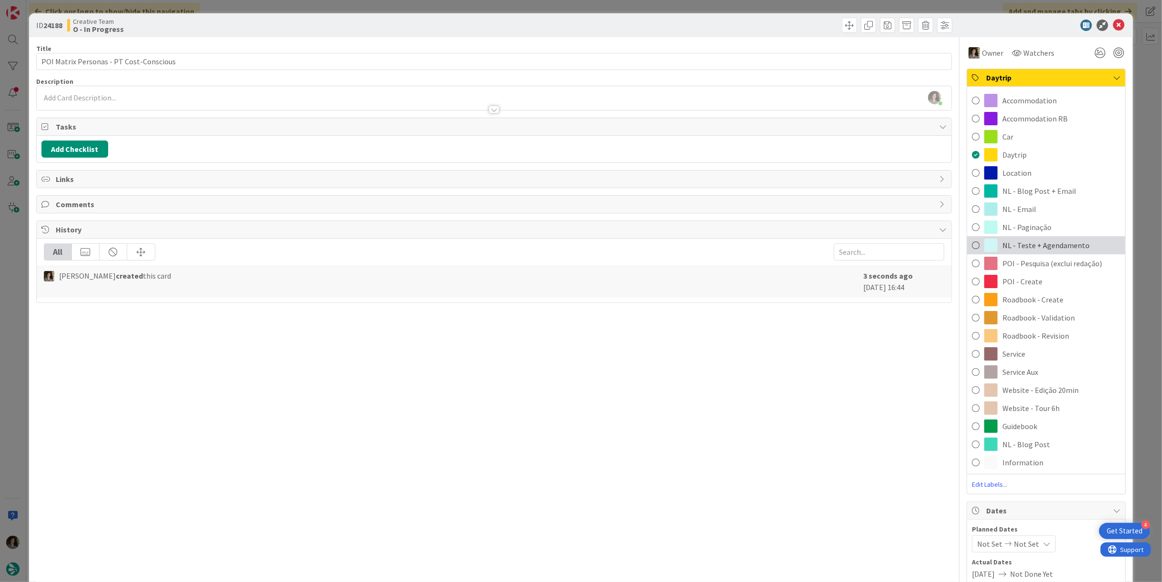
click at [1064, 241] on span "NL - Teste + Agendamento" at bounding box center [1045, 245] width 87 height 11
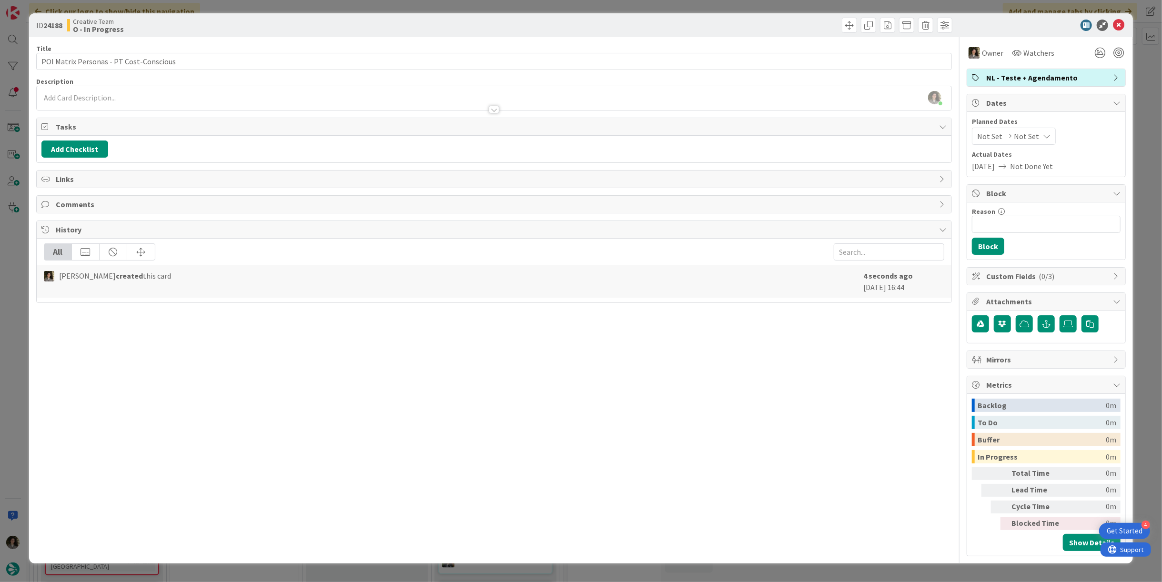
click at [1035, 132] on div "Not Set Not Set" at bounding box center [1014, 136] width 84 height 17
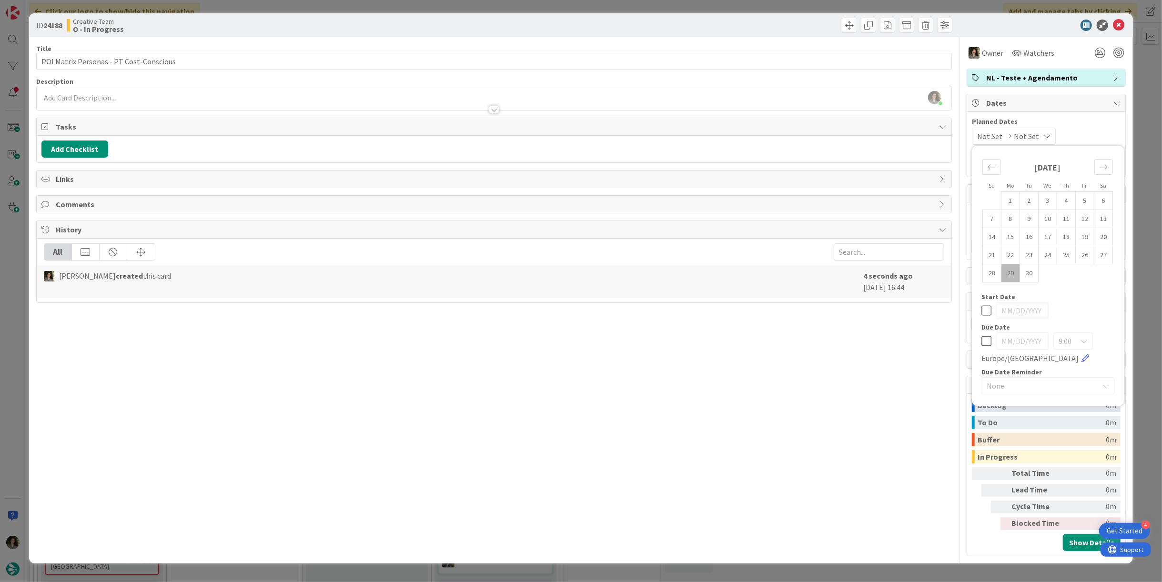
click at [983, 335] on icon at bounding box center [986, 340] width 10 height 11
click at [1117, 26] on icon at bounding box center [1118, 25] width 11 height 11
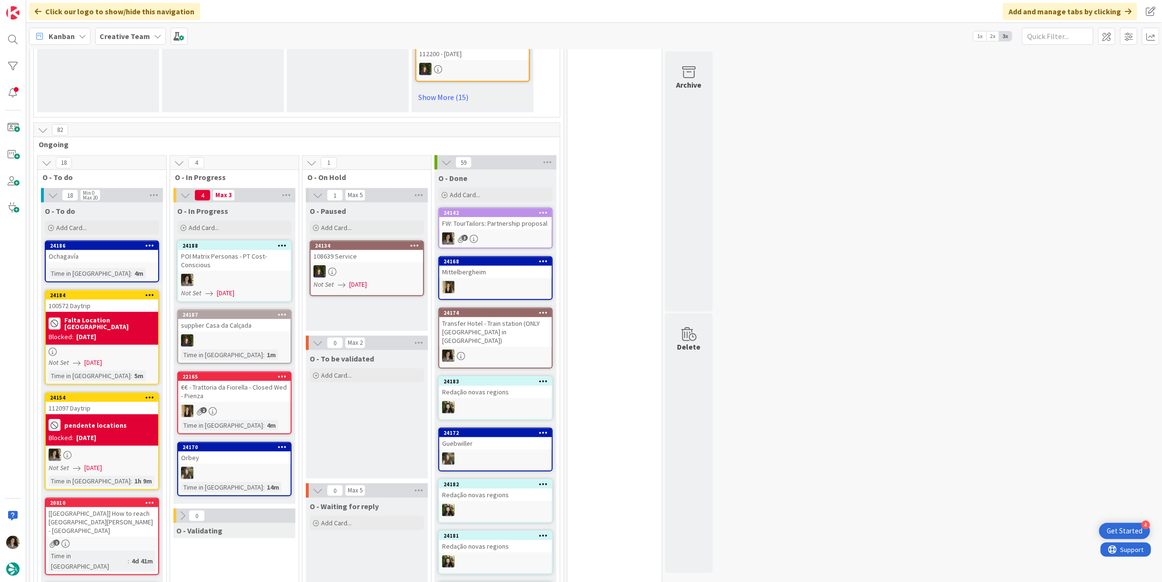
click at [231, 250] on div "POI Matrix Personas - PT Cost-Conscious" at bounding box center [234, 260] width 112 height 21
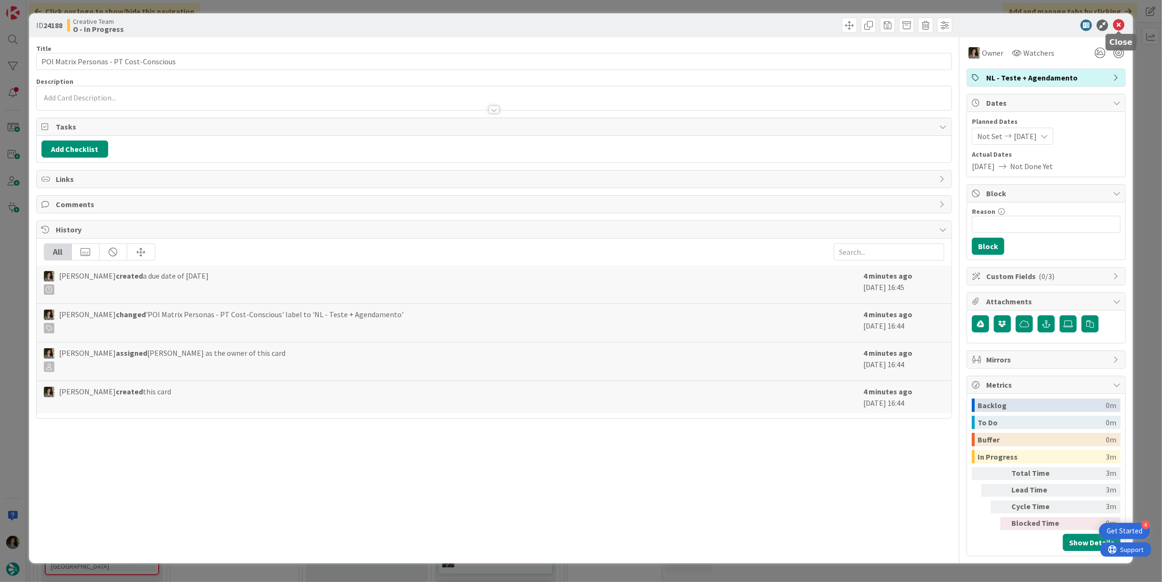
click at [1113, 24] on icon at bounding box center [1118, 25] width 11 height 11
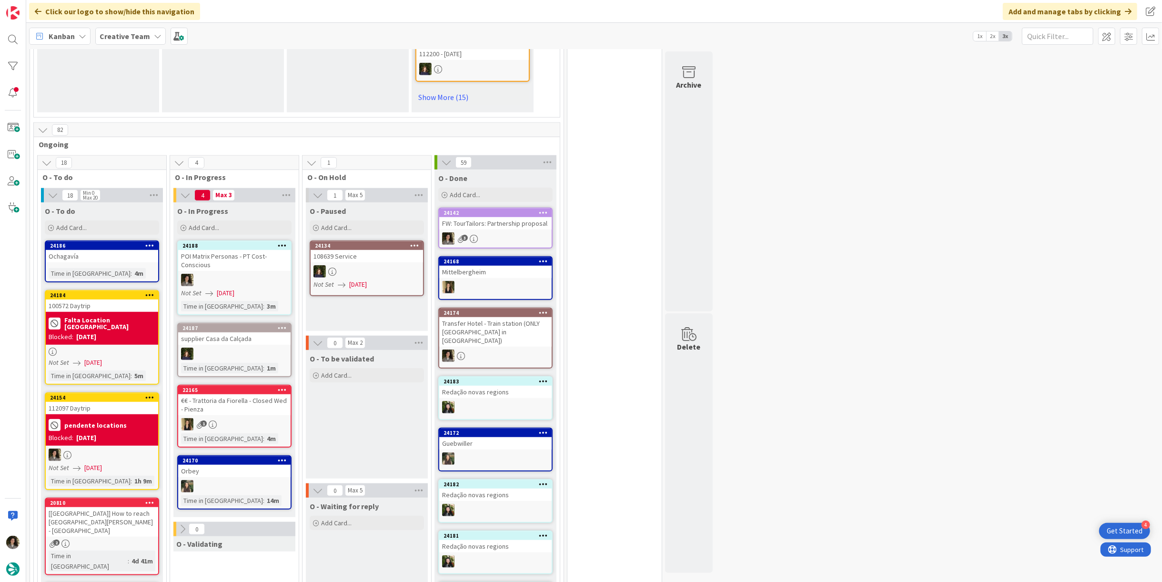
click at [68, 433] on div "Blocked:" at bounding box center [61, 438] width 25 height 10
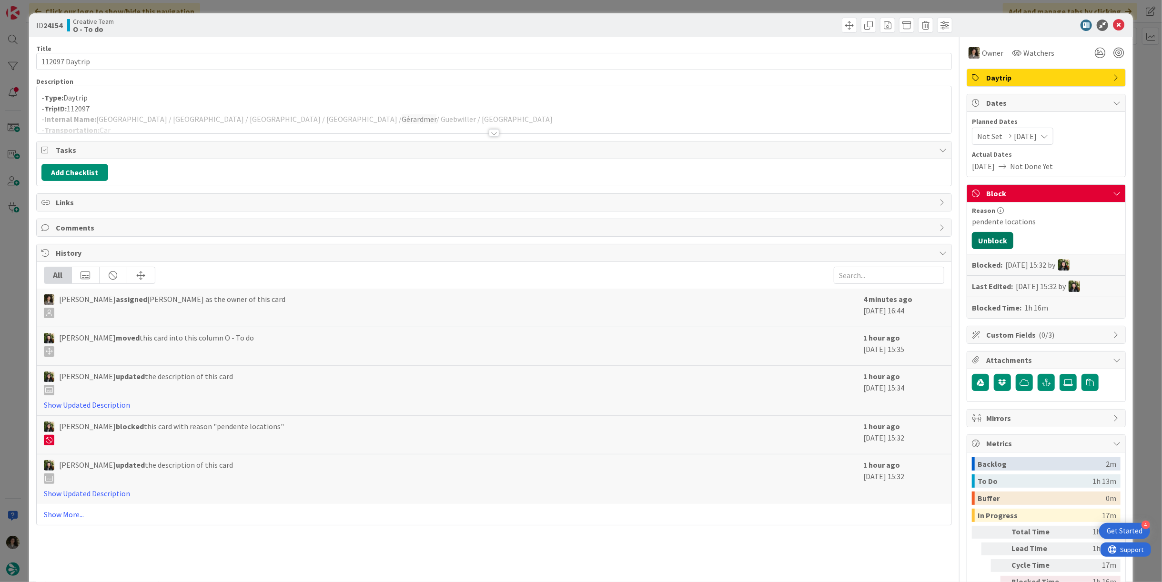
click at [990, 240] on button "Unblock" at bounding box center [992, 240] width 41 height 17
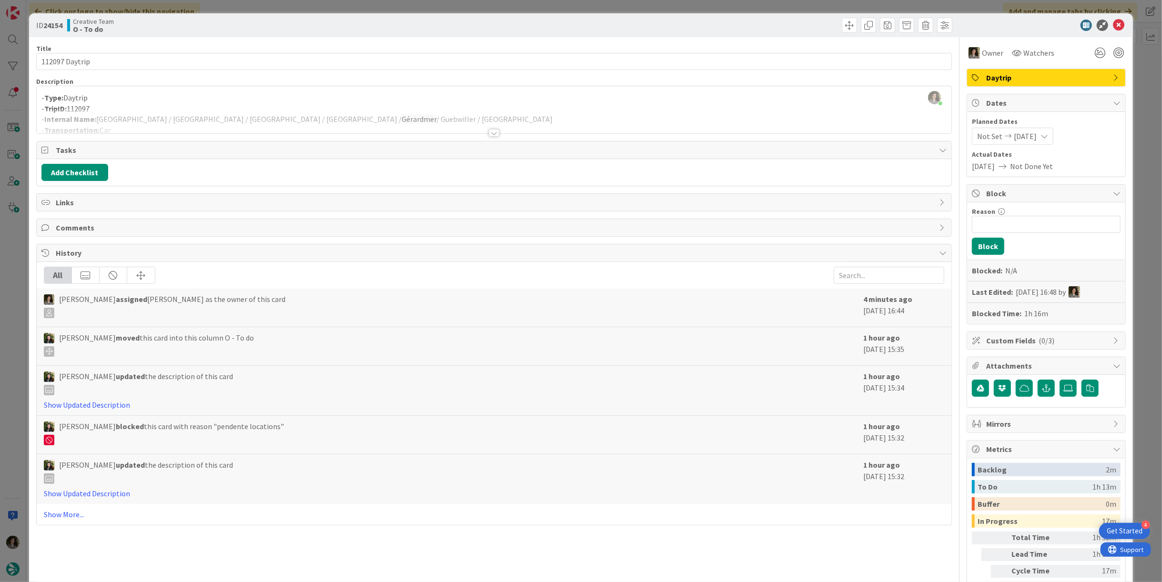
click at [1117, 25] on div at bounding box center [1041, 25] width 169 height 11
click at [1113, 21] on icon at bounding box center [1118, 25] width 11 height 11
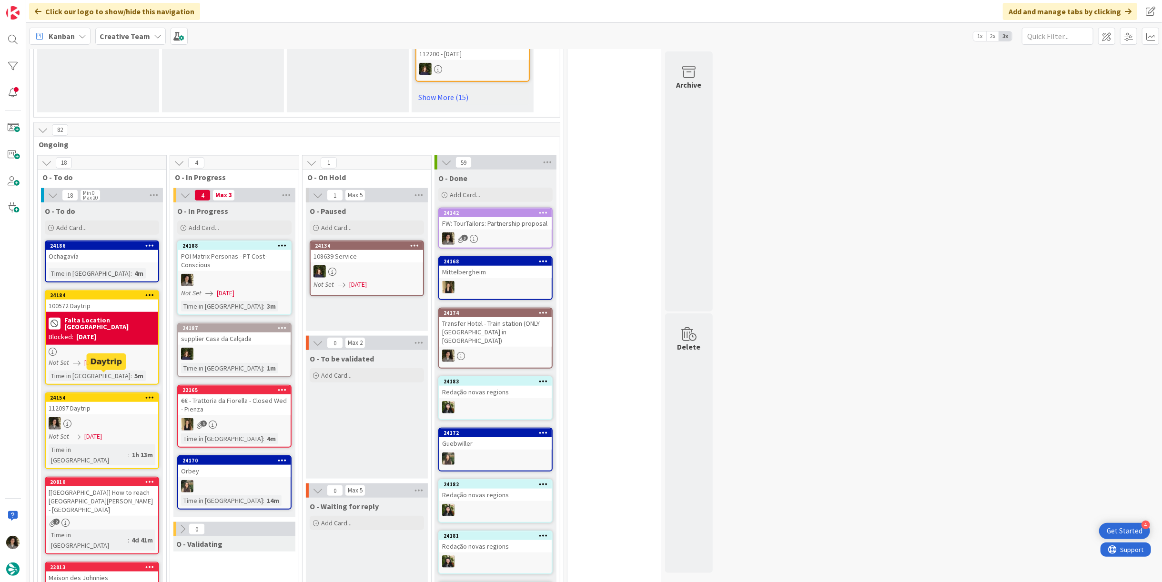
click at [70, 402] on div "112097 Daytrip" at bounding box center [102, 408] width 112 height 12
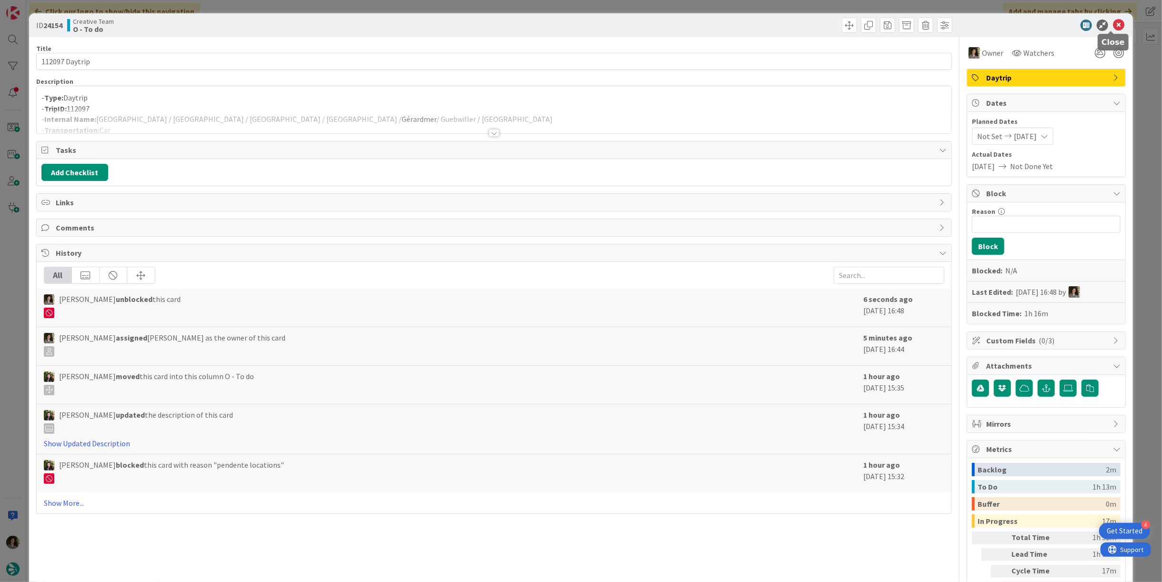
click at [1114, 22] on icon at bounding box center [1118, 25] width 11 height 11
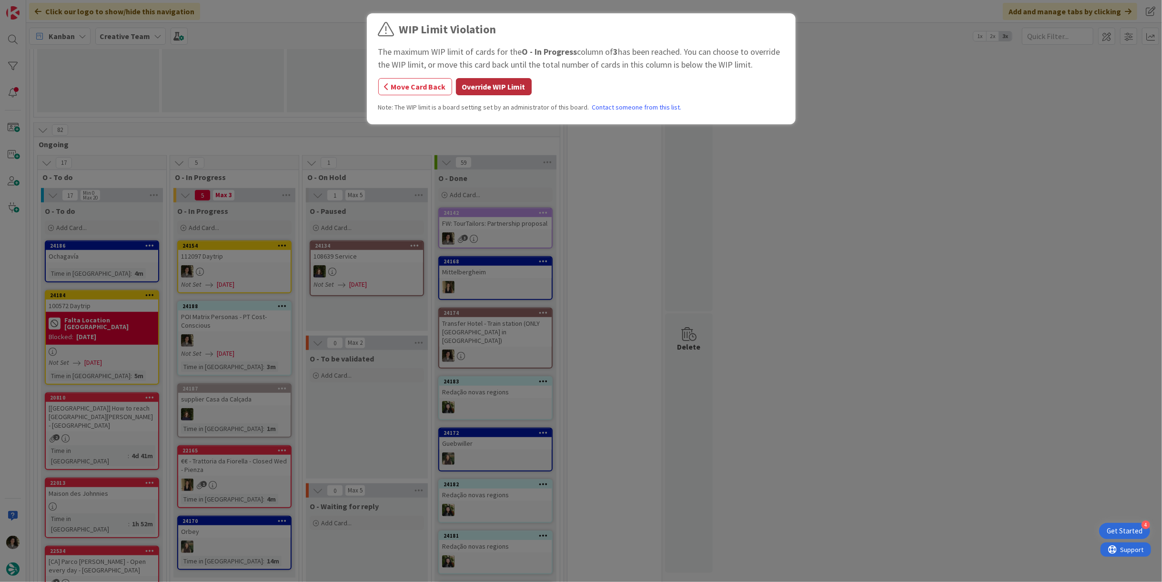
click at [493, 84] on button "Override WIP Limit" at bounding box center [494, 86] width 76 height 17
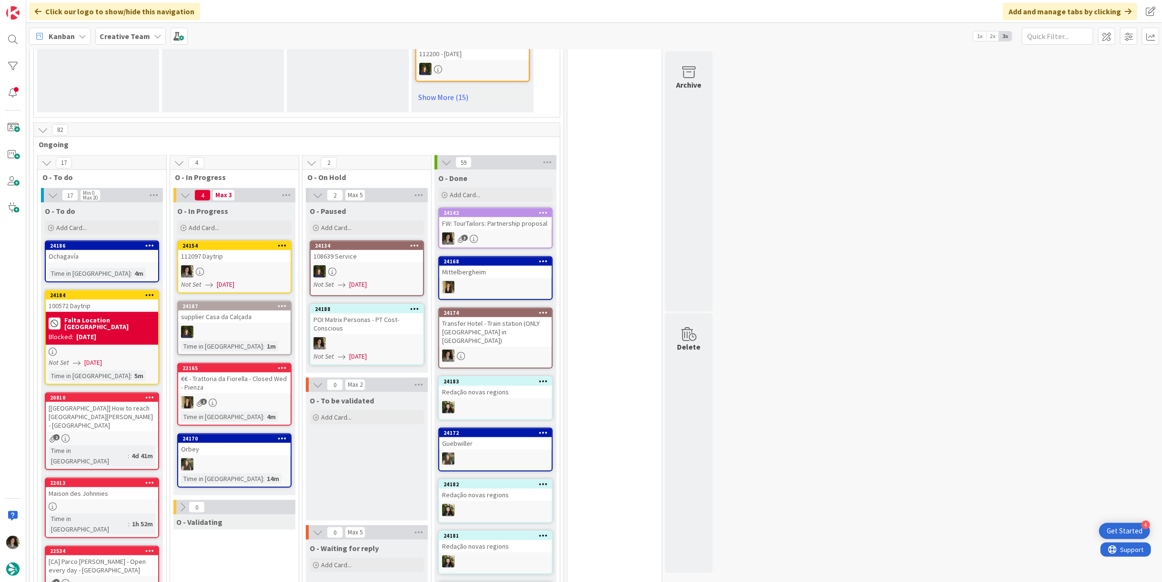
click at [226, 265] on div at bounding box center [234, 271] width 112 height 12
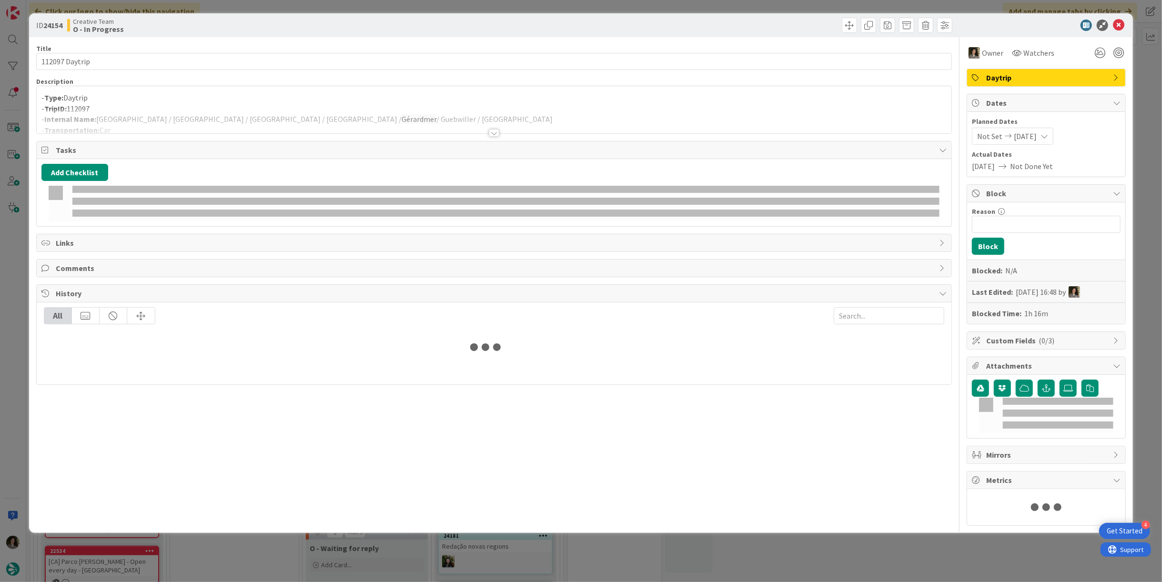
click at [245, 116] on div at bounding box center [494, 121] width 915 height 24
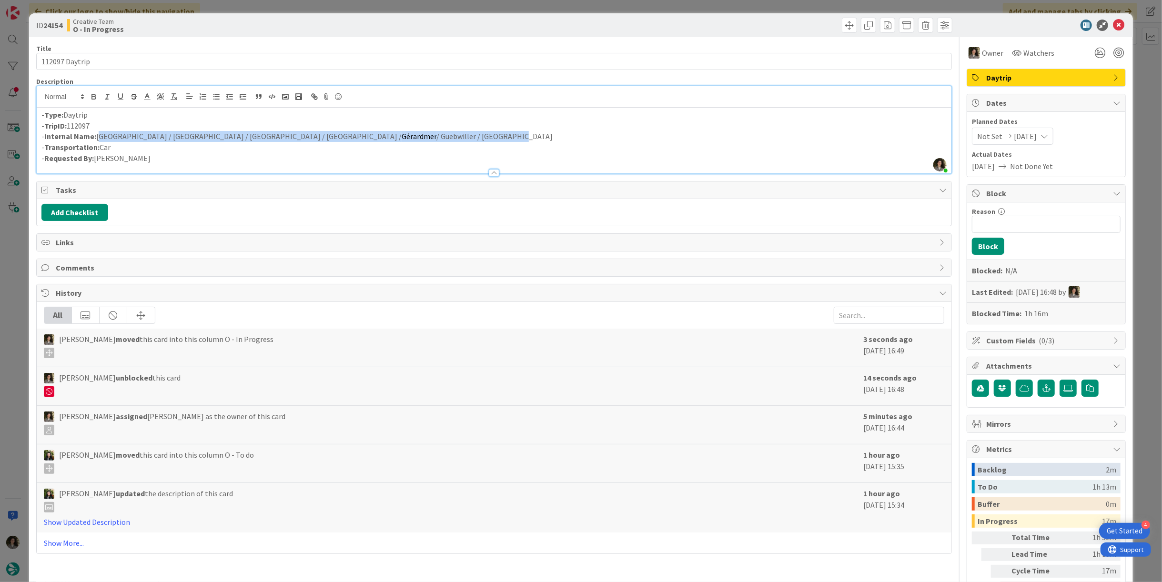
drag, startPoint x: 379, startPoint y: 133, endPoint x: 98, endPoint y: 137, distance: 281.1
click at [98, 137] on p "- Internal Name: [GEOGRAPHIC_DATA] / [GEOGRAPHIC_DATA] / [GEOGRAPHIC_DATA] / [G…" at bounding box center [493, 136] width 905 height 11
copy p "[GEOGRAPHIC_DATA] / [GEOGRAPHIC_DATA] / [GEOGRAPHIC_DATA] / [GEOGRAPHIC_DATA] /…"
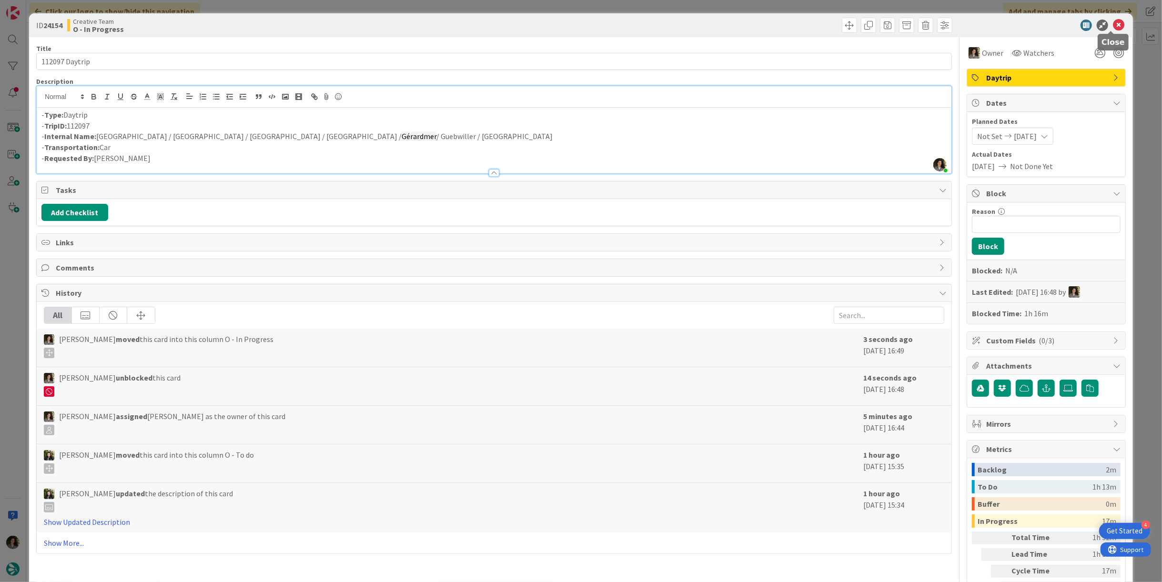
click at [1113, 22] on icon at bounding box center [1118, 25] width 11 height 11
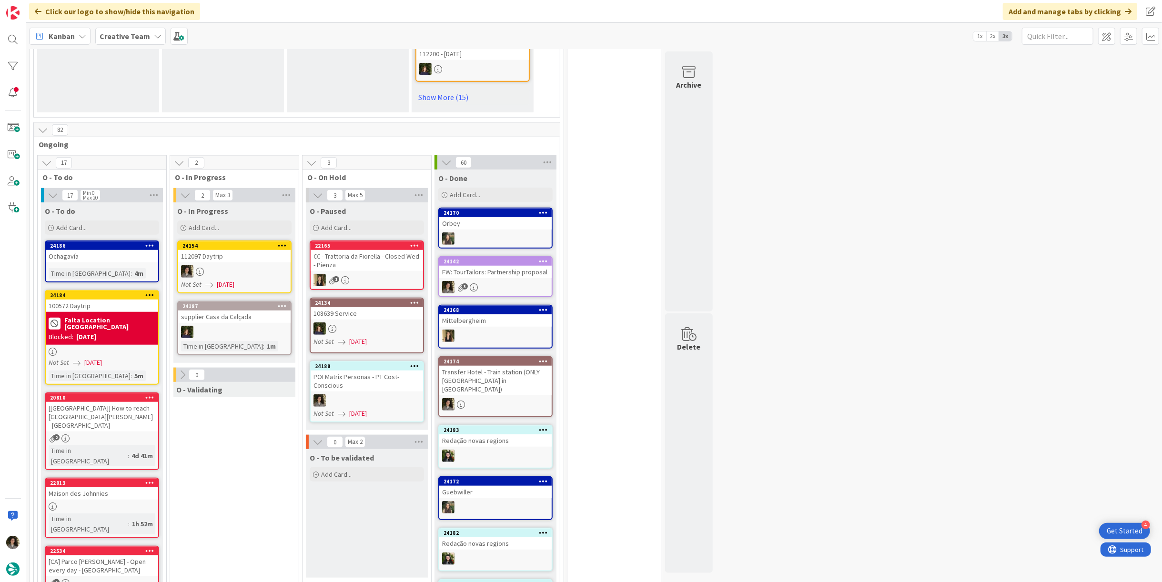
click at [226, 250] on div "112097 Daytrip" at bounding box center [234, 256] width 112 height 12
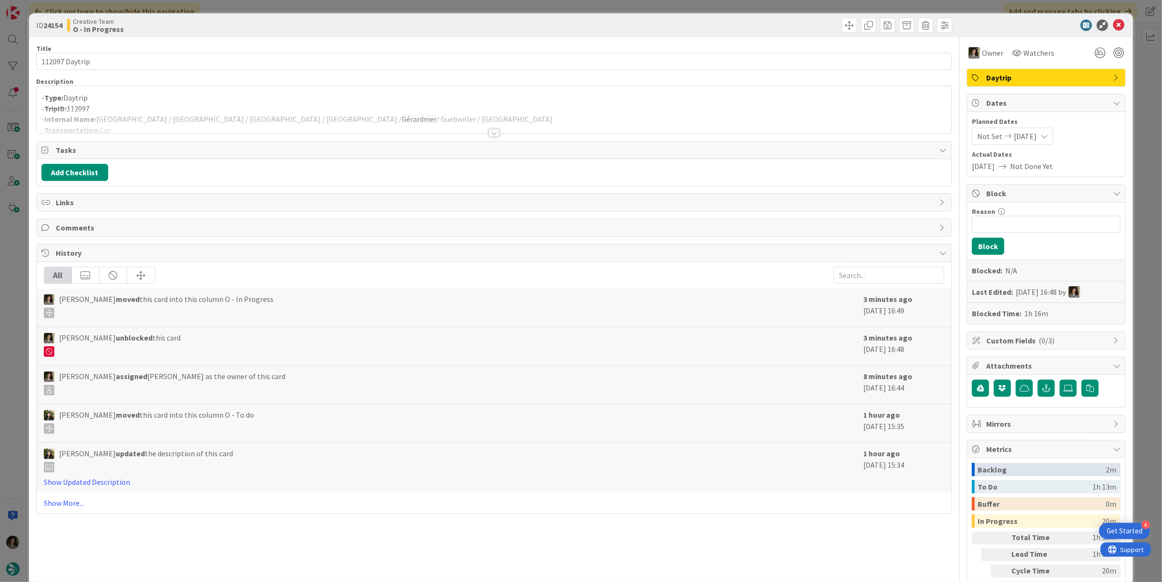
click at [489, 133] on div at bounding box center [494, 133] width 10 height 8
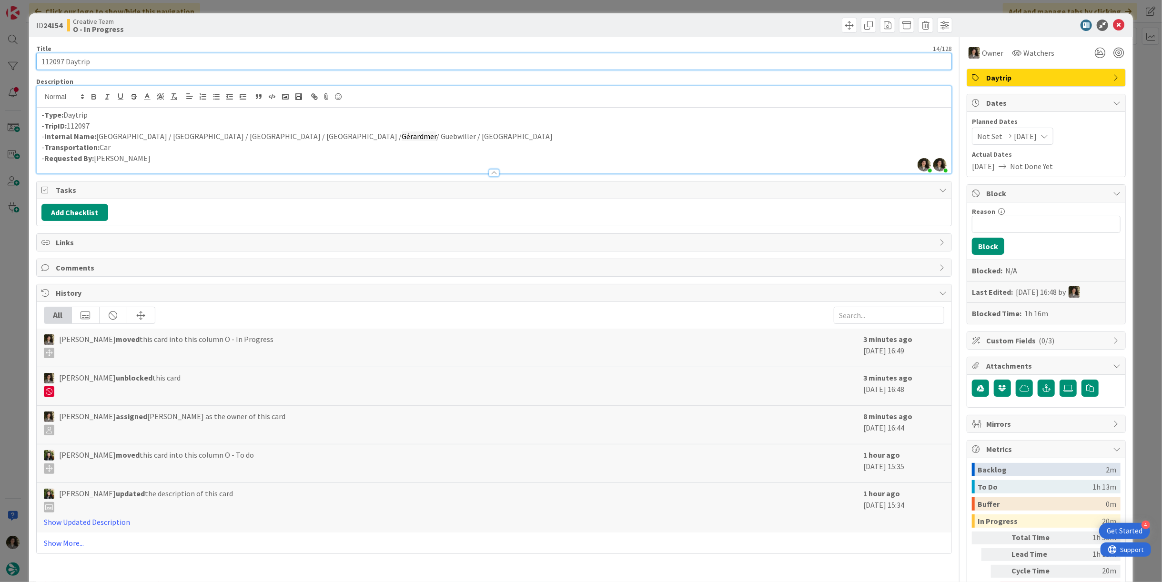
click at [109, 62] on input "112097 Daytrip" at bounding box center [494, 61] width 916 height 17
click at [108, 62] on input "112097 Daytrip" at bounding box center [494, 61] width 916 height 17
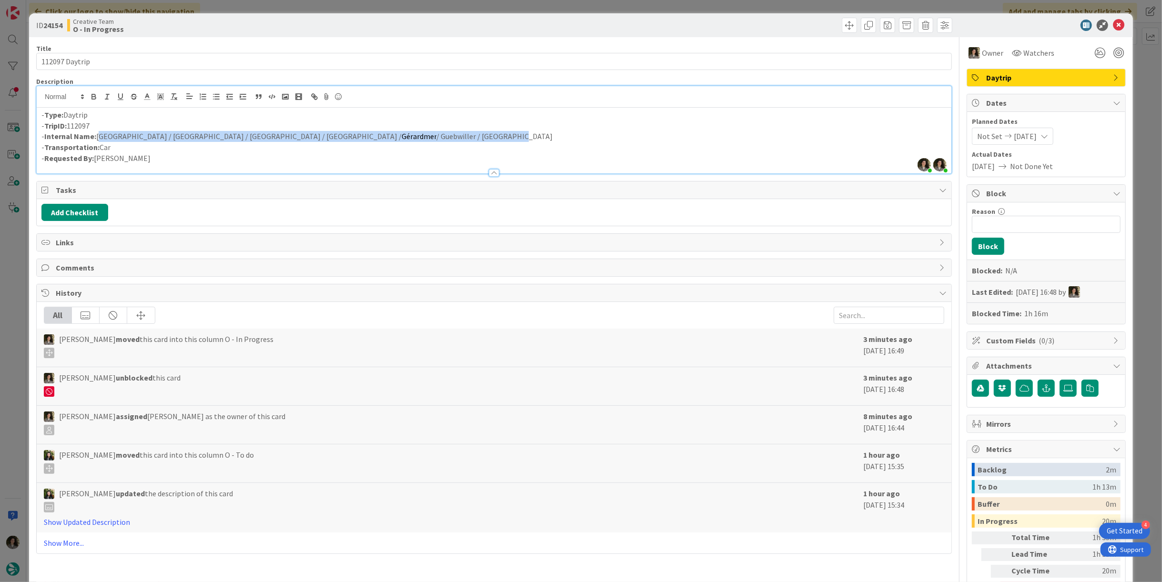
drag, startPoint x: 332, startPoint y: 138, endPoint x: 98, endPoint y: 136, distance: 233.9
click at [98, 136] on p "- Internal Name: [GEOGRAPHIC_DATA] / [GEOGRAPHIC_DATA] / [GEOGRAPHIC_DATA] / [G…" at bounding box center [493, 136] width 905 height 11
copy p "[GEOGRAPHIC_DATA] / [GEOGRAPHIC_DATA] / [GEOGRAPHIC_DATA] / [GEOGRAPHIC_DATA] /…"
click at [431, 135] on p "- Internal Name: [GEOGRAPHIC_DATA] / [GEOGRAPHIC_DATA] / [GEOGRAPHIC_DATA] / [G…" at bounding box center [493, 136] width 905 height 11
drag, startPoint x: 336, startPoint y: 136, endPoint x: 275, endPoint y: 137, distance: 61.0
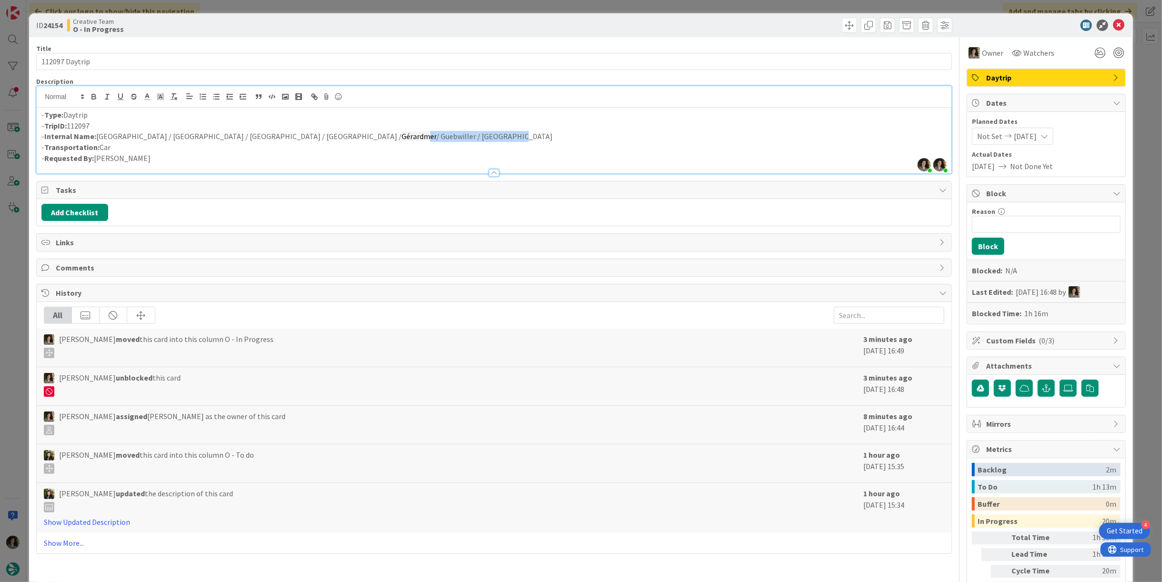
click at [275, 137] on p "- Internal Name: [GEOGRAPHIC_DATA] / [GEOGRAPHIC_DATA] / [GEOGRAPHIC_DATA] / [G…" at bounding box center [493, 136] width 905 height 11
click at [297, 116] on p "- Type: Daytrip" at bounding box center [493, 115] width 905 height 11
drag, startPoint x: 97, startPoint y: 137, endPoint x: 373, endPoint y: 150, distance: 277.0
click at [376, 149] on p "- Transportation: Car" at bounding box center [493, 147] width 905 height 11
drag, startPoint x: 376, startPoint y: 141, endPoint x: 96, endPoint y: 138, distance: 280.1
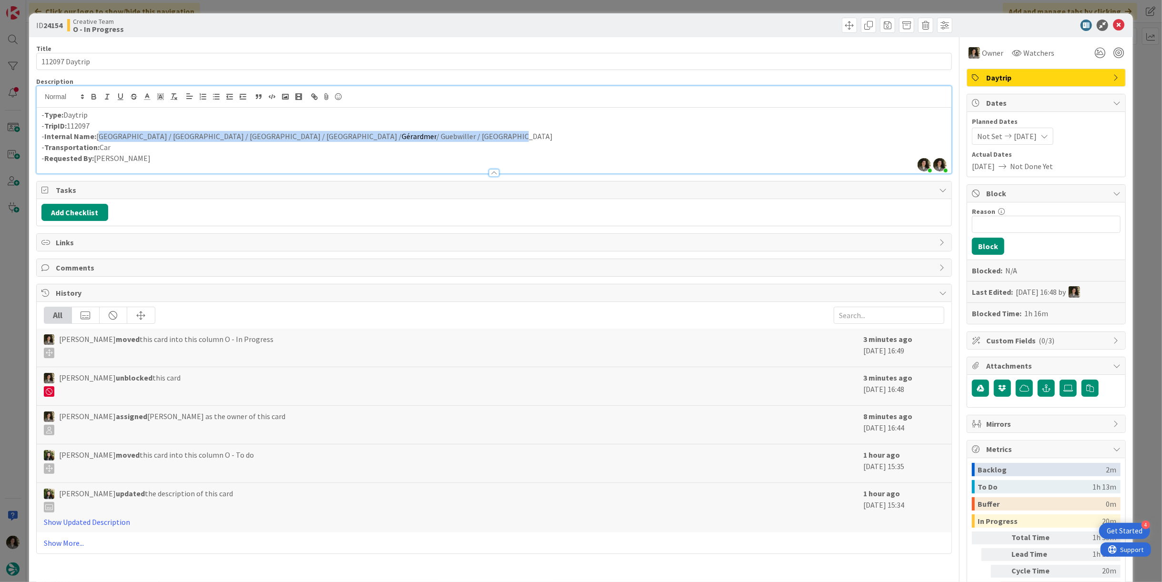
click at [96, 138] on p "- Internal Name: [GEOGRAPHIC_DATA] / [GEOGRAPHIC_DATA] / [GEOGRAPHIC_DATA] / [G…" at bounding box center [493, 136] width 905 height 11
copy p "[GEOGRAPHIC_DATA] / [GEOGRAPHIC_DATA] / [GEOGRAPHIC_DATA] / [GEOGRAPHIC_DATA] /…"
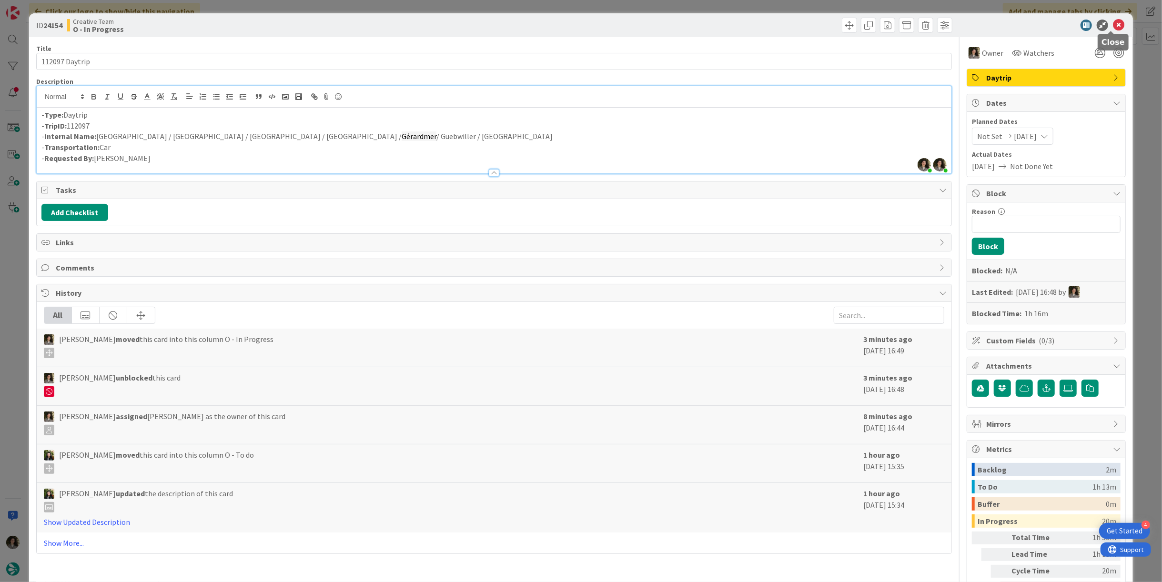
click at [1113, 27] on icon at bounding box center [1118, 25] width 11 height 11
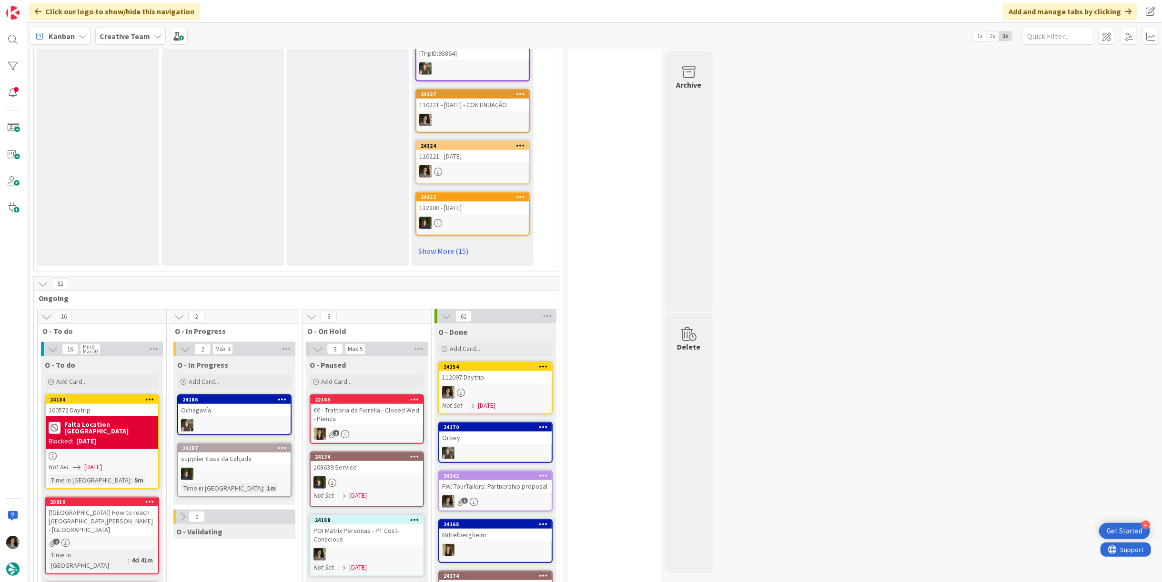
scroll to position [688, 0]
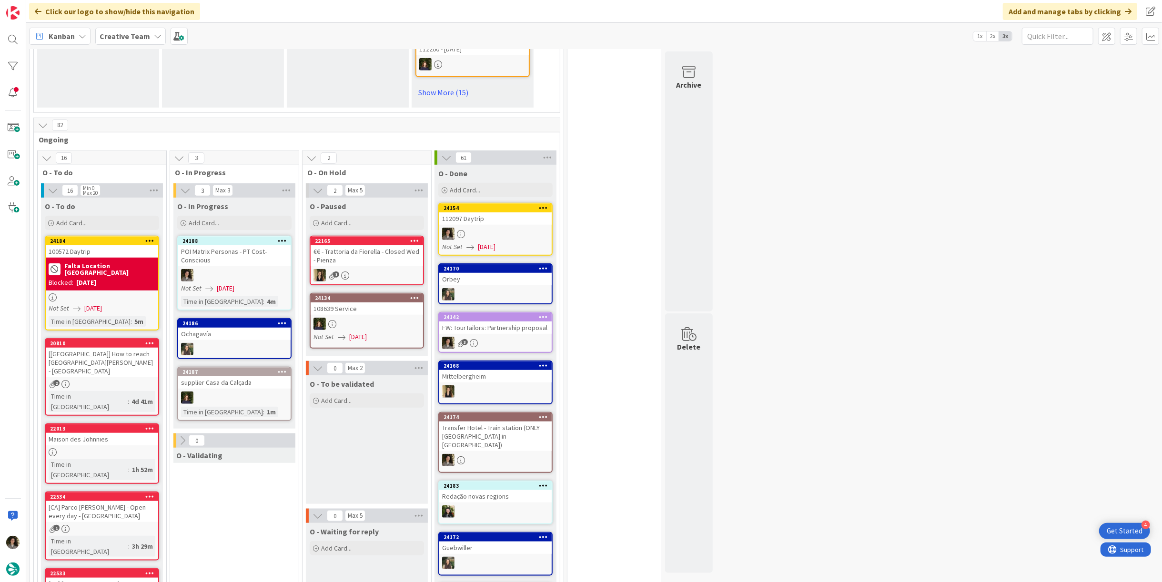
click at [475, 242] on div "Not Set [DATE]" at bounding box center [497, 247] width 110 height 10
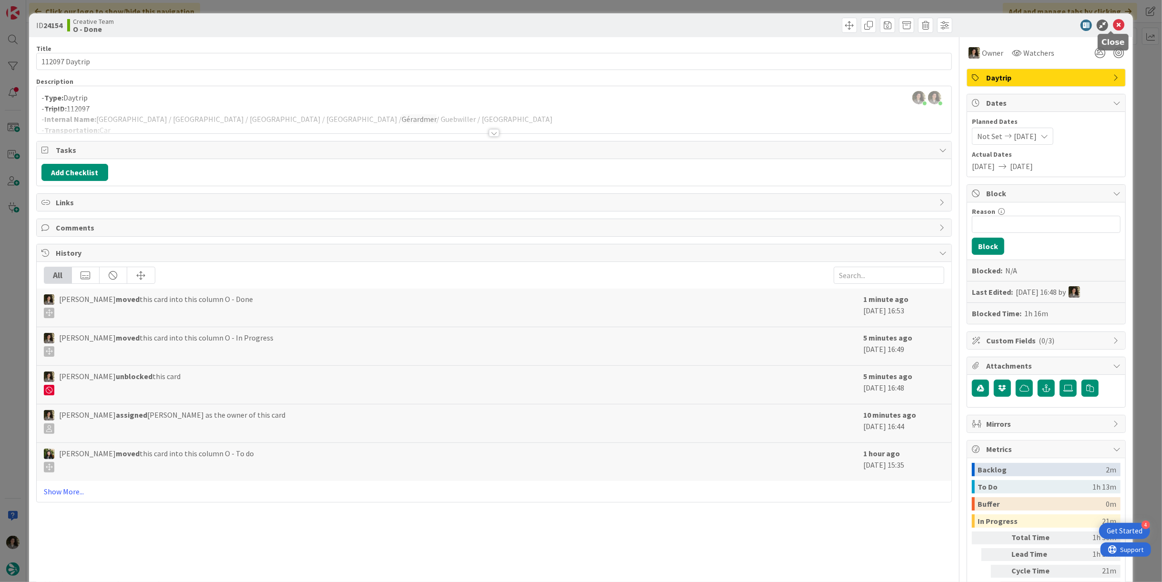
click at [1114, 20] on icon at bounding box center [1118, 25] width 11 height 11
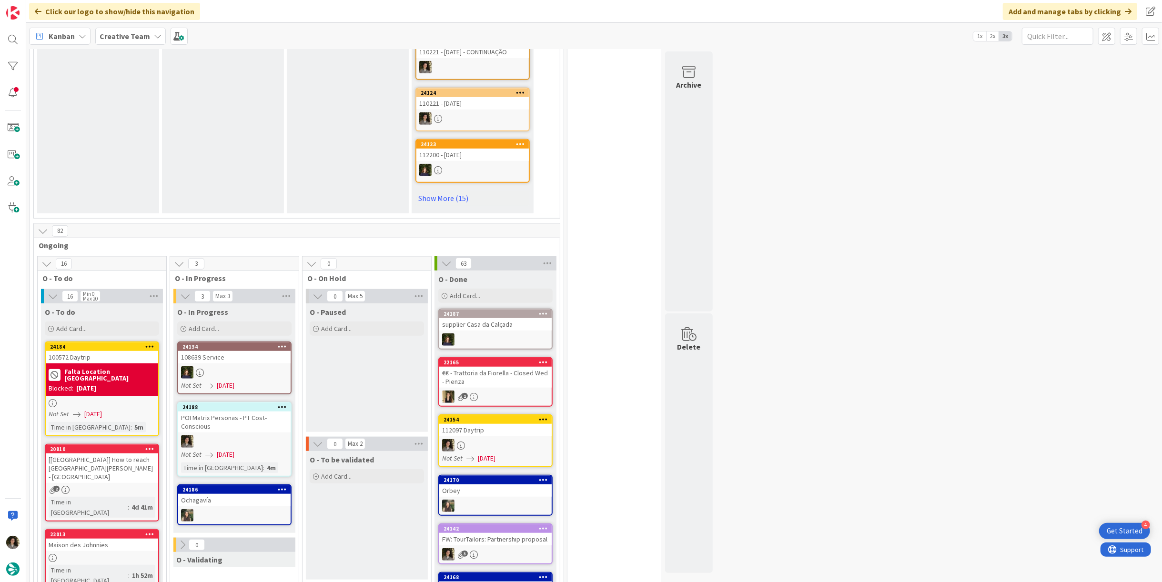
scroll to position [529, 0]
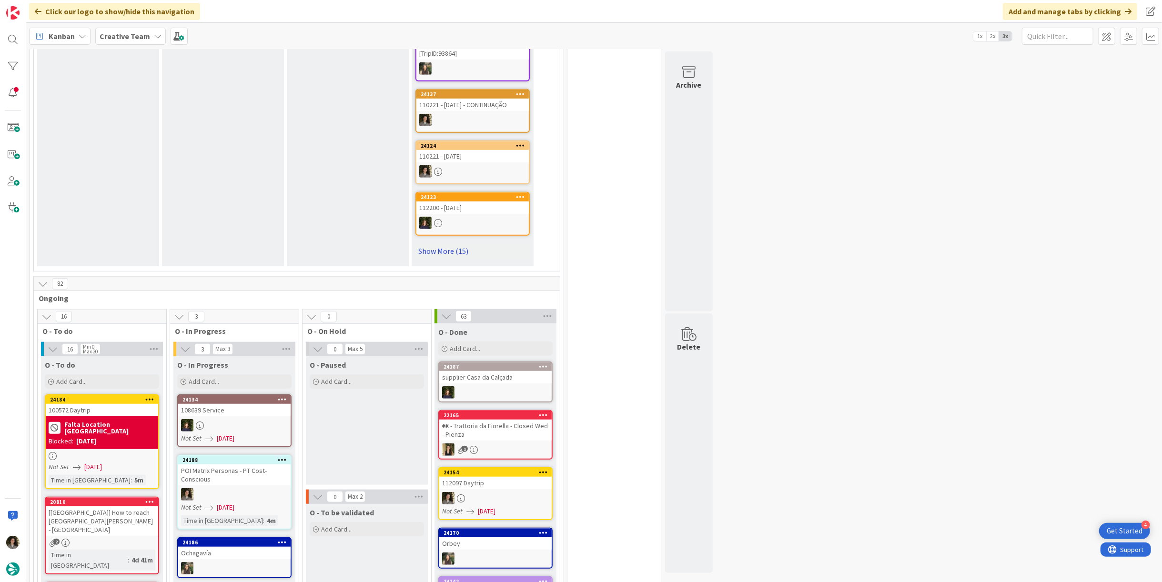
click at [454, 243] on link "Show More (15)" at bounding box center [472, 250] width 114 height 15
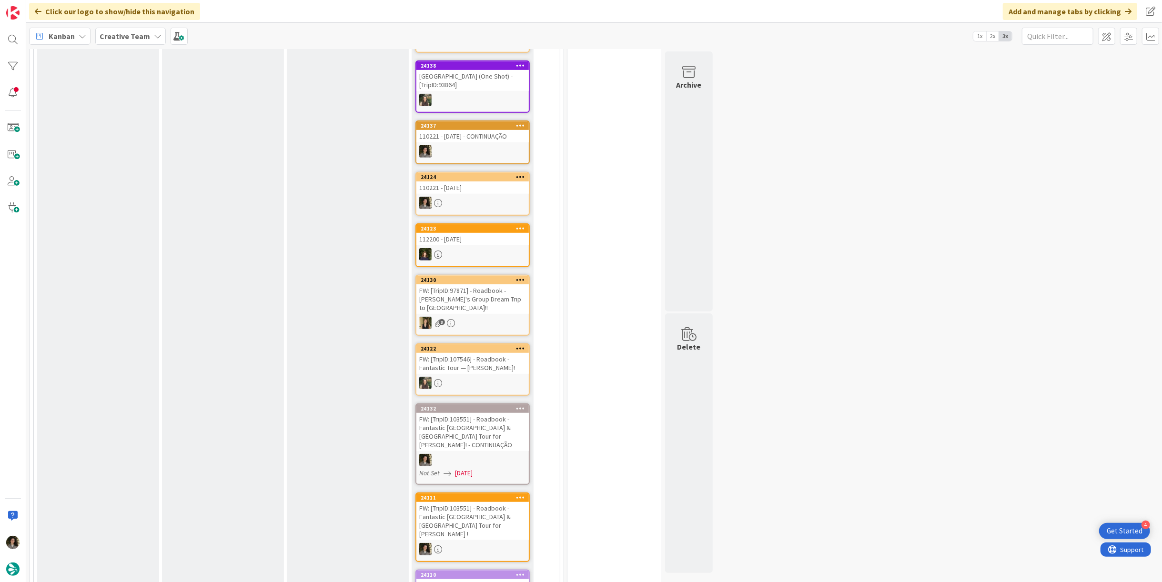
scroll to position [476, 0]
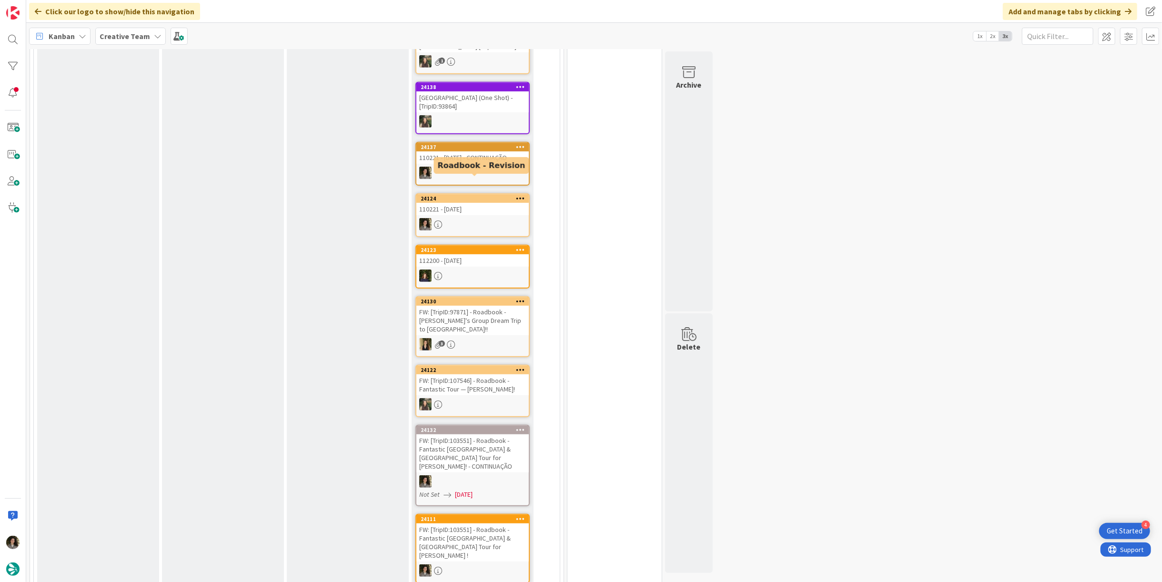
click at [472, 203] on div "110221 - [DATE]" at bounding box center [472, 209] width 112 height 12
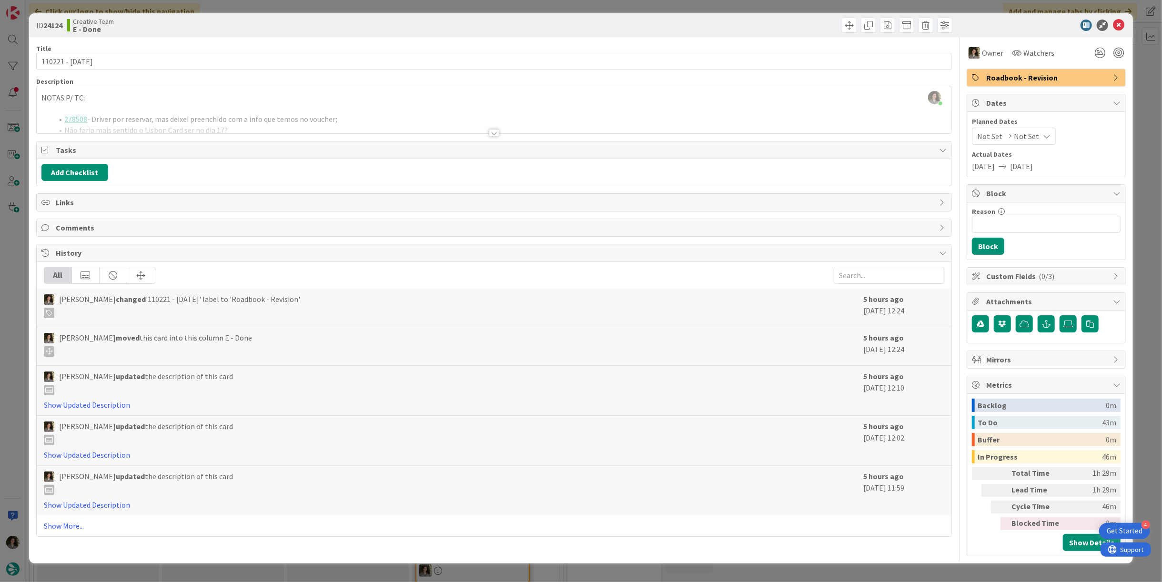
click at [1092, 75] on span "Roadbook - Revision" at bounding box center [1047, 77] width 122 height 11
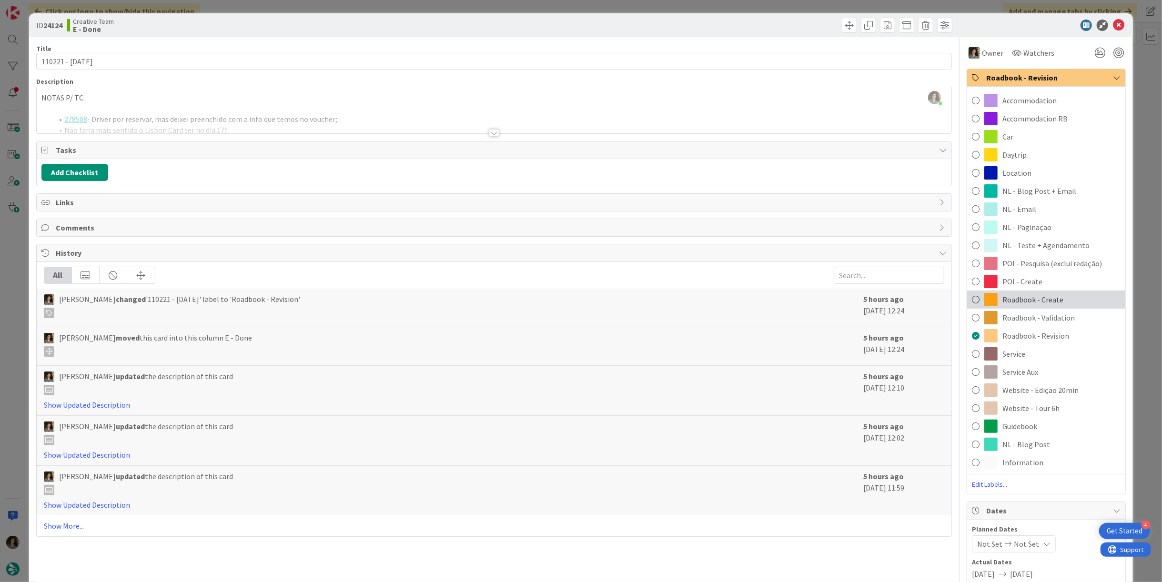
click at [1039, 302] on span "Roadbook - Create" at bounding box center [1032, 299] width 61 height 11
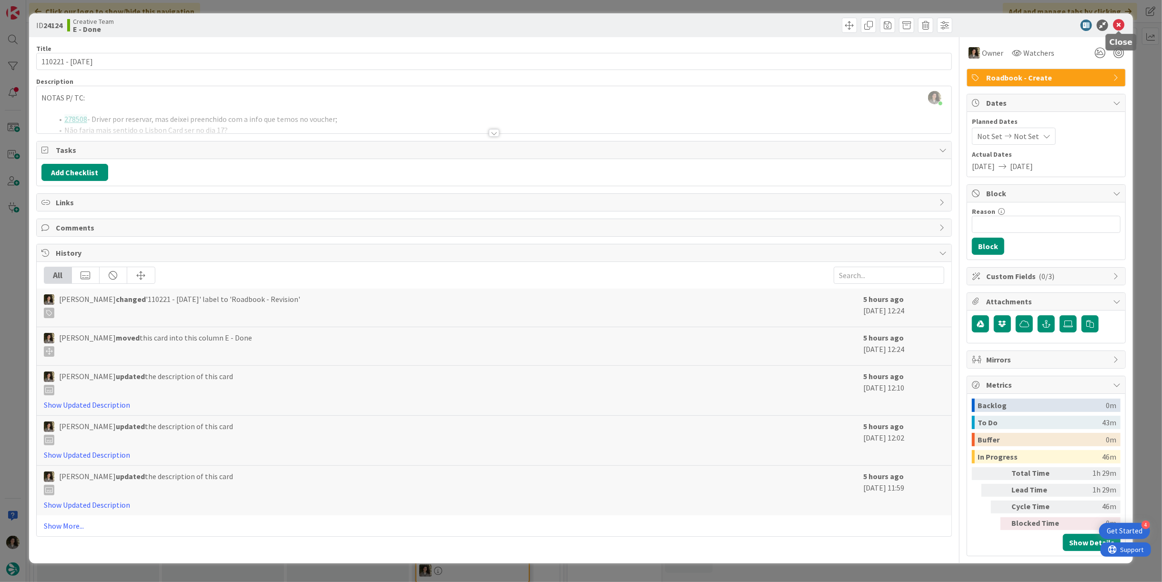
click at [1119, 27] on icon at bounding box center [1118, 25] width 11 height 11
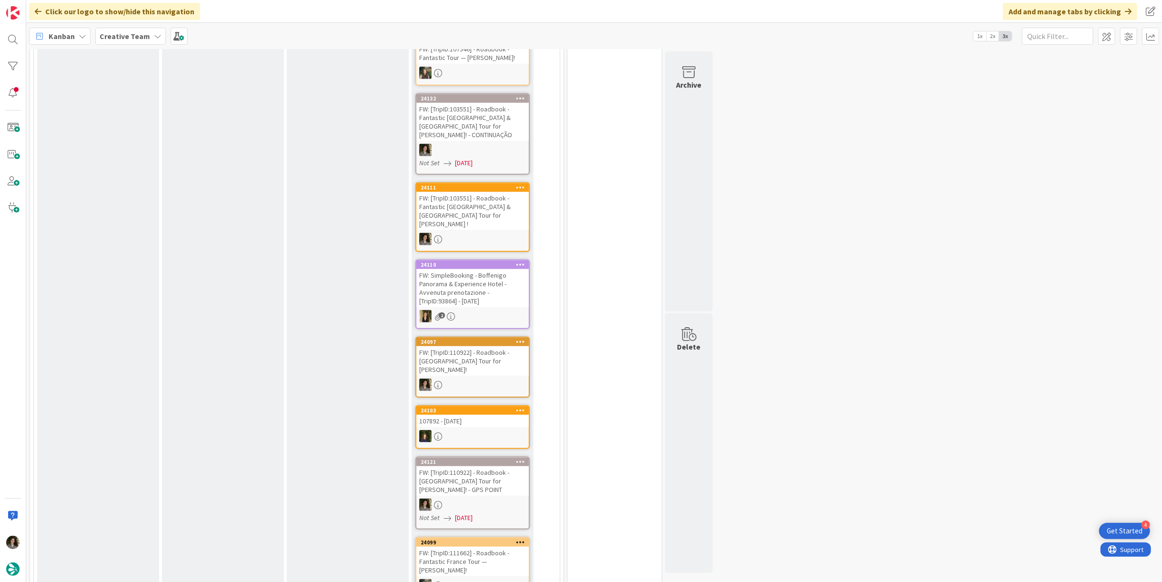
scroll to position [794, 0]
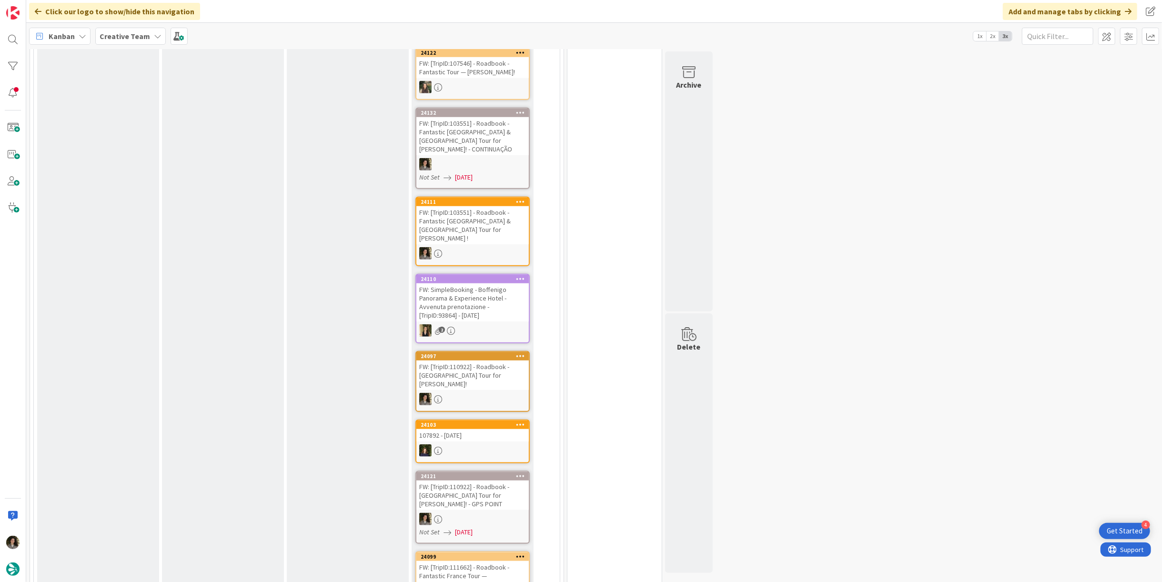
click at [493, 117] on div "FW: [TripID:103551] - Roadbook - Fantastic [GEOGRAPHIC_DATA] & [GEOGRAPHIC_DATA…" at bounding box center [472, 136] width 112 height 38
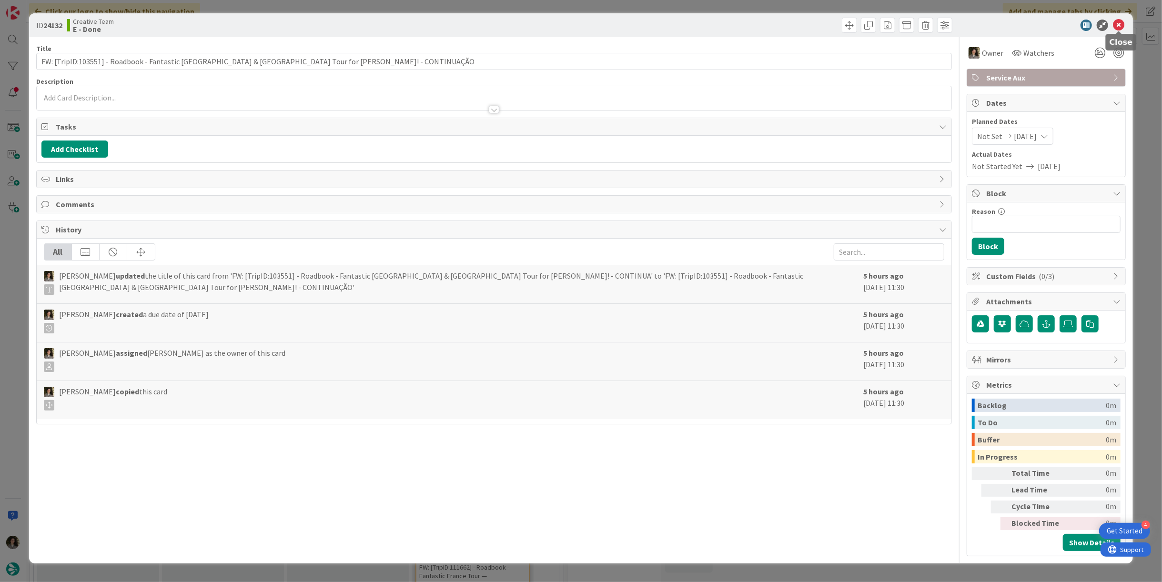
click at [1117, 26] on icon at bounding box center [1118, 25] width 11 height 11
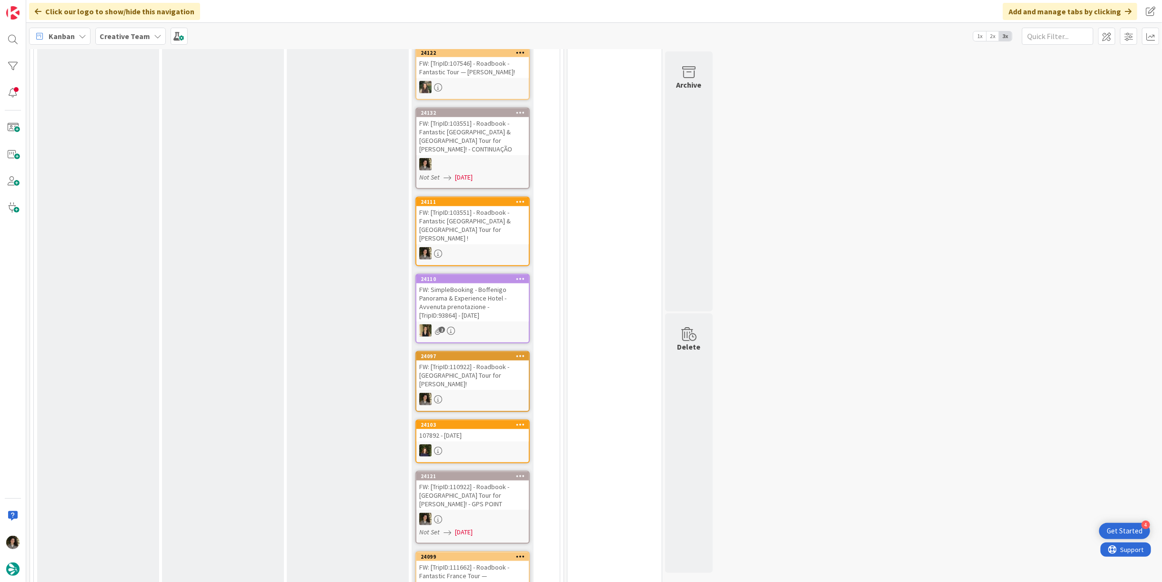
click at [491, 206] on div "FW: [TripID:103551] - Roadbook - Fantastic [GEOGRAPHIC_DATA] & [GEOGRAPHIC_DATA…" at bounding box center [472, 225] width 112 height 38
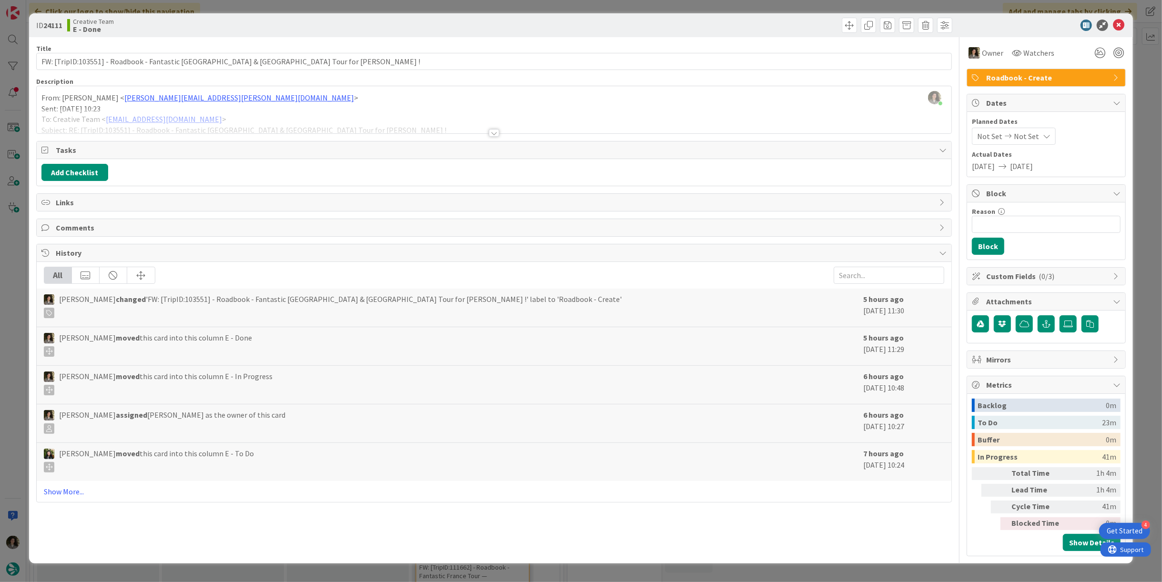
click at [497, 127] on div at bounding box center [494, 121] width 915 height 24
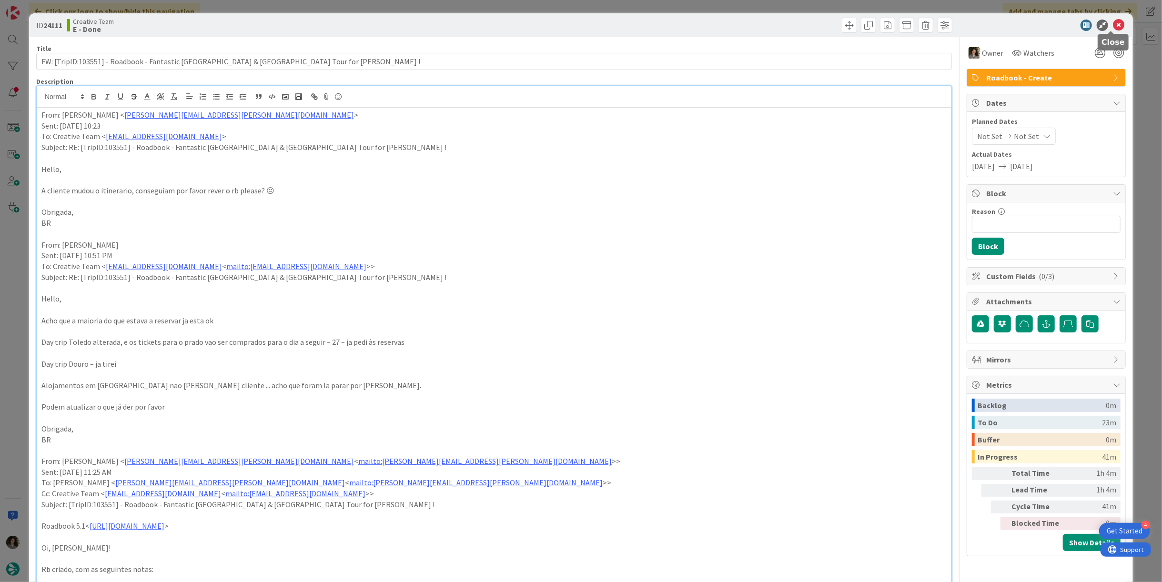
drag, startPoint x: 1108, startPoint y: 19, endPoint x: 1103, endPoint y: 29, distance: 10.9
click at [1113, 22] on icon at bounding box center [1118, 25] width 11 height 11
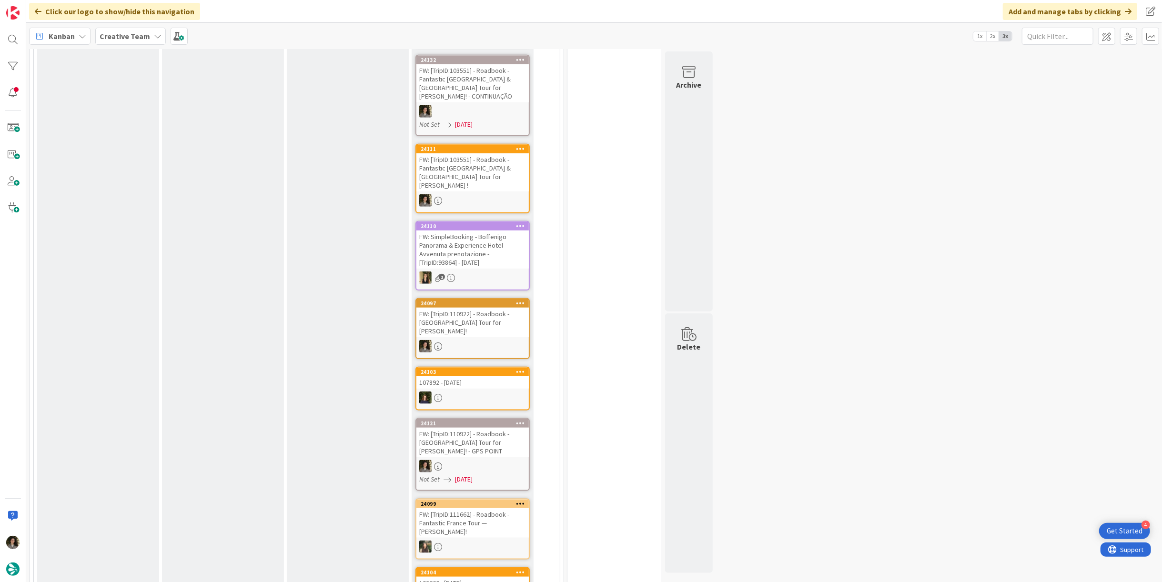
click at [478, 308] on div "FW: [TripID:110922] - Roadbook - [GEOGRAPHIC_DATA] Tour for [PERSON_NAME]!" at bounding box center [472, 323] width 112 height 30
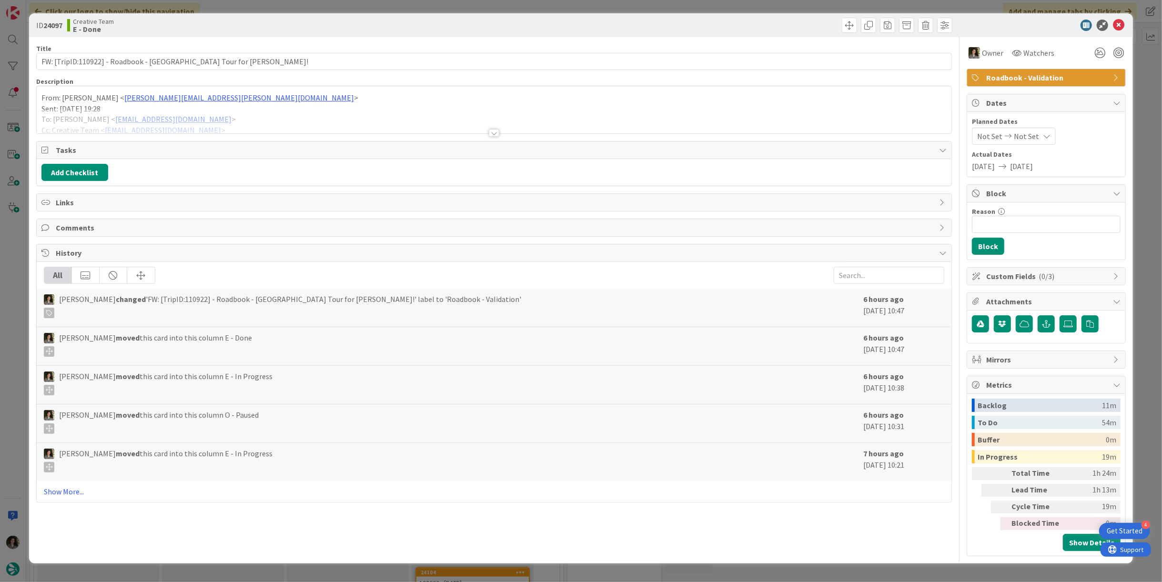
click at [1107, 74] on span "Roadbook - Validation" at bounding box center [1047, 77] width 122 height 11
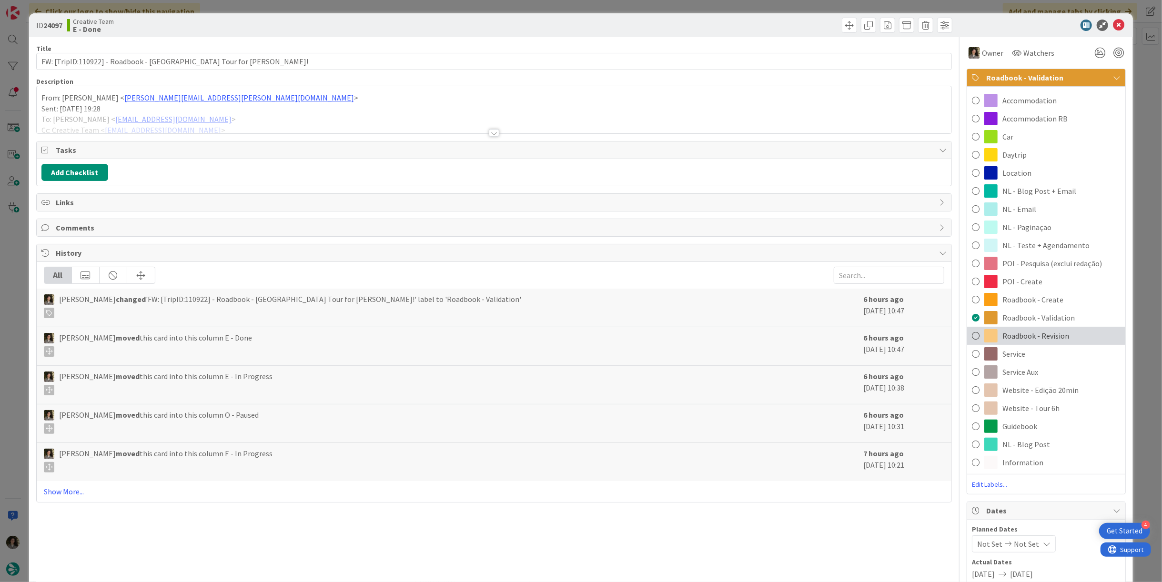
click at [1039, 331] on span "Roadbook - Revision" at bounding box center [1035, 335] width 67 height 11
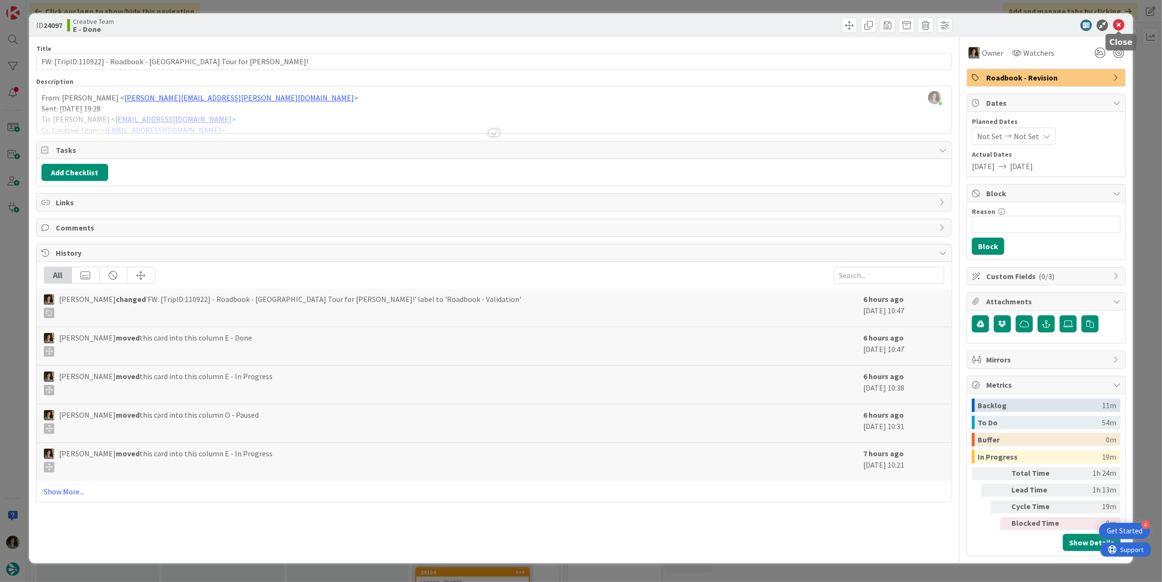
click at [1117, 21] on icon at bounding box center [1118, 25] width 11 height 11
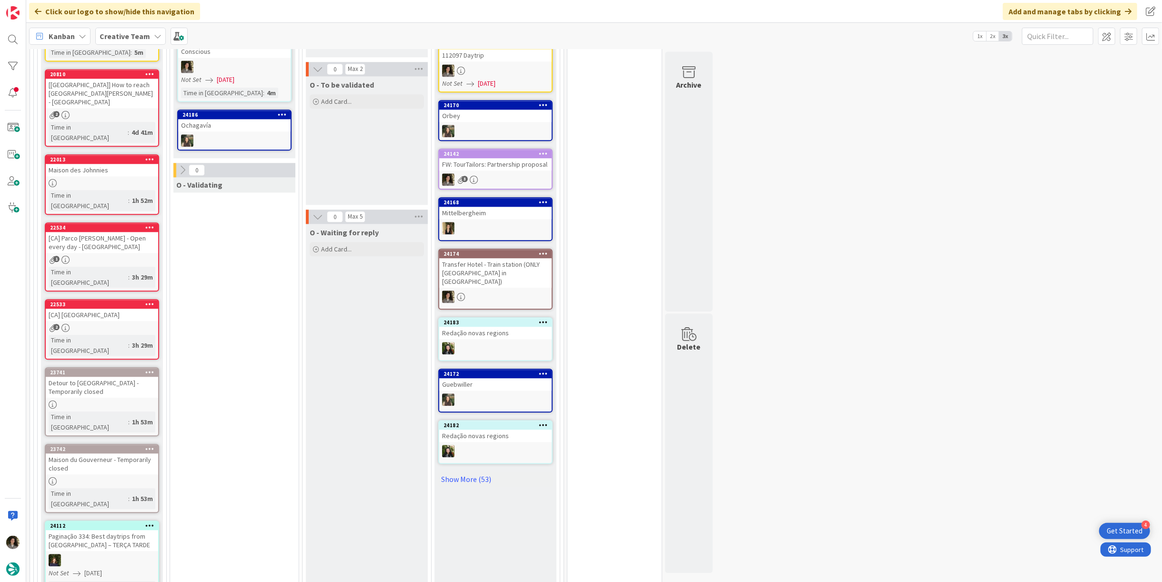
scroll to position [1588, 0]
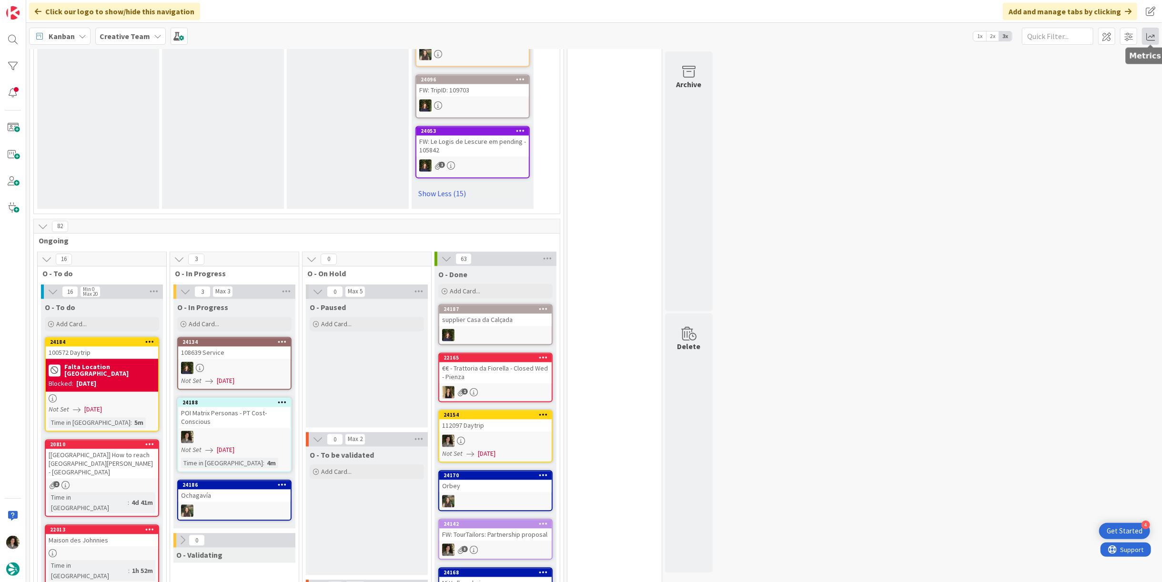
click at [1149, 36] on span at bounding box center [1150, 36] width 17 height 17
click at [1064, 104] on div "Allocation" at bounding box center [1068, 107] width 64 height 10
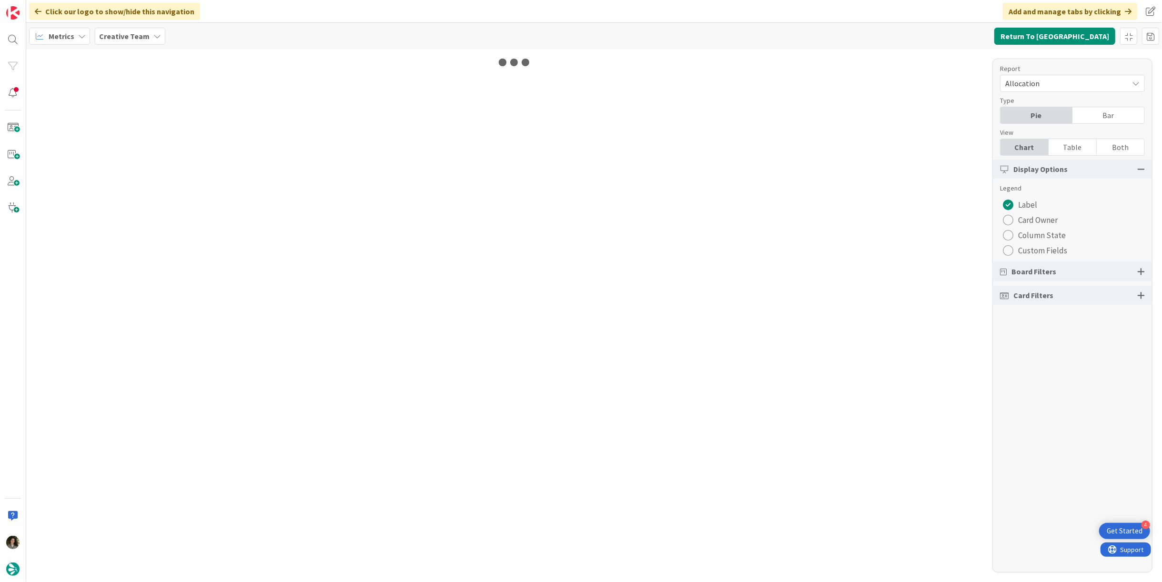
click at [1084, 142] on div "Table" at bounding box center [1072, 147] width 48 height 16
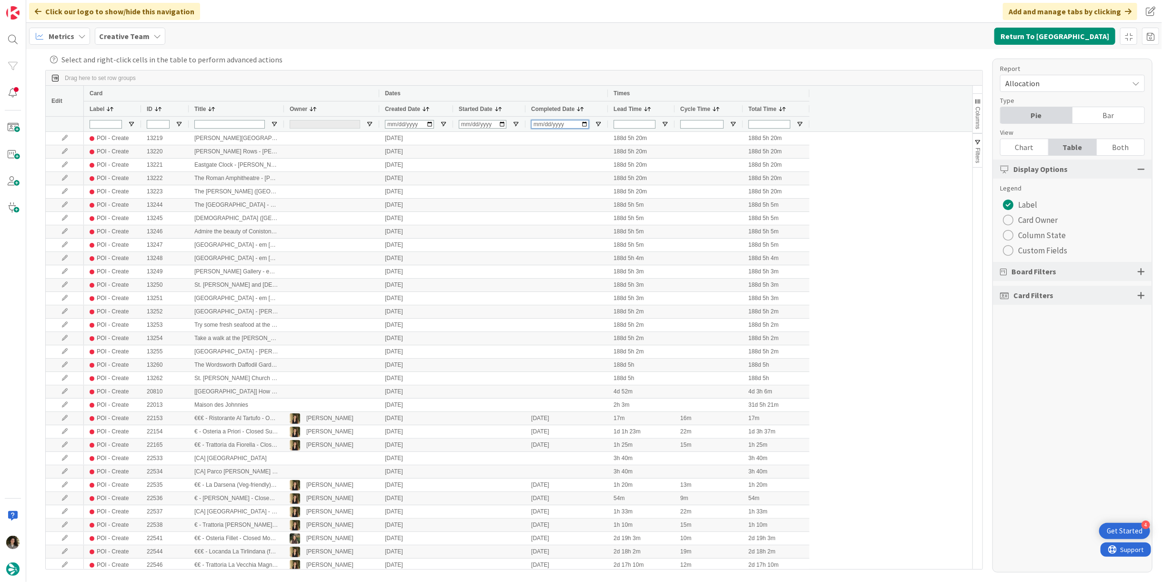
click at [535, 120] on input "Completed Date Filter Input" at bounding box center [560, 124] width 58 height 9
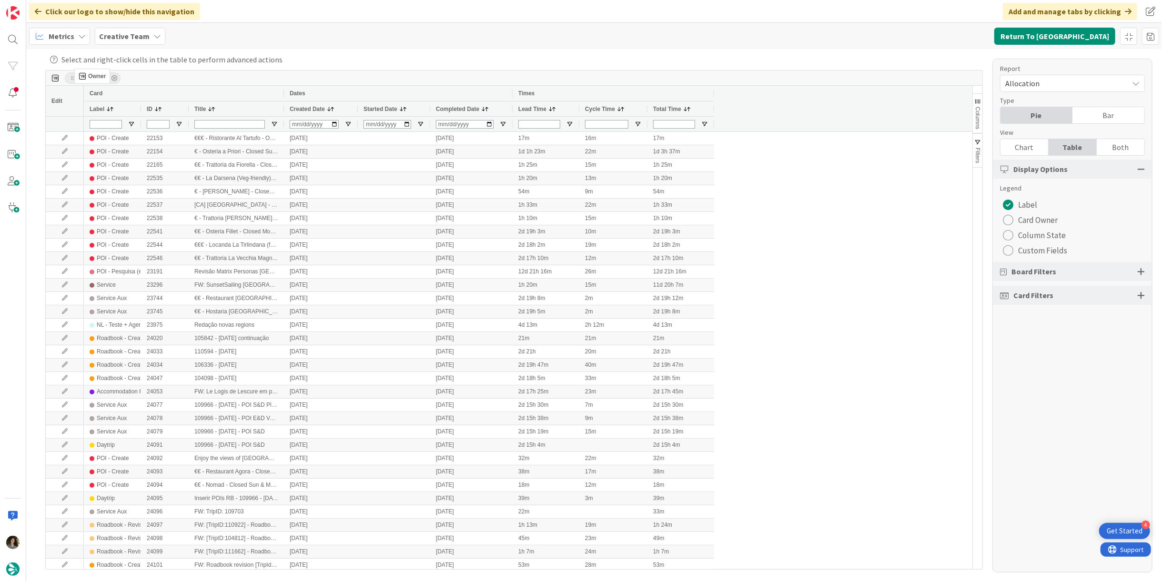
drag, startPoint x: 299, startPoint y: 110, endPoint x: 79, endPoint y: 72, distance: 223.2
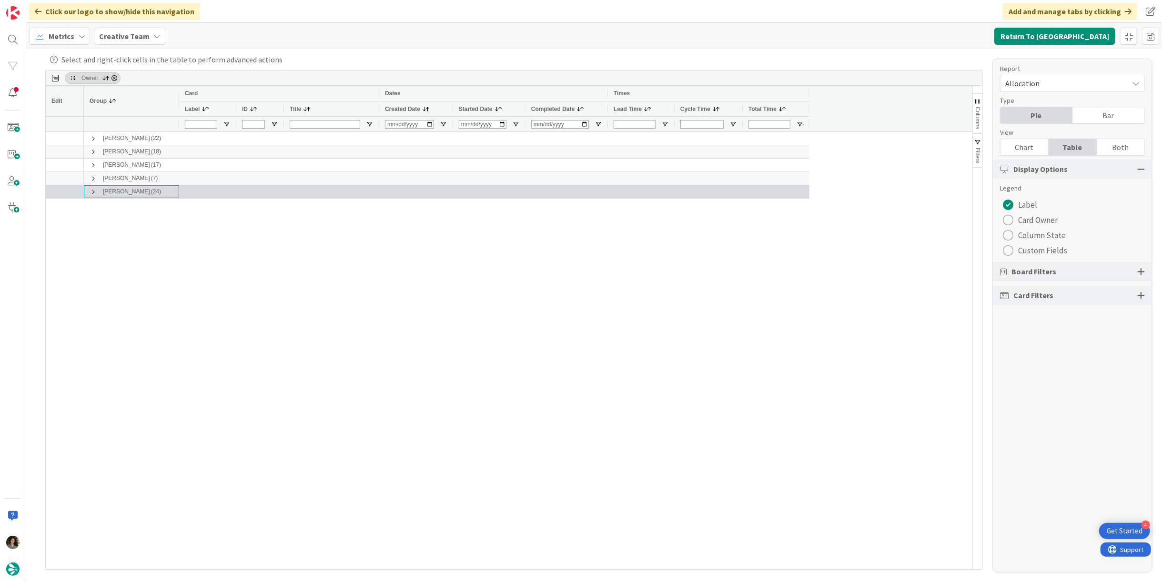
click at [90, 191] on span at bounding box center [94, 192] width 8 height 8
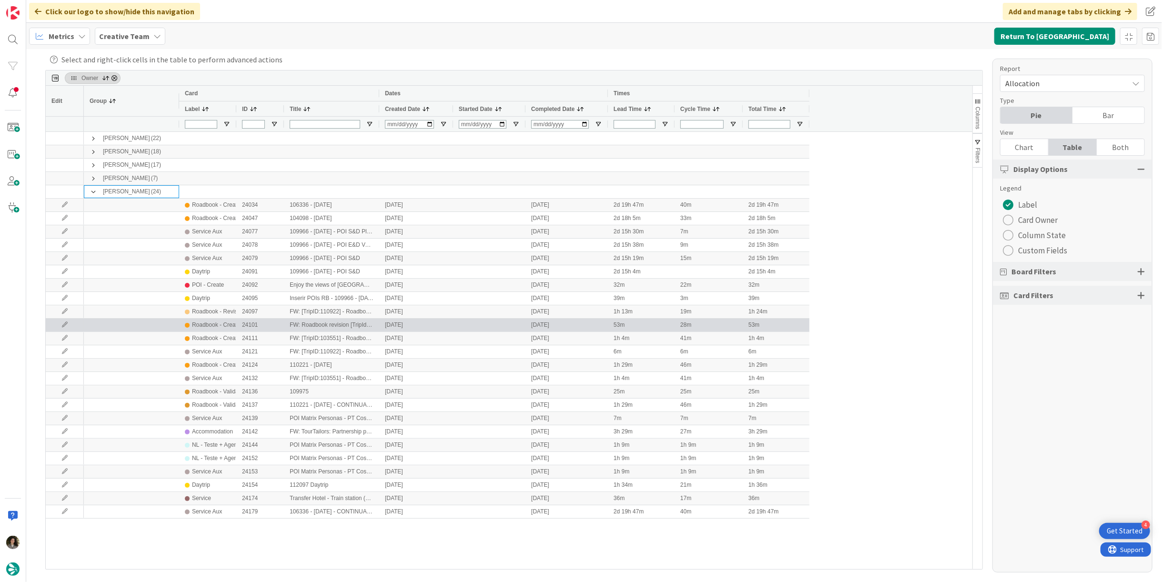
click at [195, 325] on div "Roadbook - Create" at bounding box center [216, 325] width 48 height 12
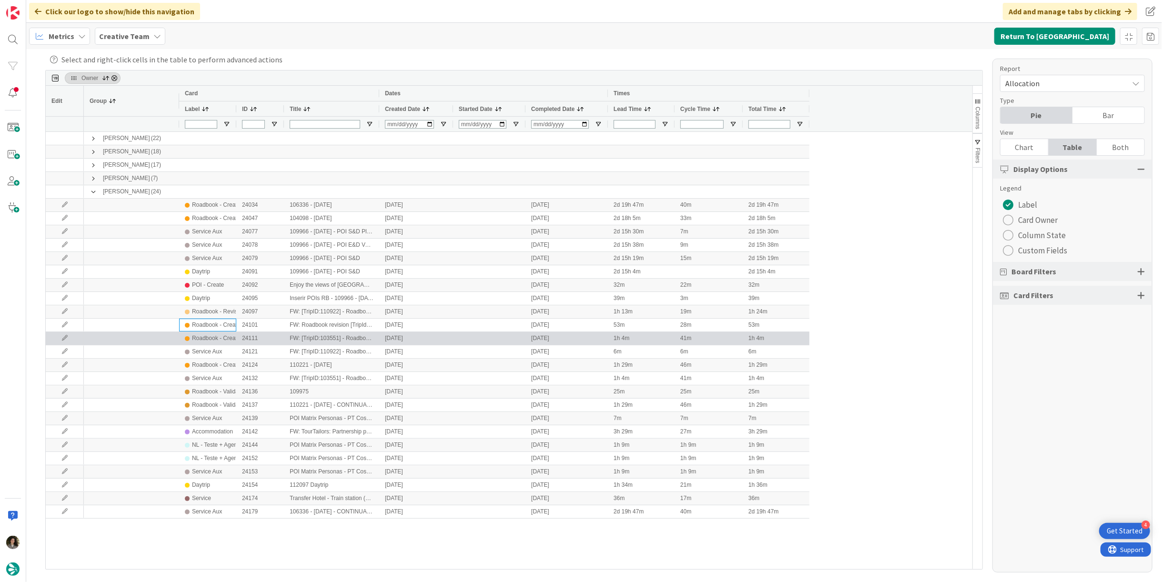
click at [192, 341] on div "Roadbook - Create" at bounding box center [216, 338] width 48 height 12
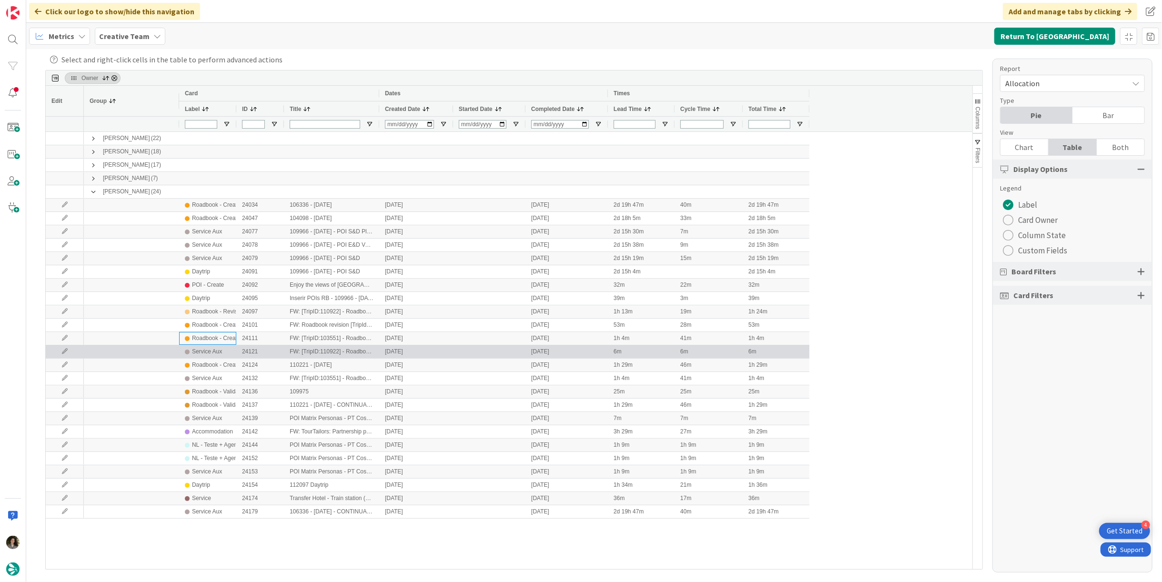
click at [207, 354] on div "Service Aux" at bounding box center [207, 352] width 30 height 12
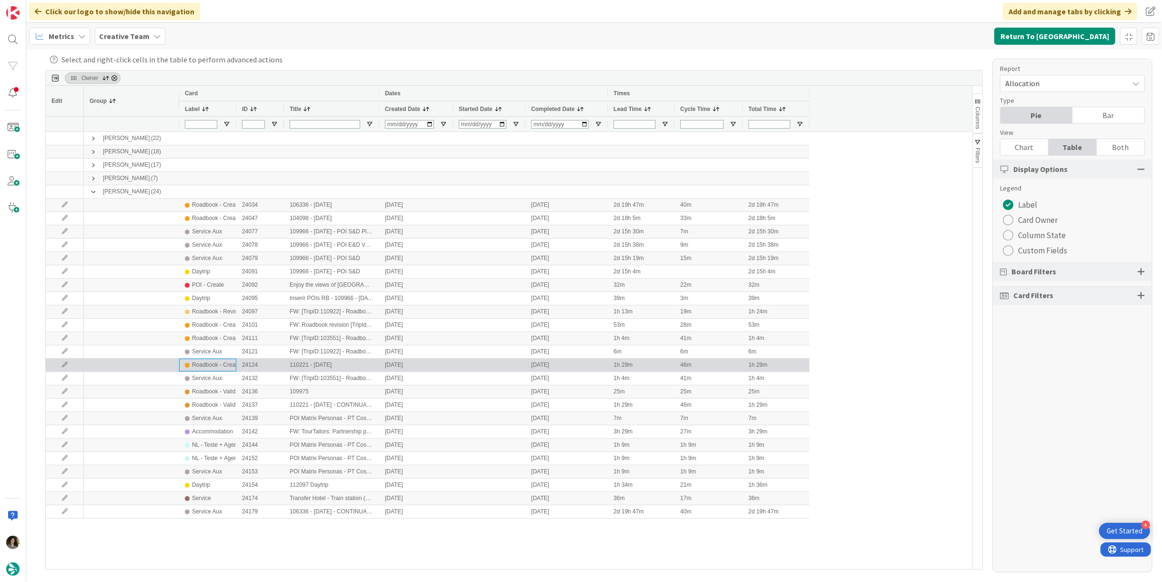
click at [220, 367] on div "Roadbook - Create" at bounding box center [216, 365] width 48 height 12
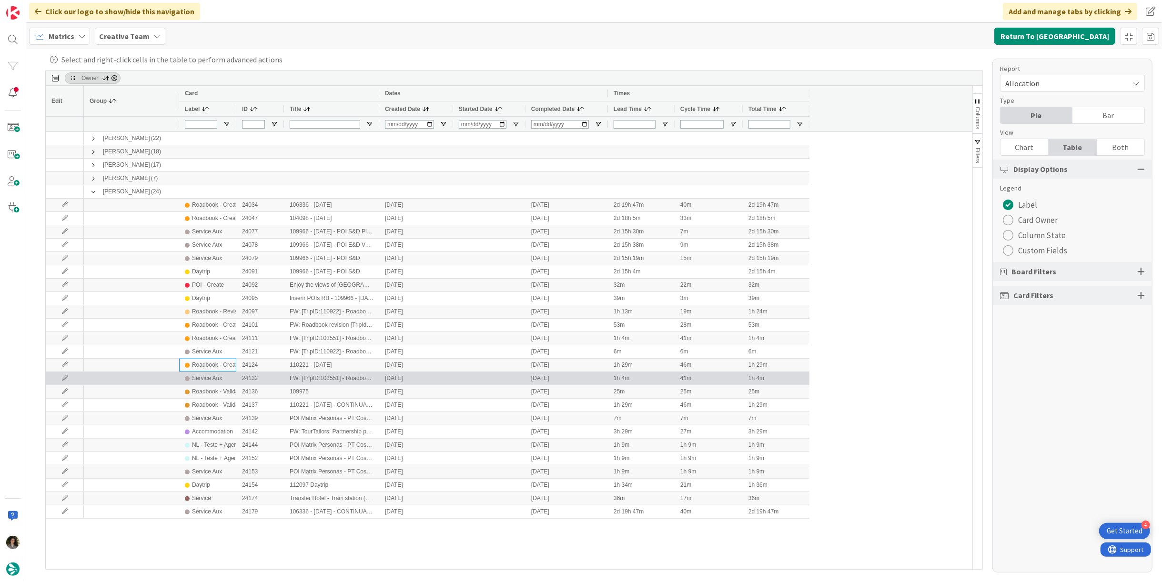
click at [213, 377] on div "Service Aux" at bounding box center [207, 378] width 30 height 12
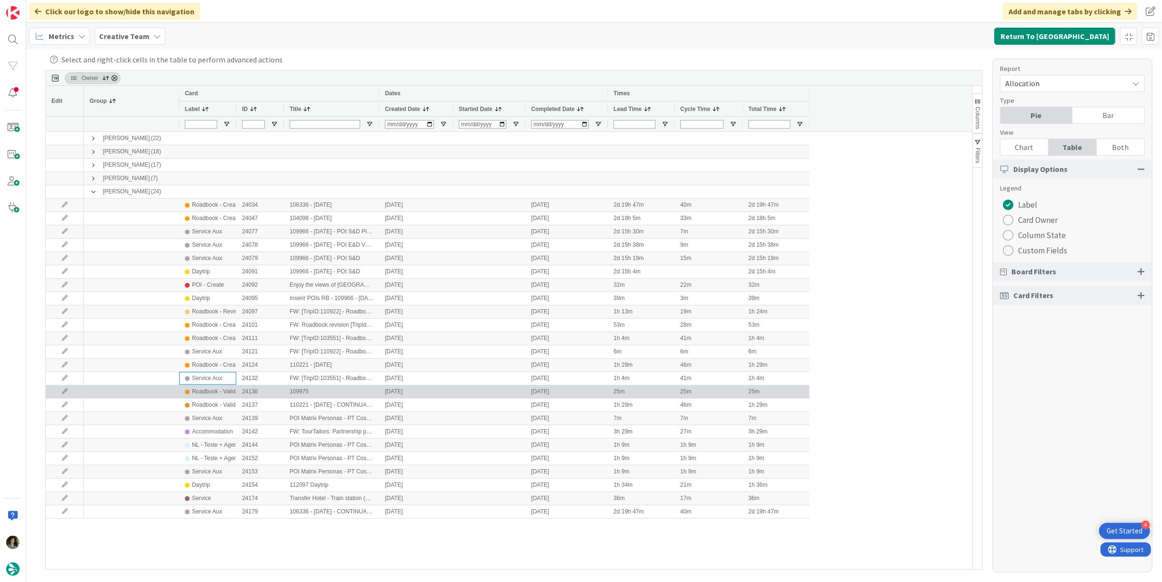
click at [221, 391] on div "Roadbook - Validation" at bounding box center [220, 392] width 56 height 12
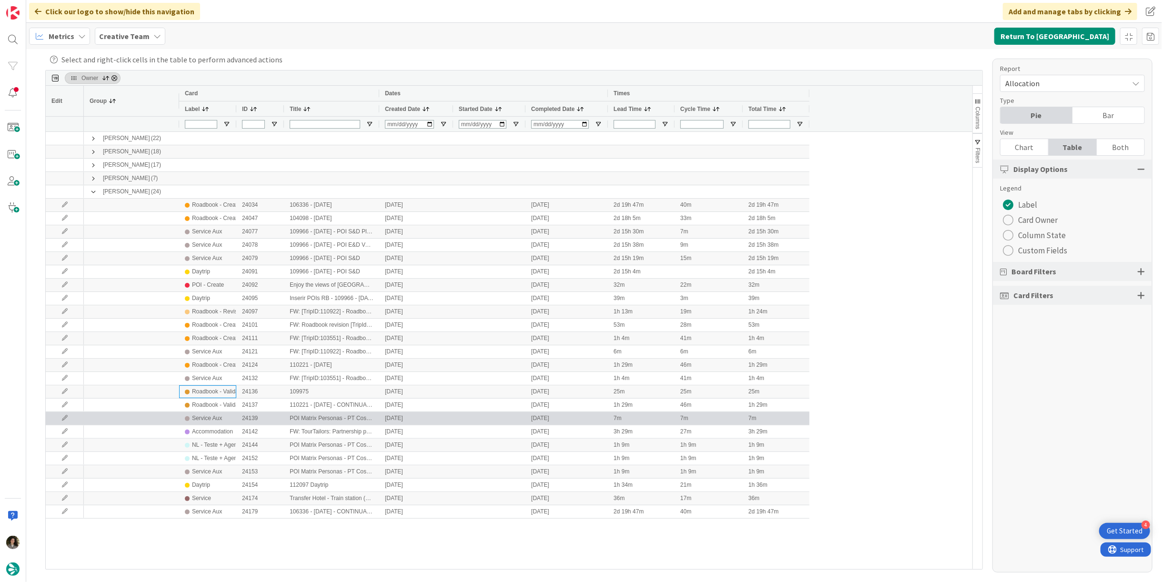
click at [231, 417] on div "Service Aux" at bounding box center [207, 418] width 57 height 13
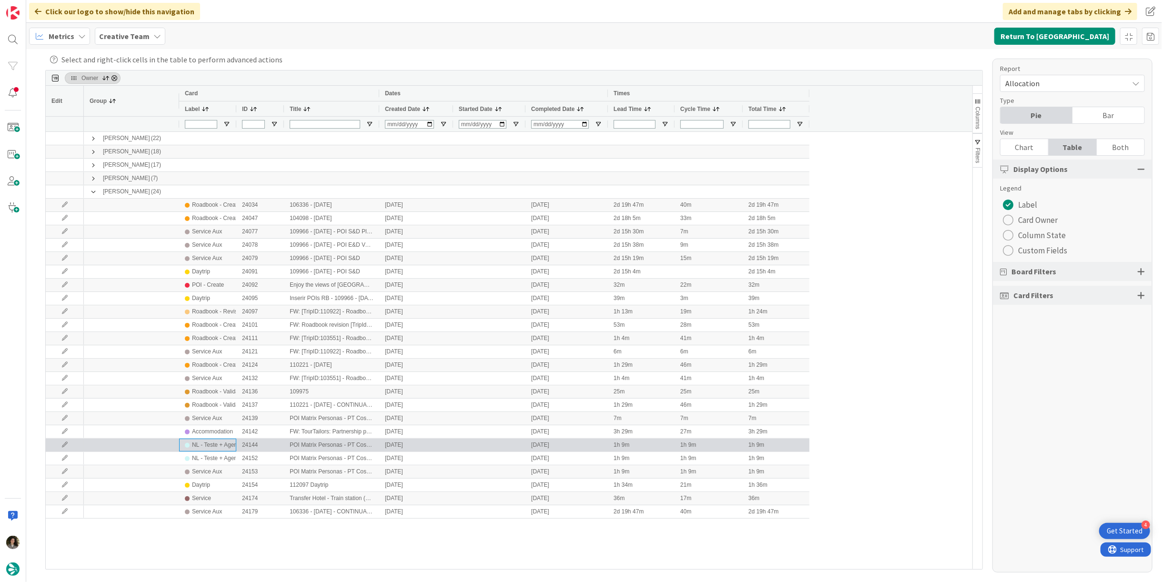
click at [193, 445] on div "NL - Teste + Agendamento" at bounding box center [226, 445] width 68 height 12
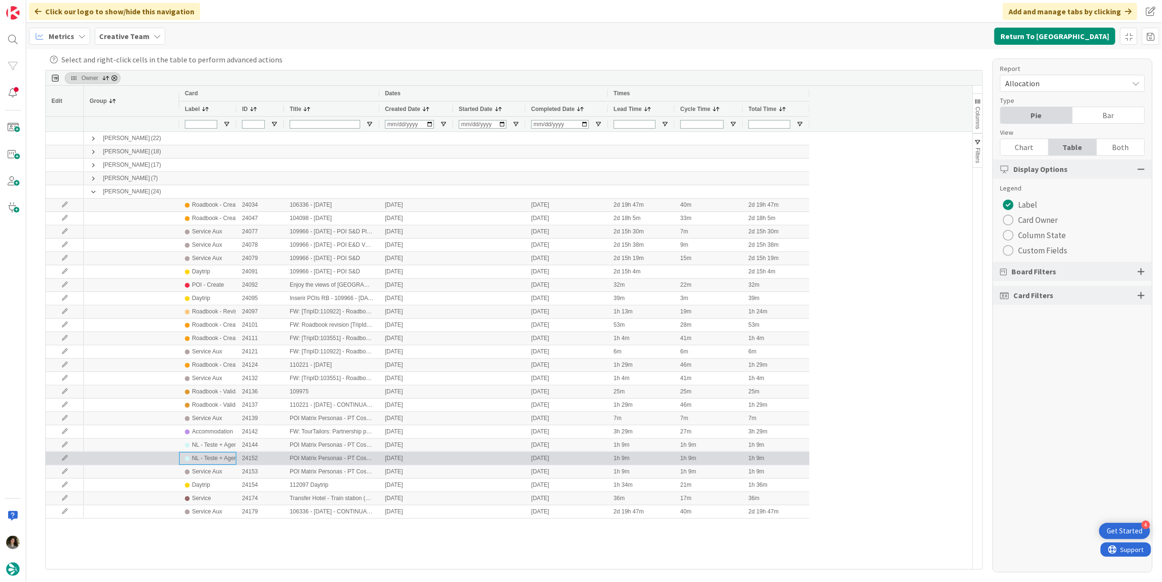
click at [197, 455] on div "NL - Teste + Agendamento" at bounding box center [226, 459] width 68 height 12
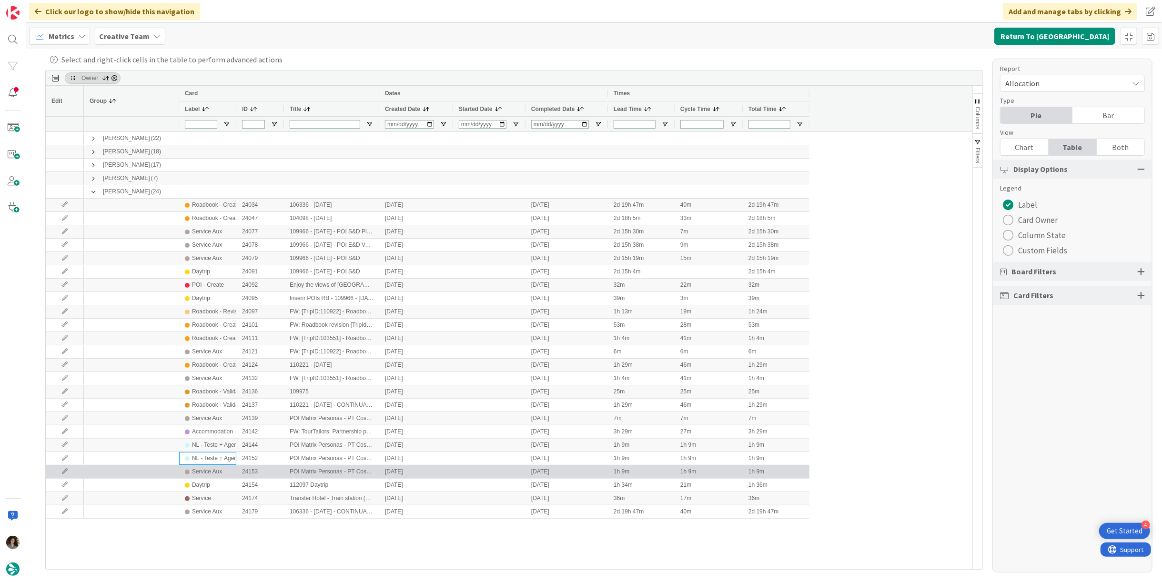
click at [203, 469] on div "Service Aux" at bounding box center [207, 472] width 30 height 12
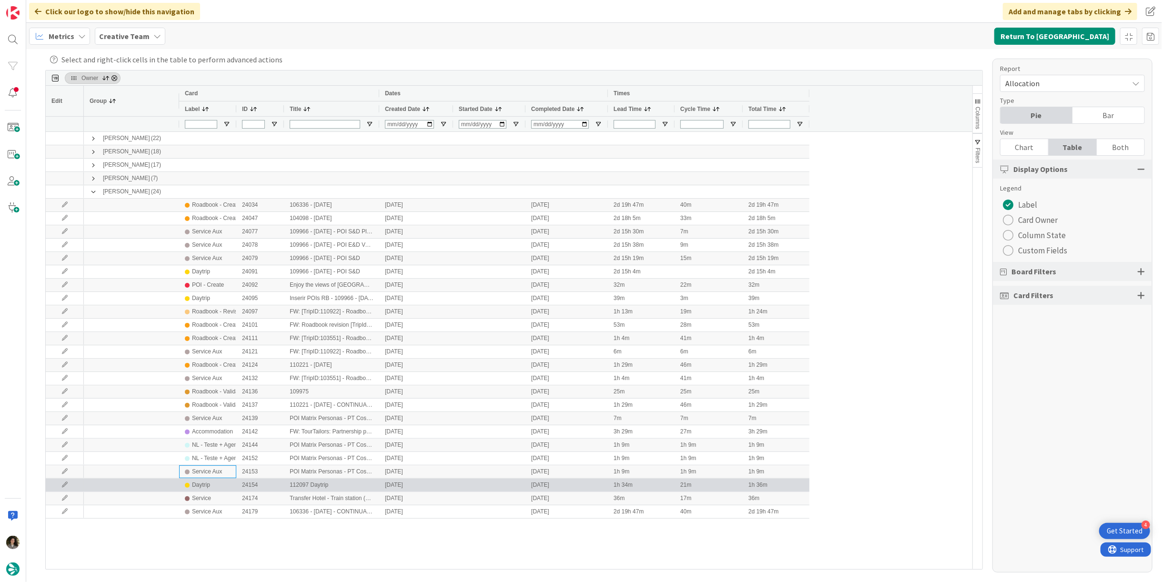
click at [209, 485] on div "Daytrip" at bounding box center [201, 485] width 18 height 12
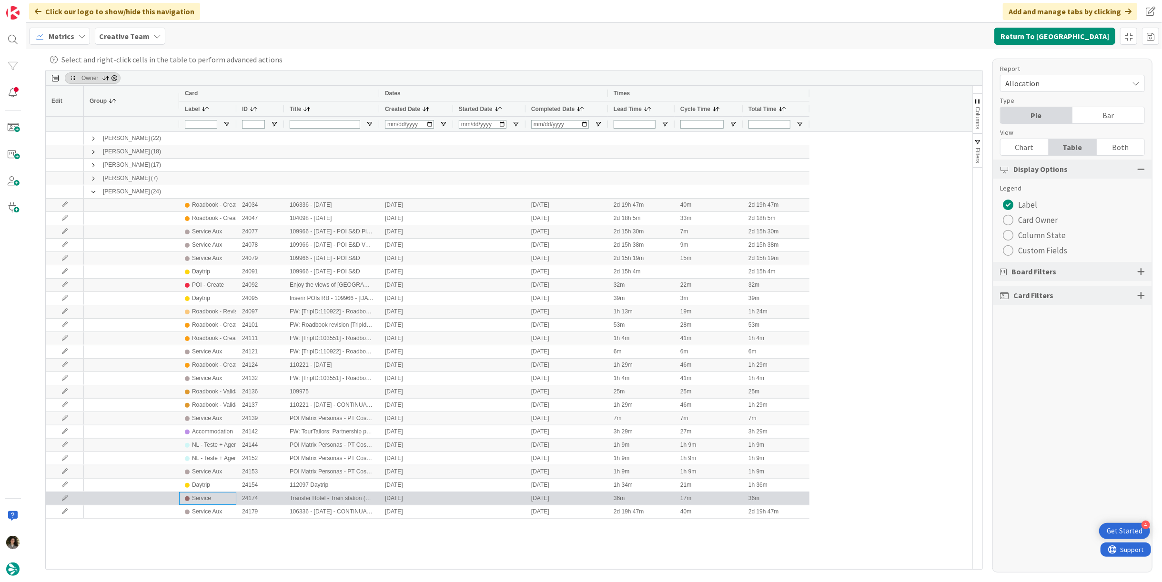
click at [203, 497] on div "Service" at bounding box center [201, 499] width 19 height 12
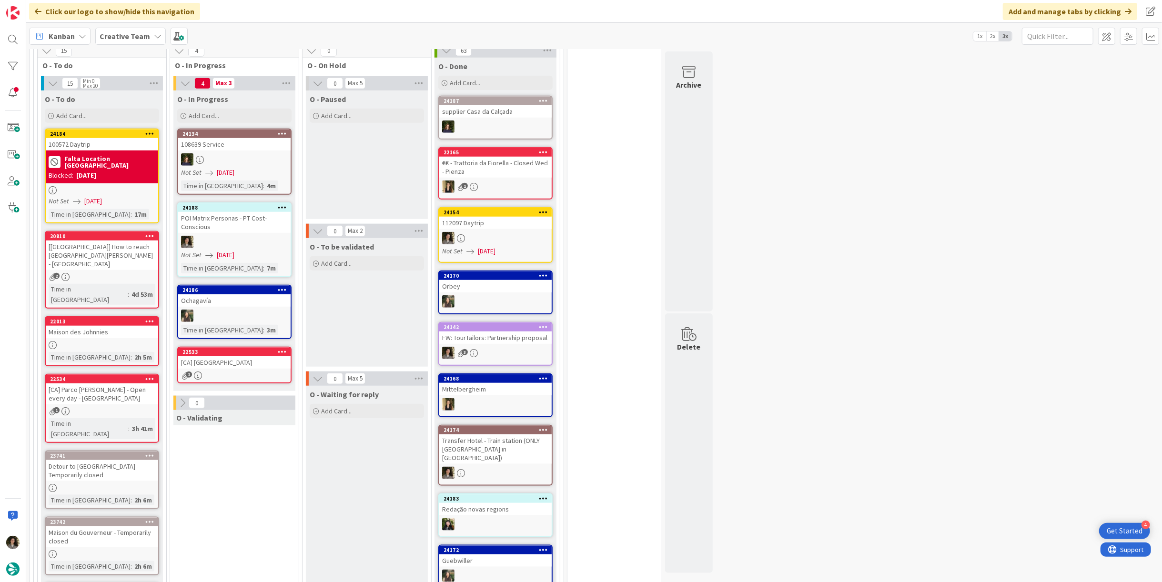
scroll to position [741, 0]
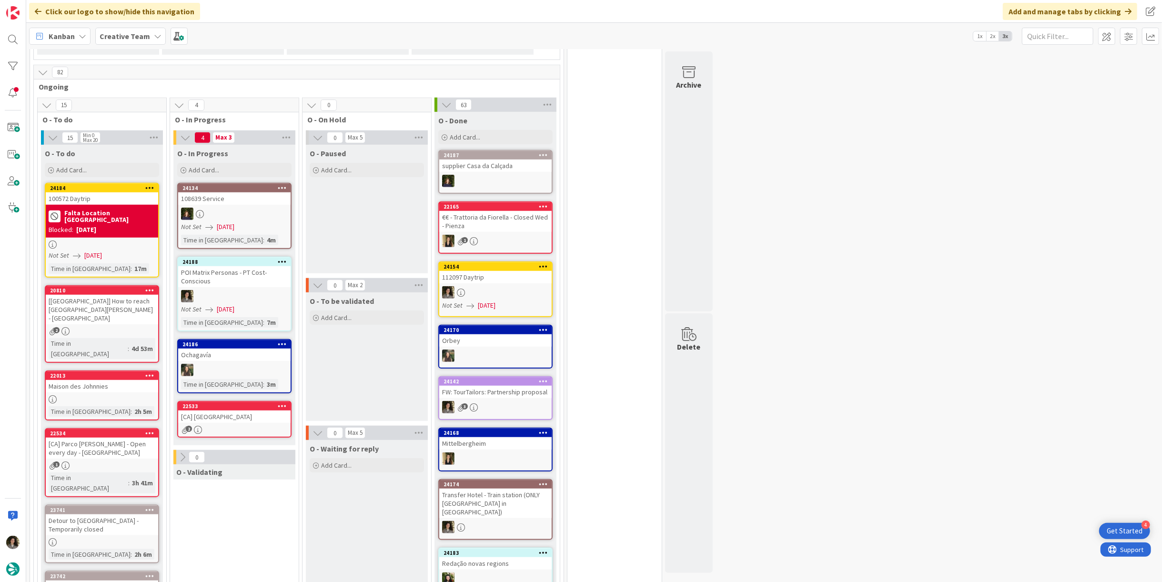
click at [233, 266] on div "POI Matrix Personas - PT Cost-Conscious" at bounding box center [234, 276] width 112 height 21
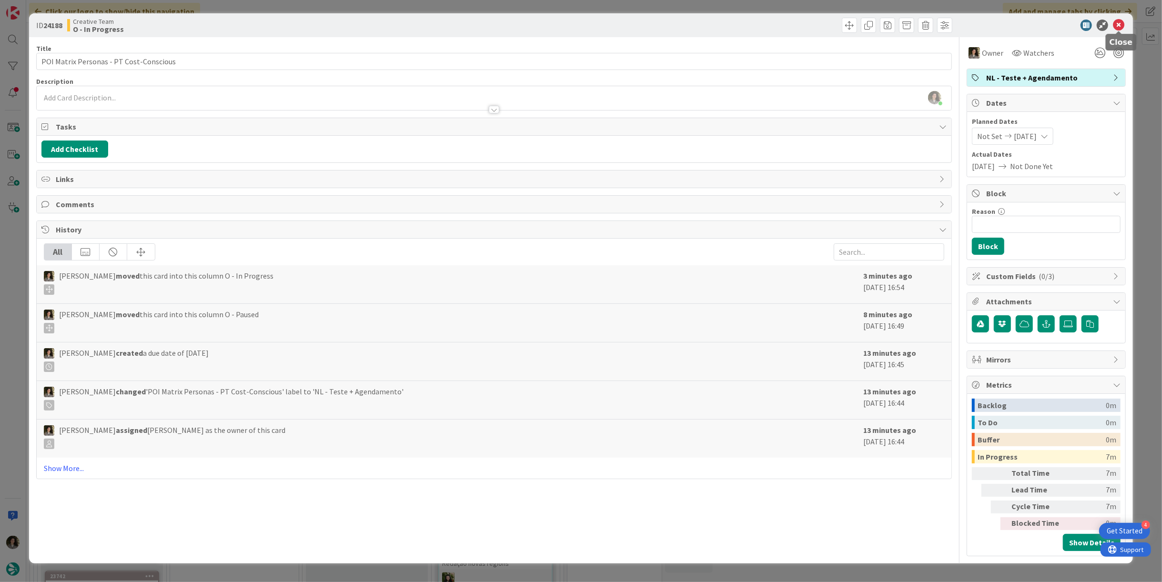
click at [1117, 27] on icon at bounding box center [1118, 25] width 11 height 11
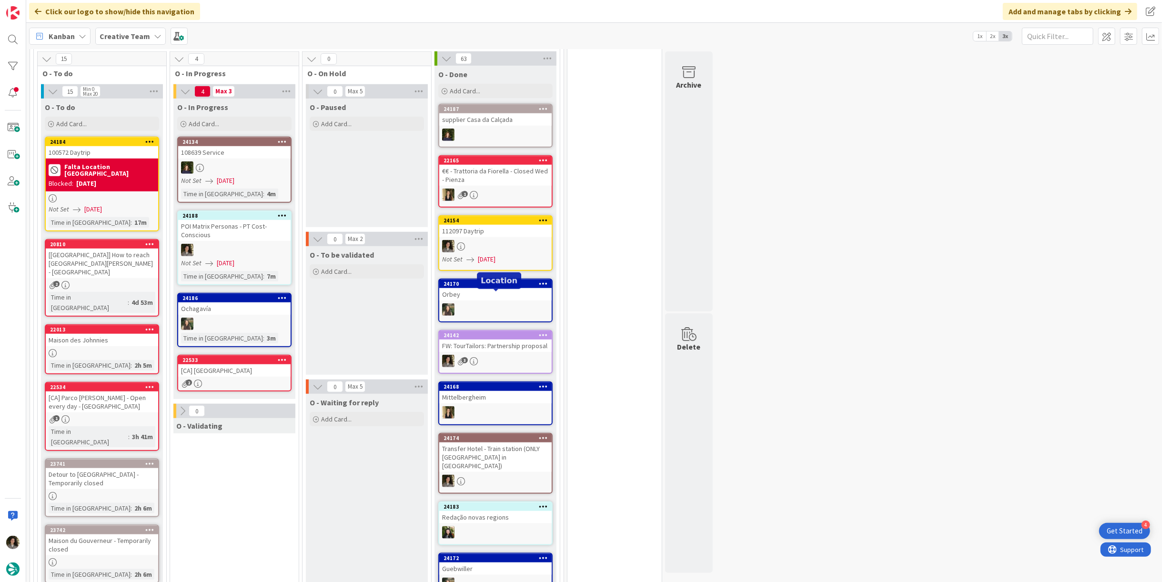
scroll to position [741, 0]
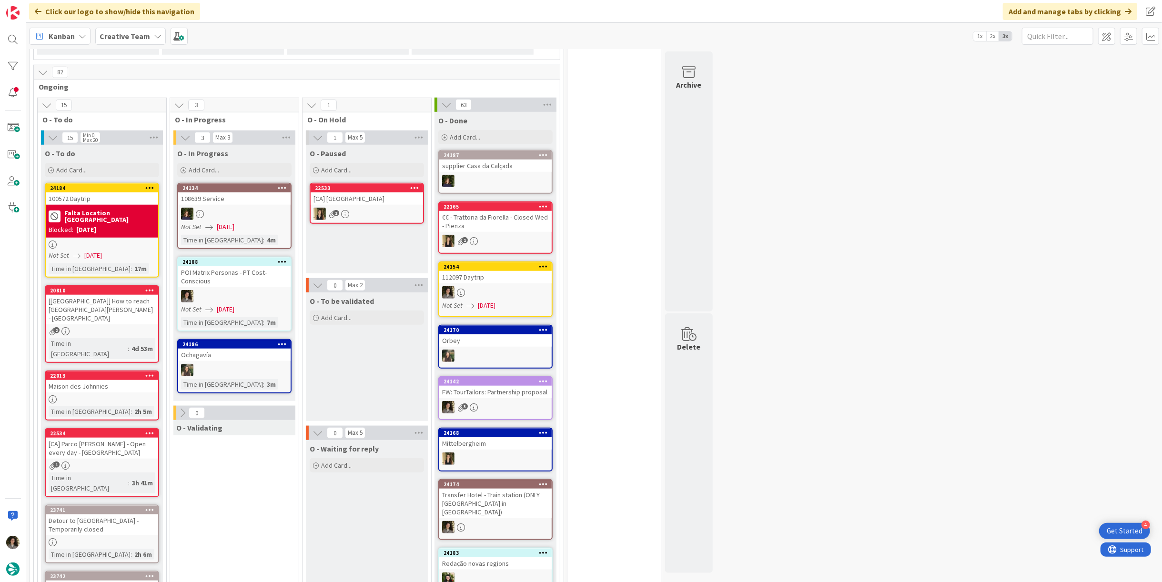
click at [241, 284] on div "24188 POI Matrix Personas - PT Cost-Conscious Not Set [DATE] Time in [GEOGRAPHI…" at bounding box center [234, 294] width 114 height 75
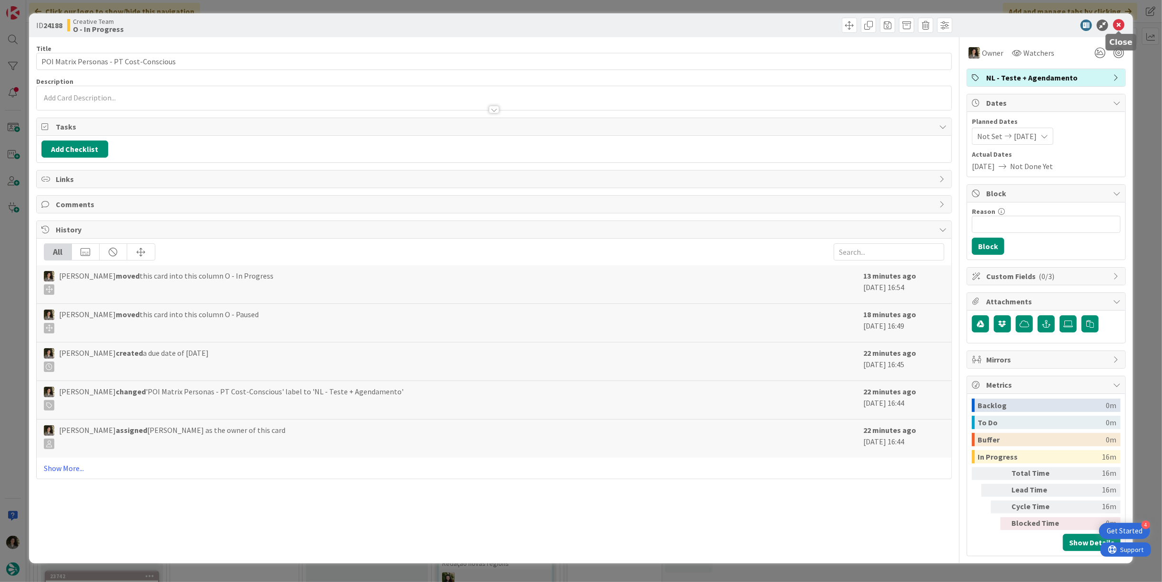
click at [1116, 26] on icon at bounding box center [1118, 25] width 11 height 11
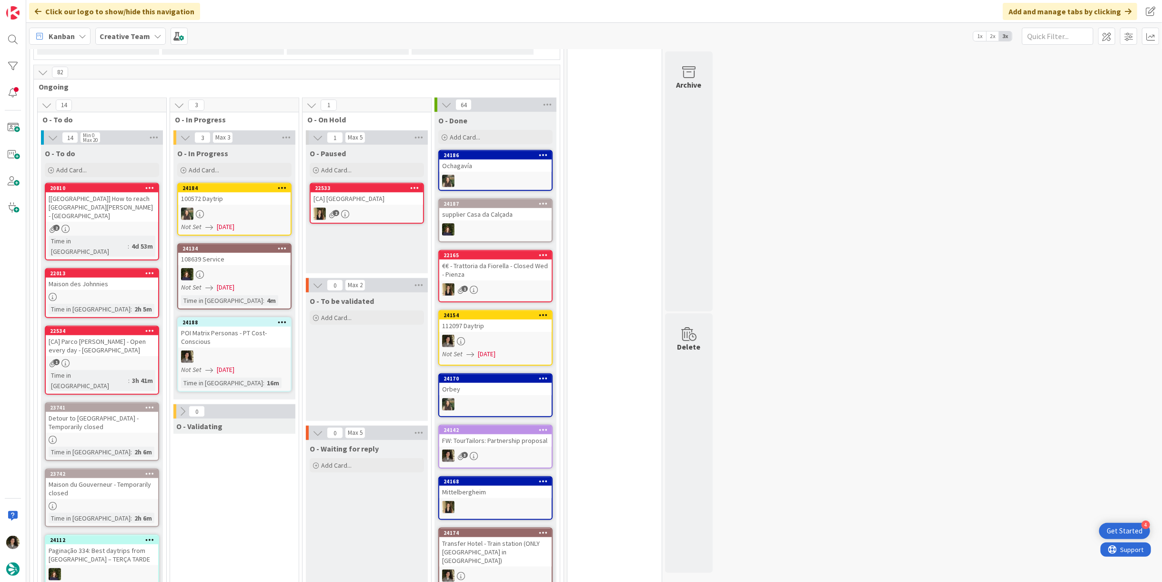
click at [235, 351] on div at bounding box center [234, 357] width 112 height 12
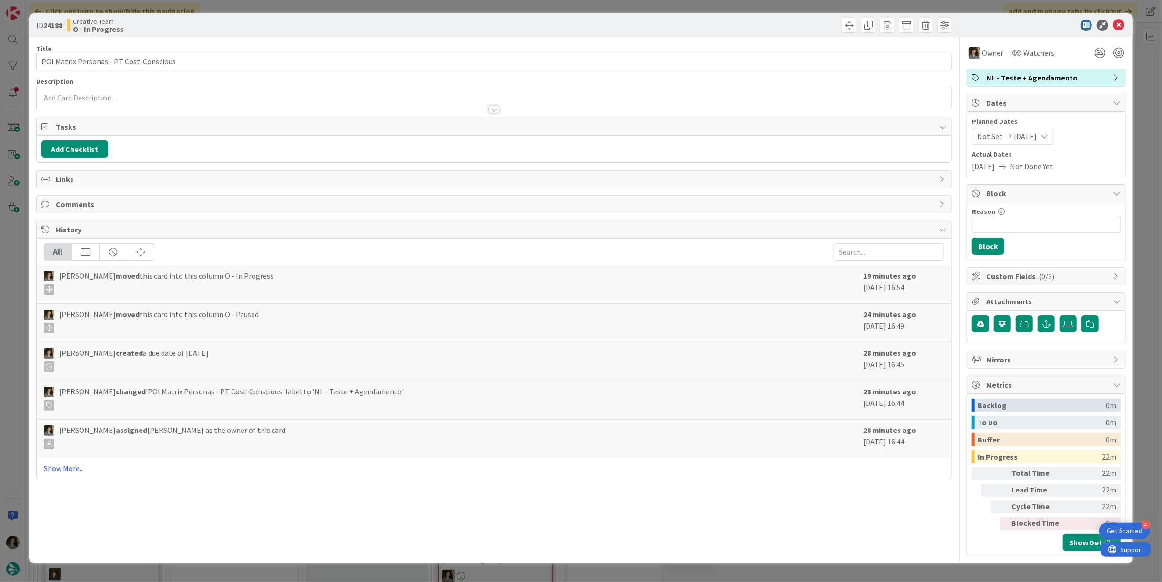
click at [1107, 80] on span "NL - Teste + Agendamento" at bounding box center [1047, 77] width 122 height 11
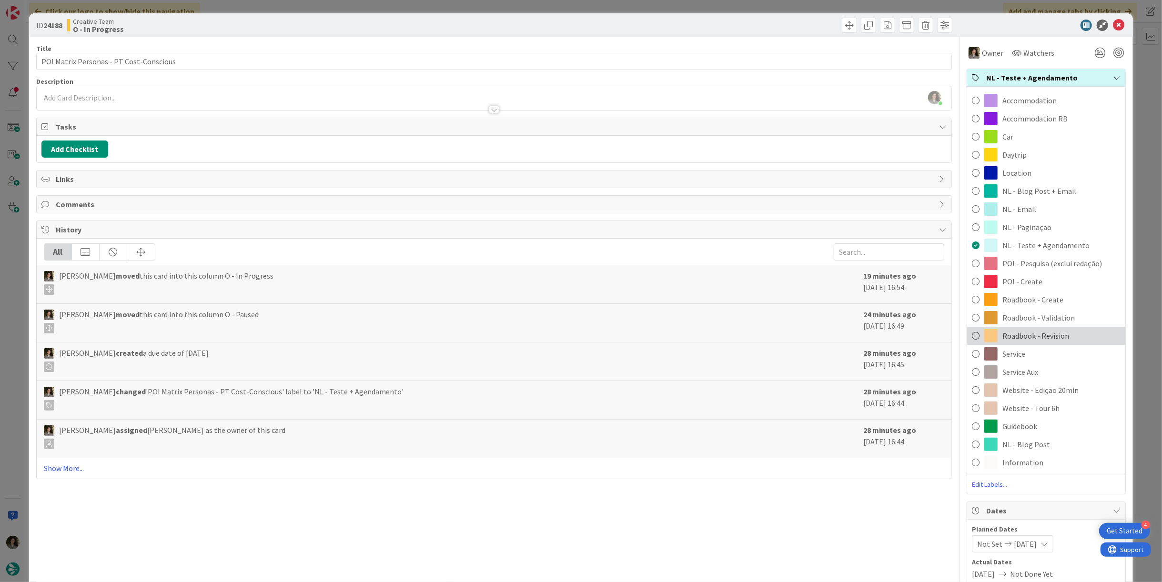
click at [1057, 333] on span "Roadbook - Revision" at bounding box center [1035, 335] width 67 height 11
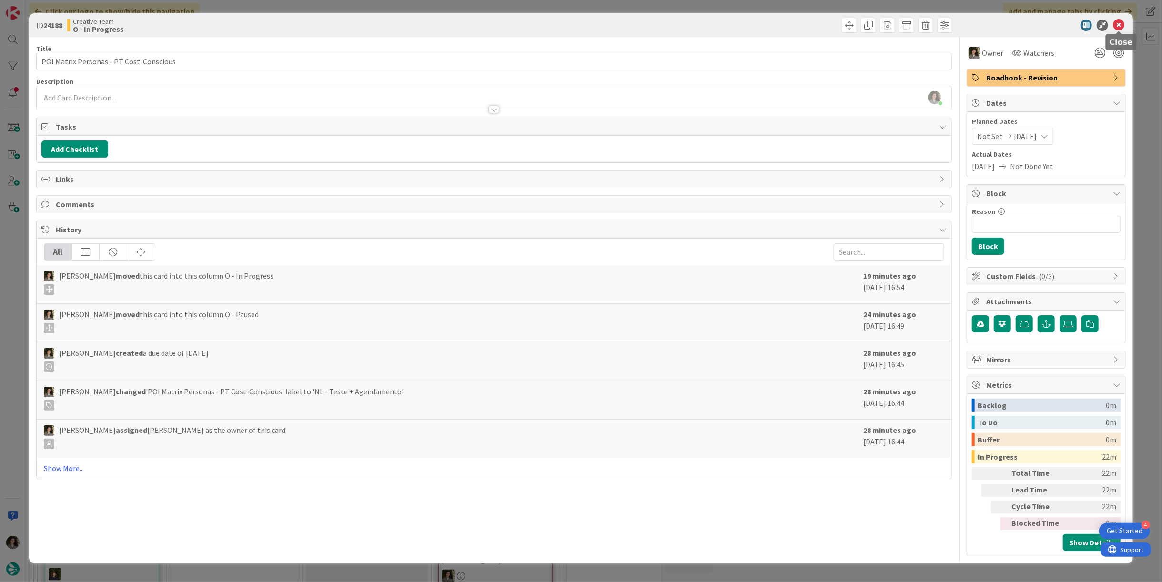
click at [1116, 24] on icon at bounding box center [1118, 25] width 11 height 11
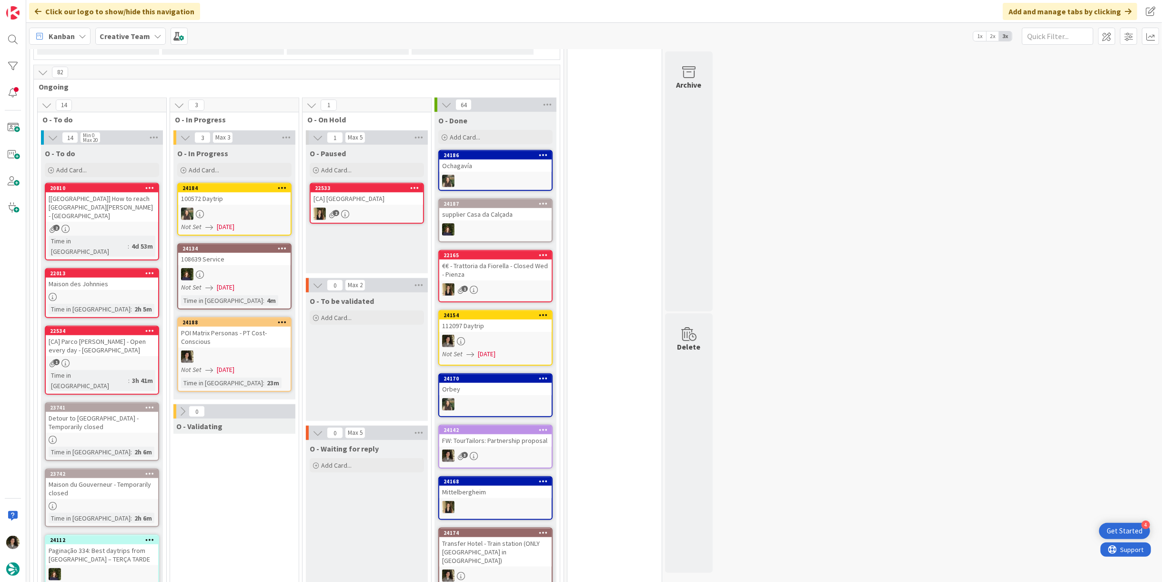
click at [477, 434] on div "FW: TourTailors: Partnership proposal" at bounding box center [495, 440] width 112 height 12
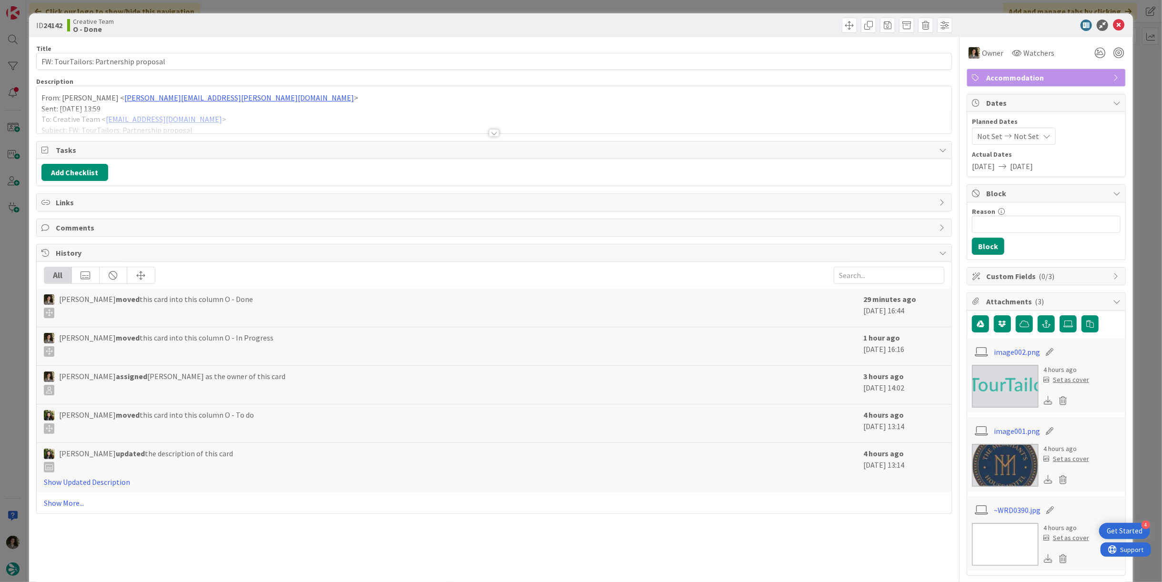
click at [492, 133] on div at bounding box center [494, 133] width 10 height 8
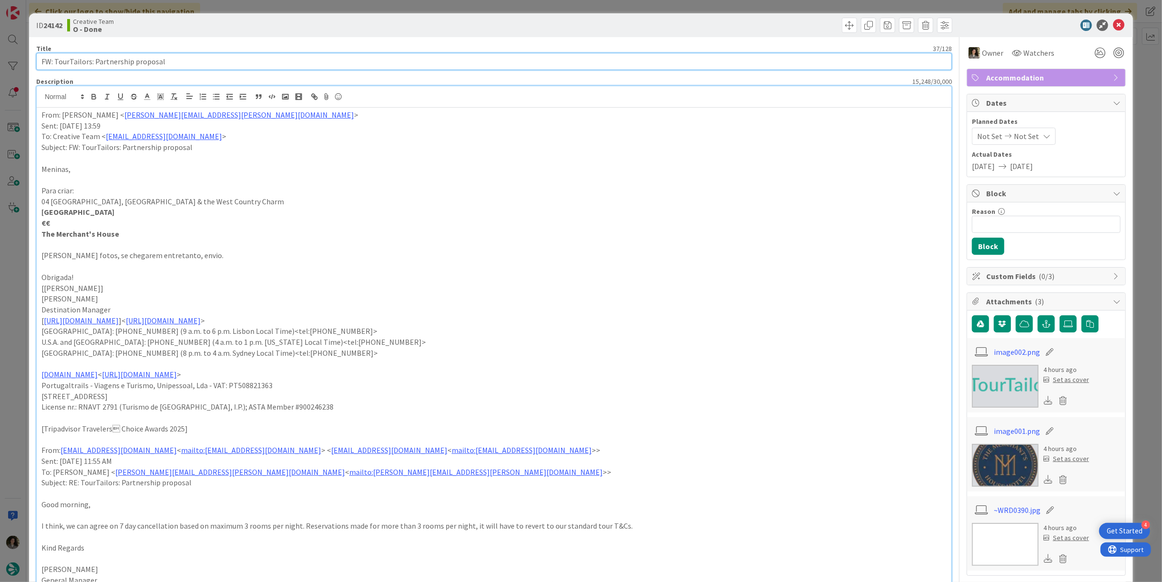
click at [190, 56] on input "FW: TourTailors: Partnership proposal" at bounding box center [494, 61] width 916 height 17
click at [187, 57] on input "FW: TourTailors: Partnership proposal" at bounding box center [494, 61] width 916 height 17
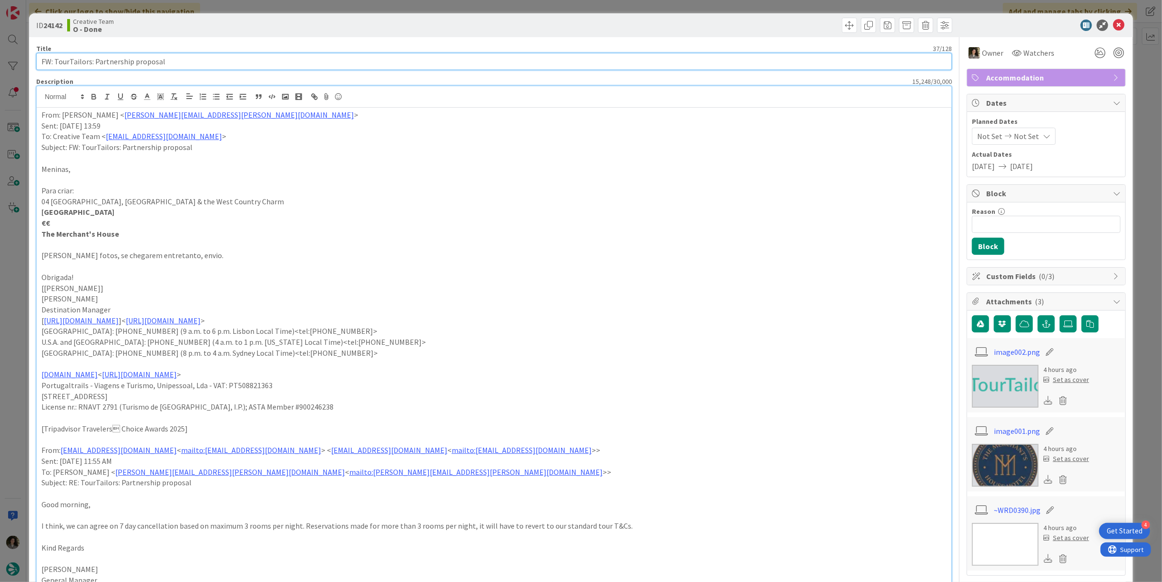
click at [187, 57] on input "FW: TourTailors: Partnership proposal" at bounding box center [494, 61] width 916 height 17
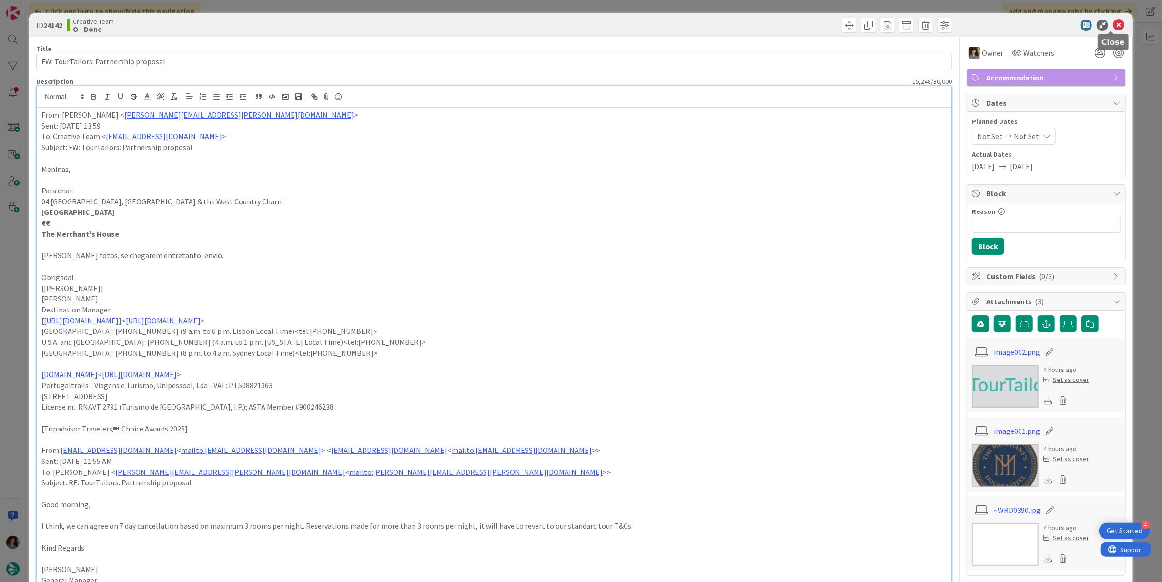
click at [1113, 23] on icon at bounding box center [1118, 25] width 11 height 11
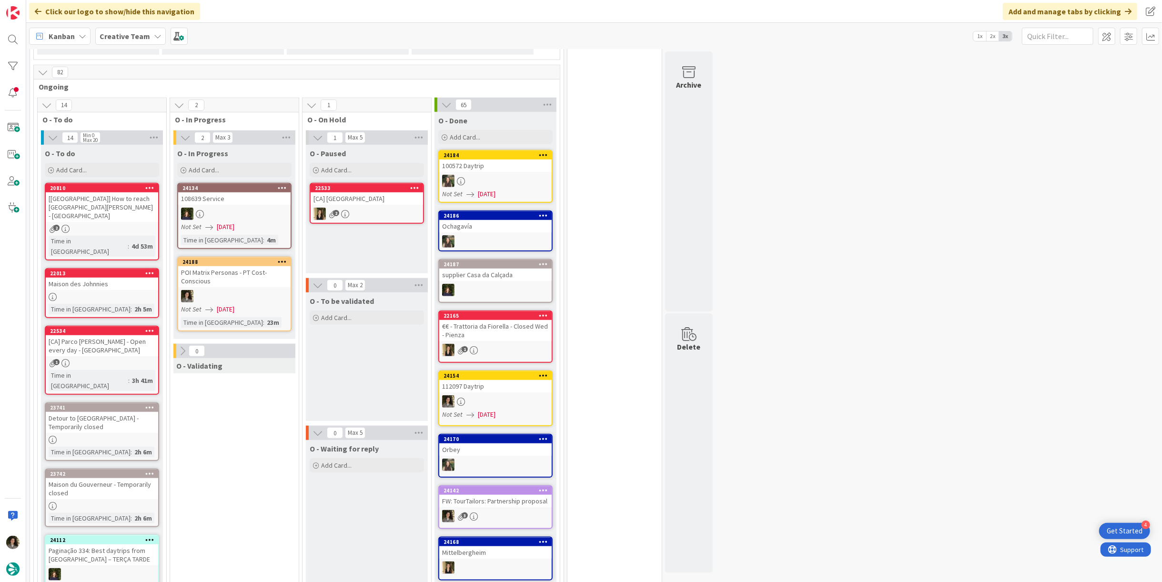
click at [198, 290] on div at bounding box center [234, 296] width 112 height 12
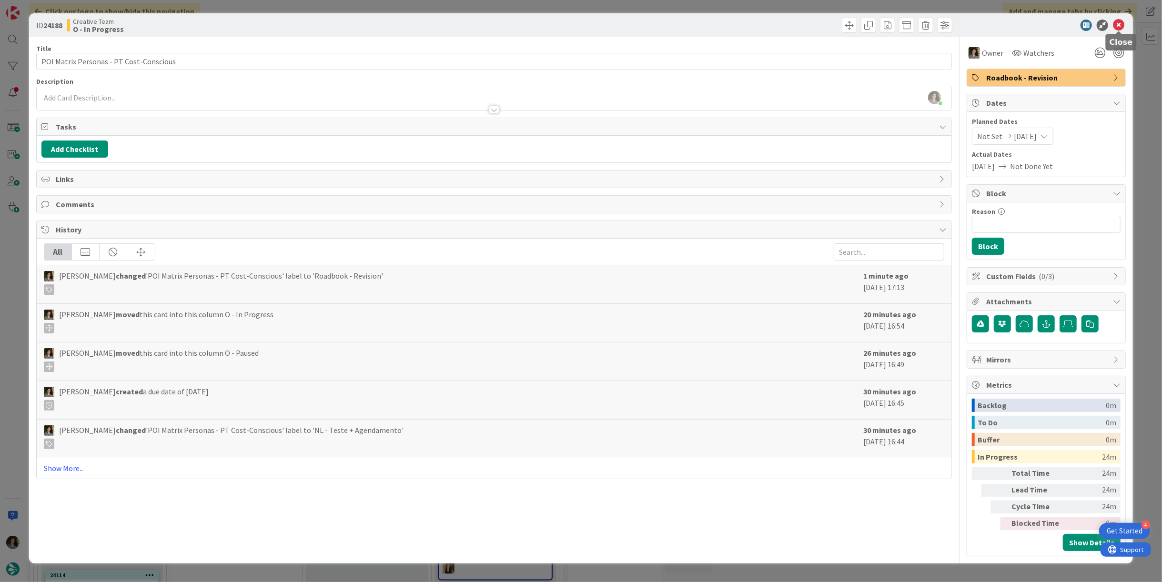
drag, startPoint x: 1120, startPoint y: 28, endPoint x: 1113, endPoint y: 26, distance: 6.8
click at [1120, 28] on icon at bounding box center [1118, 25] width 11 height 11
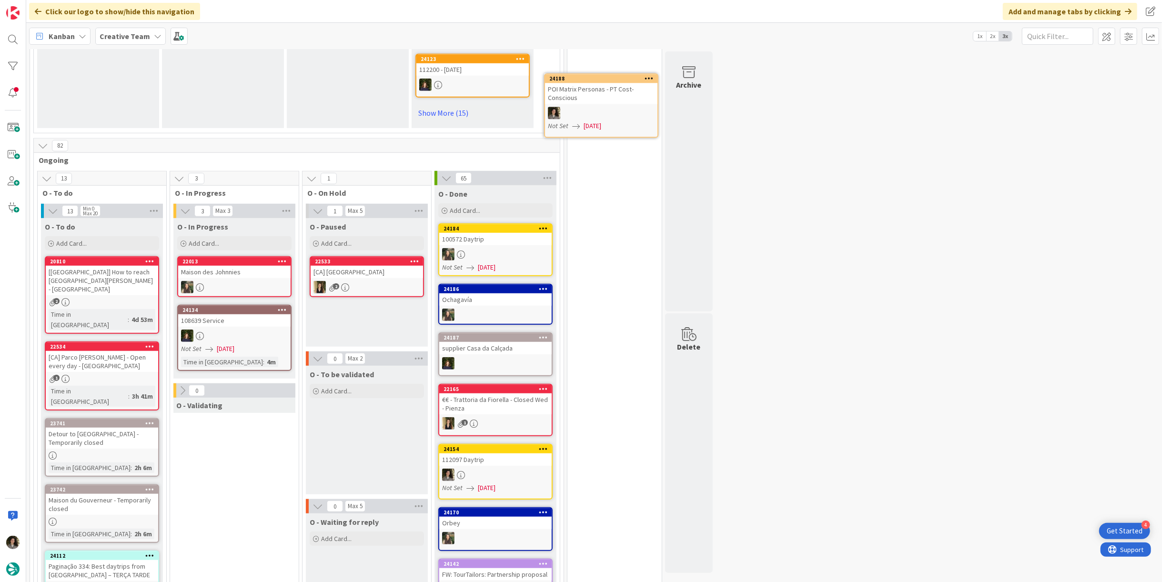
scroll to position [635, 0]
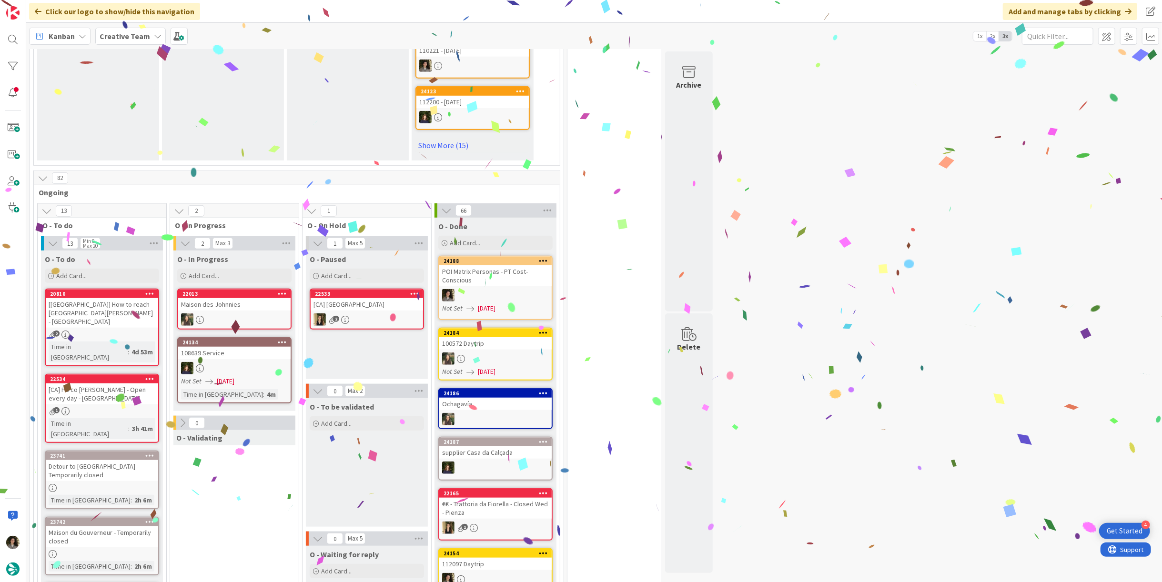
click at [514, 265] on div "POI Matrix Personas - PT Cost-Conscious" at bounding box center [495, 275] width 112 height 21
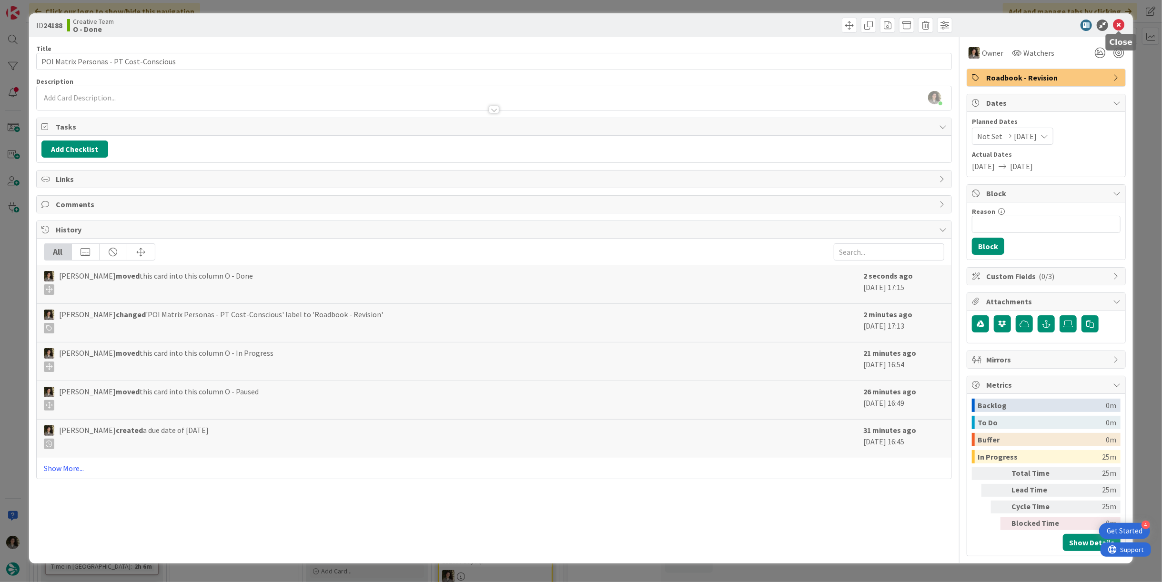
click at [1120, 22] on icon at bounding box center [1118, 25] width 11 height 11
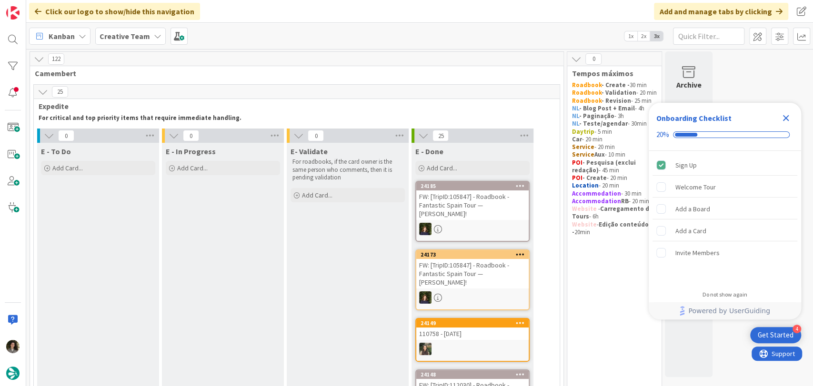
click at [787, 116] on icon "Close Checklist" at bounding box center [786, 118] width 6 height 6
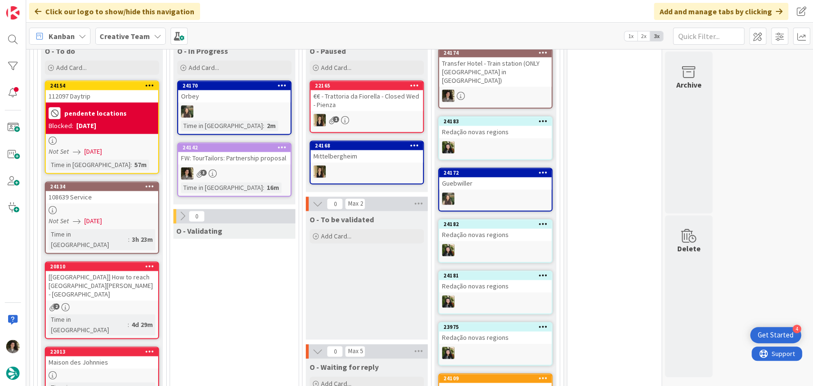
scroll to position [899, 0]
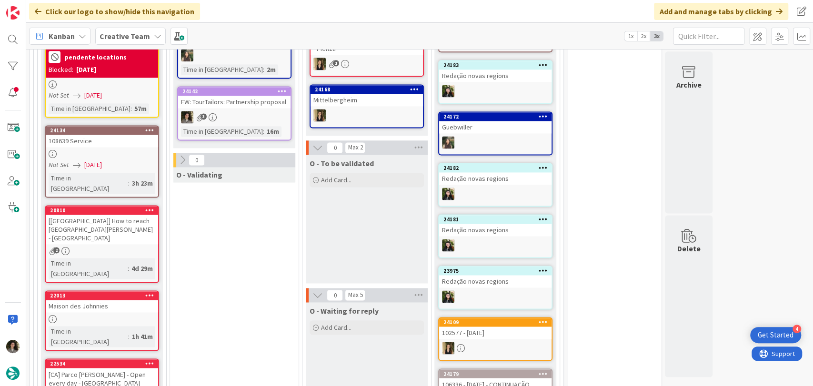
click at [253, 111] on div "3" at bounding box center [234, 117] width 112 height 12
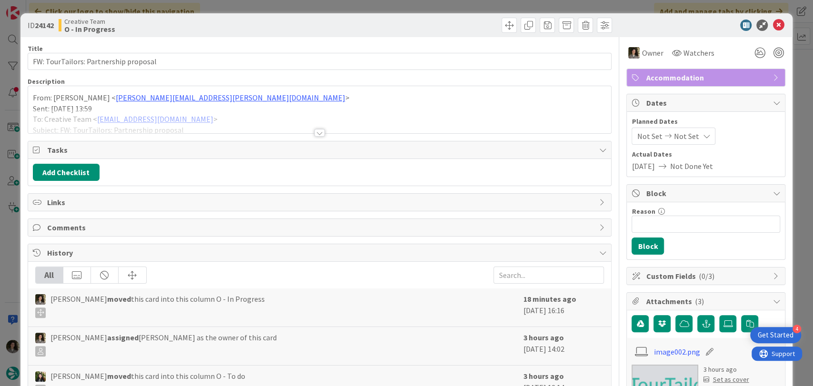
click at [316, 128] on div at bounding box center [320, 121] width 584 height 24
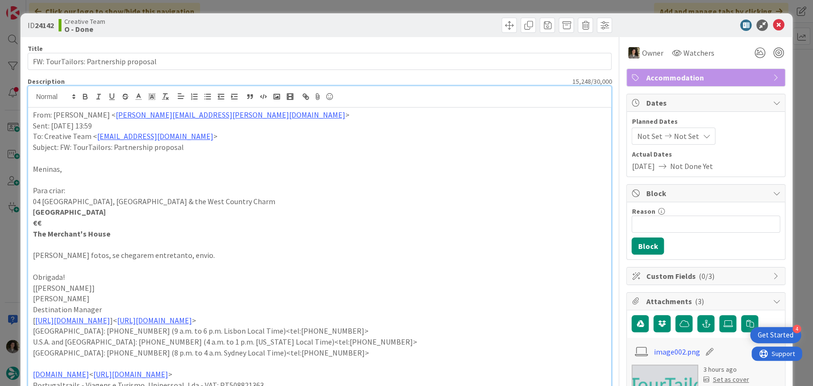
scroll to position [945, 0]
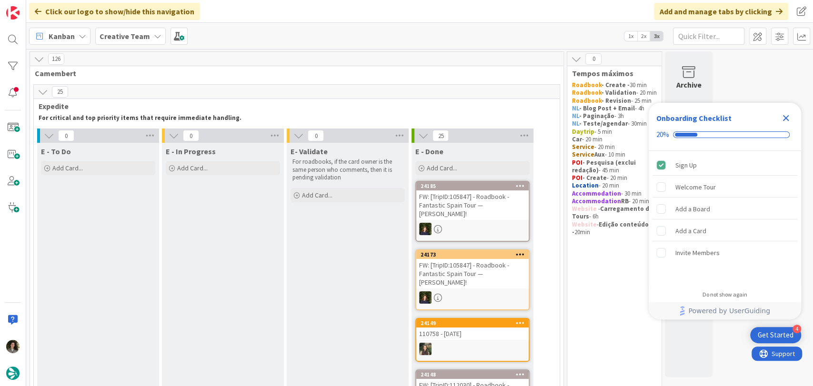
click at [784, 118] on icon "Close Checklist" at bounding box center [785, 117] width 11 height 11
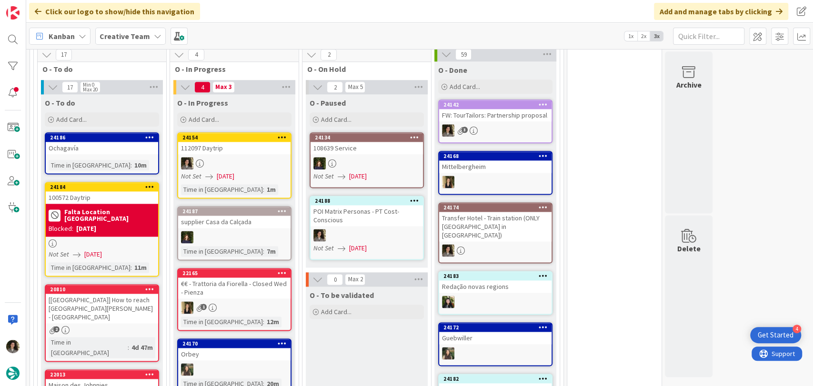
scroll to position [794, 0]
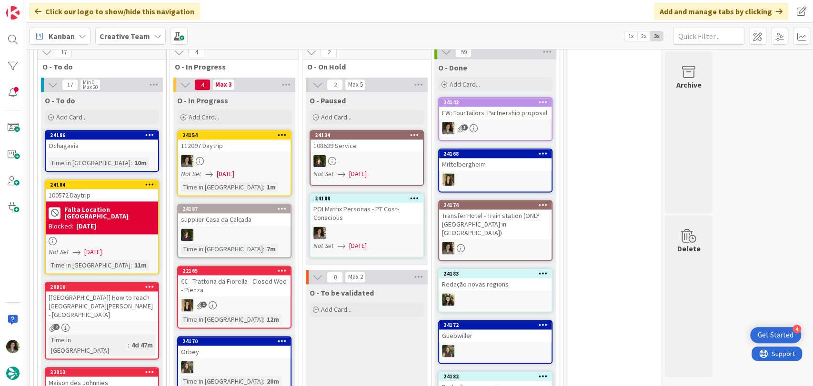
click at [234, 155] on div at bounding box center [234, 161] width 112 height 12
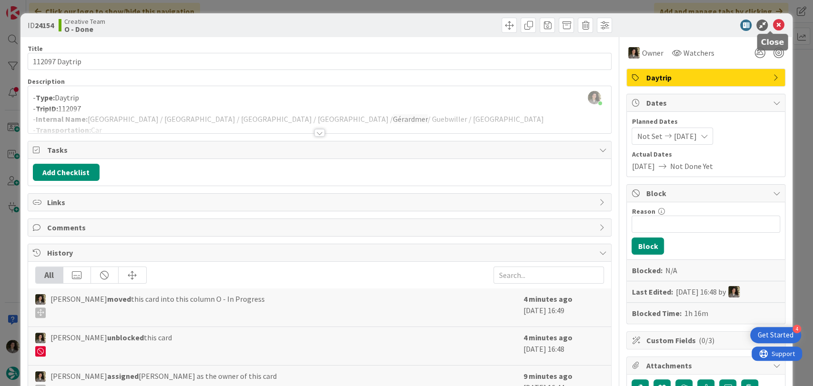
click at [773, 28] on icon at bounding box center [778, 25] width 11 height 11
